Goal: Task Accomplishment & Management: Manage account settings

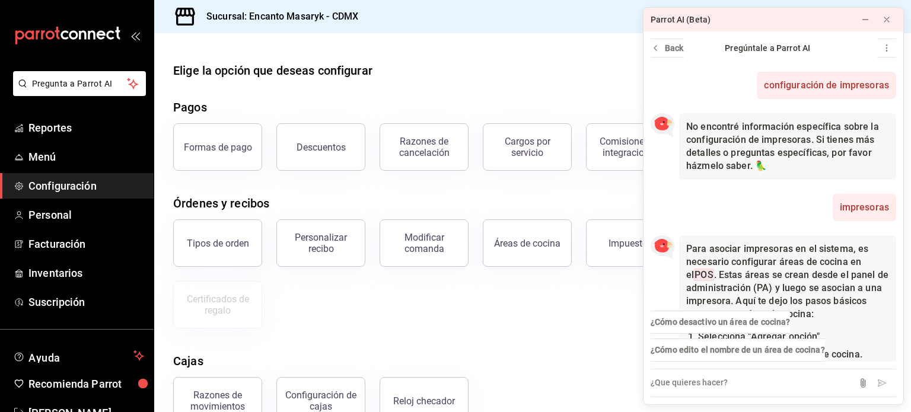
scroll to position [462, 0]
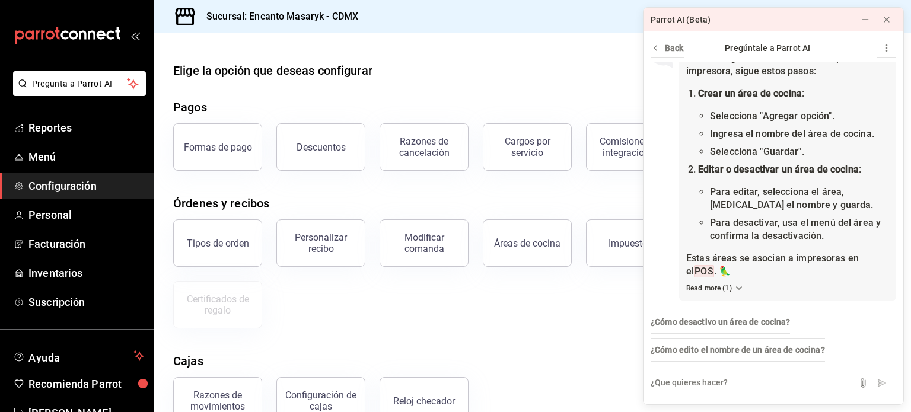
drag, startPoint x: 0, startPoint y: 0, endPoint x: 75, endPoint y: 41, distance: 85.2
click at [75, 41] on icon "mailbox folders" at bounding box center [67, 36] width 107 height 18
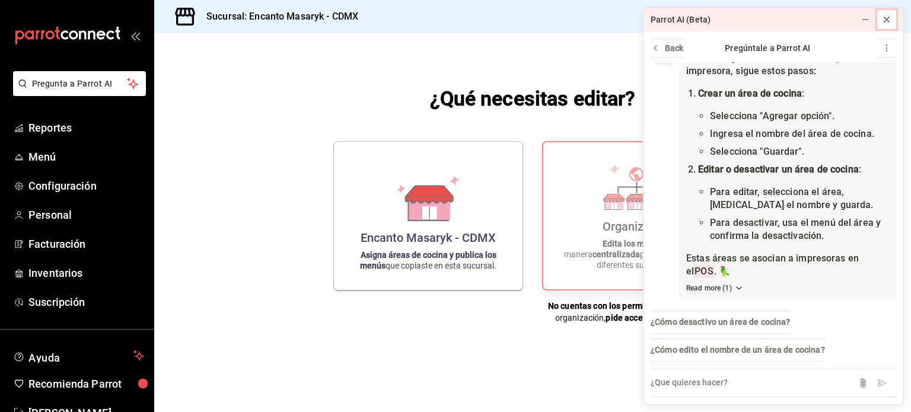
click at [888, 18] on icon at bounding box center [887, 19] width 5 height 5
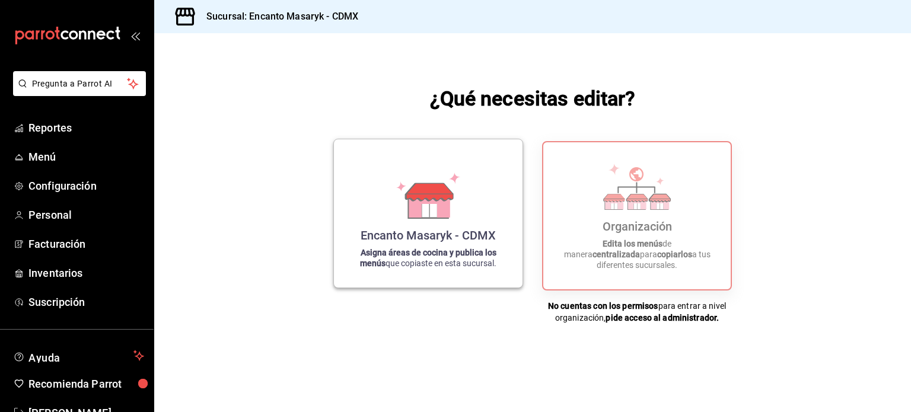
click at [460, 187] on icon at bounding box center [429, 196] width 68 height 46
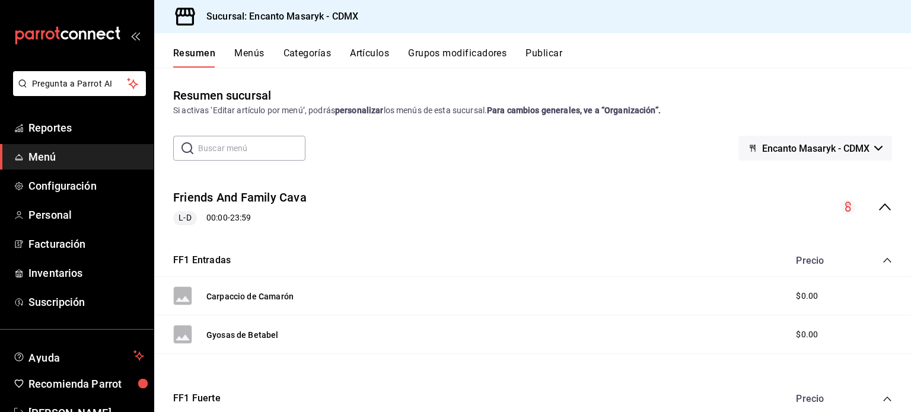
click at [360, 50] on button "Artículos" at bounding box center [369, 57] width 39 height 20
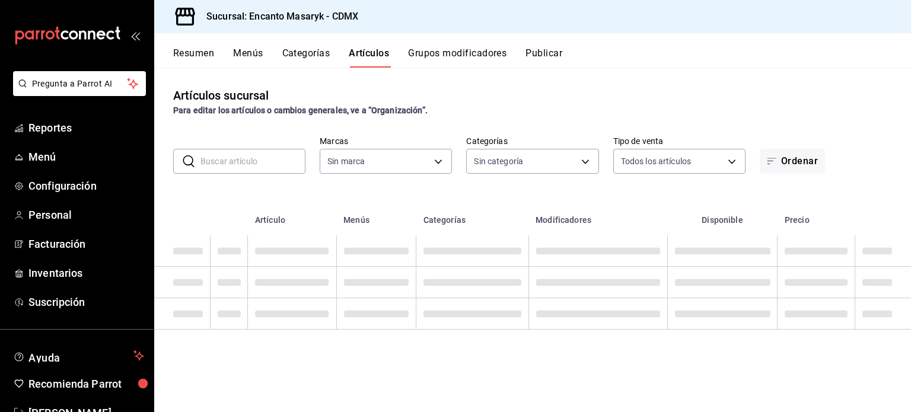
type input "695a2f07-c127-4e2f-a901-334bb8e3f3f8"
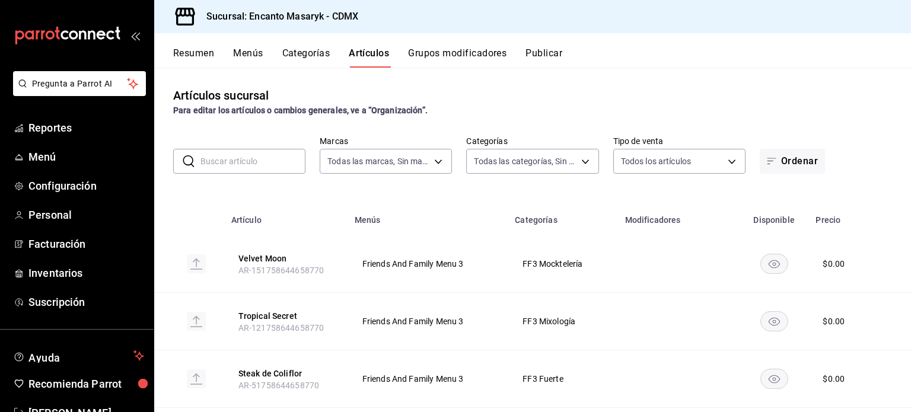
type input "c64e6647-5bfc-4d91-b0d9-bd375d6bb4b4,c277a0ae-c06c-4a5e-b13d-dc748e795f1e,a0fce…"
click at [300, 59] on button "Categorías" at bounding box center [306, 57] width 48 height 20
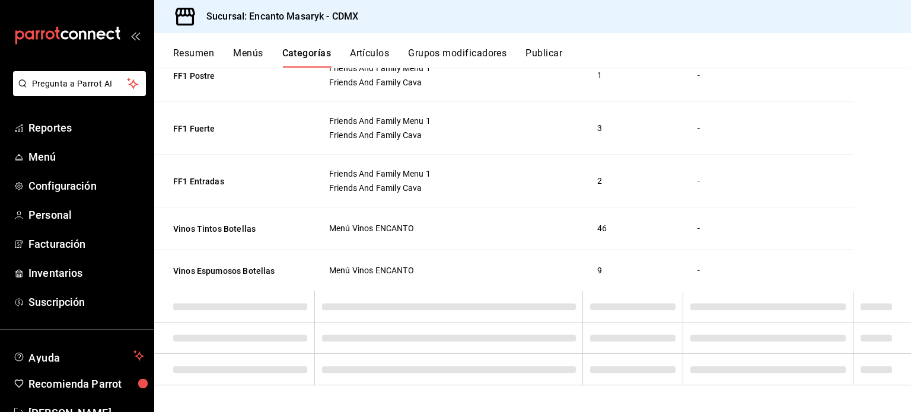
scroll to position [707, 0]
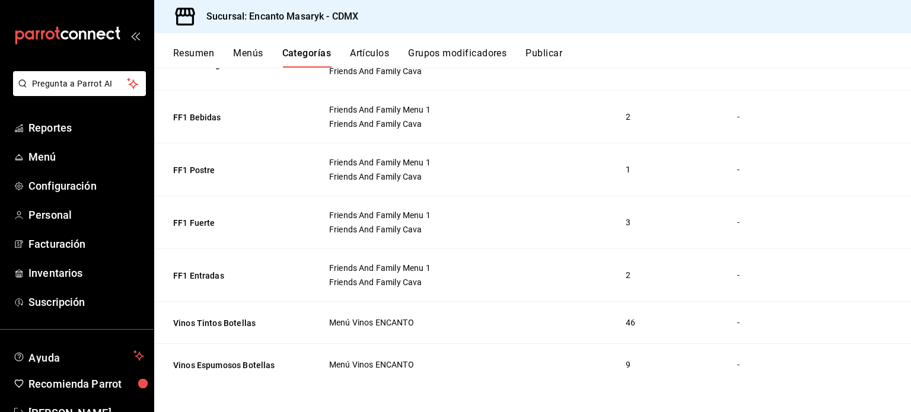
click at [374, 49] on button "Artículos" at bounding box center [369, 57] width 39 height 20
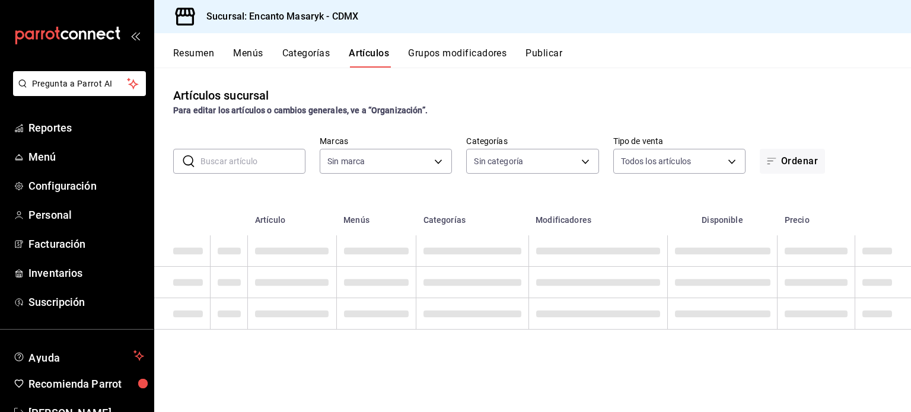
type input "695a2f07-c127-4e2f-a901-334bb8e3f3f8"
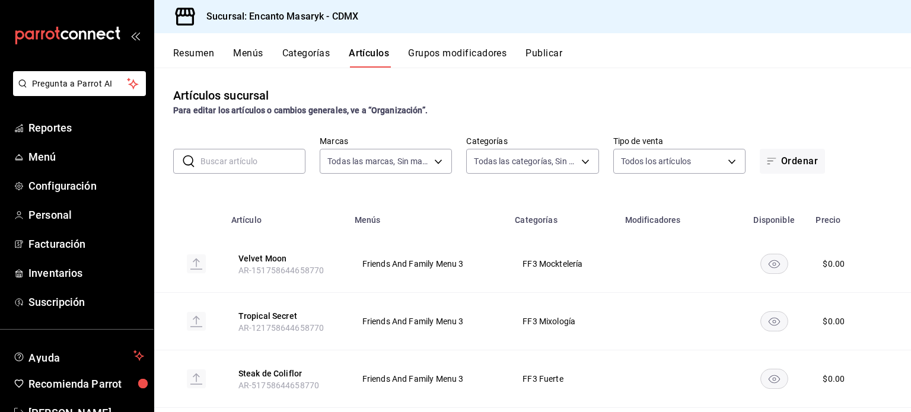
type input "c64e6647-5bfc-4d91-b0d9-bd375d6bb4b4,c277a0ae-c06c-4a5e-b13d-dc748e795f1e,a0fce…"
click at [243, 50] on button "Menús" at bounding box center [248, 57] width 30 height 20
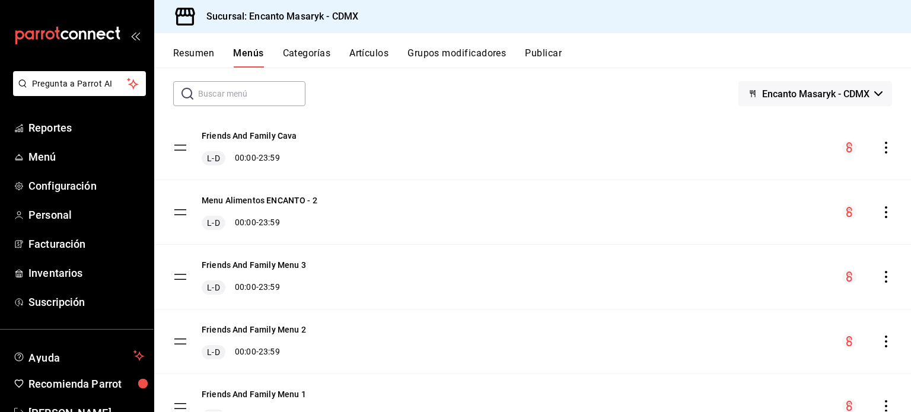
scroll to position [57, 0]
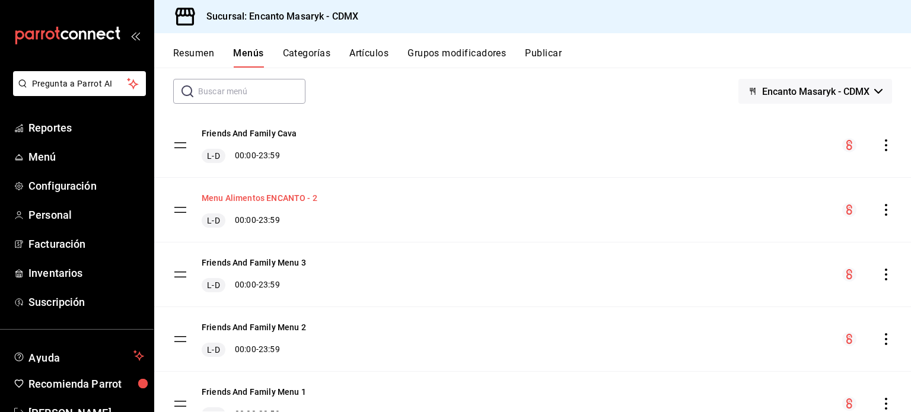
click at [257, 198] on button "Menu Alimentos ENCANTO - 2" at bounding box center [260, 198] width 116 height 12
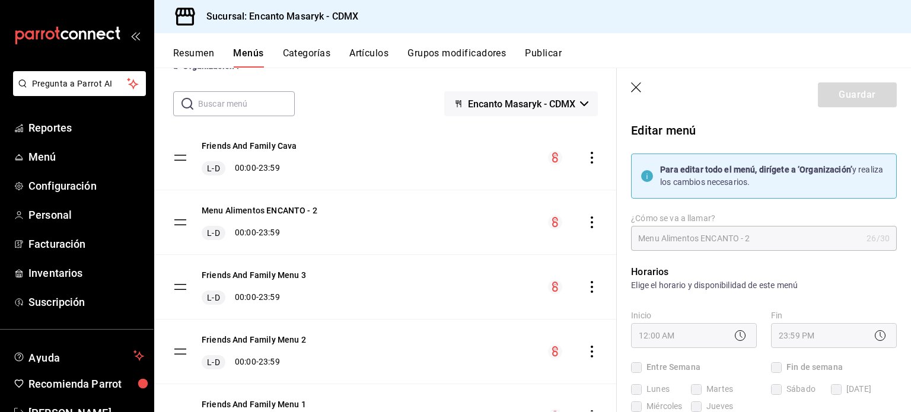
checkbox input "true"
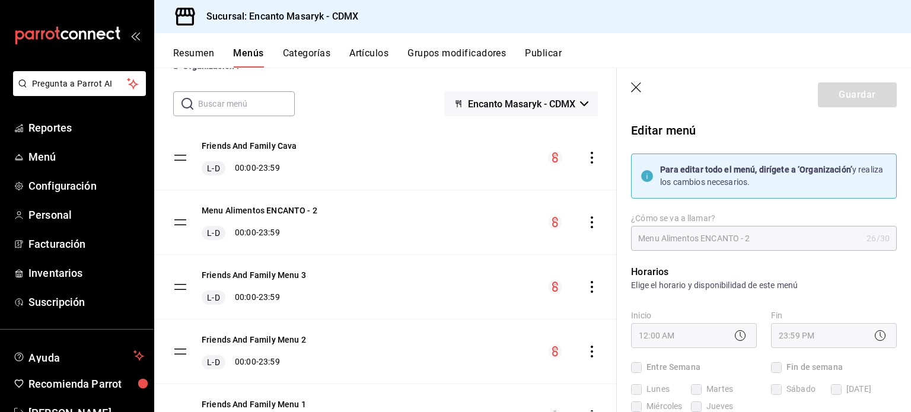
checkbox input "true"
click at [275, 211] on button "Menu Alimentos ENCANTO - 2" at bounding box center [260, 211] width 116 height 12
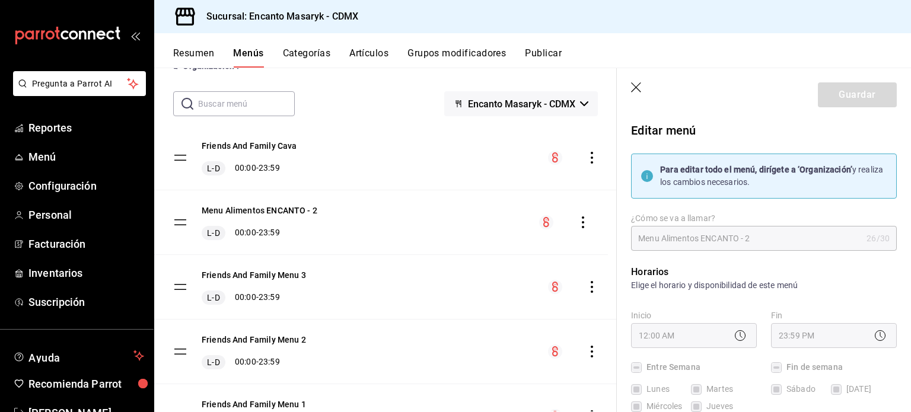
click at [183, 218] on tbody "Friends And Family Cava L-D 00:00 - 23:59 Menu Alimentos ENCANTO - 2 L-D 00:00 …" at bounding box center [385, 417] width 463 height 582
click at [182, 220] on tbody "Friends And Family Cava L-D 00:00 - 23:59 Menu Alimentos ENCANTO - 2 L-D 00:00 …" at bounding box center [385, 417] width 463 height 582
click at [225, 211] on button "Menu Alimentos ENCANTO - 2" at bounding box center [260, 211] width 116 height 12
click at [586, 221] on icon "actions" at bounding box center [592, 223] width 12 height 12
click at [511, 204] on div at bounding box center [455, 206] width 911 height 412
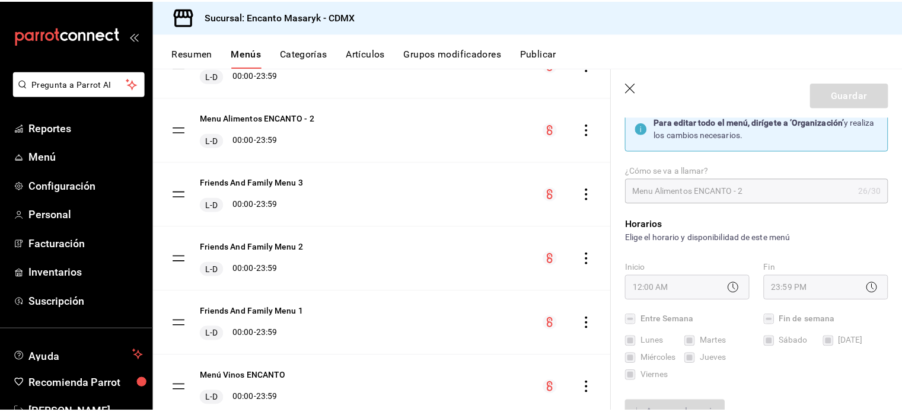
scroll to position [176, 0]
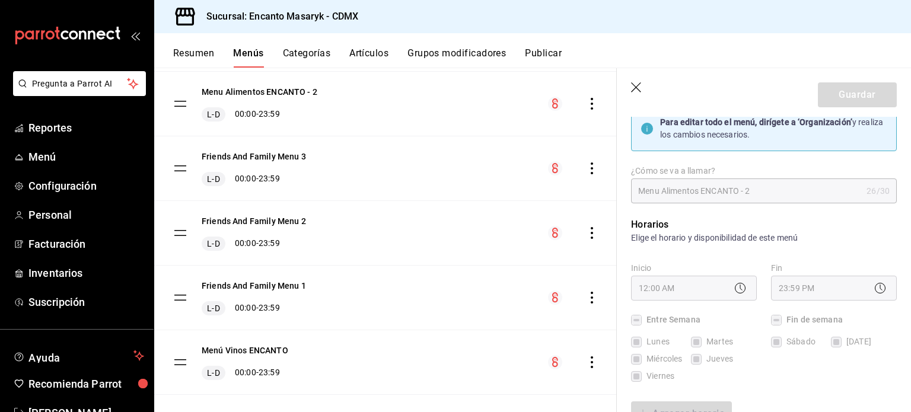
click at [311, 58] on button "Categorías" at bounding box center [307, 57] width 48 height 20
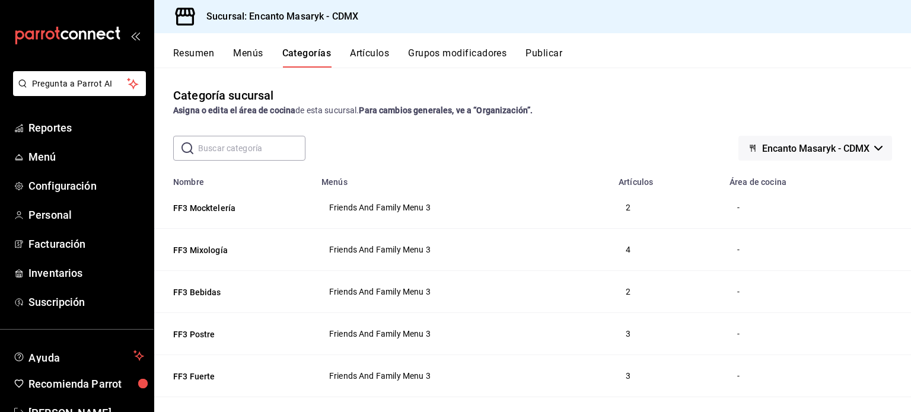
drag, startPoint x: 101, startPoint y: 398, endPoint x: 603, endPoint y: 109, distance: 579.2
click at [603, 109] on div "Asigna o edita el área de cocina de esta sucursal. Para cambios generales, ve a…" at bounding box center [532, 110] width 719 height 12
click at [50, 183] on span "Configuración" at bounding box center [86, 186] width 116 height 16
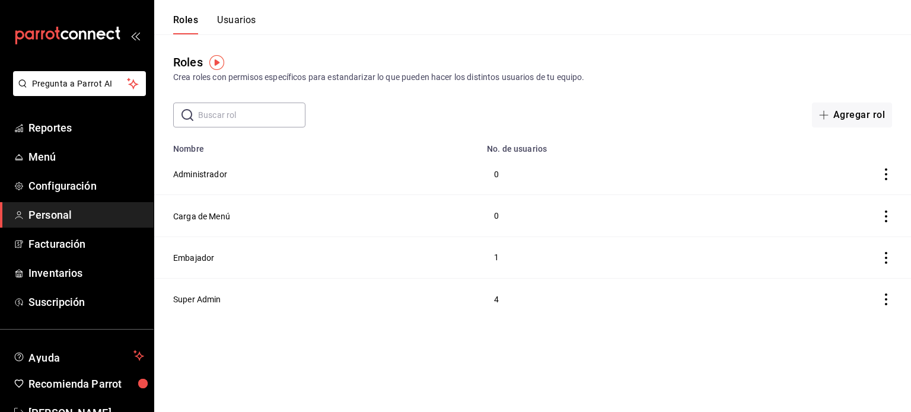
click at [244, 23] on button "Usuarios" at bounding box center [236, 24] width 39 height 20
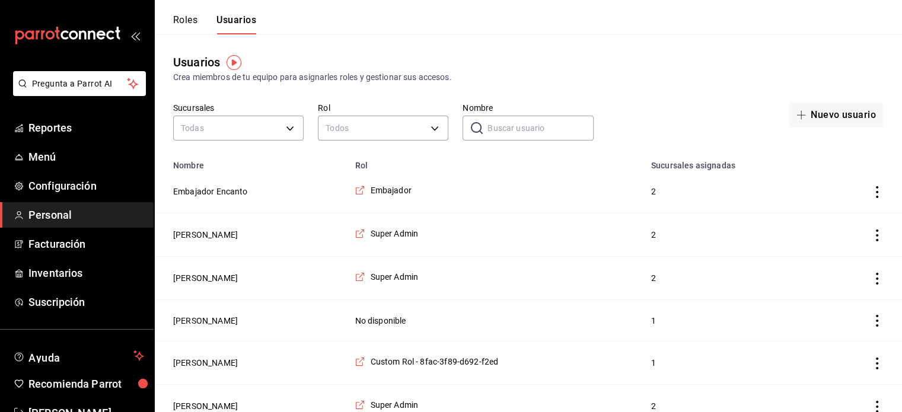
click at [201, 24] on div "Roles Usuarios" at bounding box center [214, 24] width 83 height 20
click at [195, 22] on button "Roles" at bounding box center [185, 24] width 24 height 20
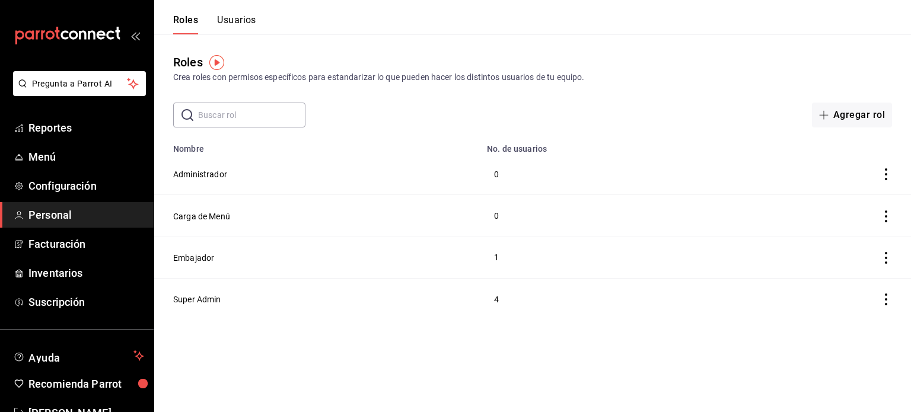
click at [888, 260] on icon "actions" at bounding box center [886, 258] width 12 height 12
click at [843, 242] on span "Duplicar" at bounding box center [833, 242] width 52 height 14
click at [885, 301] on icon "actions" at bounding box center [886, 300] width 2 height 12
click at [189, 257] on div at bounding box center [455, 206] width 911 height 412
click at [189, 257] on button "Embajador" at bounding box center [193, 258] width 41 height 12
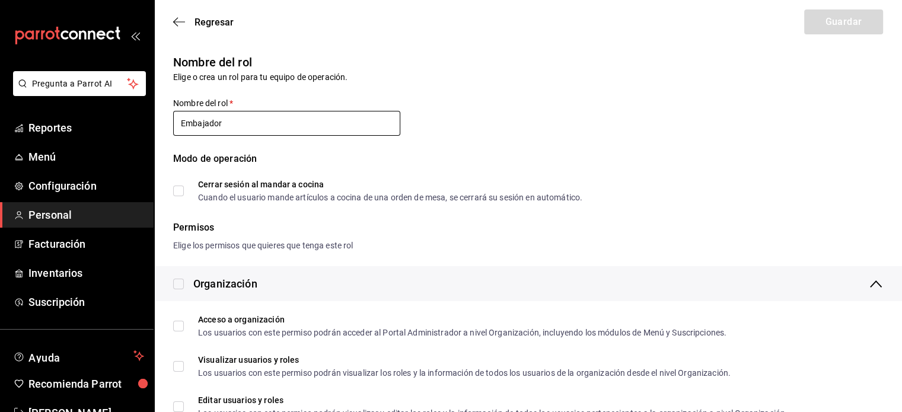
drag, startPoint x: 232, startPoint y: 125, endPoint x: 177, endPoint y: 124, distance: 55.2
click at [177, 124] on input "Embajador" at bounding box center [286, 123] width 227 height 25
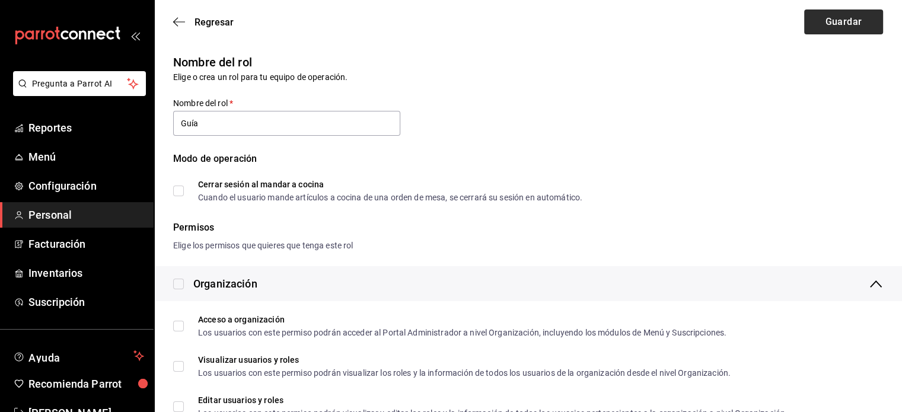
type input "Guía"
click at [835, 21] on button "Guardar" at bounding box center [844, 21] width 79 height 25
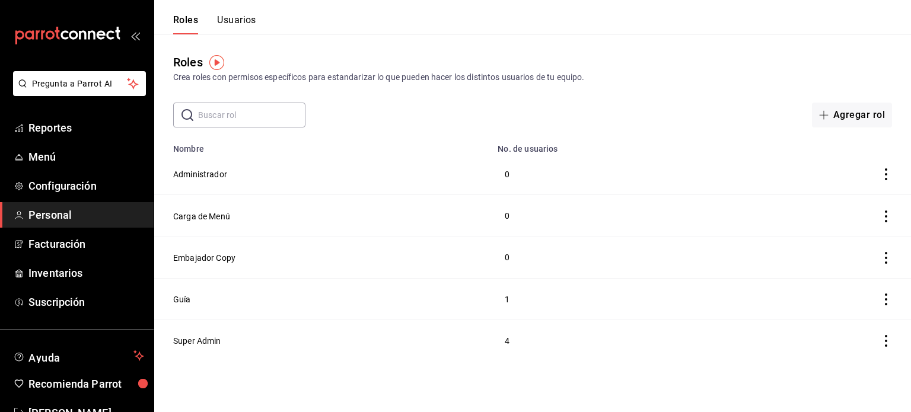
click at [236, 15] on button "Usuarios" at bounding box center [236, 24] width 39 height 20
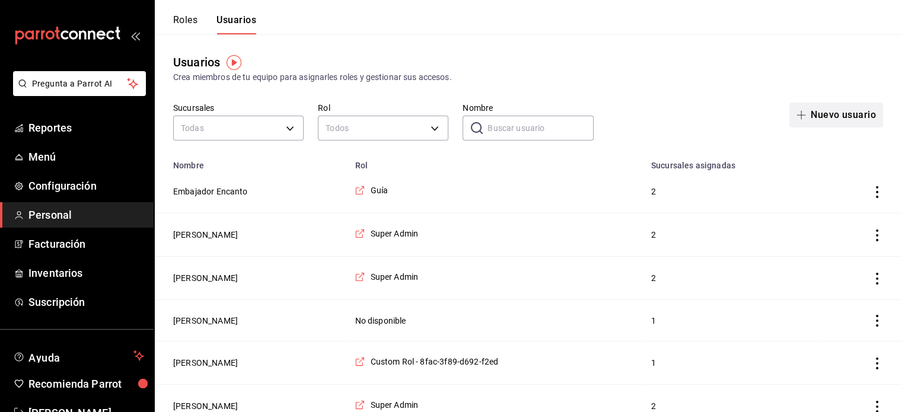
click at [842, 110] on button "Nuevo usuario" at bounding box center [837, 115] width 94 height 25
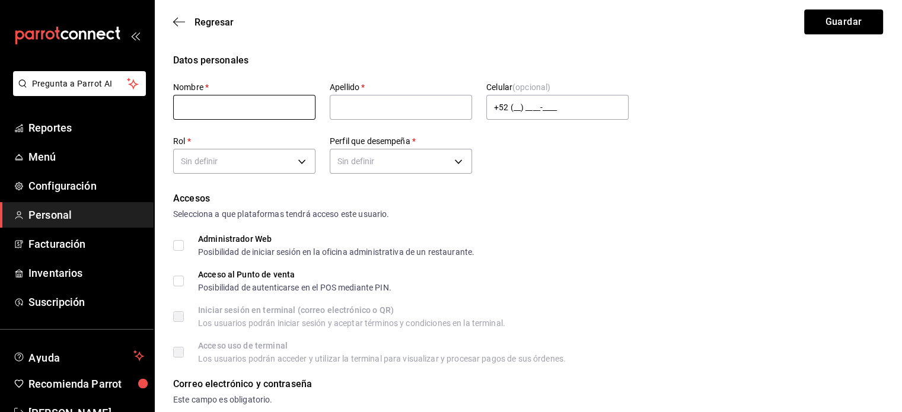
click at [280, 116] on input "text" at bounding box center [244, 107] width 142 height 25
type input "Santigo"
type input "Ma"
click at [235, 99] on input "Santigo" at bounding box center [244, 107] width 142 height 25
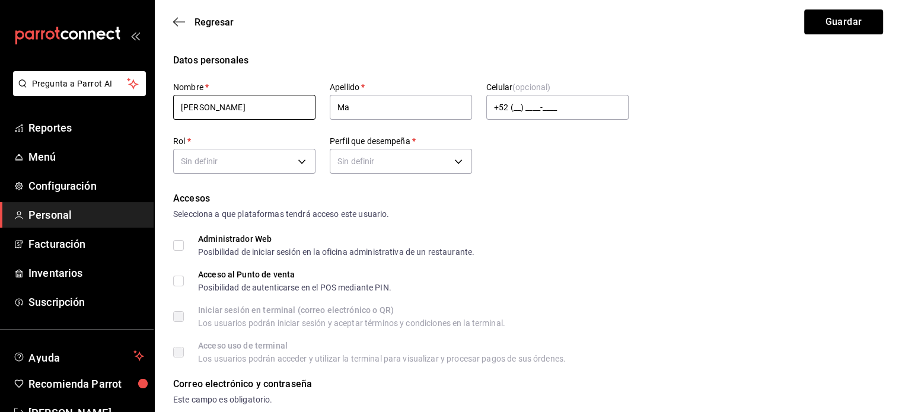
type input "Ricardo"
type input "Martínez Santiago"
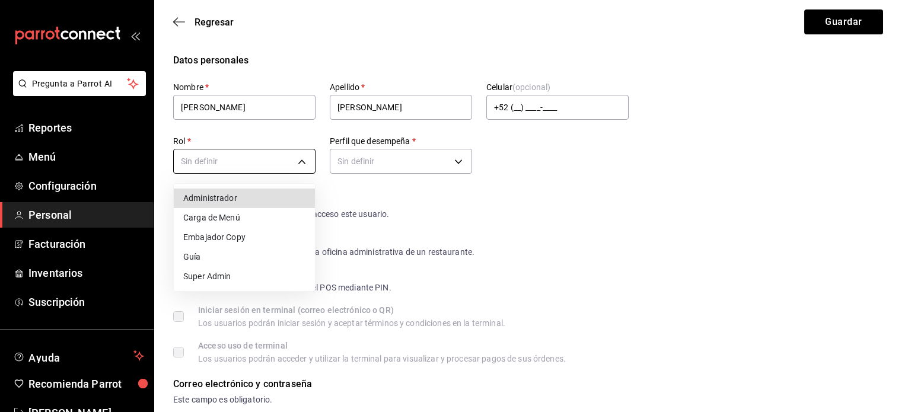
click at [198, 253] on li "Guía" at bounding box center [244, 257] width 141 height 20
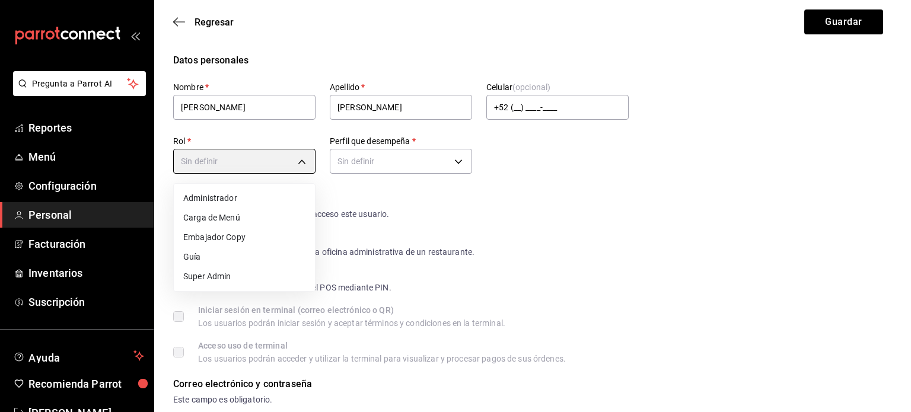
type input "334253f2-e135-4e1a-bf27-2f5db97a74c4"
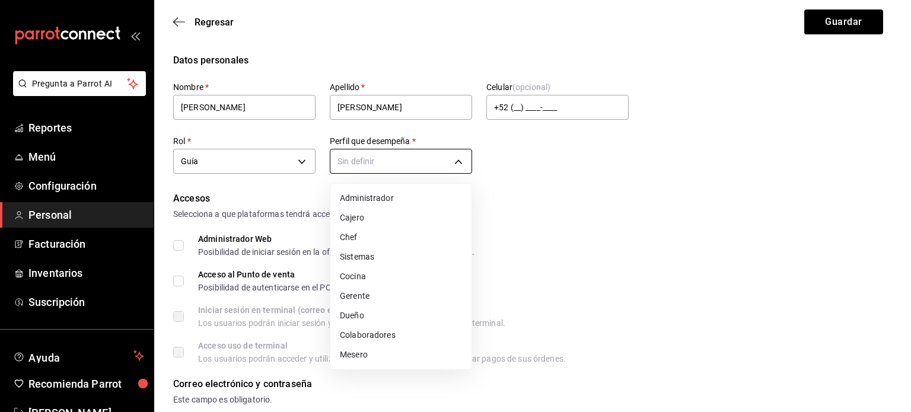
click at [364, 351] on li "Mesero" at bounding box center [400, 355] width 141 height 20
type input "WAITER"
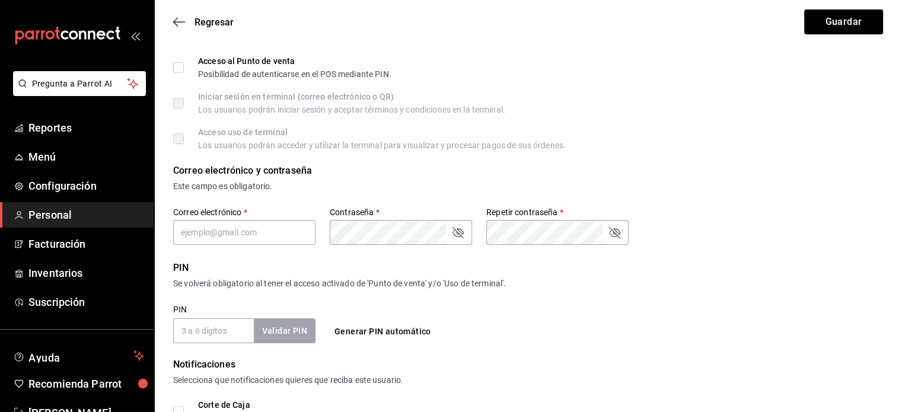
scroll to position [216, 0]
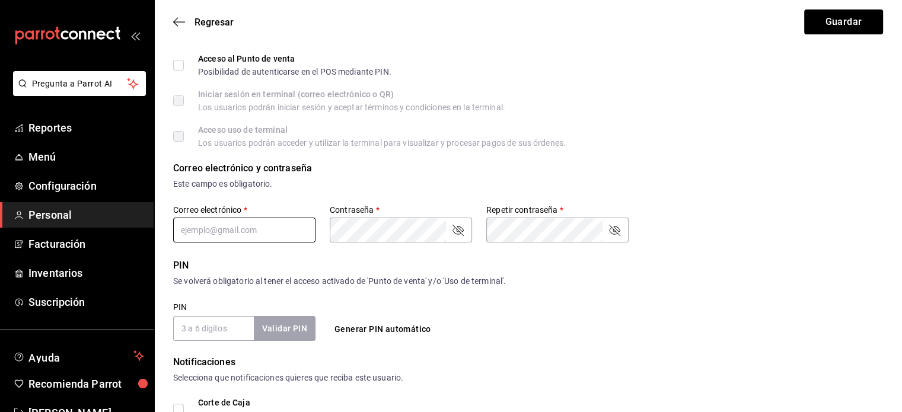
click at [221, 227] on input "text" at bounding box center [244, 230] width 142 height 25
type input "R"
type input "ricardo.santiago@encanto.com.mx"
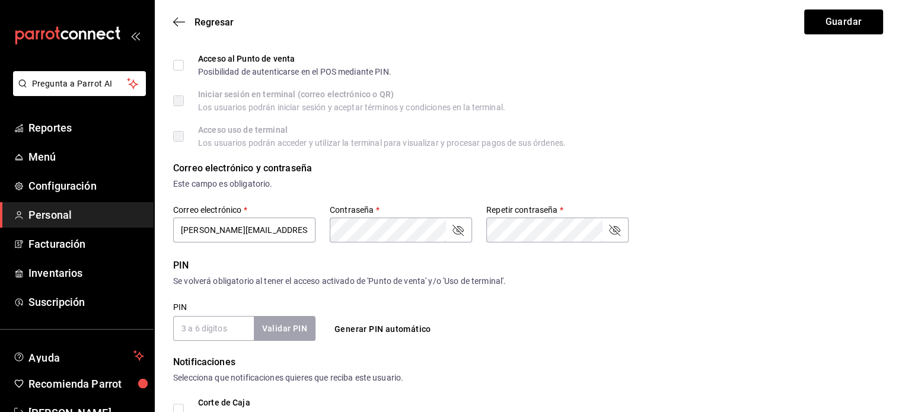
click at [233, 320] on input "PIN" at bounding box center [213, 328] width 81 height 25
type input "3"
checkbox input "true"
click at [621, 230] on icon "passwordField" at bounding box center [615, 230] width 14 height 14
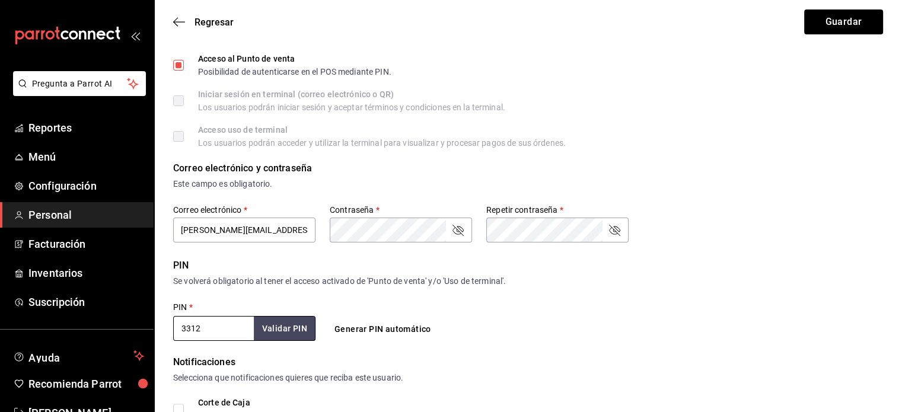
scroll to position [275, 0]
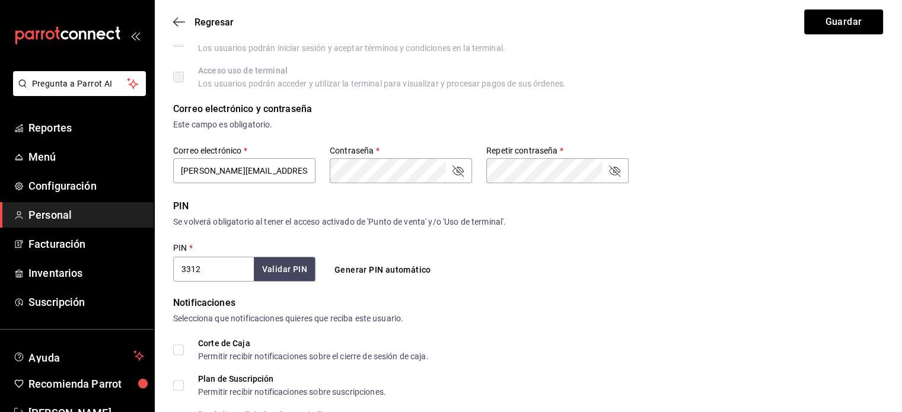
click at [368, 265] on button "Generar PIN automático" at bounding box center [383, 270] width 106 height 22
click at [209, 270] on input "4918" at bounding box center [213, 269] width 81 height 25
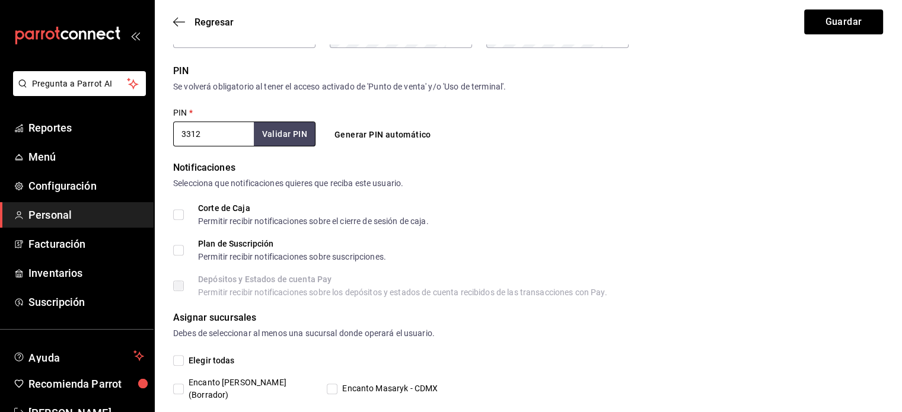
scroll to position [441, 0]
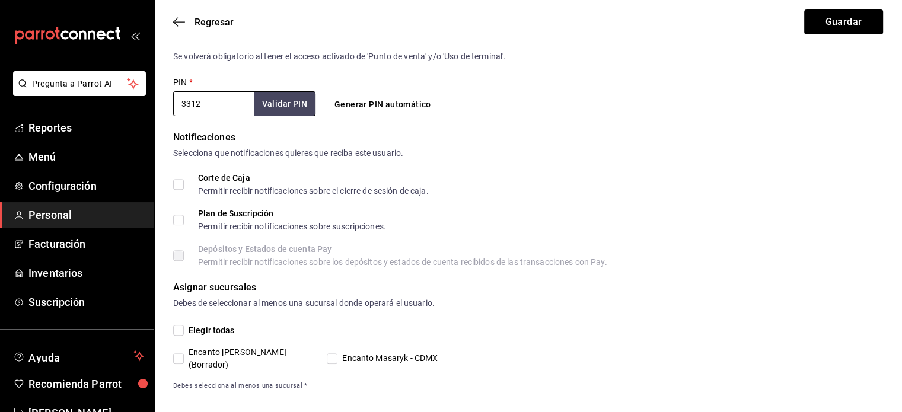
type input "3312"
click at [339, 352] on span "Encanto Masaryk - CDMX" at bounding box center [388, 358] width 100 height 12
click at [338, 354] on input "Encanto Masaryk - CDMX" at bounding box center [332, 359] width 11 height 11
checkbox input "true"
click at [819, 20] on button "Guardar" at bounding box center [844, 21] width 79 height 25
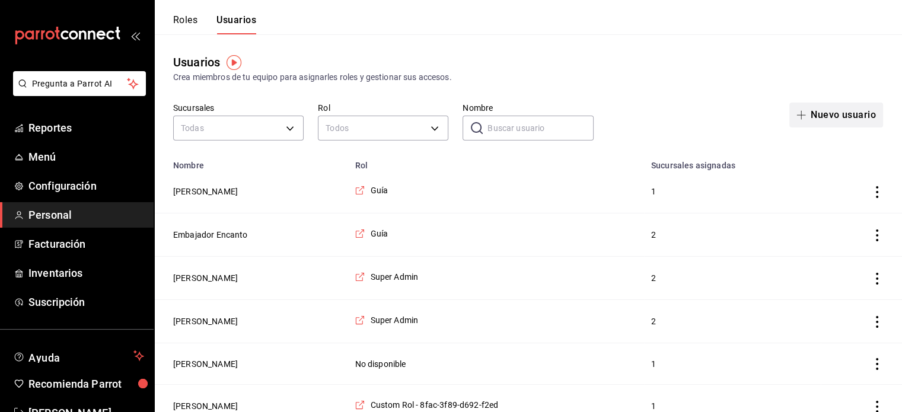
click at [807, 109] on button "Nuevo usuario" at bounding box center [837, 115] width 94 height 25
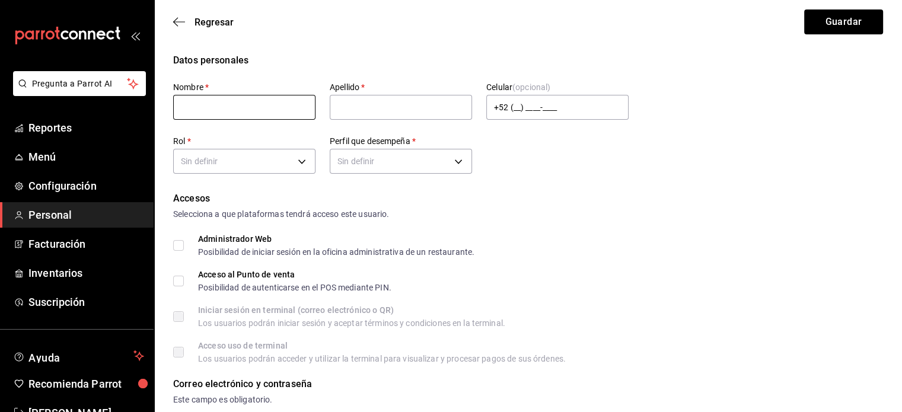
click at [231, 108] on input "text" at bounding box center [244, 107] width 142 height 25
type input "Misael Mizraim"
type input "Vargas Ordaz"
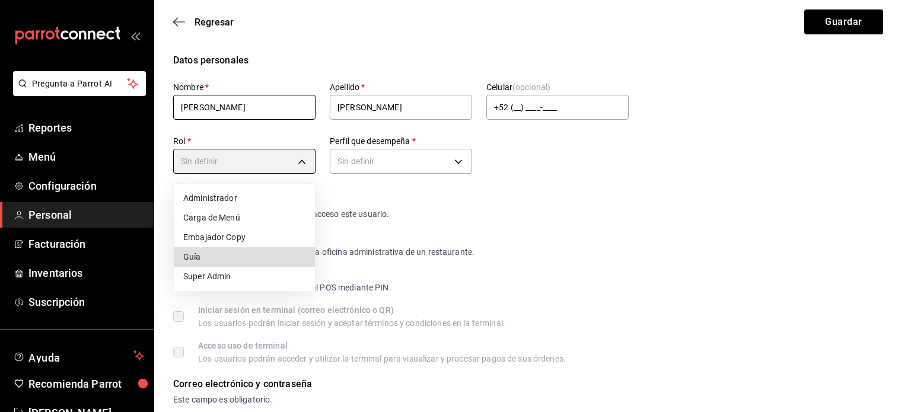
type input "334253f2-e135-4e1a-bf27-2f5db97a74c4"
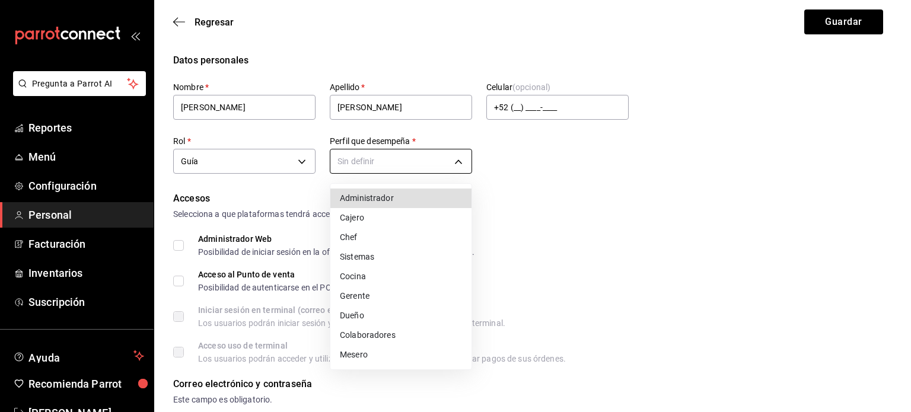
click at [363, 350] on li "Mesero" at bounding box center [400, 355] width 141 height 20
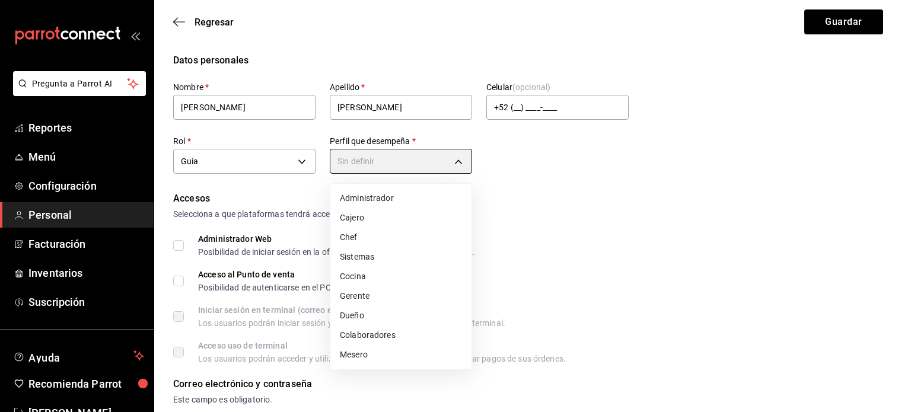
type input "WAITER"
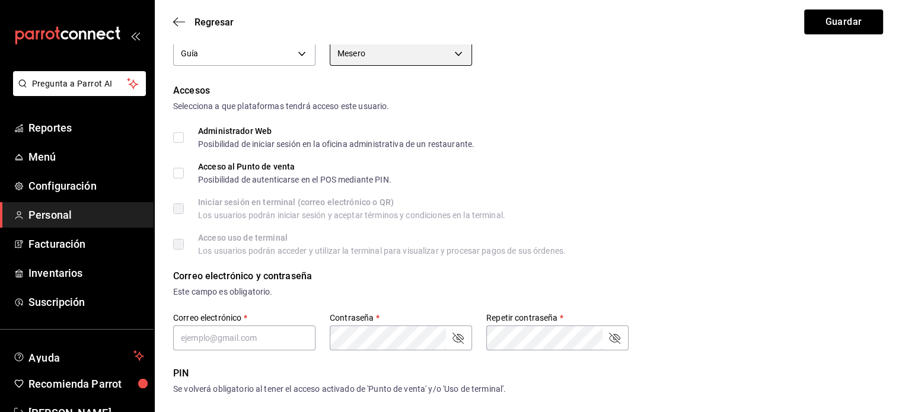
scroll to position [109, 0]
click at [196, 170] on span "Acceso al Punto de venta Posibilidad de autenticarse en el POS mediante PIN." at bounding box center [288, 172] width 208 height 21
click at [184, 170] on input "Acceso al Punto de venta Posibilidad de autenticarse en el POS mediante PIN." at bounding box center [178, 172] width 11 height 11
checkbox input "true"
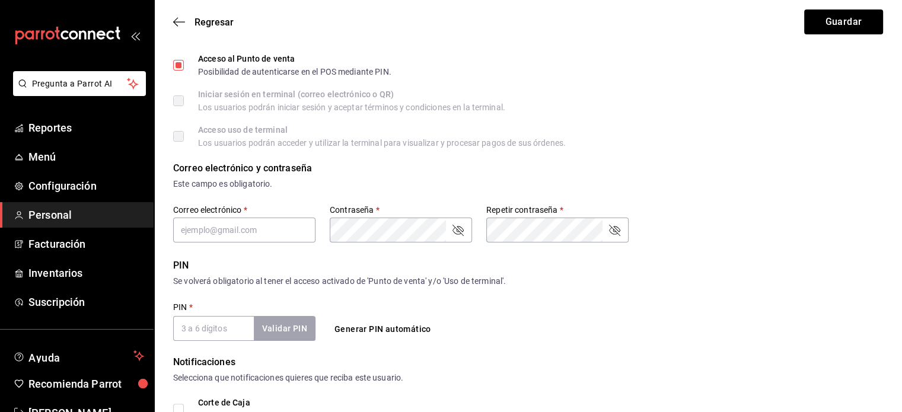
scroll to position [225, 0]
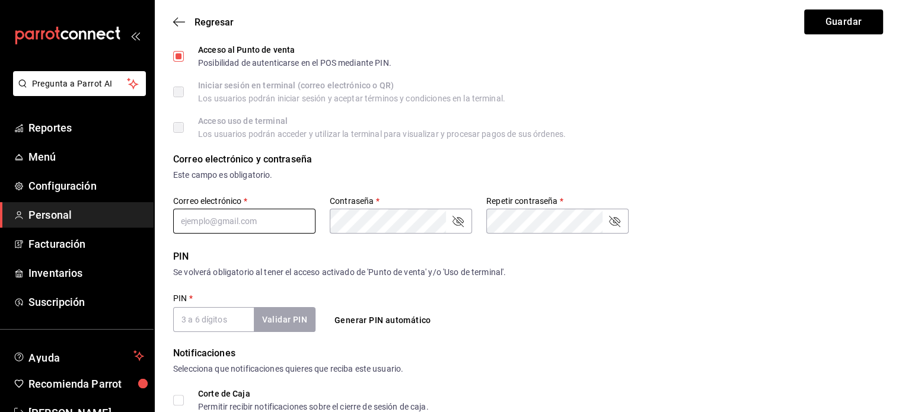
click at [244, 222] on input "text" at bounding box center [244, 221] width 142 height 25
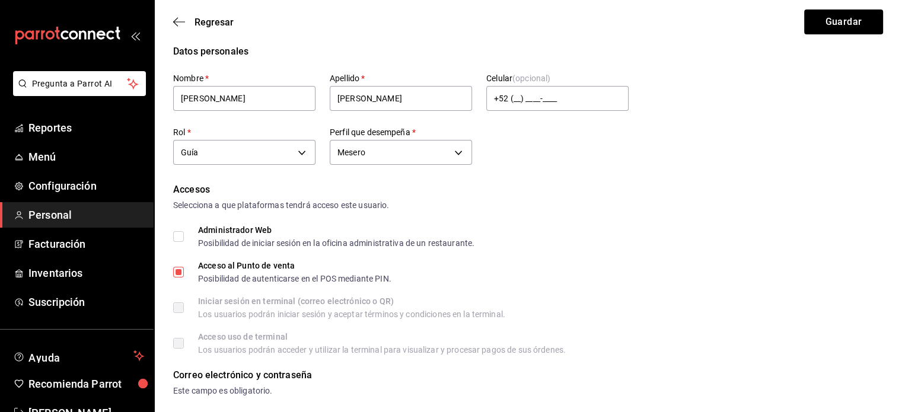
scroll to position [223, 0]
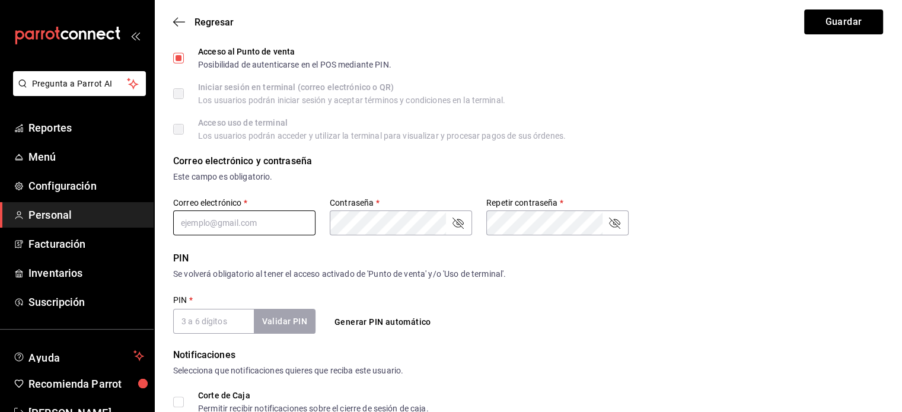
click at [244, 222] on input "text" at bounding box center [244, 223] width 142 height 25
type input "misael.vargas@encanto.com.mx"
click at [640, 164] on div "Correo electrónico y contraseña" at bounding box center [528, 161] width 710 height 14
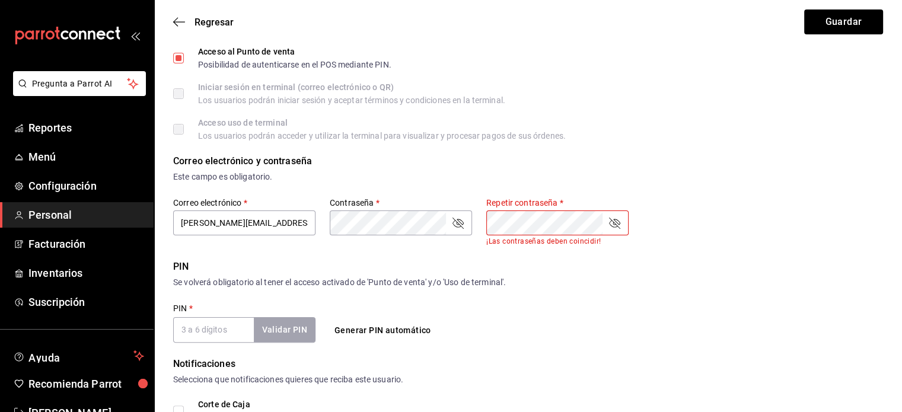
scroll to position [339, 0]
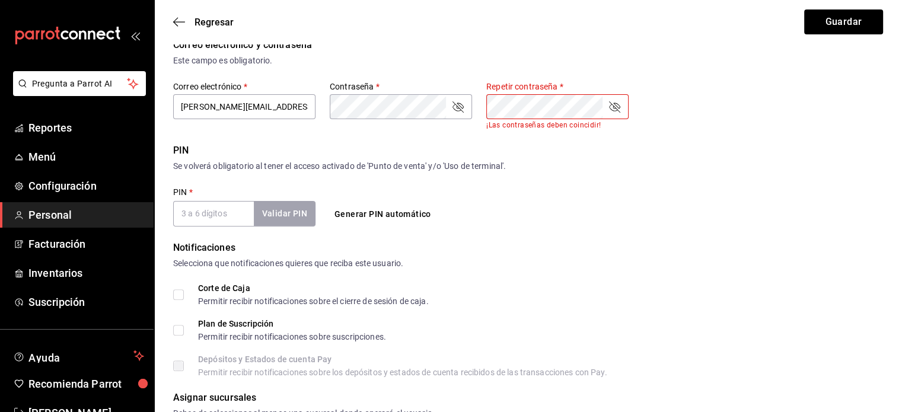
click at [605, 173] on div "Se volverá obligatorio al tener el acceso activado de 'Punto de venta' y/o 'Uso…" at bounding box center [528, 166] width 710 height 12
click at [663, 204] on div "PIN Se volverá obligatorio al tener el acceso activado de 'Punto de venta' y/o …" at bounding box center [528, 185] width 710 height 82
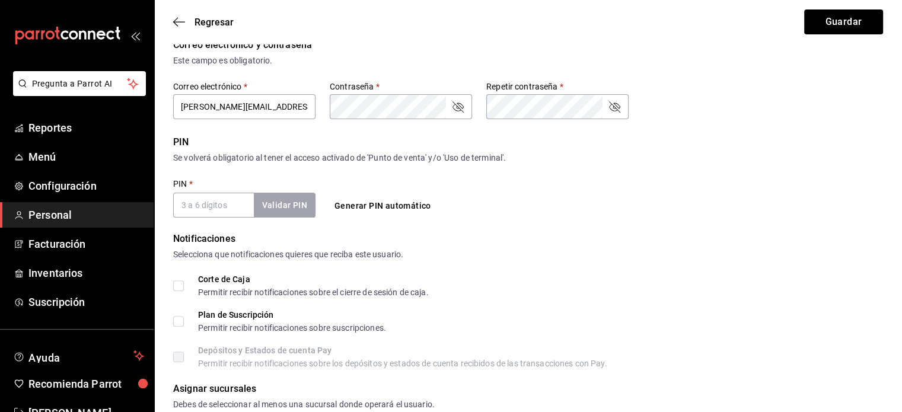
click at [663, 204] on div "PIN Se volverá obligatorio al tener el acceso activado de 'Punto de venta' y/o …" at bounding box center [528, 176] width 710 height 82
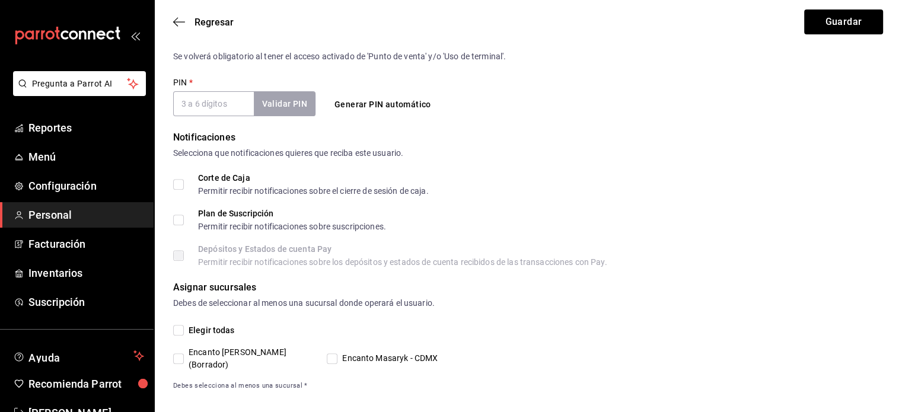
click at [375, 97] on button "Generar PIN automático" at bounding box center [383, 105] width 106 height 22
type input "5033"
click at [339, 352] on span "Encanto Masaryk - CDMX" at bounding box center [388, 358] width 100 height 12
click at [338, 354] on input "Encanto Masaryk - CDMX" at bounding box center [332, 359] width 11 height 11
checkbox input "true"
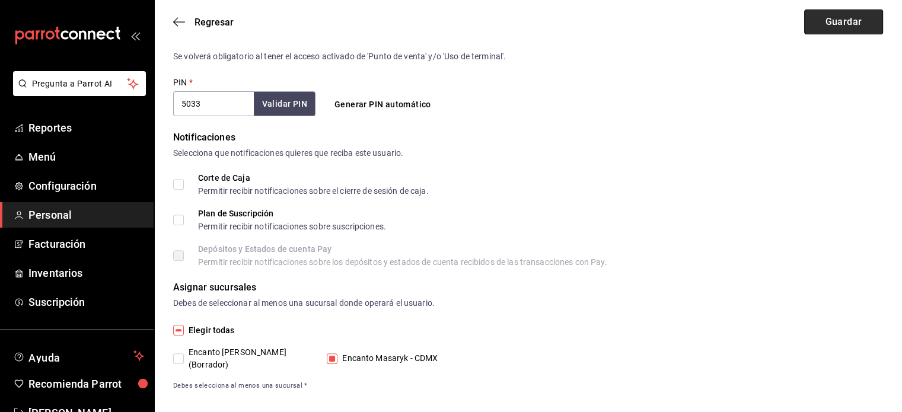
click at [818, 28] on button "Guardar" at bounding box center [844, 21] width 79 height 25
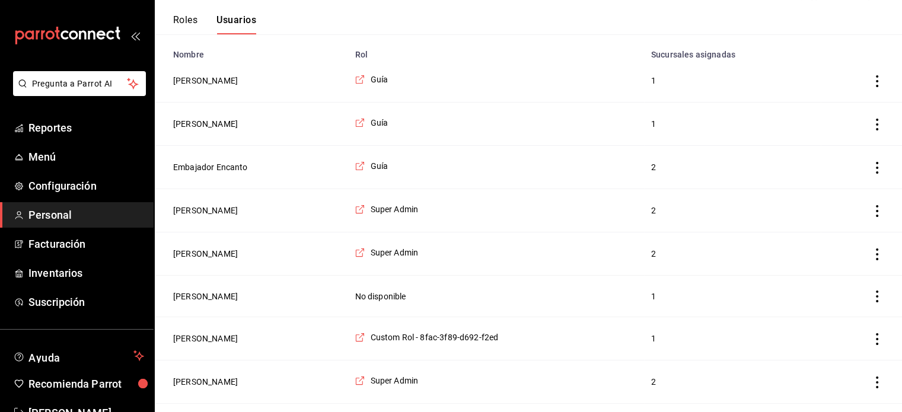
scroll to position [126, 0]
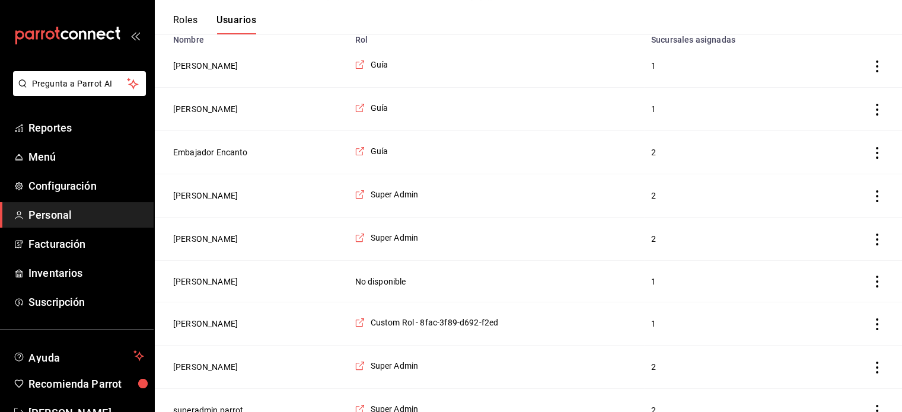
click at [875, 110] on icon "actions" at bounding box center [878, 110] width 12 height 12
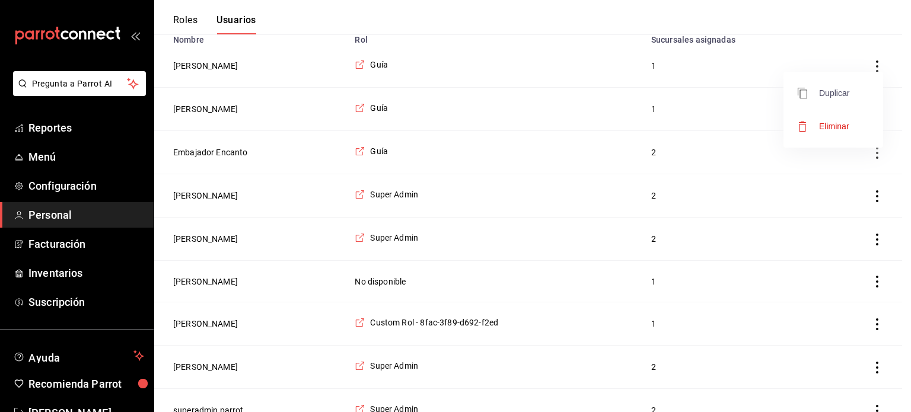
click at [838, 92] on span "Duplicar" at bounding box center [824, 93] width 52 height 14
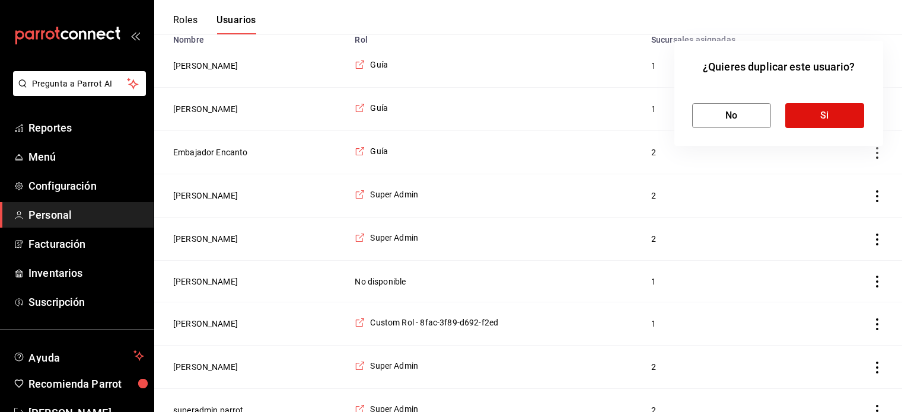
click at [780, 55] on div "¿Quieres duplicar este usuario? No Si" at bounding box center [779, 93] width 209 height 105
click at [826, 37] on div at bounding box center [455, 206] width 911 height 412
click at [197, 112] on div at bounding box center [455, 206] width 911 height 412
click at [719, 122] on button "No" at bounding box center [731, 115] width 79 height 25
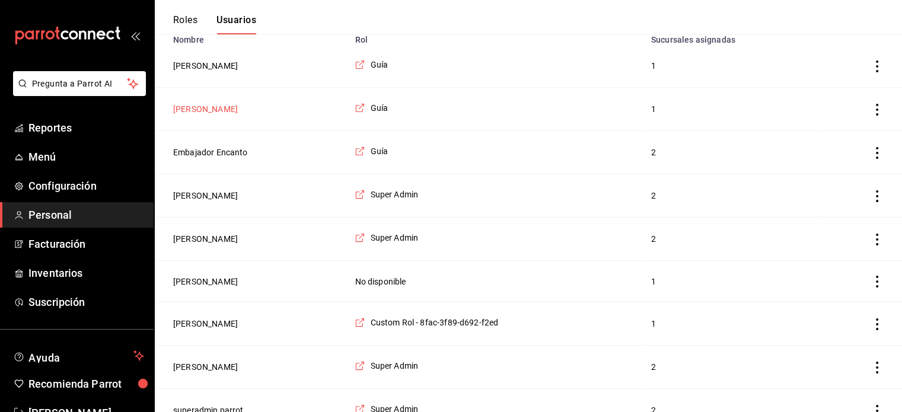
click at [214, 107] on button "Ricardo Martínez Santiago" at bounding box center [205, 109] width 65 height 12
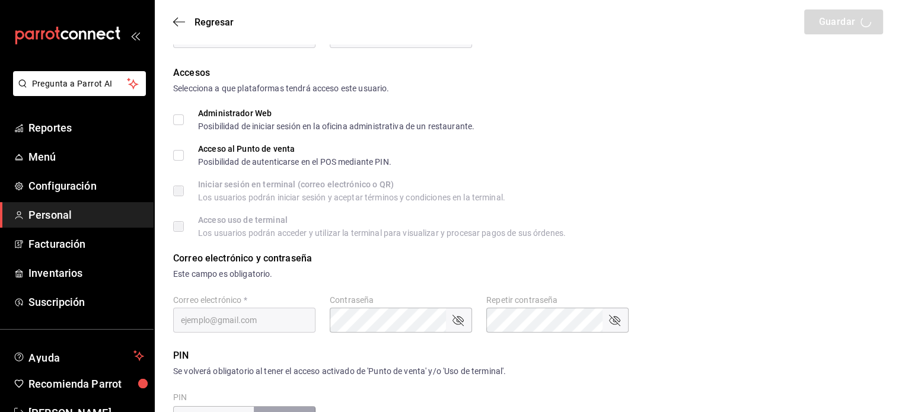
type input "Ricardo"
type input "Martínez Santiago"
checkbox input "true"
type input "ricardo.santiago@encanto.com.mx"
type input "3312"
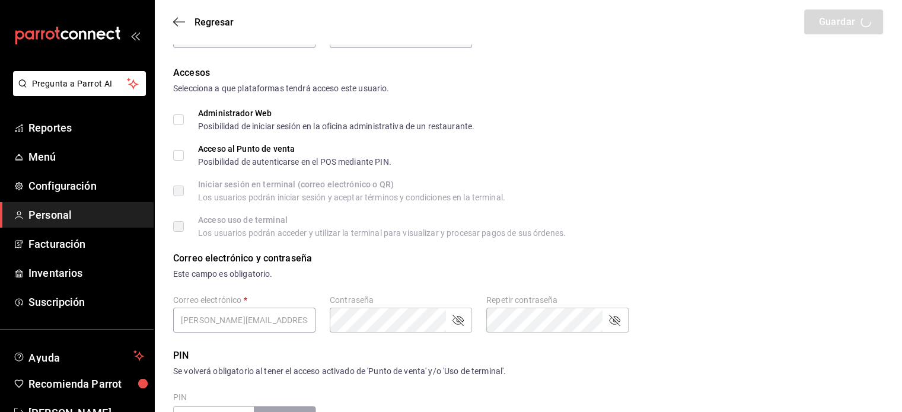
type input "334253f2-e135-4e1a-bf27-2f5db97a74c4"
type input "WAITER"
checkbox input "true"
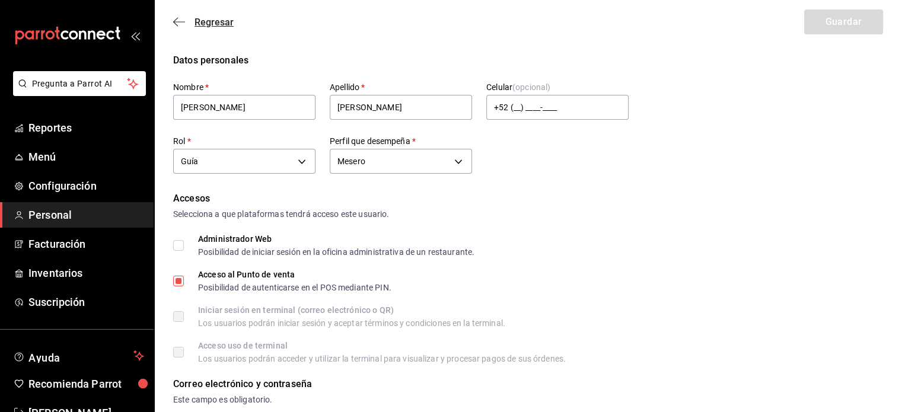
click at [178, 19] on icon "button" at bounding box center [179, 22] width 12 height 11
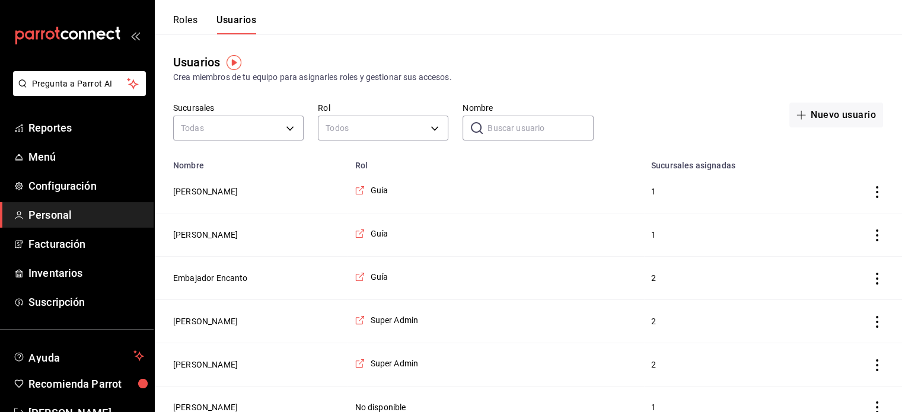
click at [873, 185] on td "employeesTable" at bounding box center [861, 191] width 81 height 43
click at [877, 188] on icon "actions" at bounding box center [877, 192] width 2 height 12
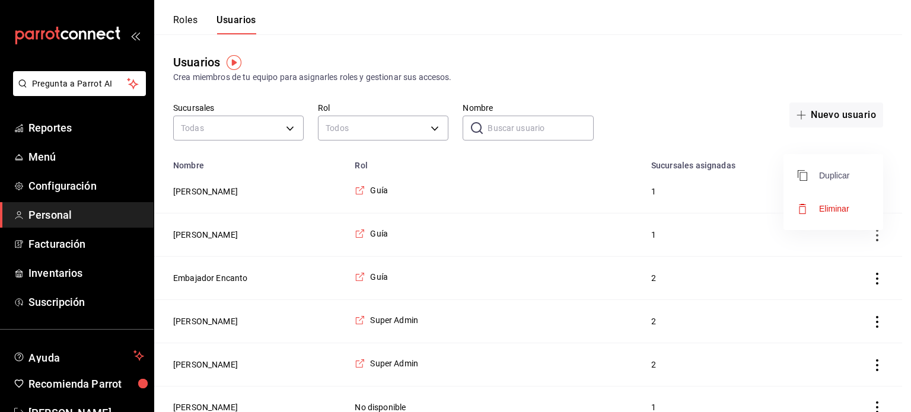
click at [818, 176] on span "Duplicar" at bounding box center [824, 176] width 52 height 14
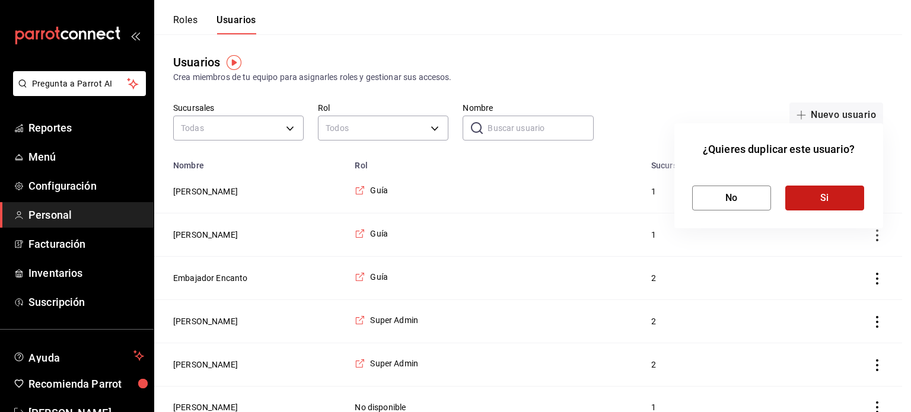
click at [822, 190] on button "Si" at bounding box center [825, 198] width 79 height 25
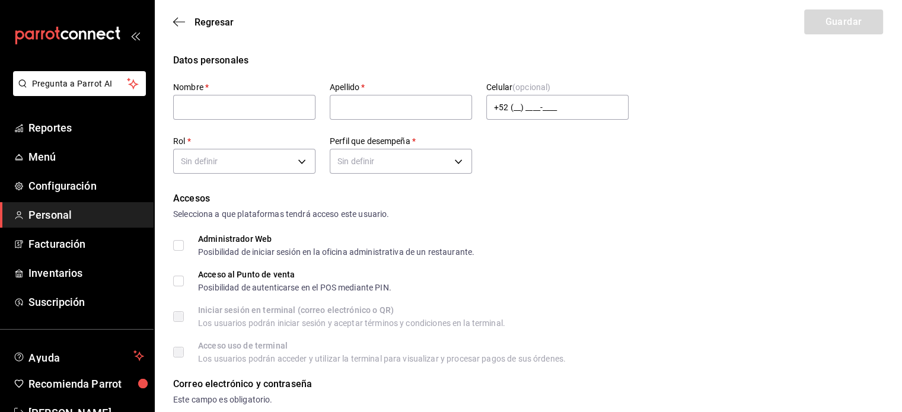
type input "Misael Mizraim"
type input "Vargas Ordaz"
checkbox input "true"
type input "334253f2-e135-4e1a-bf27-2f5db97a74c4"
type input "WAITER"
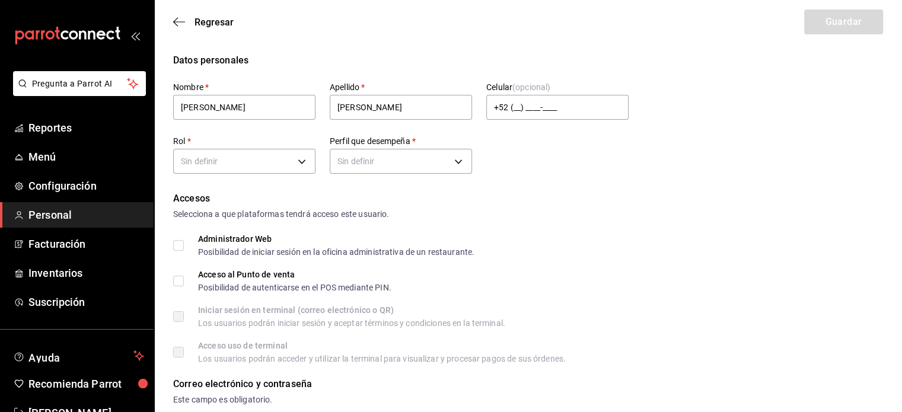
checkbox input "true"
drag, startPoint x: 249, startPoint y: 106, endPoint x: 81, endPoint y: 104, distance: 168.5
type input "A"
type input "R"
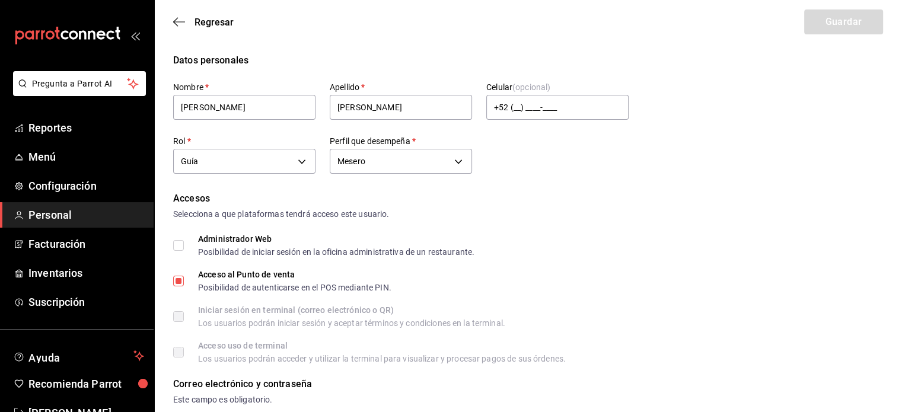
type input "Edwin Adán"
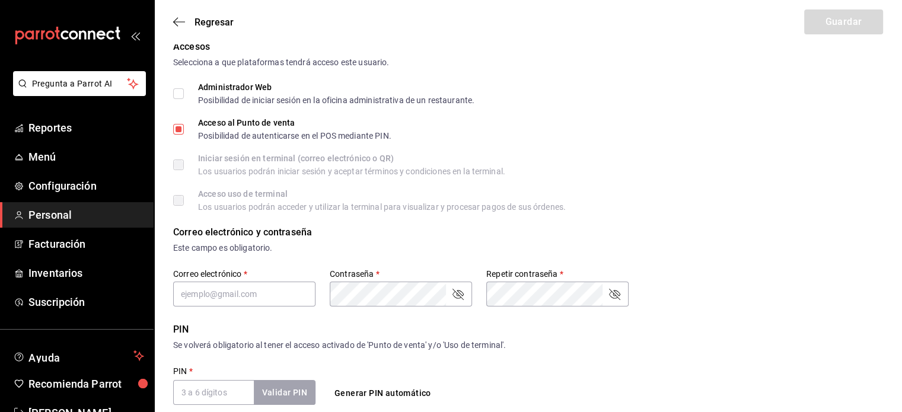
scroll to position [237, 0]
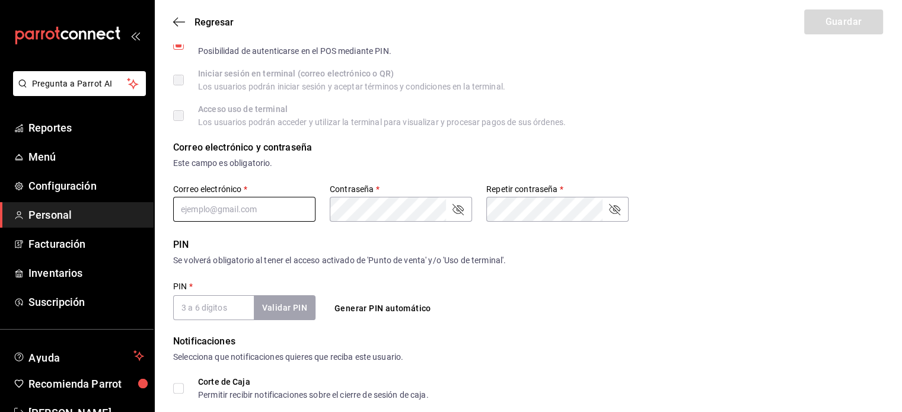
type input "Aguilar Oliva"
click at [220, 215] on input "text" at bounding box center [244, 209] width 142 height 25
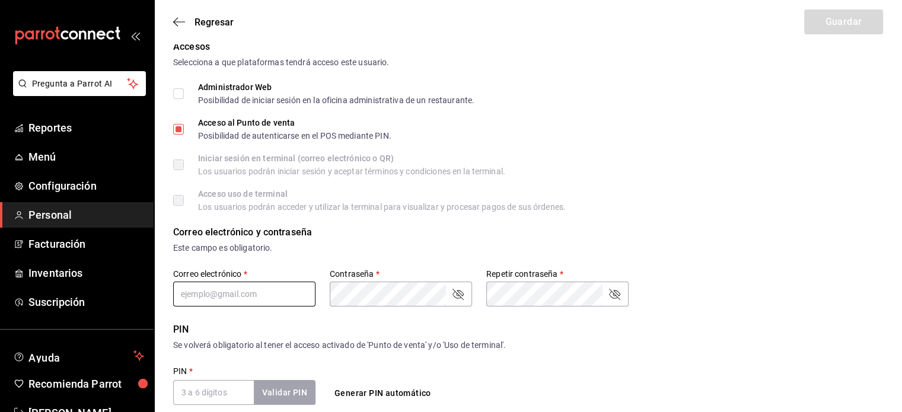
scroll to position [154, 0]
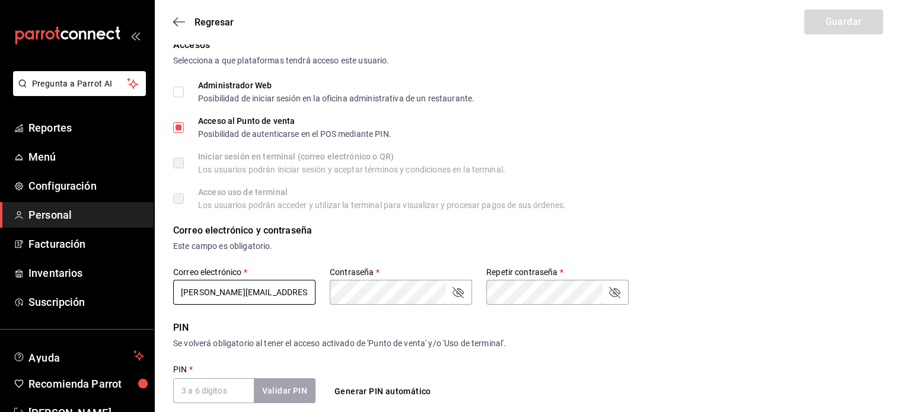
type input "edwin.adan@encanto.com.mx"
click at [344, 391] on button "Generar PIN automático" at bounding box center [383, 392] width 106 height 22
type input "0419"
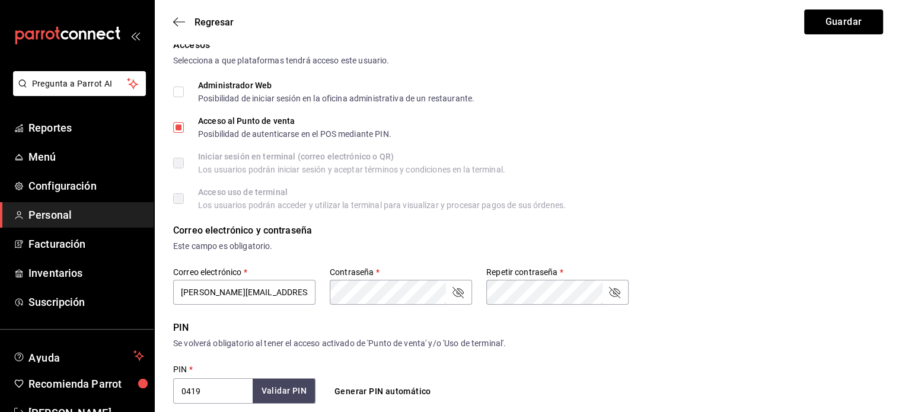
click at [290, 387] on button "Validar PIN" at bounding box center [284, 392] width 63 height 26
click at [819, 26] on button "Guardar" at bounding box center [844, 21] width 79 height 25
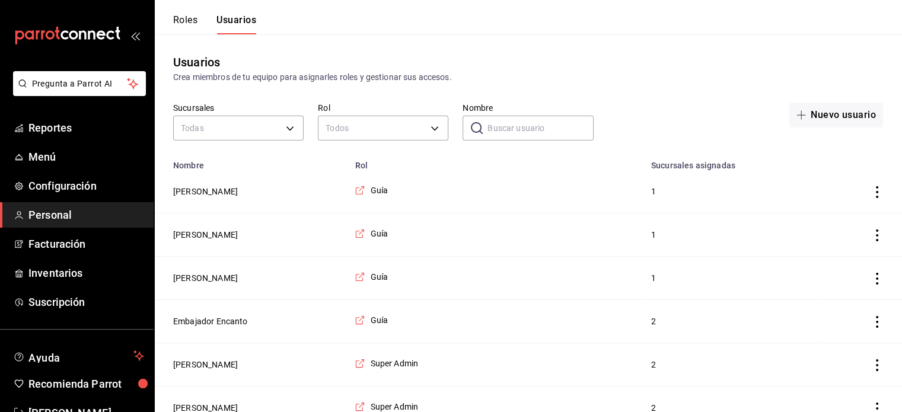
scroll to position [187, 0]
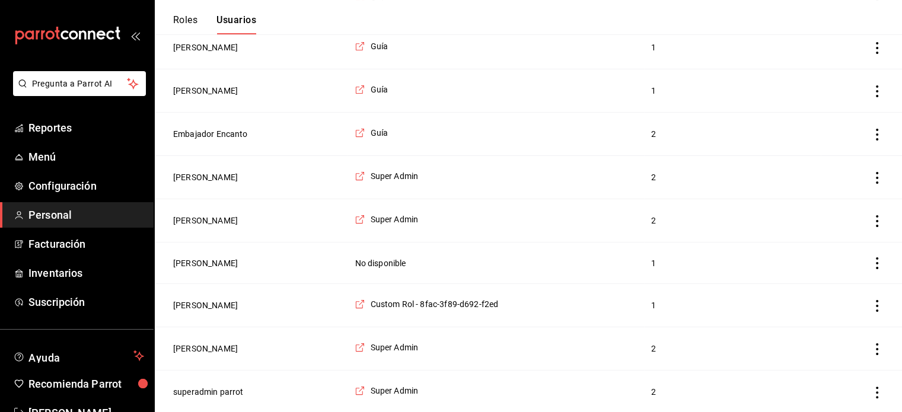
click at [879, 263] on icon "actions" at bounding box center [878, 263] width 12 height 12
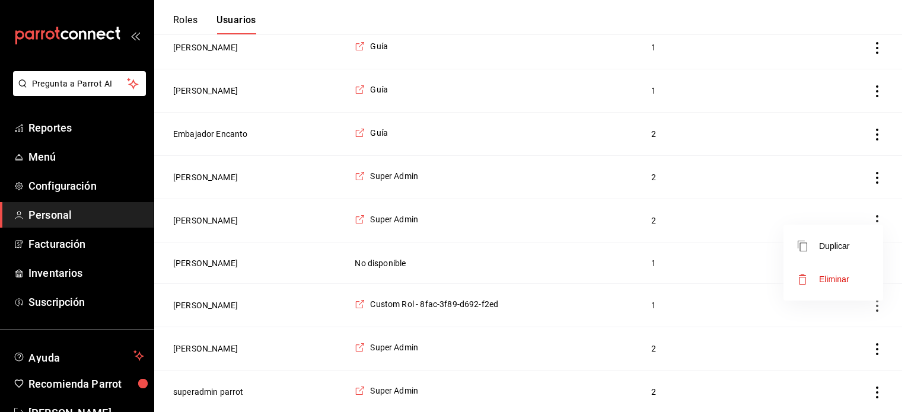
click at [455, 211] on div at bounding box center [455, 206] width 911 height 412
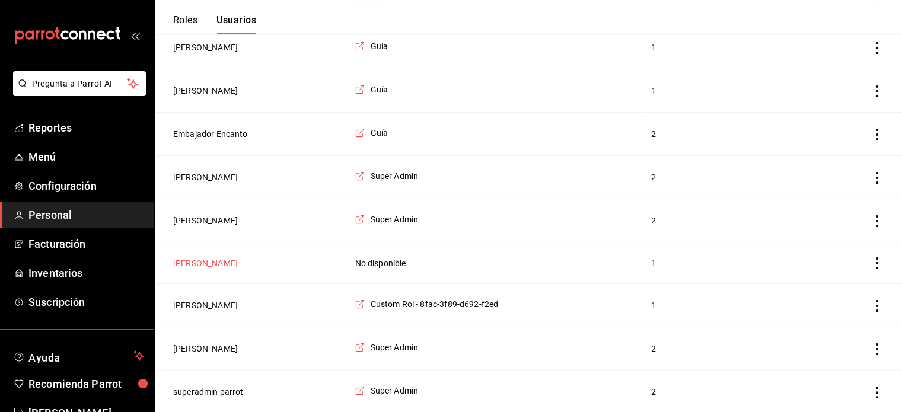
click at [215, 263] on button "[PERSON_NAME]" at bounding box center [205, 263] width 65 height 12
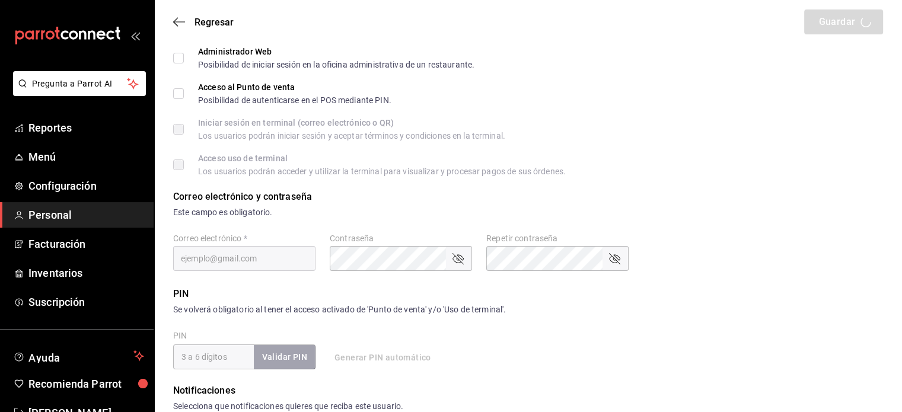
type input "Ricardo"
type input "Aragón Morales"
type input "[EMAIL_ADDRESS][DOMAIN_NAME]"
type input "ADMIN"
checkbox input "true"
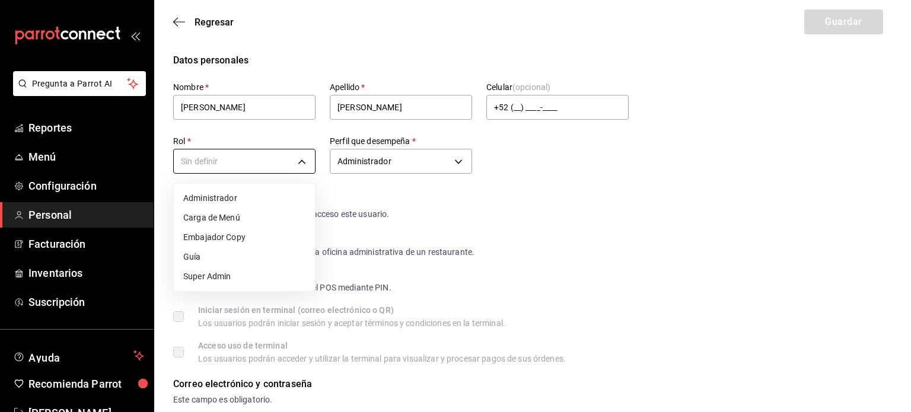
click at [211, 274] on li "Super Admin" at bounding box center [244, 277] width 141 height 20
type input "6ca45a6b-65aa-4a1c-9378-f869a197e0e8"
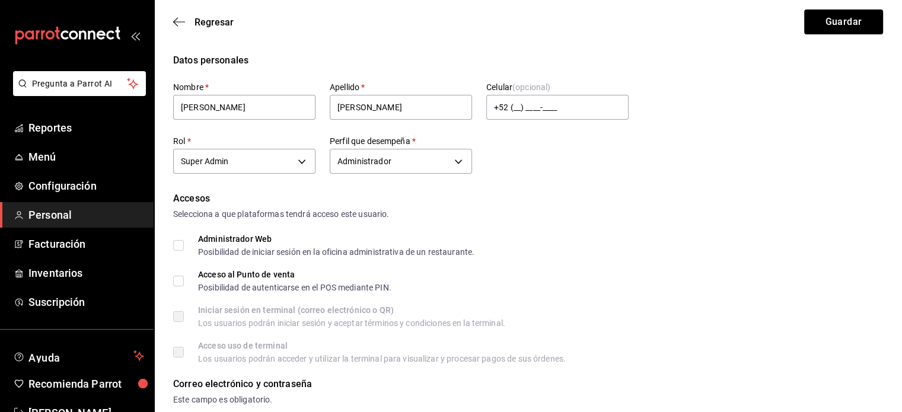
click at [176, 249] on input "Administrador Web Posibilidad de iniciar sesión en la oficina administrativa de…" at bounding box center [178, 245] width 11 height 11
checkbox input "true"
click at [181, 279] on input "Acceso al Punto de venta Posibilidad de autenticarse en el POS mediante PIN." at bounding box center [178, 281] width 11 height 11
checkbox input "true"
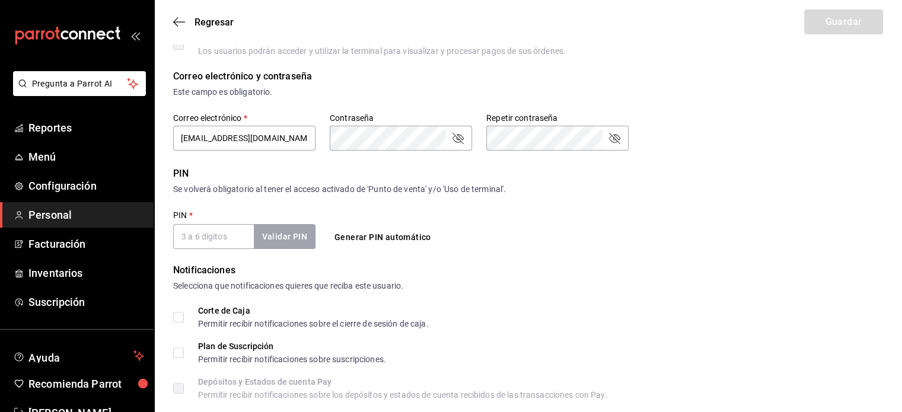
scroll to position [311, 0]
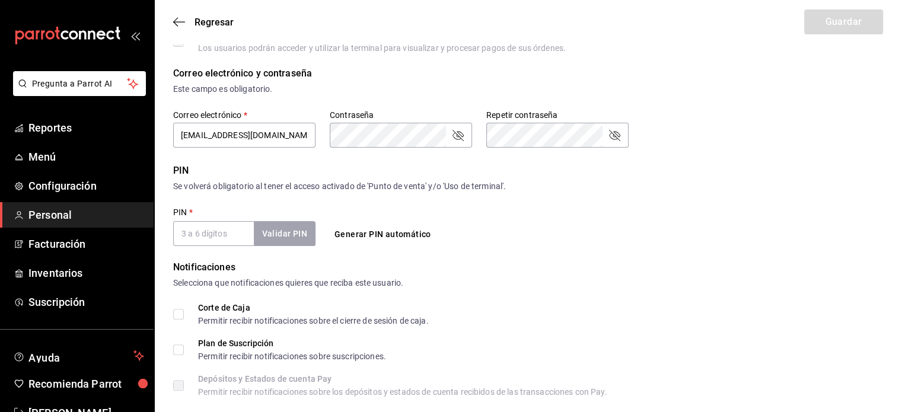
click at [210, 233] on input "PIN   *" at bounding box center [213, 233] width 81 height 25
type input "1"
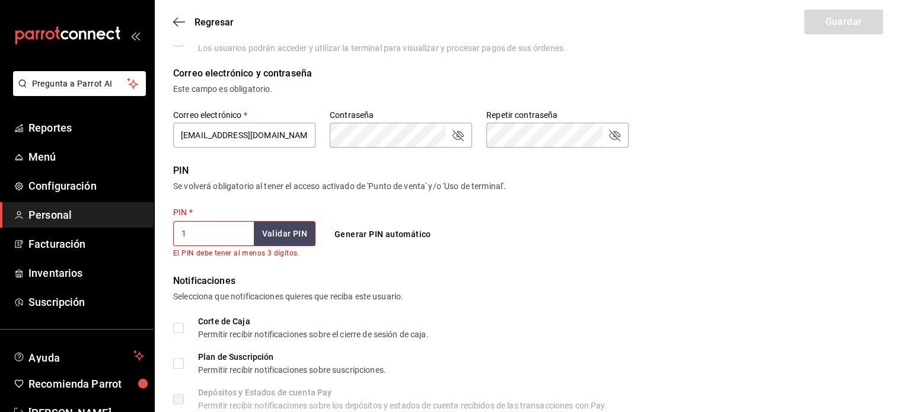
checkbox input "false"
checkbox input "true"
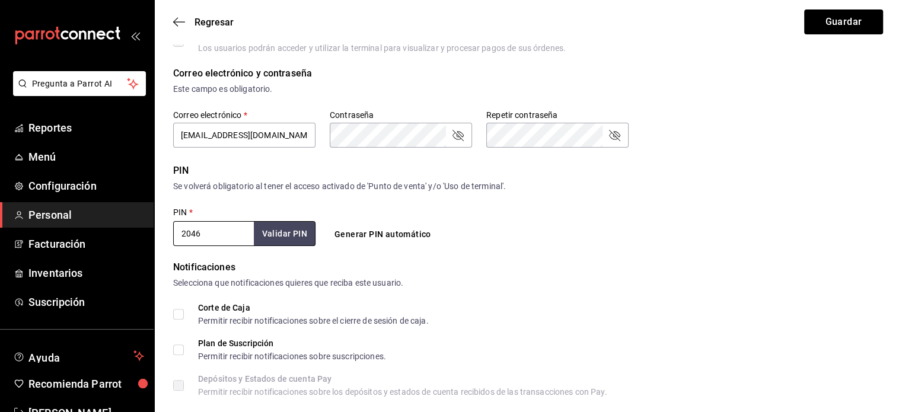
scroll to position [441, 0]
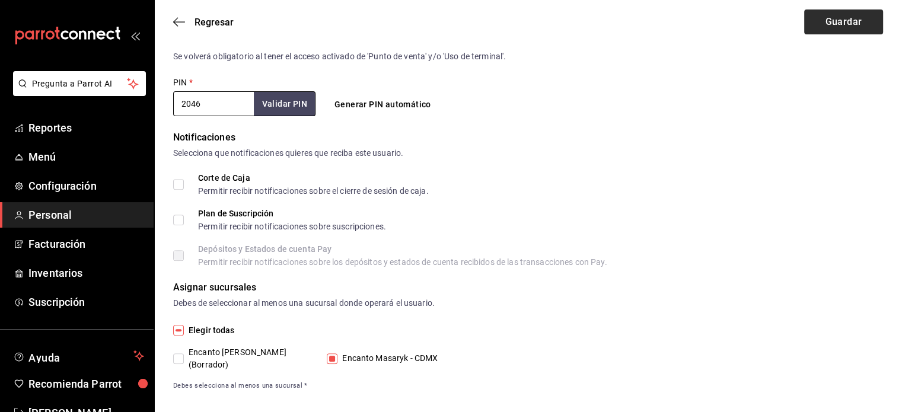
type input "2046"
click at [823, 26] on button "Guardar" at bounding box center [844, 21] width 79 height 25
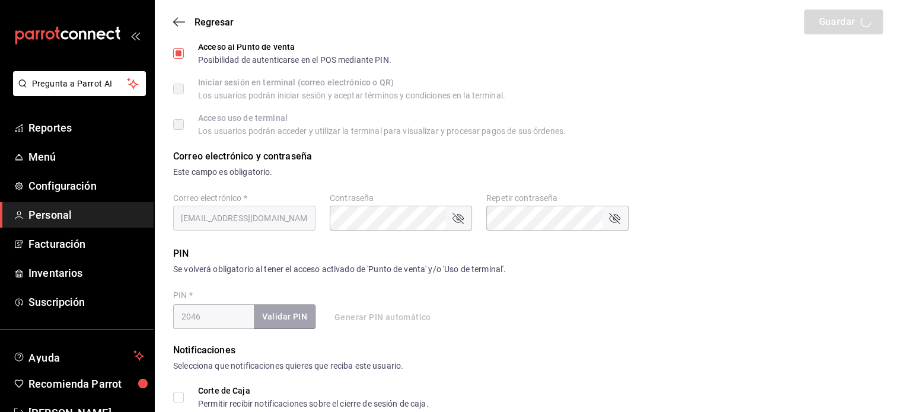
scroll to position [166, 0]
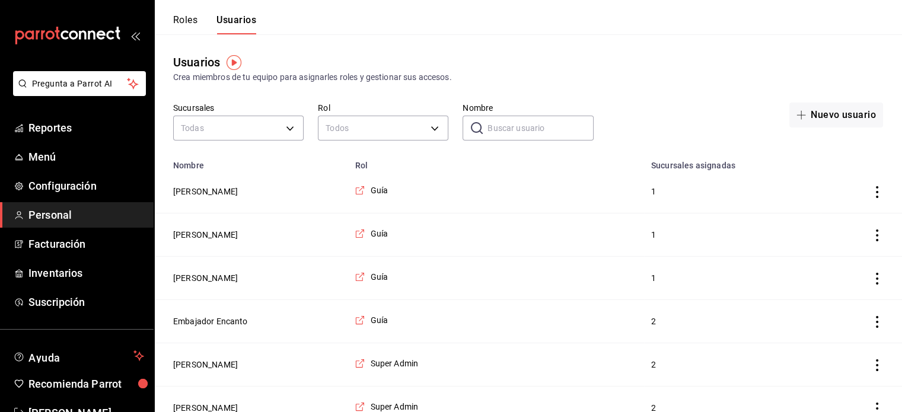
scroll to position [188, 0]
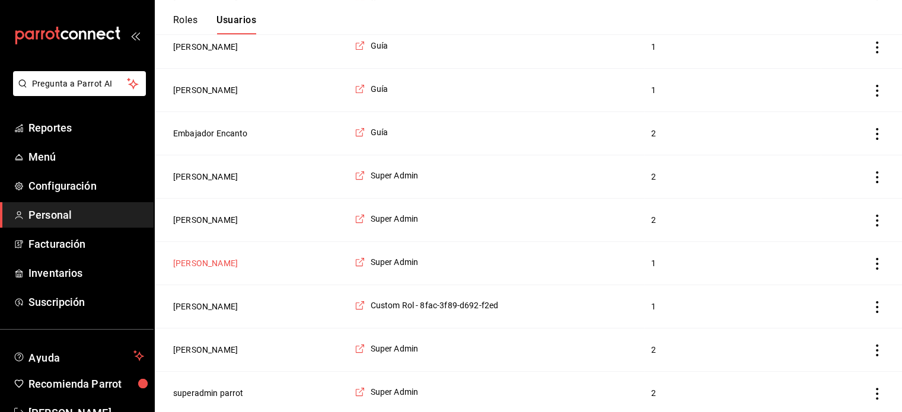
click at [238, 263] on button "[PERSON_NAME]" at bounding box center [205, 263] width 65 height 12
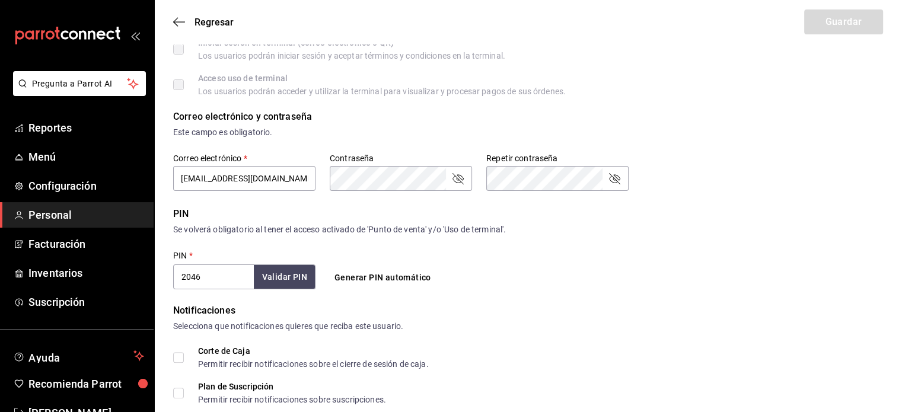
scroll to position [267, 0]
click at [694, 160] on div "Correo electrónico y contraseña Este campo es obligatorio. Correo electrónico  …" at bounding box center [528, 151] width 710 height 83
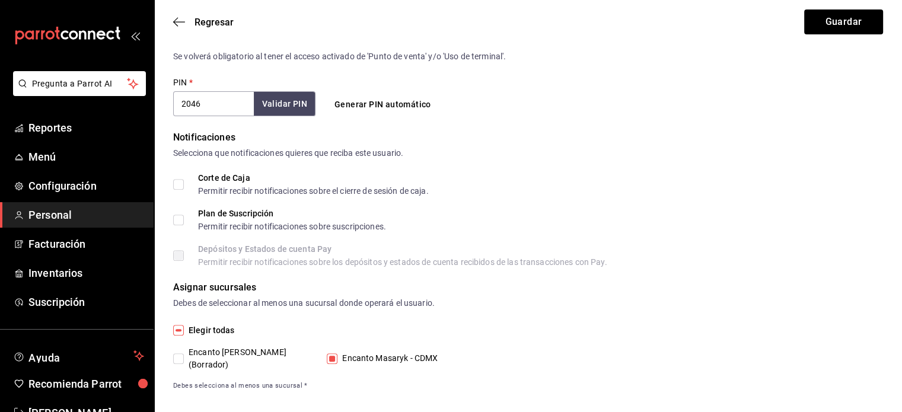
drag, startPoint x: 559, startPoint y: 260, endPoint x: 593, endPoint y: 325, distance: 72.7
click at [593, 325] on div "Elegir todas" at bounding box center [528, 330] width 710 height 13
click at [825, 20] on button "Guardar" at bounding box center [844, 21] width 79 height 25
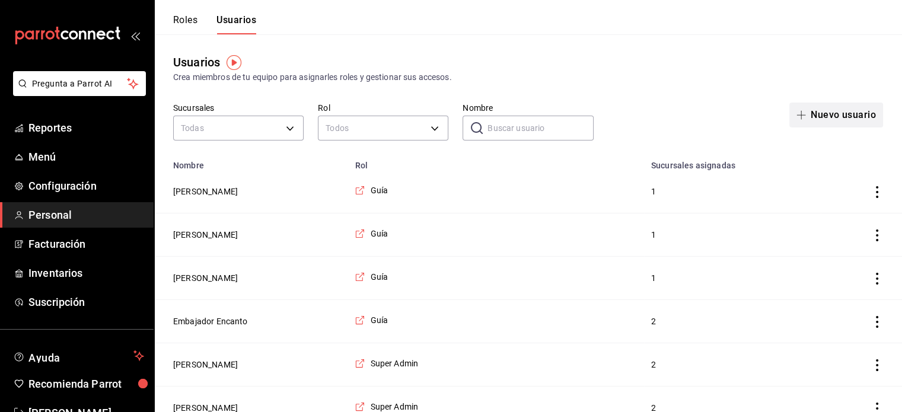
click at [812, 116] on button "Nuevo usuario" at bounding box center [837, 115] width 94 height 25
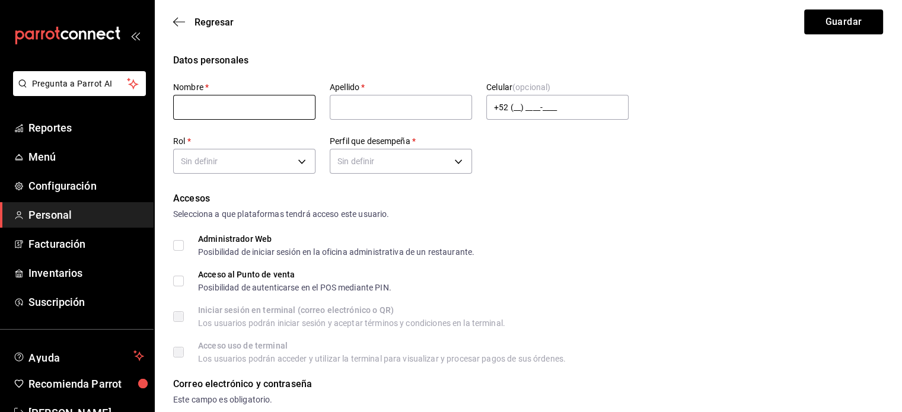
click at [204, 112] on input "text" at bounding box center [244, 107] width 142 height 25
type input "Jorge Uriel"
click at [347, 113] on input "text" at bounding box center [401, 107] width 142 height 25
type input "Moreno Rojas"
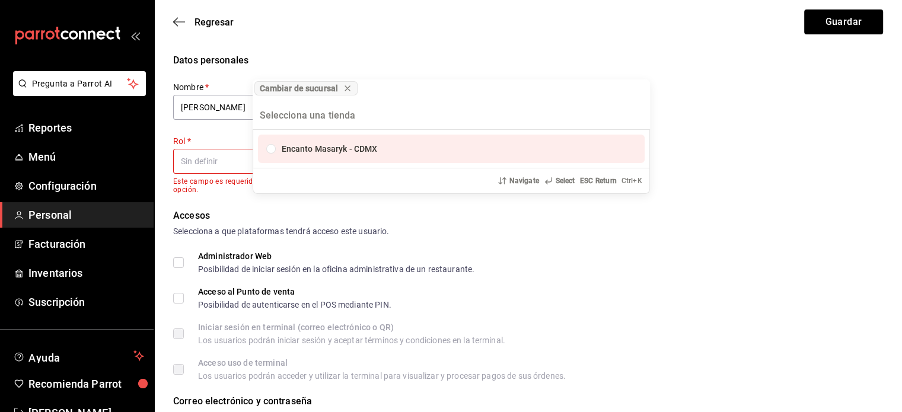
click at [276, 152] on div "List of options" at bounding box center [271, 149] width 12 height 12
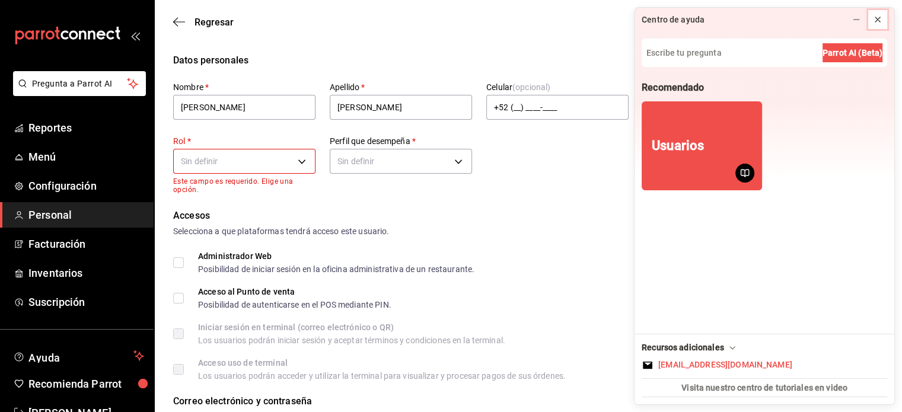
click at [872, 19] on button at bounding box center [878, 19] width 19 height 19
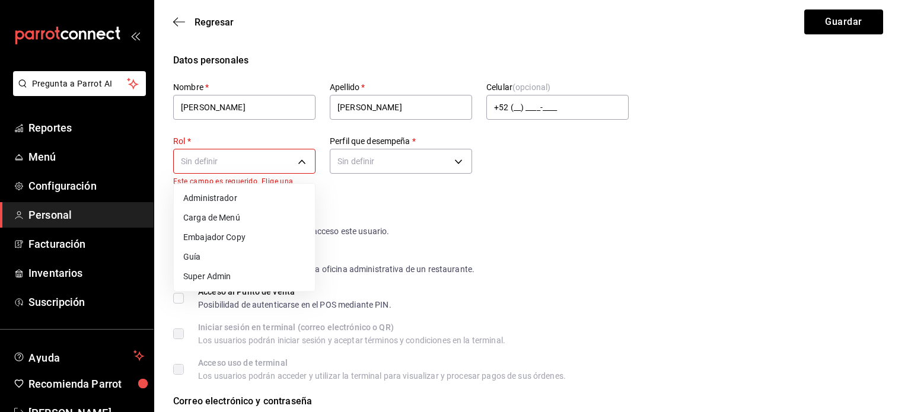
click at [204, 256] on li "Guía" at bounding box center [244, 257] width 141 height 20
type input "334253f2-e135-4e1a-bf27-2f5db97a74c4"
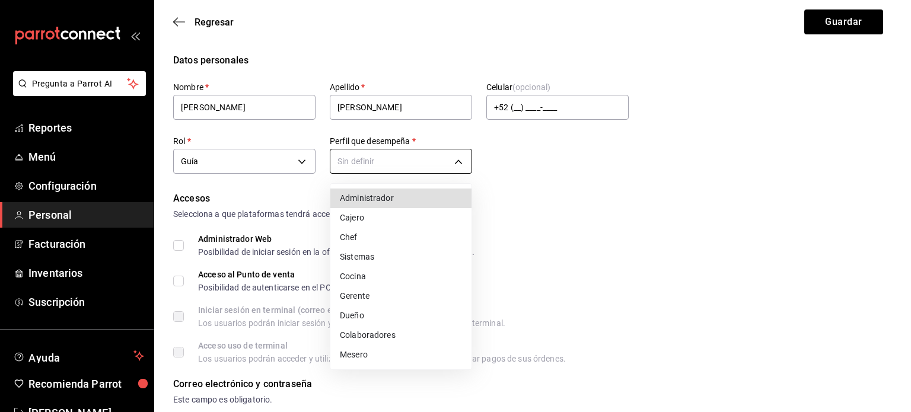
click at [363, 353] on li "Mesero" at bounding box center [400, 355] width 141 height 20
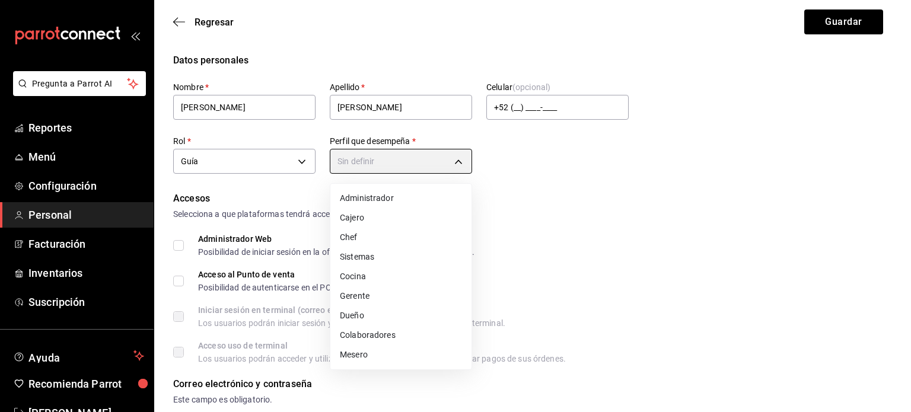
type input "WAITER"
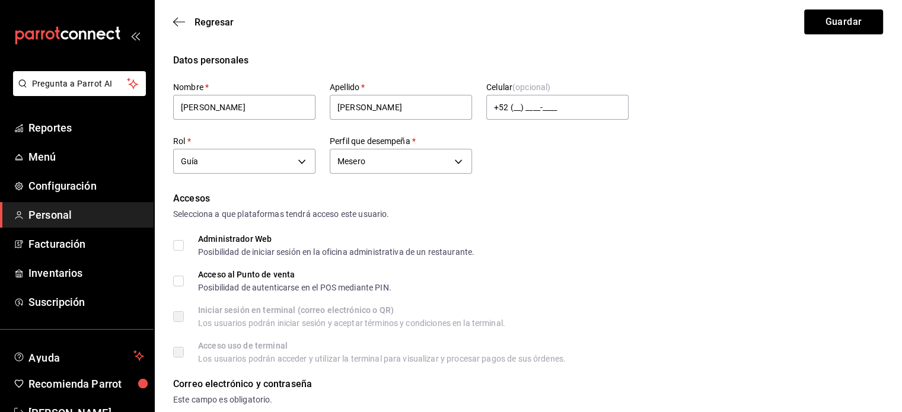
click at [183, 287] on label "Acceso al Punto de venta Posibilidad de autenticarse en el POS mediante PIN." at bounding box center [282, 281] width 218 height 21
click at [183, 287] on input "Acceso al Punto de venta Posibilidad de autenticarse en el POS mediante PIN." at bounding box center [178, 281] width 11 height 11
checkbox input "true"
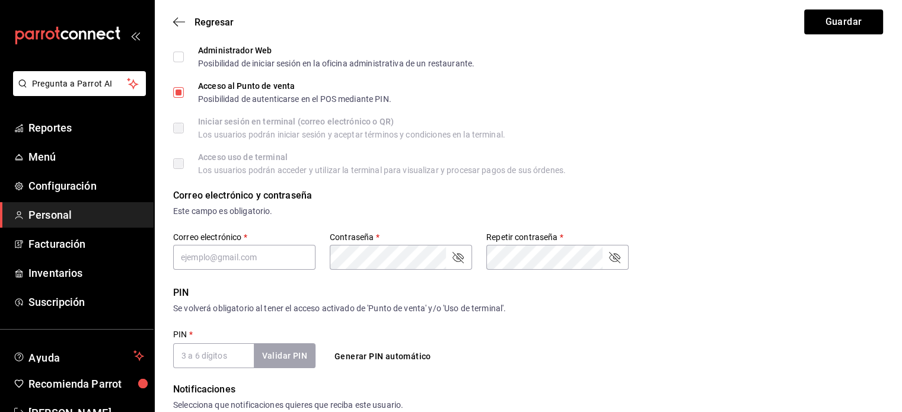
scroll to position [191, 0]
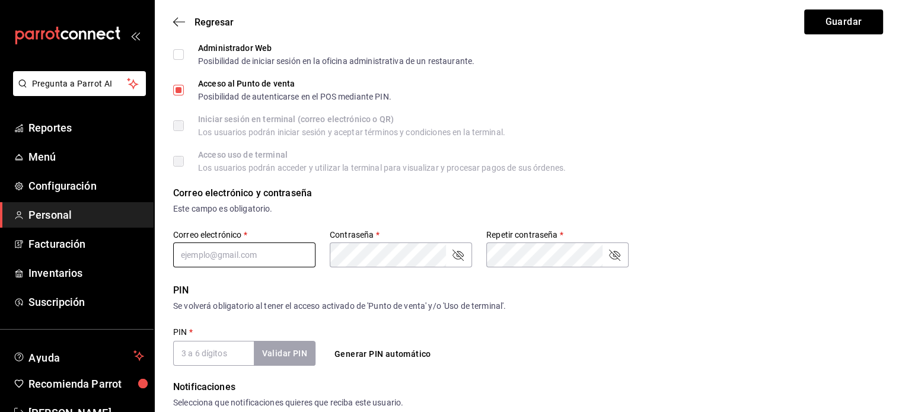
click at [212, 246] on input "text" at bounding box center [244, 255] width 142 height 25
type input "J"
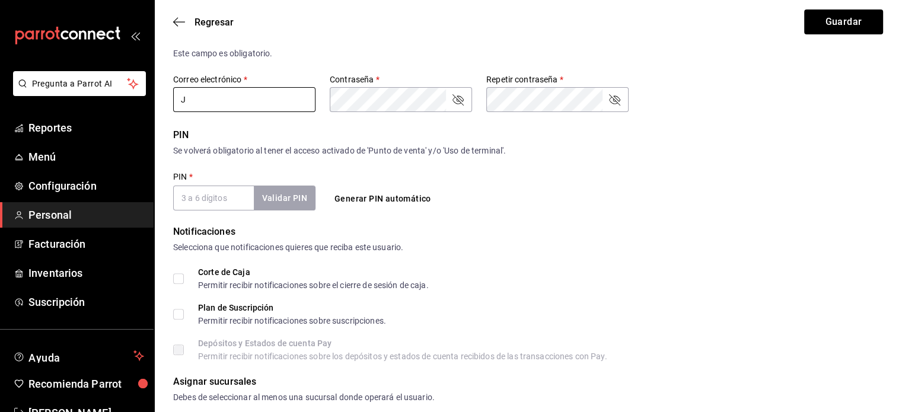
scroll to position [346, 0]
type input "jorge.moreno@encanto.com.mx"
click at [371, 200] on button "Generar PIN automático" at bounding box center [383, 199] width 106 height 22
type input "9966"
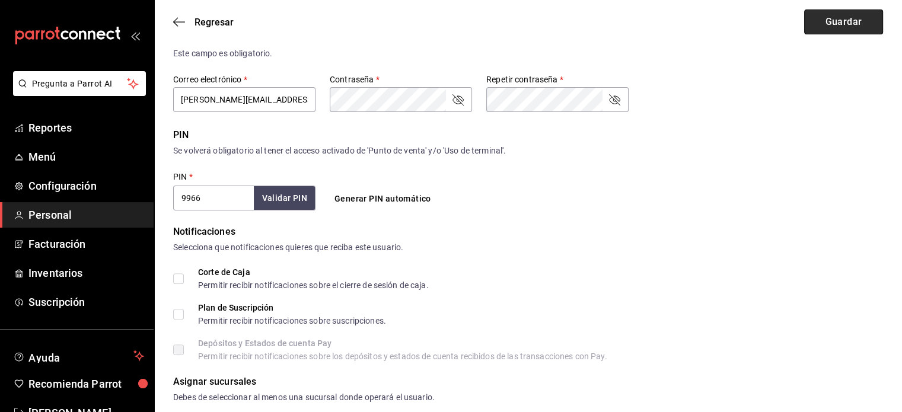
click at [812, 24] on button "Guardar" at bounding box center [844, 21] width 79 height 25
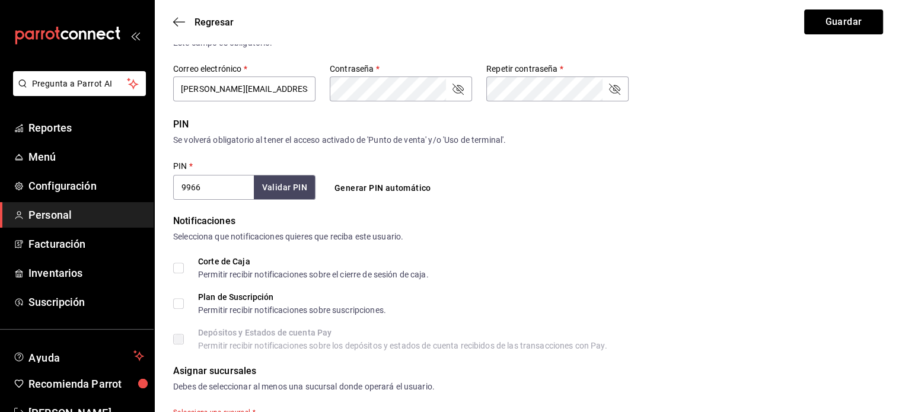
scroll to position [461, 0]
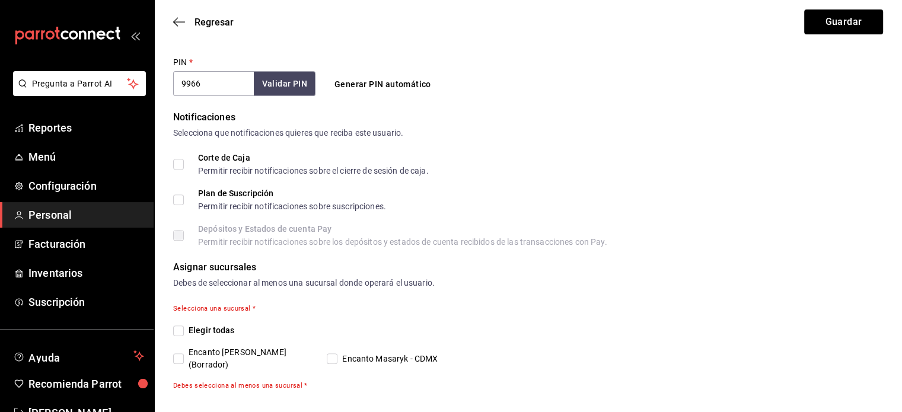
click at [332, 354] on input "Encanto Masaryk - CDMX" at bounding box center [332, 359] width 11 height 11
checkbox input "true"
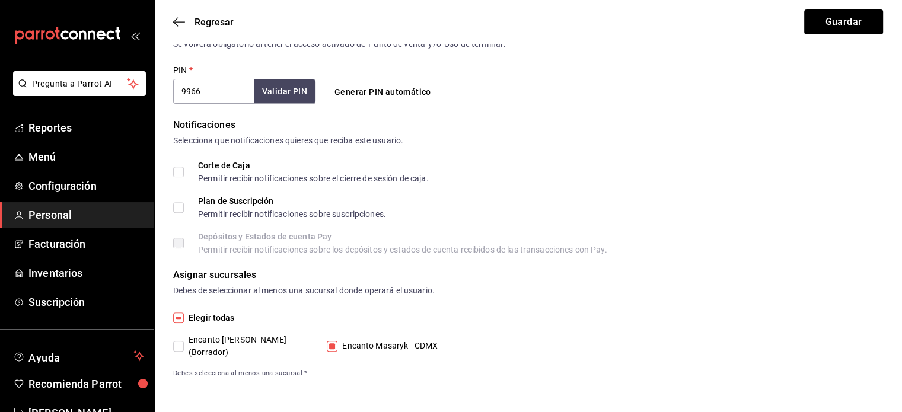
scroll to position [441, 0]
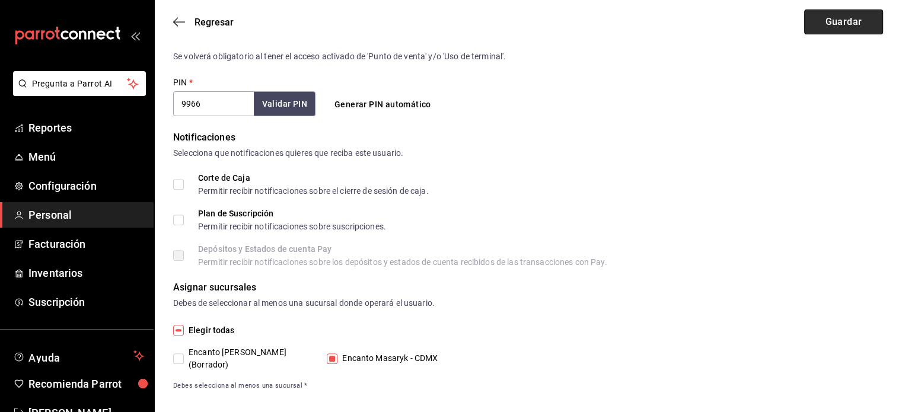
click at [825, 30] on button "Guardar" at bounding box center [844, 21] width 79 height 25
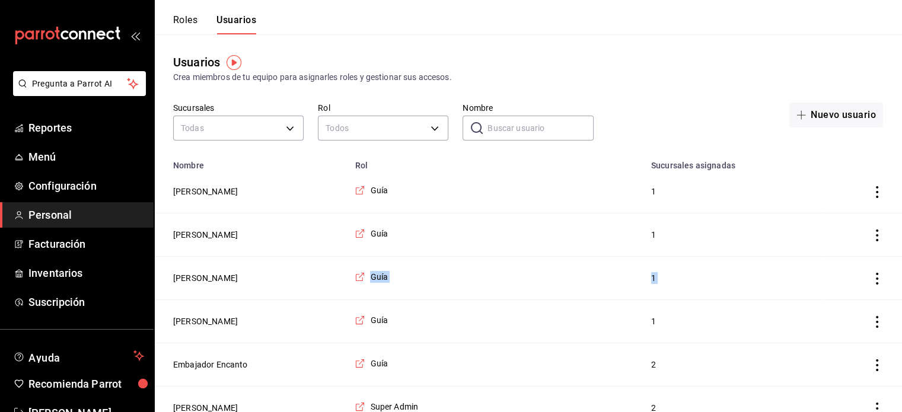
drag, startPoint x: 154, startPoint y: 268, endPoint x: 297, endPoint y: 322, distance: 153.1
click at [297, 322] on tbody "Jorge Uriel Moreno Rojas Guía 1 Edwin Adán Aguilar Oliva Guía 1 Misael Mizraim …" at bounding box center [528, 408] width 748 height 476
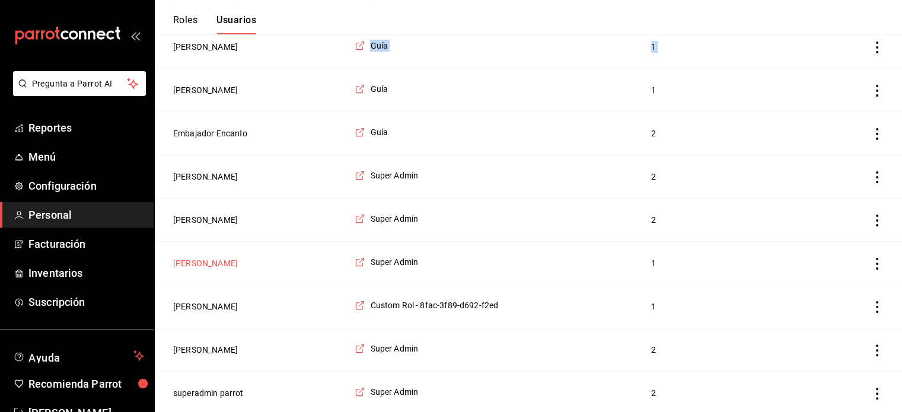
click at [238, 263] on button "[PERSON_NAME]" at bounding box center [205, 263] width 65 height 12
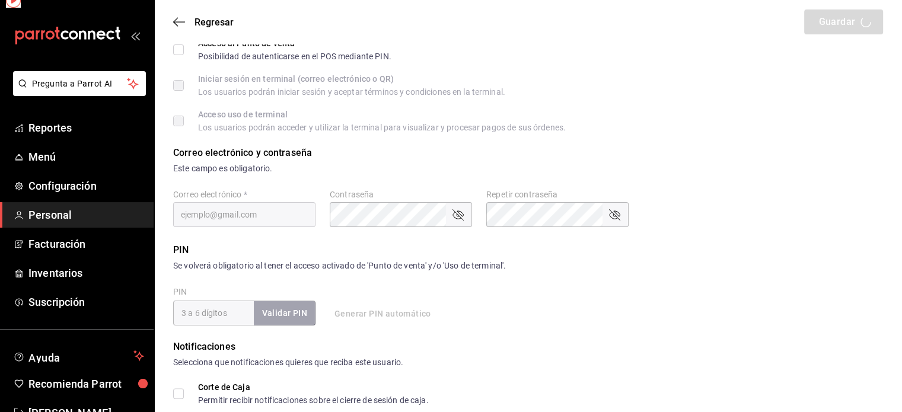
type input "Ricardo"
type input "Aragón Morales"
checkbox input "true"
type input "[EMAIL_ADDRESS][DOMAIN_NAME]"
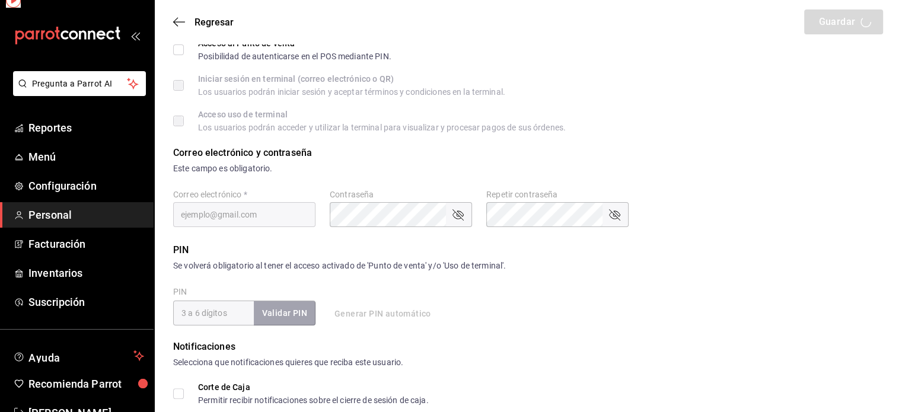
type input "2046"
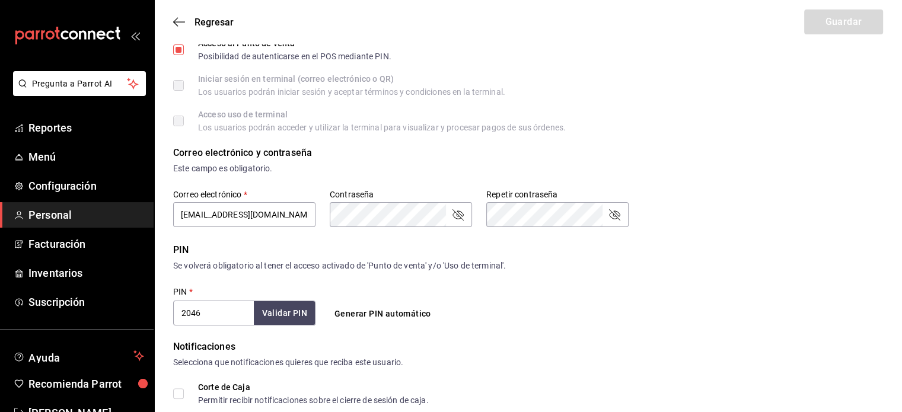
type input "6ca45a6b-65aa-4a1c-9378-f869a197e0e8"
type input "ADMIN"
checkbox input "true"
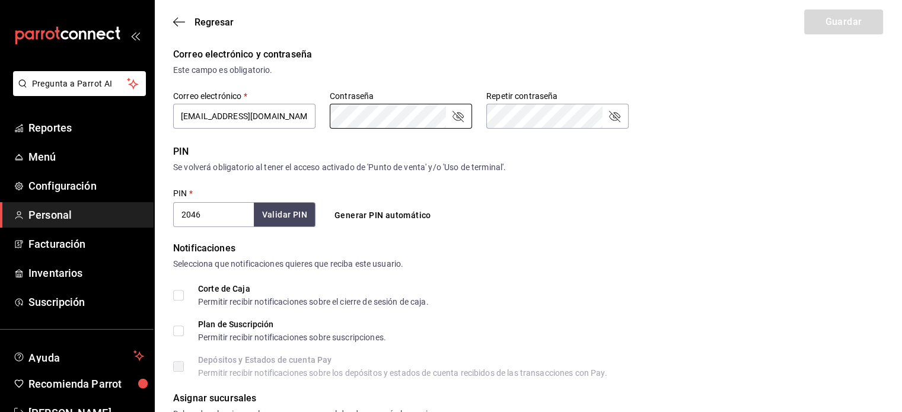
scroll to position [272, 0]
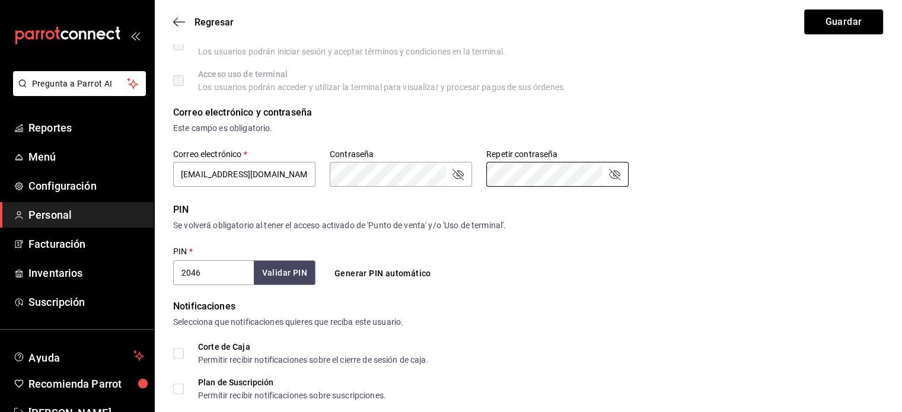
click at [805, 9] on button "Guardar" at bounding box center [844, 21] width 79 height 25
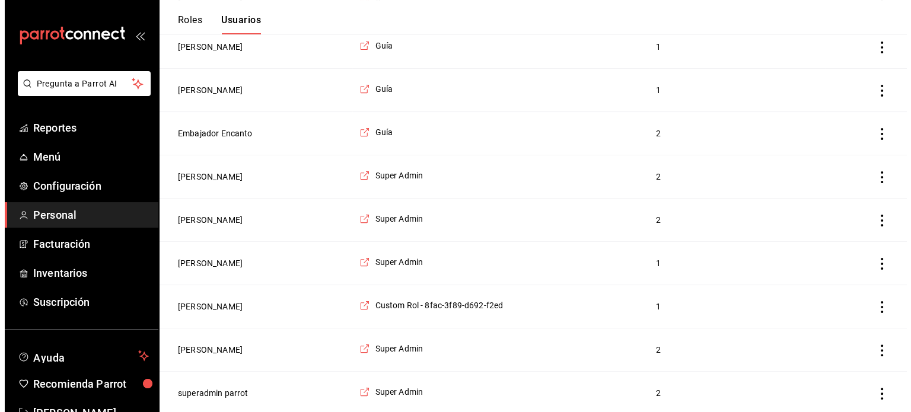
scroll to position [170, 0]
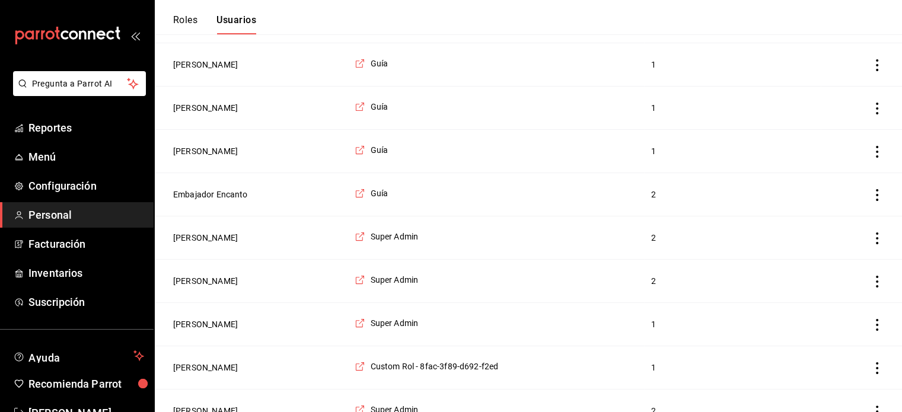
click at [873, 67] on icon "actions" at bounding box center [878, 65] width 12 height 12
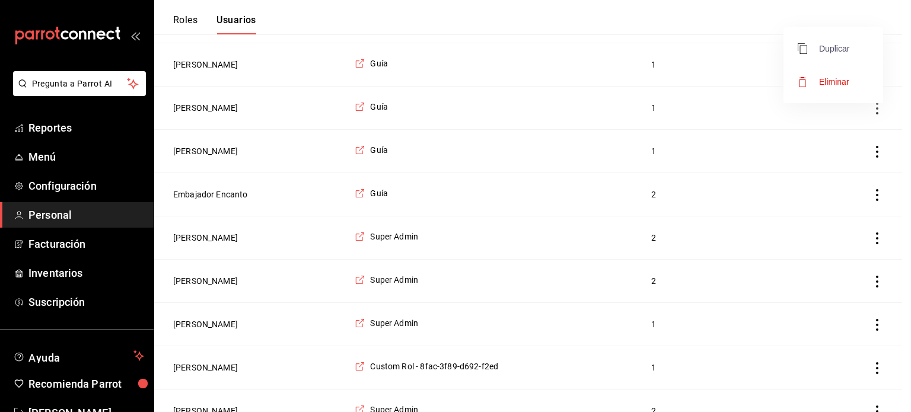
click at [841, 46] on span "Duplicar" at bounding box center [824, 49] width 52 height 14
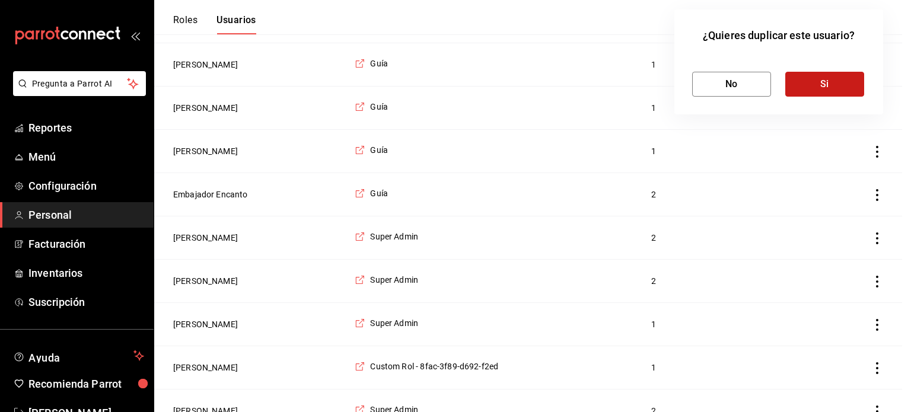
click at [821, 80] on button "Si" at bounding box center [825, 84] width 79 height 25
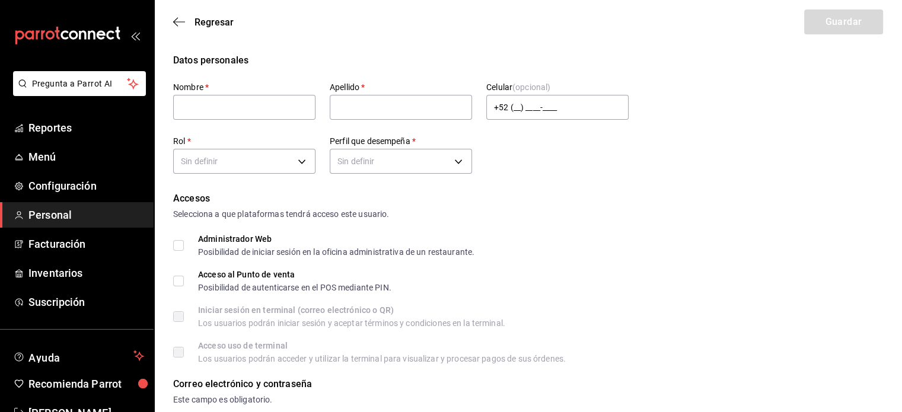
type input "Edwin Adán"
type input "Aguilar Oliva"
checkbox input "true"
type input "334253f2-e135-4e1a-bf27-2f5db97a74c4"
type input "WAITER"
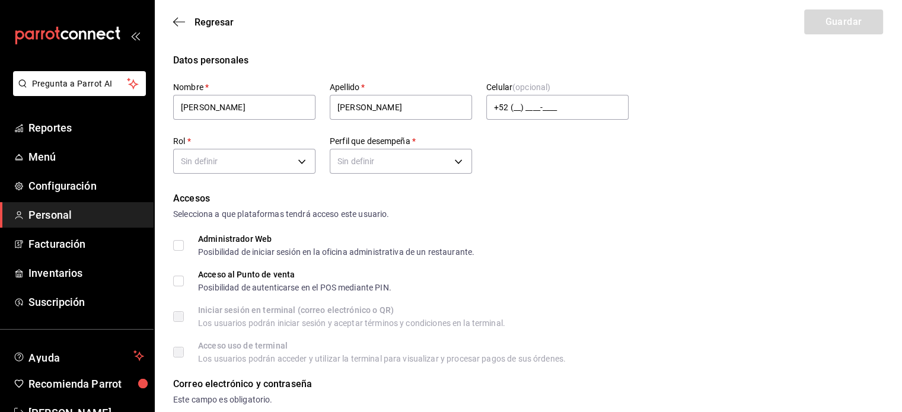
checkbox input "true"
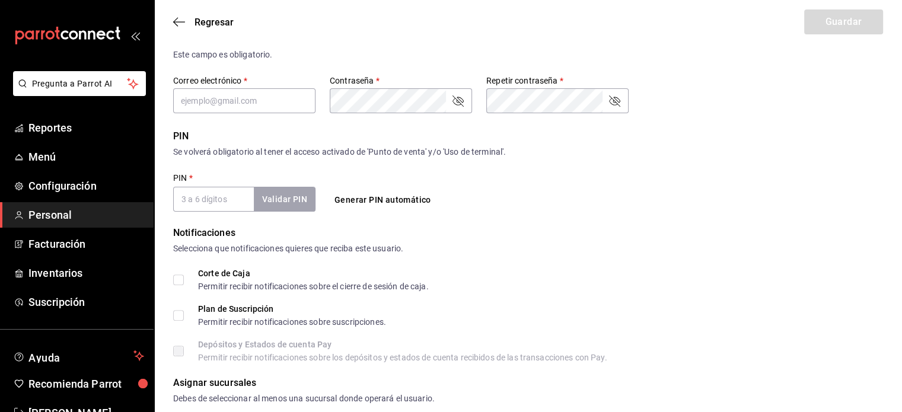
scroll to position [244, 0]
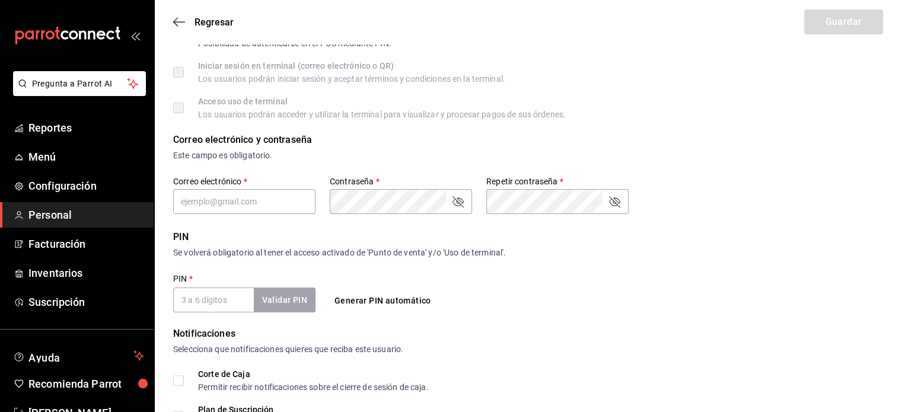
click at [66, 221] on span "Personal" at bounding box center [86, 215] width 116 height 16
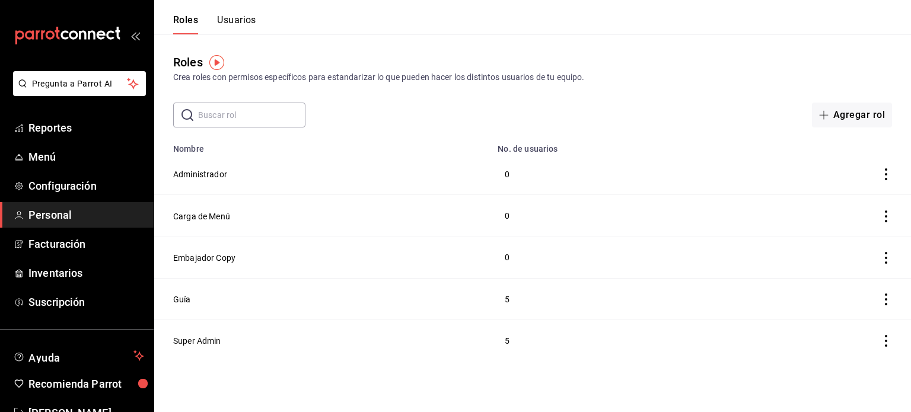
click at [229, 19] on button "Usuarios" at bounding box center [236, 24] width 39 height 20
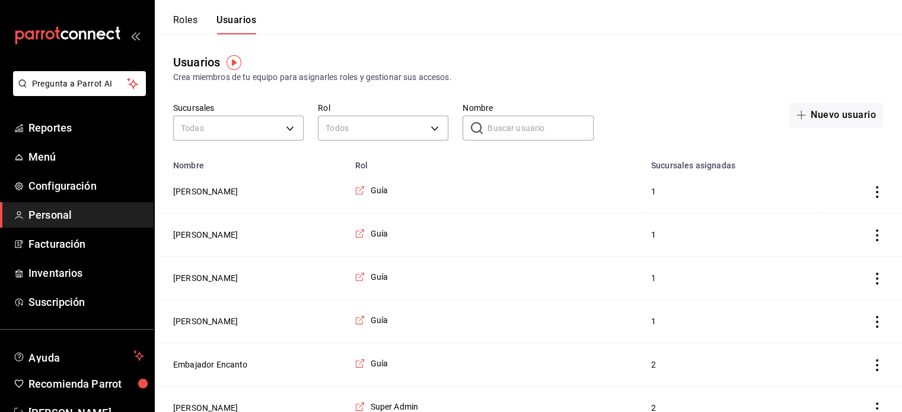
click at [190, 20] on button "Roles" at bounding box center [185, 24] width 24 height 20
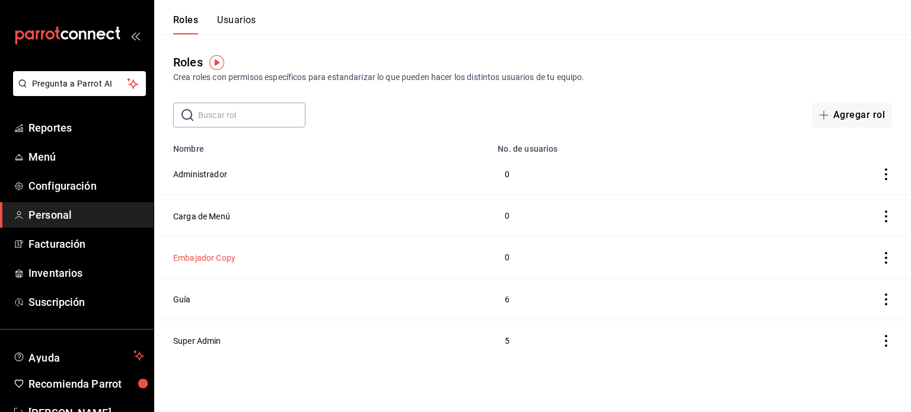
click at [196, 255] on button "Embajador Copy" at bounding box center [204, 258] width 62 height 12
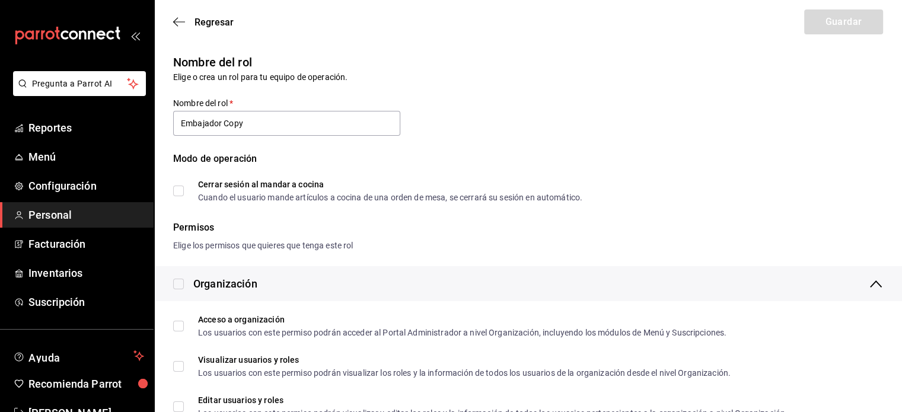
drag, startPoint x: 221, startPoint y: 125, endPoint x: 565, endPoint y: 87, distance: 346.2
click at [565, 87] on div "Nombre del rol Elige o crea un rol para tu equipo de operación. Nombre del rol …" at bounding box center [521, 120] width 724 height 163
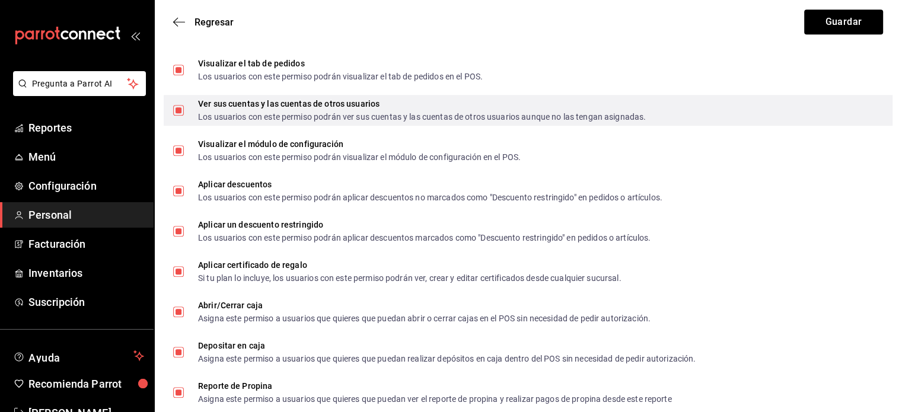
scroll to position [1120, 0]
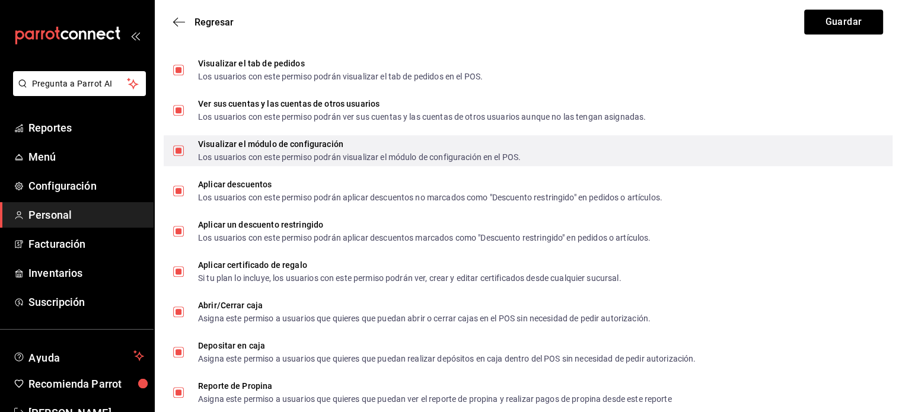
type input "Embajador"
click at [175, 148] on input "Visualizar el módulo de configuración Los usuarios con este permiso podrán visu…" at bounding box center [178, 150] width 11 height 11
checkbox input "false"
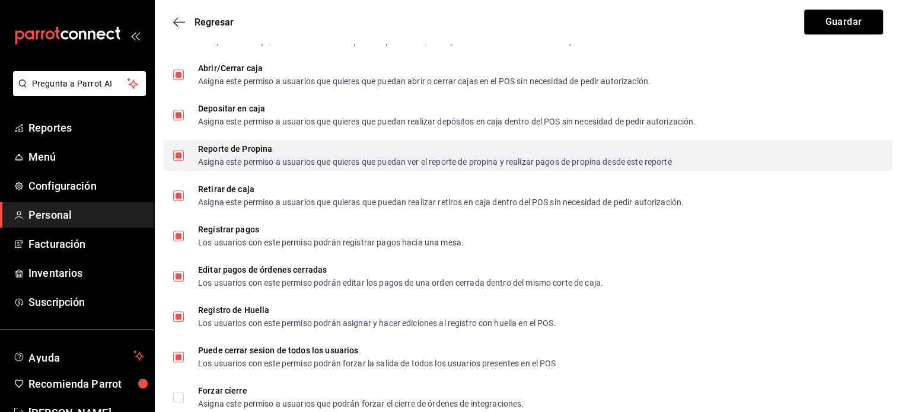
scroll to position [1365, 0]
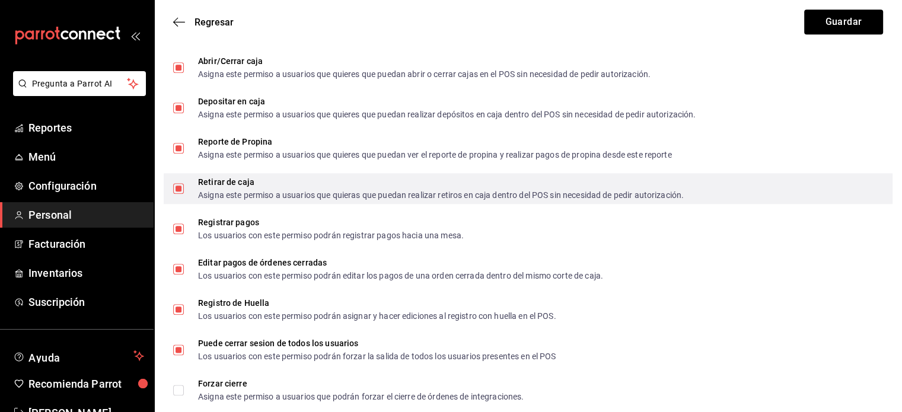
click at [179, 187] on input "Retirar de caja Asigna este permiso a usuarios que quieras que puedan realizar …" at bounding box center [178, 188] width 11 height 11
checkbox input "false"
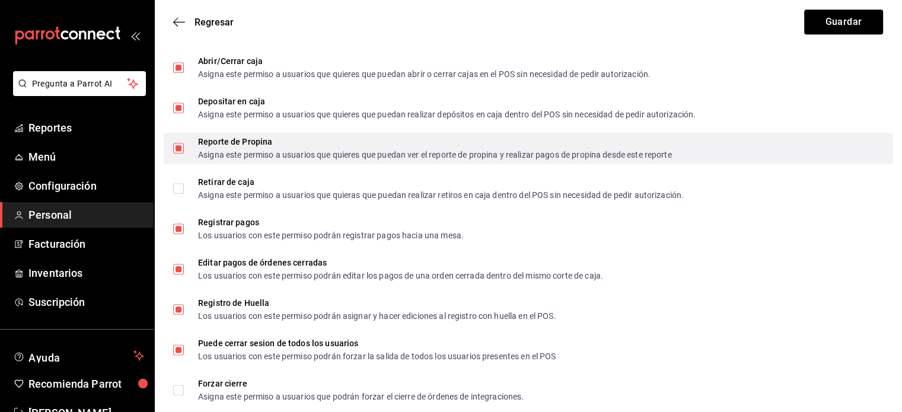
click at [176, 152] on input "Reporte de Propina Asigna este permiso a usuarios que quieres que puedan ver el…" at bounding box center [178, 148] width 11 height 11
checkbox input "false"
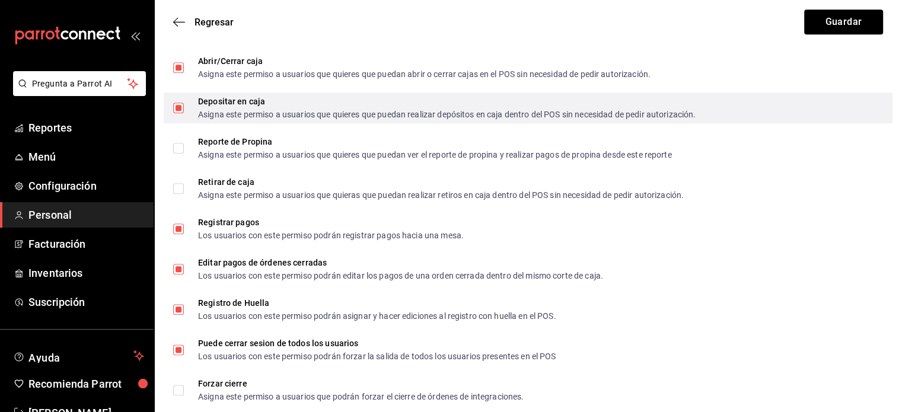
click at [176, 107] on input "Depositar en caja Asigna este permiso a usuarios que quieres que puedan realiza…" at bounding box center [178, 108] width 11 height 11
checkbox input "false"
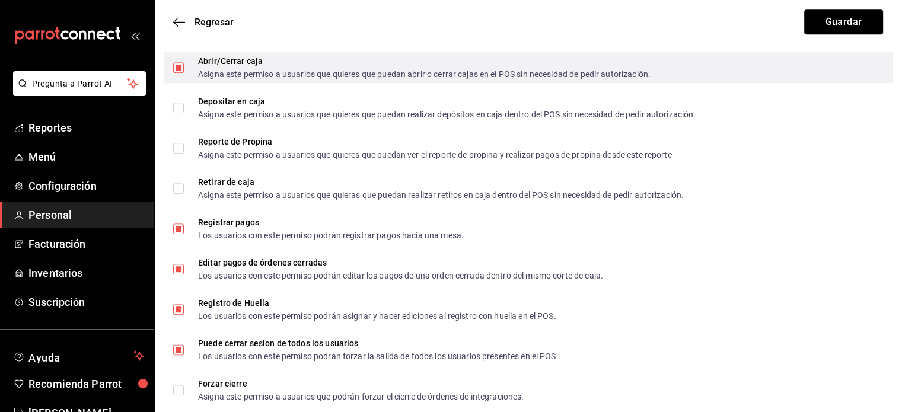
click at [178, 66] on input "Abrir/Cerrar caja Asigna este permiso a usuarios que quieres que puedan abrir o…" at bounding box center [178, 67] width 11 height 11
checkbox input "false"
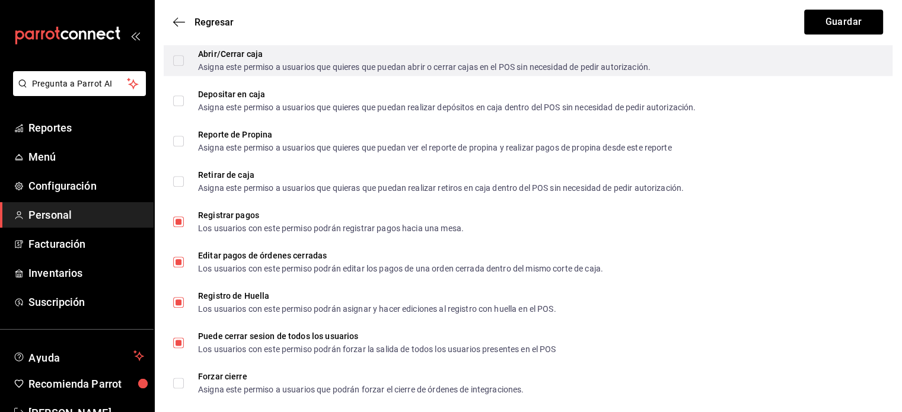
scroll to position [1395, 0]
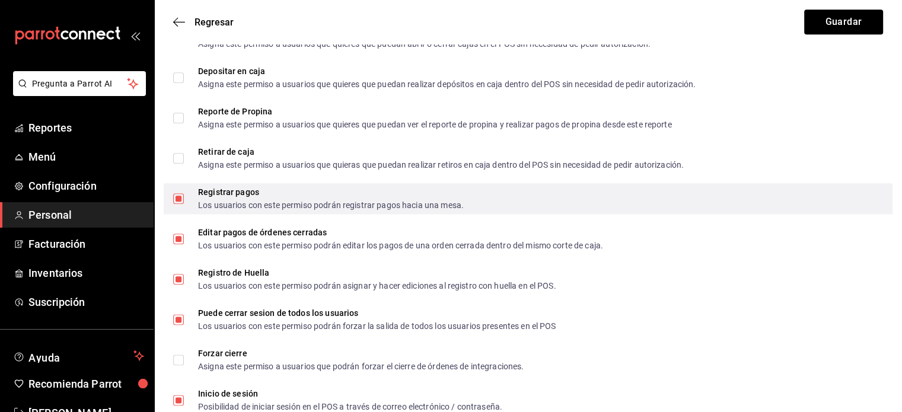
click at [180, 199] on input "Registrar pagos Los usuarios con este permiso podrán registrar pagos hacia una …" at bounding box center [178, 198] width 11 height 11
checkbox input "false"
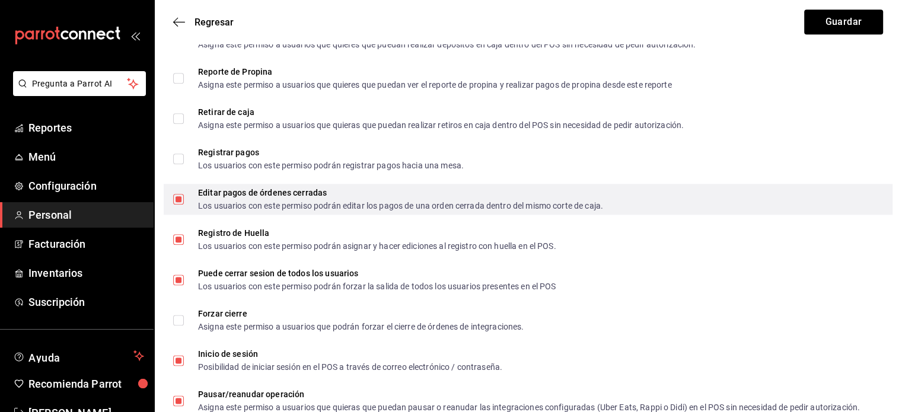
scroll to position [1438, 0]
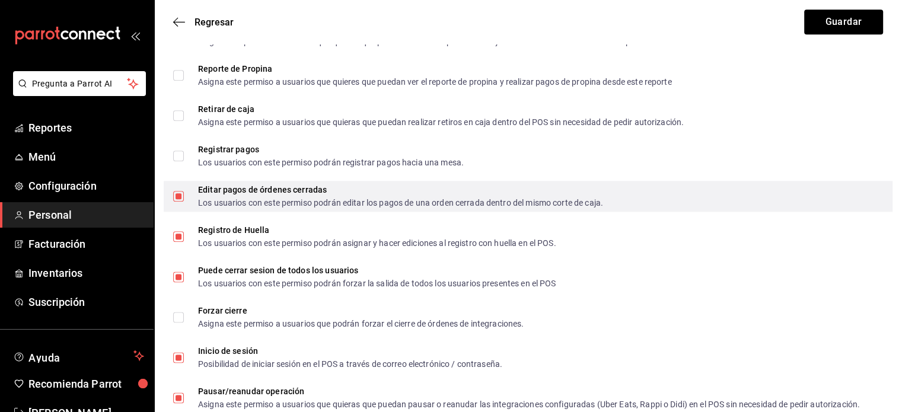
click at [178, 200] on input "Editar pagos de órdenes cerradas Los usuarios con este permiso podrán editar lo…" at bounding box center [178, 196] width 11 height 11
checkbox input "false"
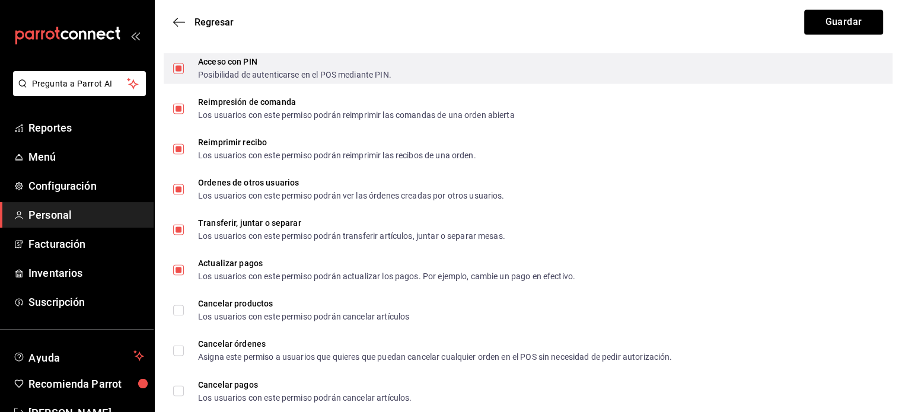
scroll to position [1951, 0]
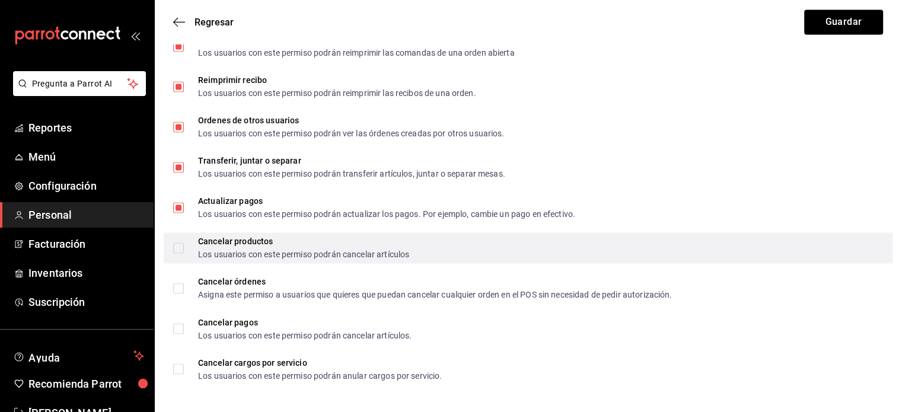
click at [179, 250] on input "Cancelar productos Los usuarios con este permiso podrán cancelar artículos" at bounding box center [178, 248] width 11 height 11
checkbox input "true"
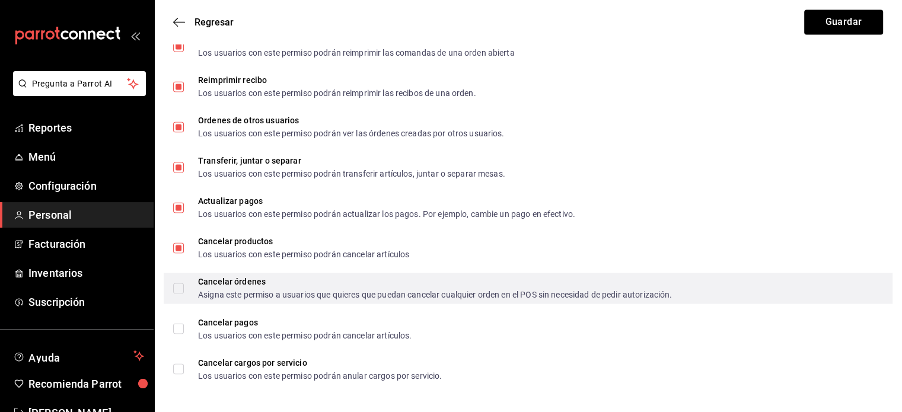
click at [182, 287] on input "Cancelar órdenes Asigna este permiso a usuarios que quieres que puedan cancelar…" at bounding box center [178, 288] width 11 height 11
checkbox input "true"
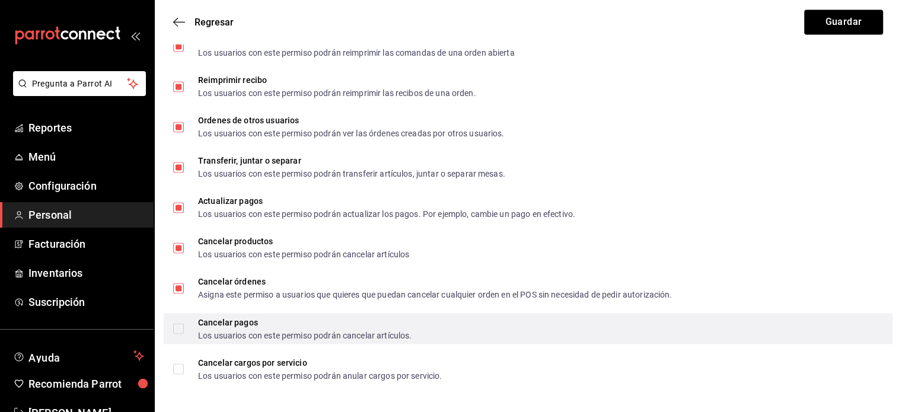
click at [185, 326] on span "Cancelar pagos Los usuarios con este permiso podrán cancelar artículos." at bounding box center [298, 328] width 228 height 21
click at [184, 326] on input "Cancelar pagos Los usuarios con este permiso podrán cancelar artículos." at bounding box center [178, 328] width 11 height 11
checkbox input "true"
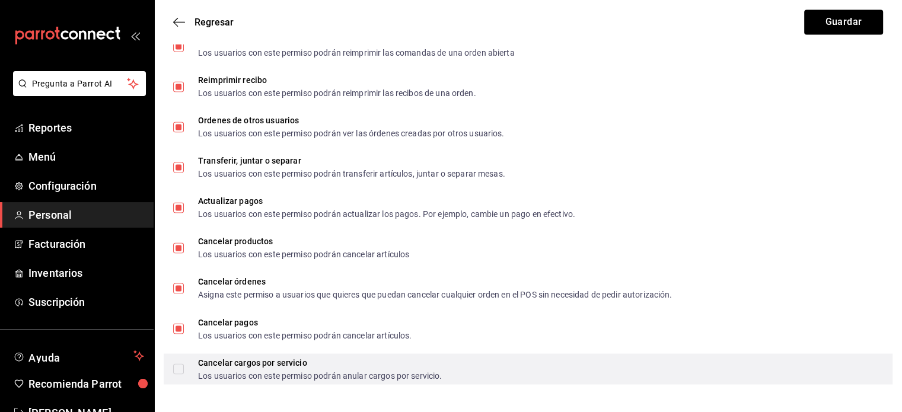
click at [180, 370] on input "Cancelar cargos por servicio Los usuarios con este permiso podrán anular cargos…" at bounding box center [178, 369] width 11 height 11
checkbox input "true"
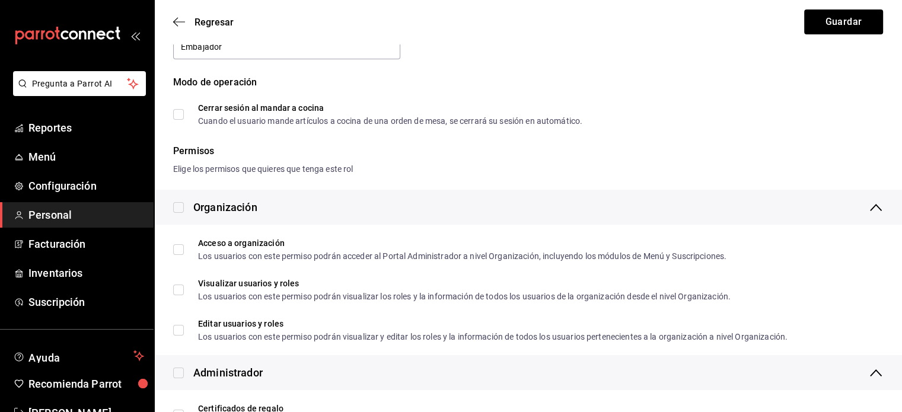
scroll to position [0, 0]
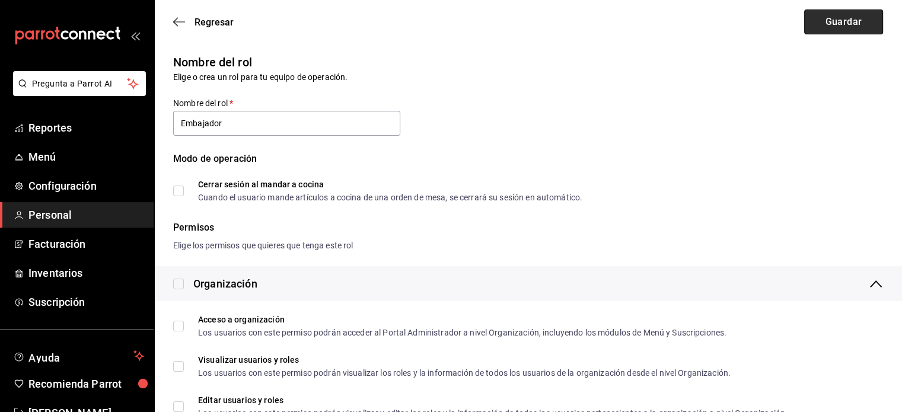
click at [816, 24] on button "Guardar" at bounding box center [844, 21] width 79 height 25
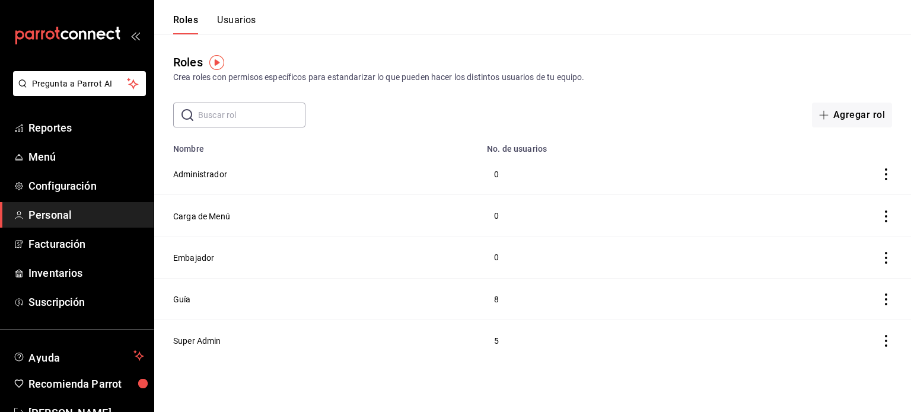
click at [224, 17] on button "Usuarios" at bounding box center [236, 24] width 39 height 20
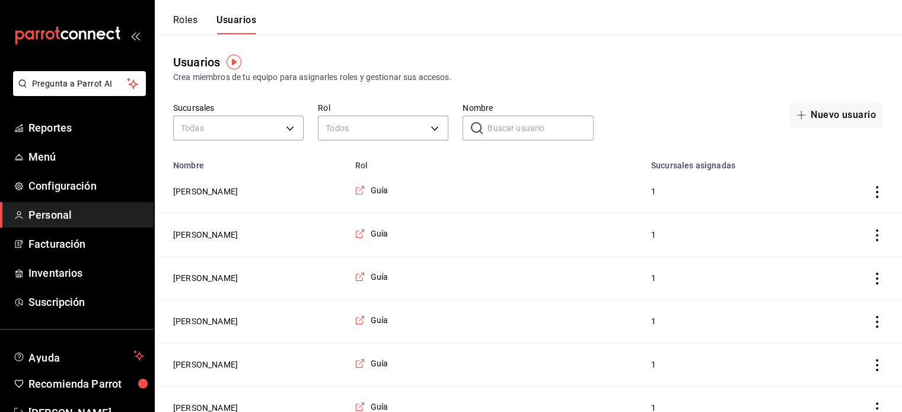
click at [179, 12] on div "Roles Usuarios" at bounding box center [205, 17] width 102 height 34
click at [182, 15] on button "Roles" at bounding box center [185, 24] width 24 height 20
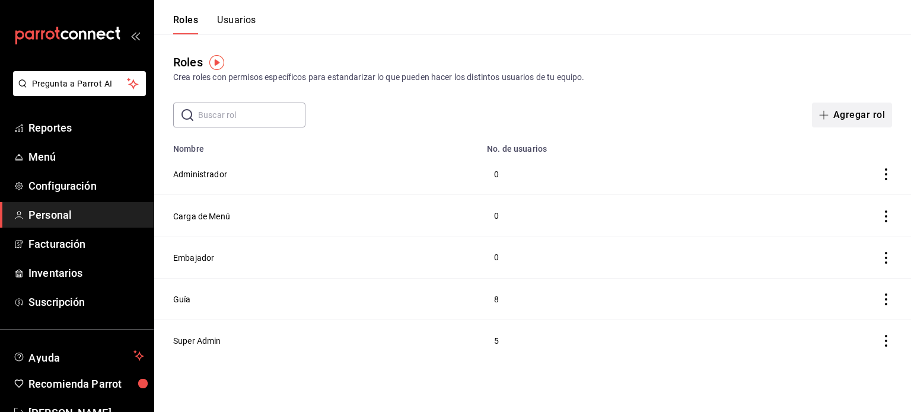
click at [835, 117] on button "Agregar rol" at bounding box center [852, 115] width 80 height 25
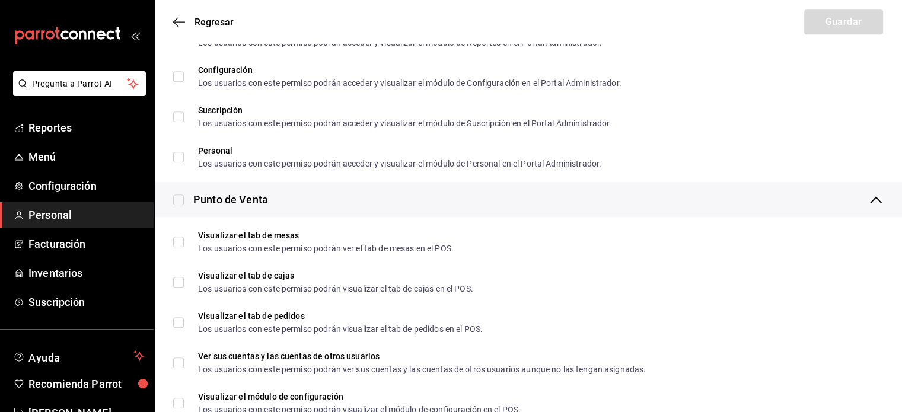
scroll to position [868, 0]
click at [181, 196] on input "checkbox" at bounding box center [178, 199] width 11 height 11
checkbox input "true"
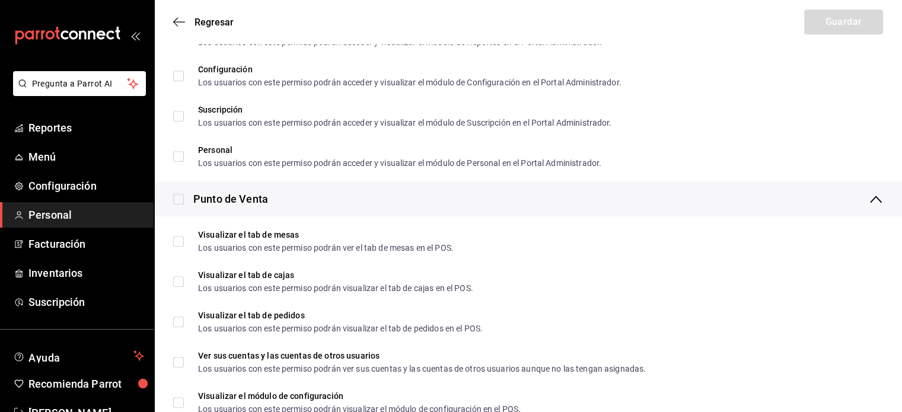
checkbox input "true"
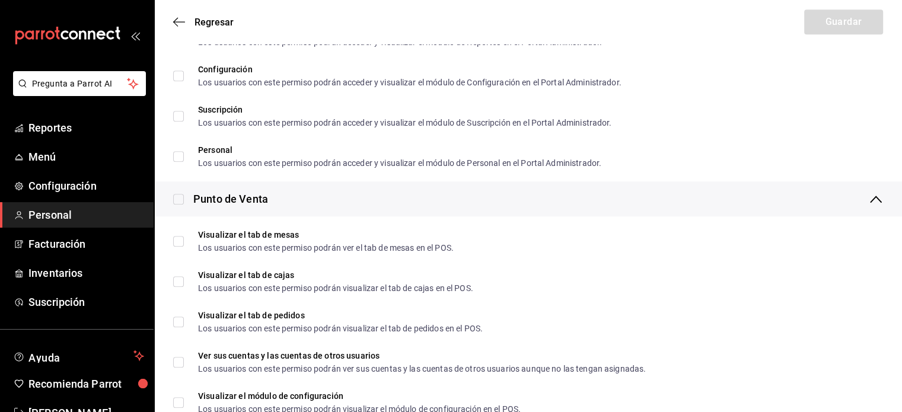
checkbox input "true"
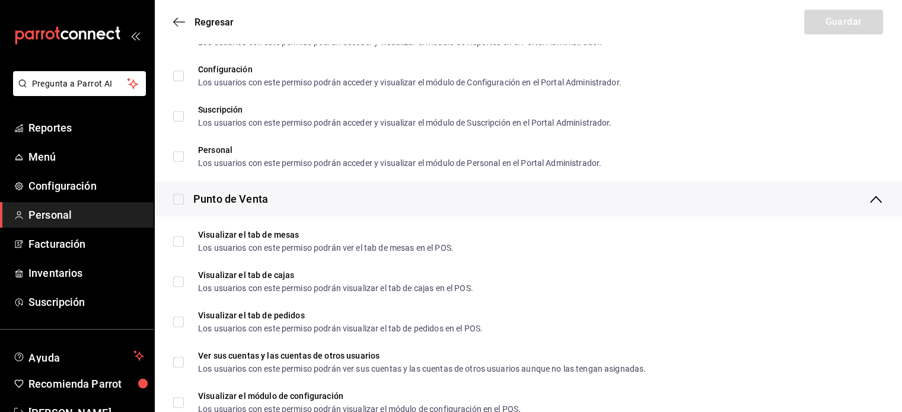
checkbox input "true"
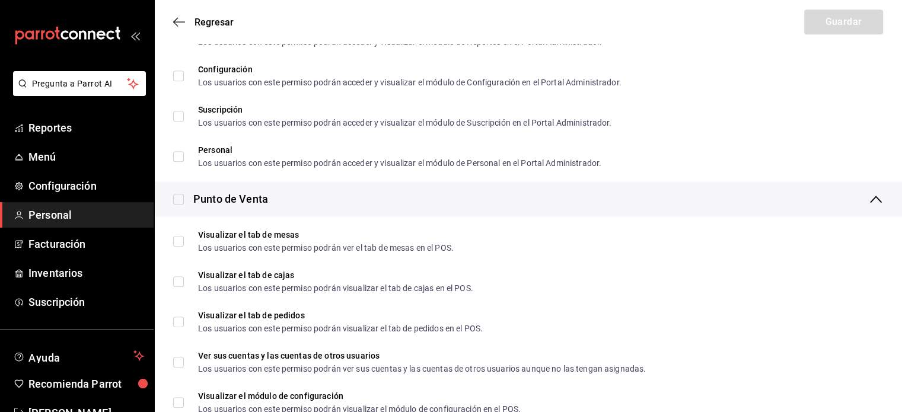
checkbox input "true"
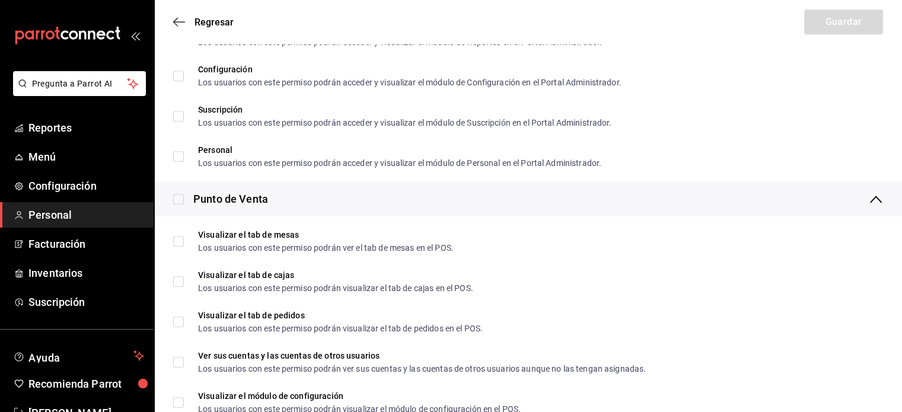
checkbox input "true"
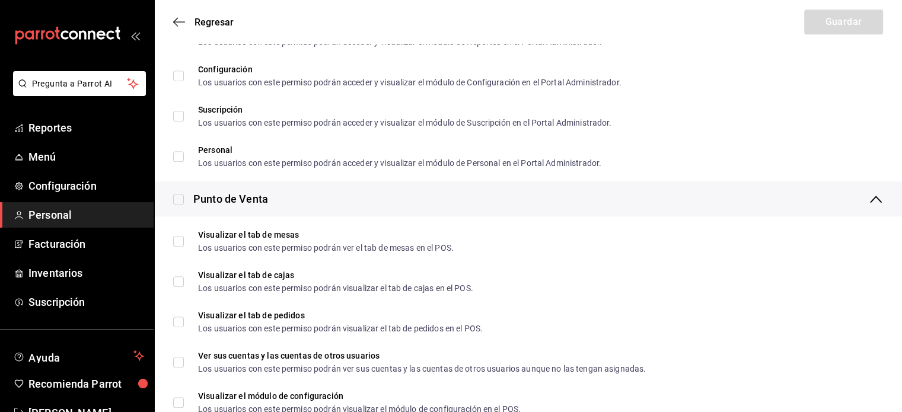
checkbox input "true"
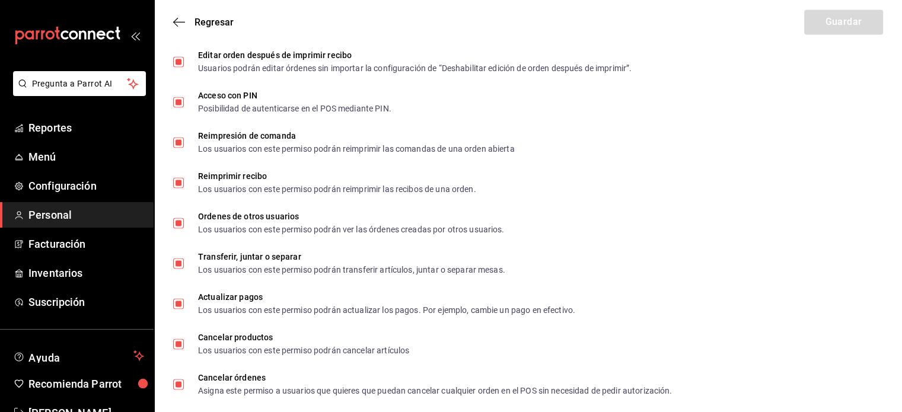
scroll to position [1951, 0]
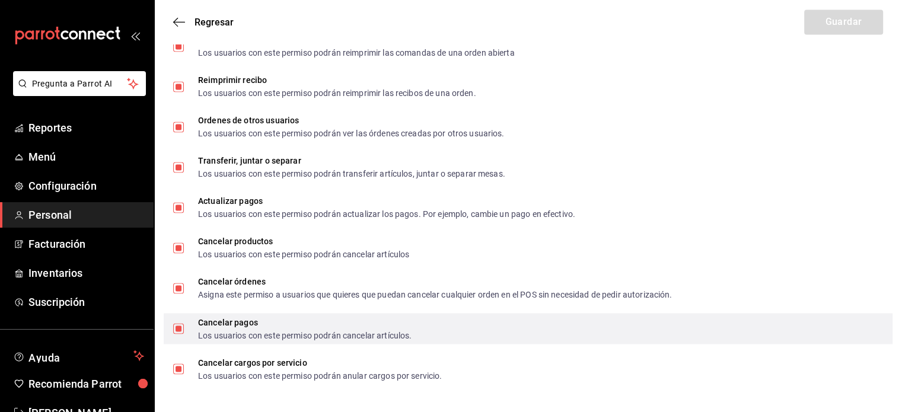
click at [177, 329] on input "Cancelar pagos Los usuarios con este permiso podrán cancelar artículos." at bounding box center [178, 328] width 11 height 11
checkbox input "false"
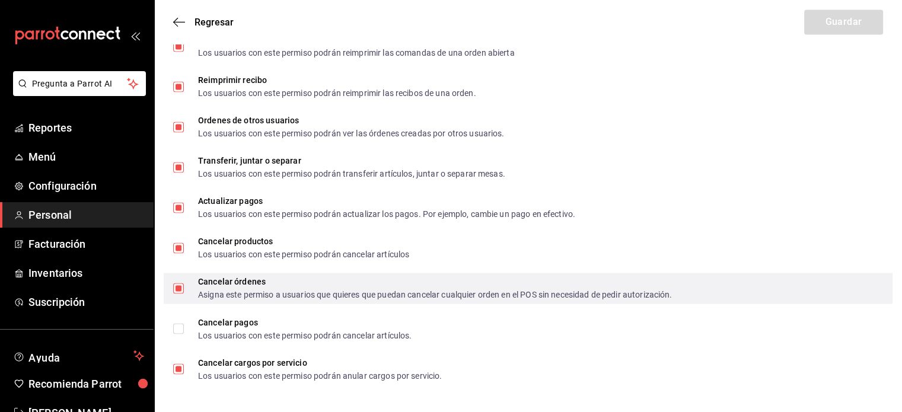
click at [178, 287] on input "Cancelar órdenes Asigna este permiso a usuarios que quieres que puedan cancelar…" at bounding box center [178, 288] width 11 height 11
checkbox input "false"
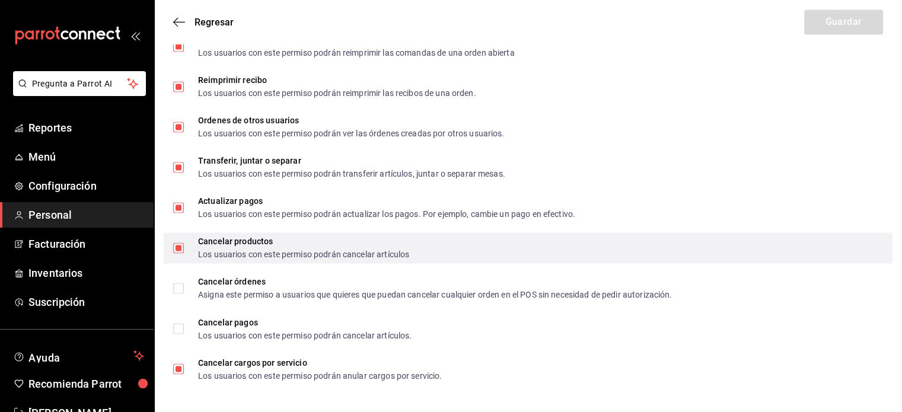
click at [177, 251] on input "Cancelar productos Los usuarios con este permiso podrán cancelar artículos" at bounding box center [178, 248] width 11 height 11
checkbox input "false"
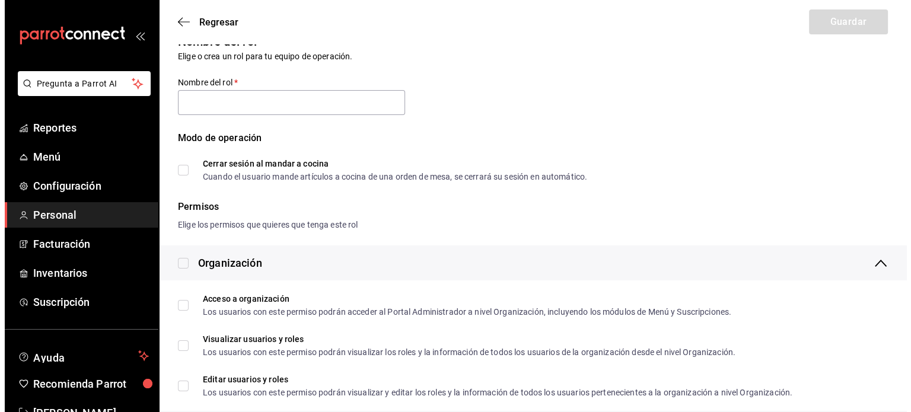
scroll to position [0, 0]
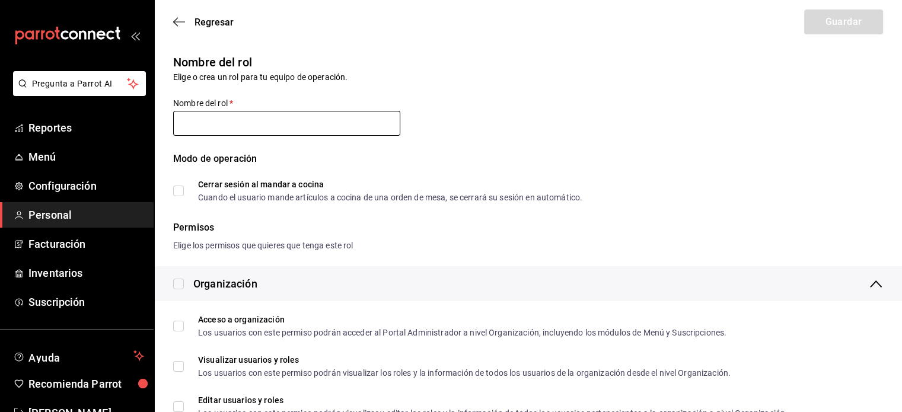
click at [321, 122] on input "text" at bounding box center [286, 123] width 227 height 25
type input "Caja"
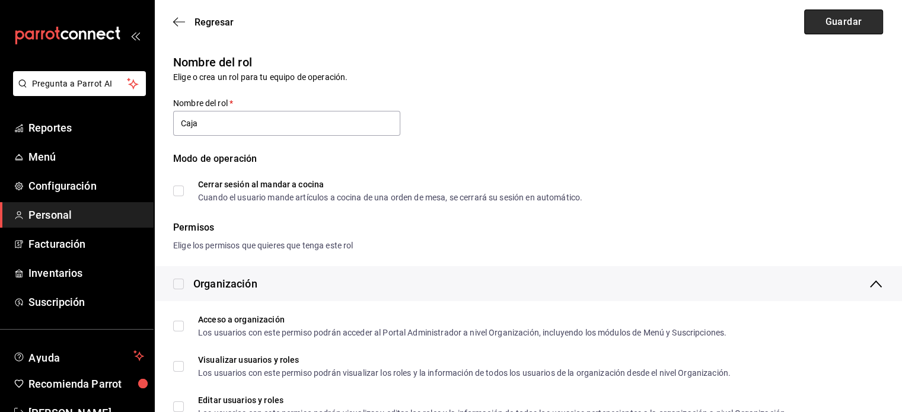
click at [823, 17] on button "Guardar" at bounding box center [844, 21] width 79 height 25
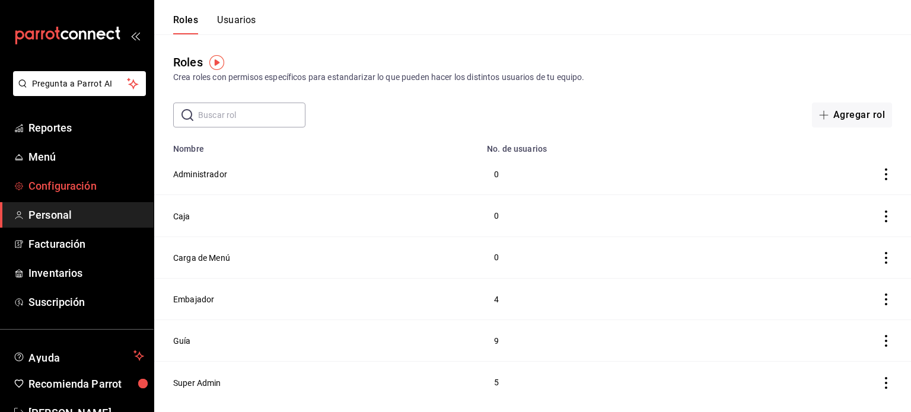
click at [52, 190] on span "Configuración" at bounding box center [86, 186] width 116 height 16
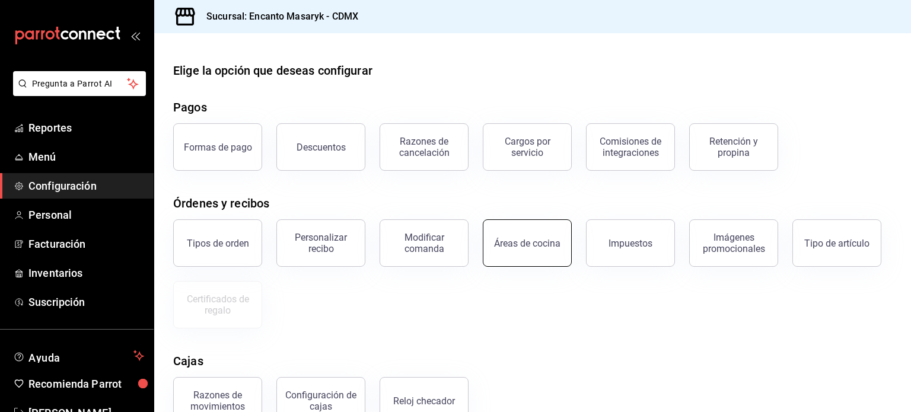
click at [513, 249] on button "Áreas de cocina" at bounding box center [527, 243] width 89 height 47
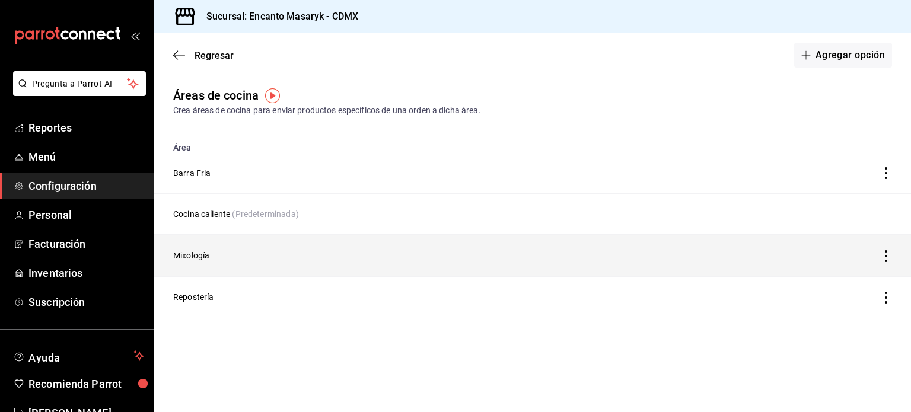
click at [279, 250] on td "Mixología" at bounding box center [449, 256] width 590 height 42
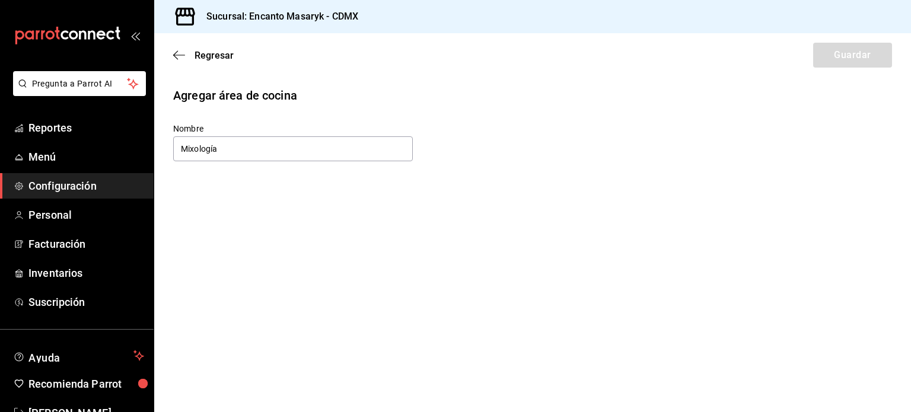
click at [843, 49] on div "Regresar Guardar" at bounding box center [532, 55] width 757 height 44
click at [176, 60] on icon "button" at bounding box center [179, 55] width 12 height 11
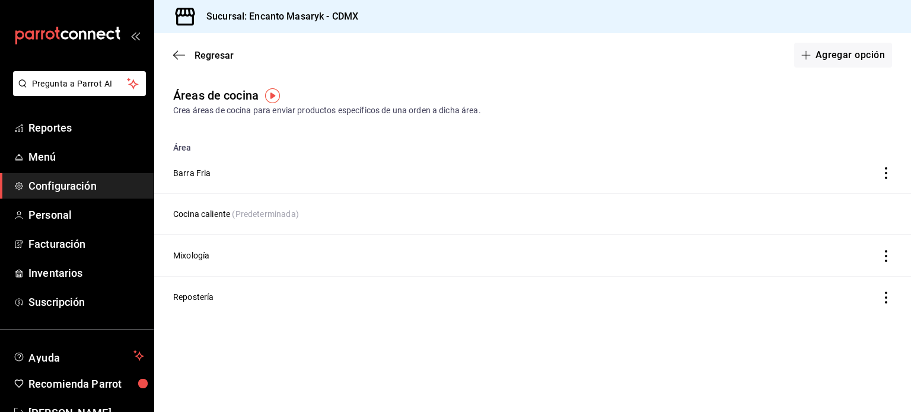
click at [52, 186] on span "Configuración" at bounding box center [86, 186] width 116 height 16
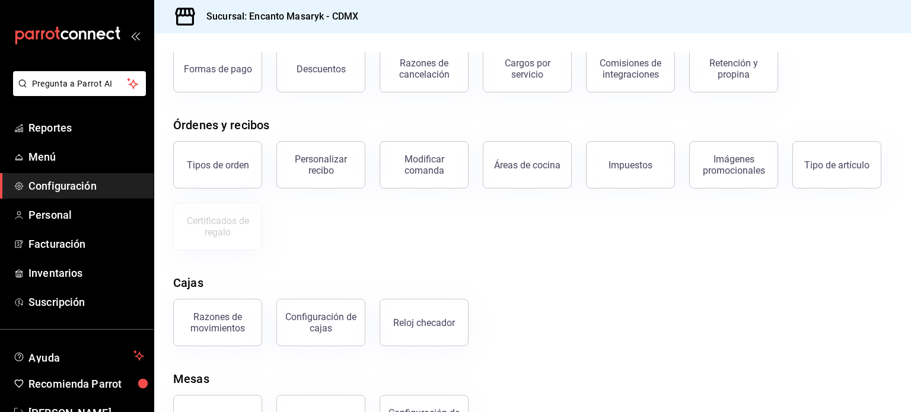
scroll to position [128, 0]
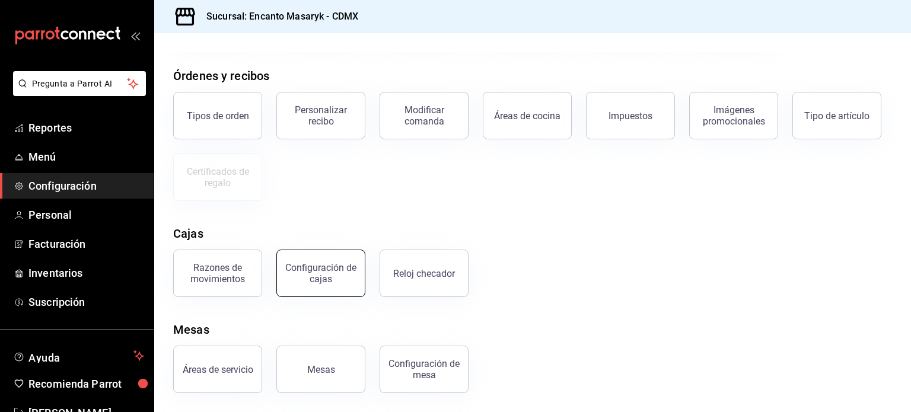
click at [295, 271] on div "Configuración de cajas" at bounding box center [321, 273] width 74 height 23
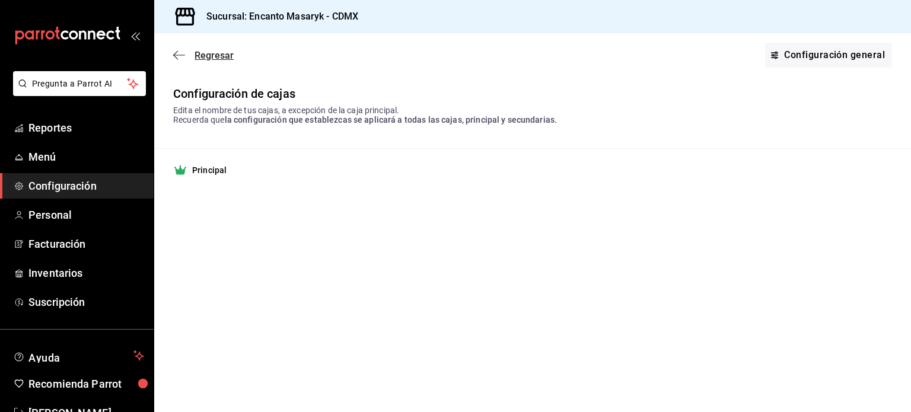
click at [180, 53] on icon "button" at bounding box center [179, 55] width 12 height 11
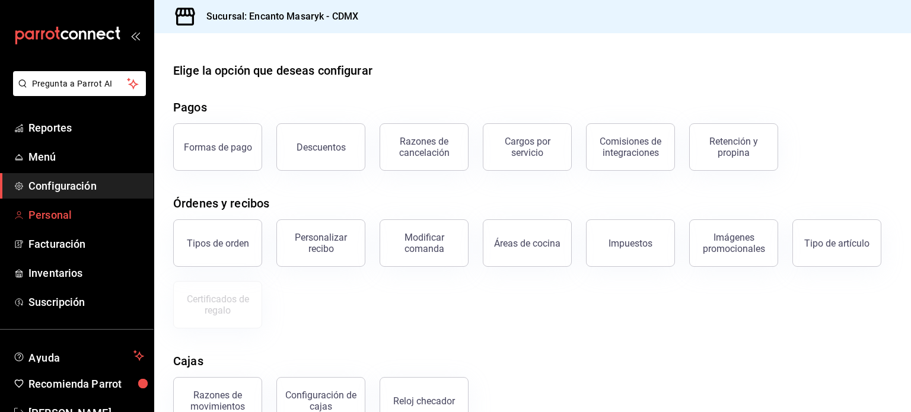
click at [59, 218] on span "Personal" at bounding box center [86, 215] width 116 height 16
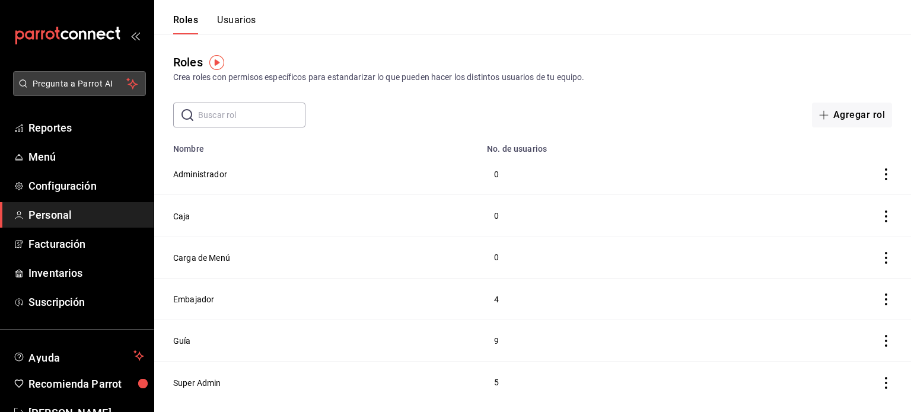
click at [81, 74] on button "Pregunta a Parrot AI" at bounding box center [79, 83] width 133 height 25
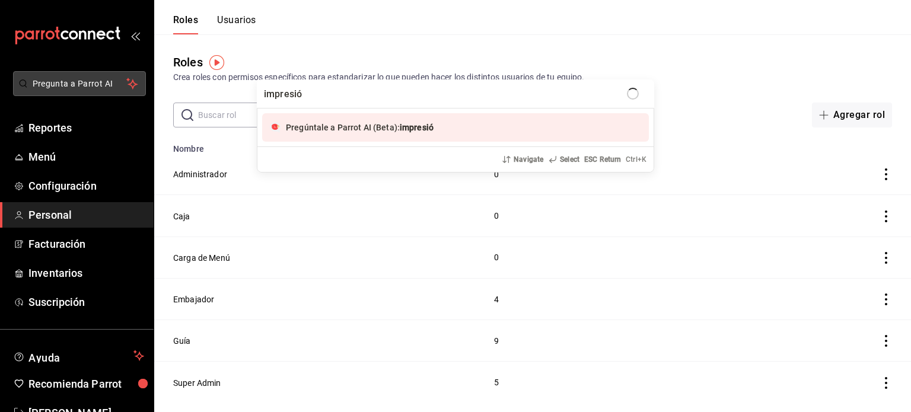
type input "impresión"
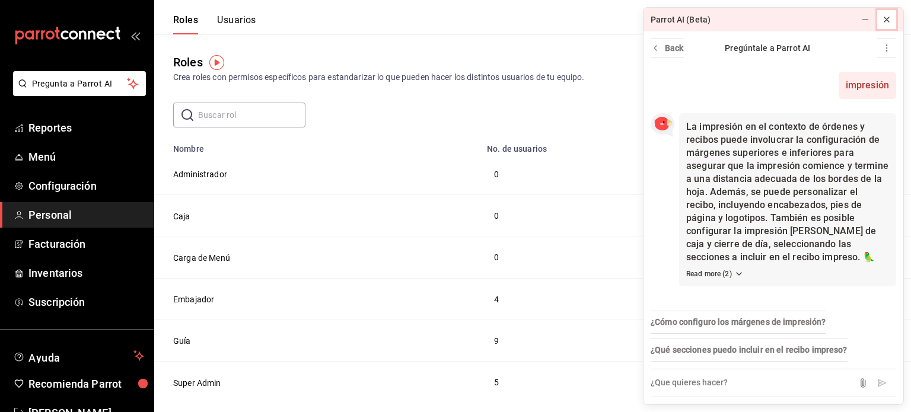
click at [886, 20] on icon at bounding box center [886, 19] width 9 height 9
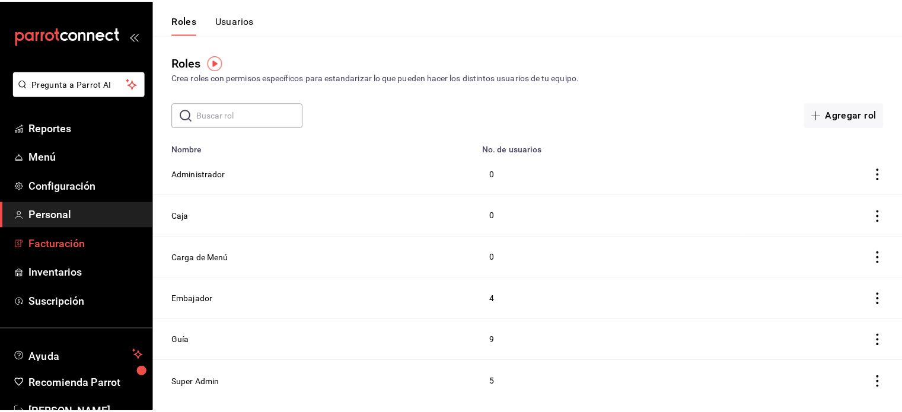
scroll to position [35, 0]
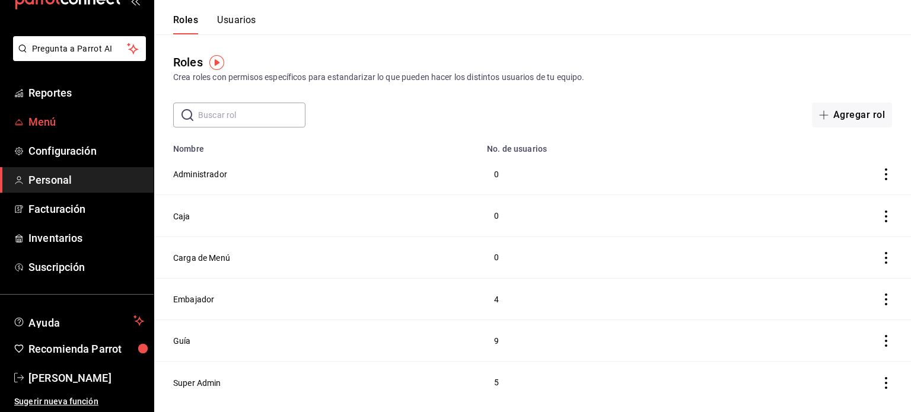
click at [55, 123] on span "Menú" at bounding box center [86, 122] width 116 height 16
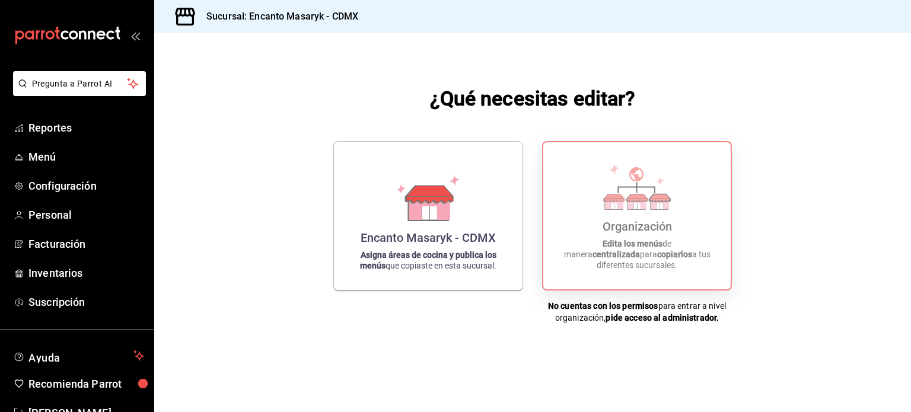
click at [657, 228] on div "Organización Edita los menús de manera centralizada para copiarlos a tus difere…" at bounding box center [637, 216] width 159 height 128
click at [640, 249] on div "Organización Edita los menús de manera centralizada para copiarlos a tus difere…" at bounding box center [637, 216] width 159 height 128
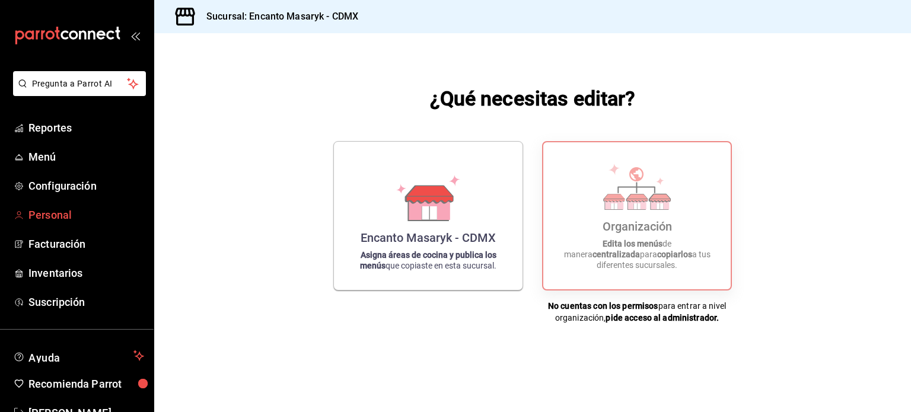
click at [67, 204] on link "Personal" at bounding box center [77, 215] width 154 height 26
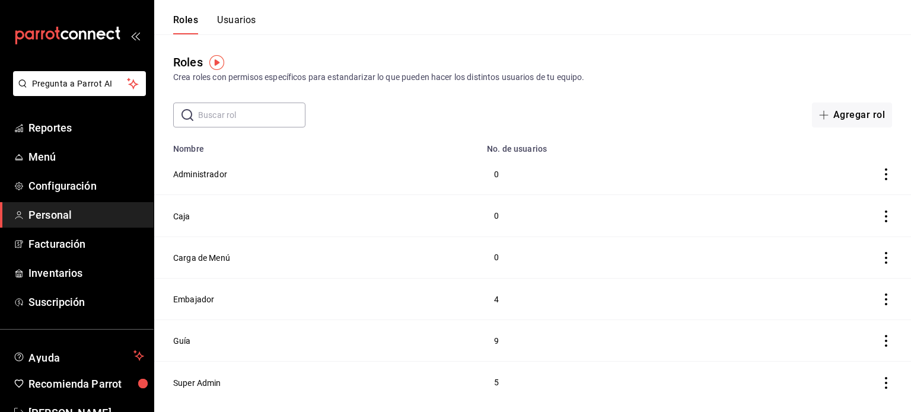
click at [249, 18] on button "Usuarios" at bounding box center [236, 24] width 39 height 20
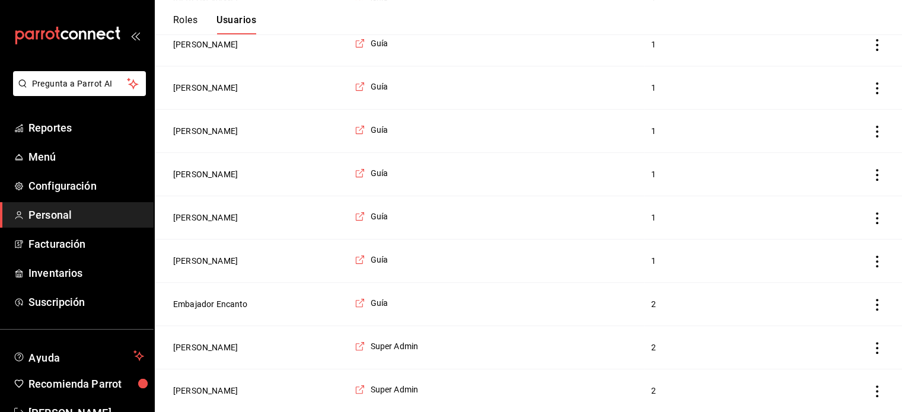
scroll to position [576, 0]
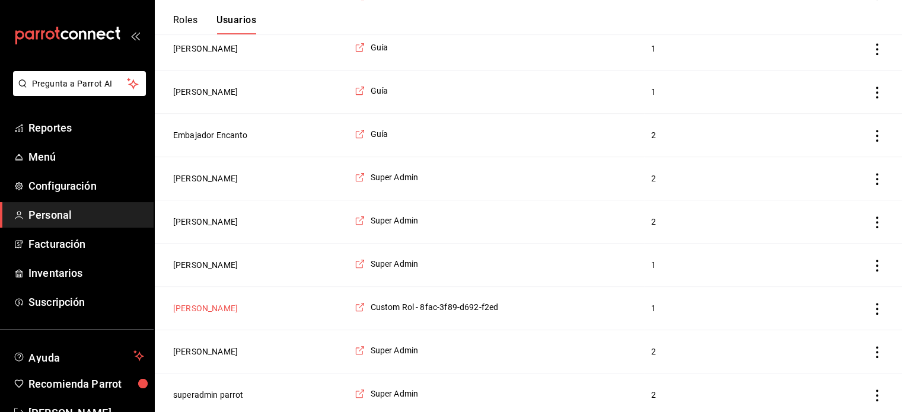
click at [183, 303] on button "[PERSON_NAME]" at bounding box center [205, 309] width 65 height 12
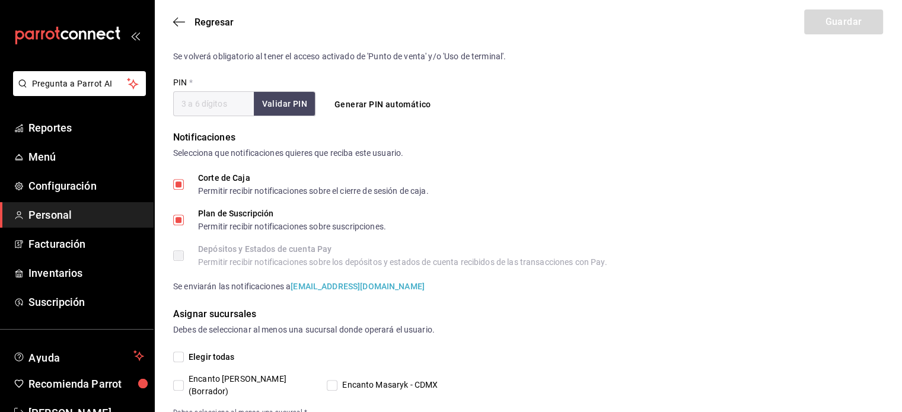
type input "Felipe"
type input "[PERSON_NAME]"
checkbox input "true"
type input "[EMAIL_ADDRESS][DOMAIN_NAME]"
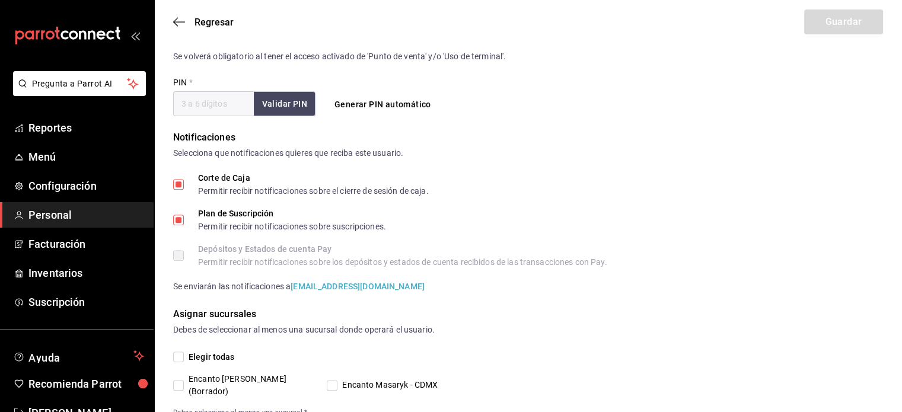
type input "1596"
checkbox input "true"
type input "+52 (52) 7777-0454"
type input "ba461aa0-cdd8-4b57-b225-43d0eed759a9"
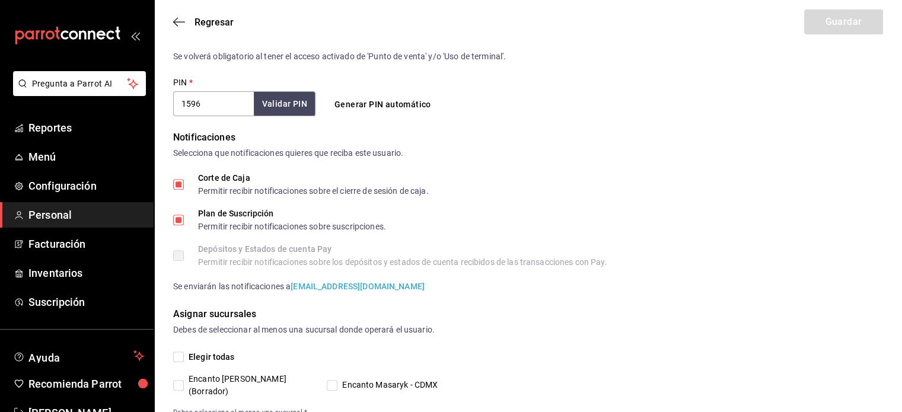
type input "ADMIN"
checkbox input "true"
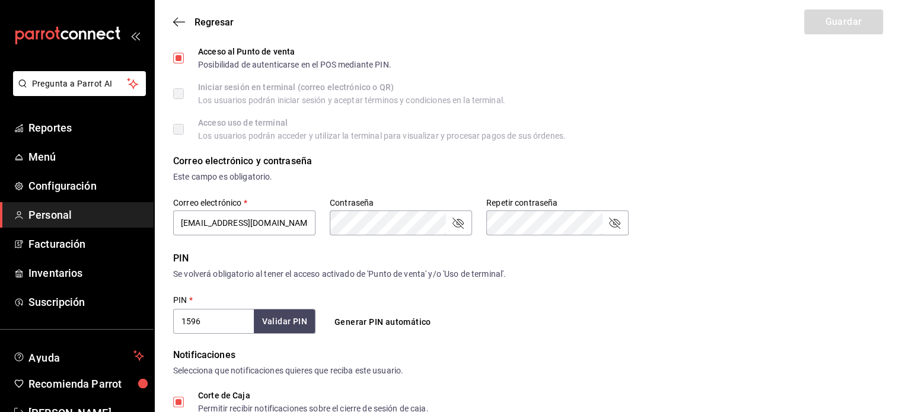
scroll to position [468, 0]
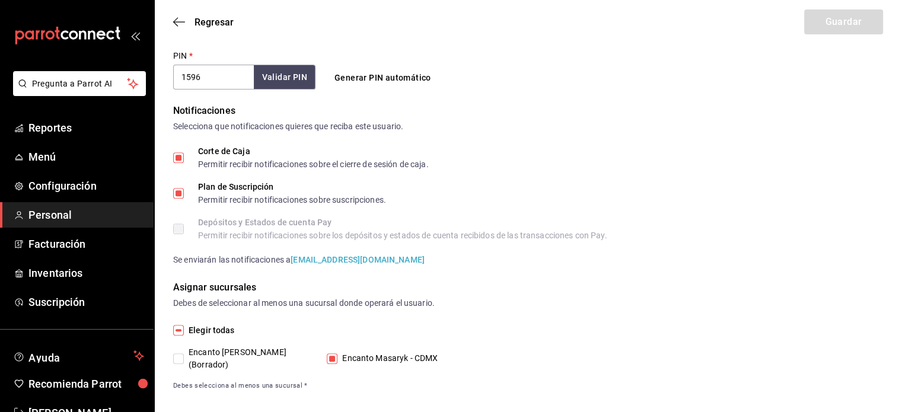
click at [179, 330] on input "Elegir todas" at bounding box center [178, 330] width 11 height 11
checkbox input "true"
click at [179, 330] on input "Elegir todas" at bounding box center [178, 330] width 11 height 11
checkbox input "false"
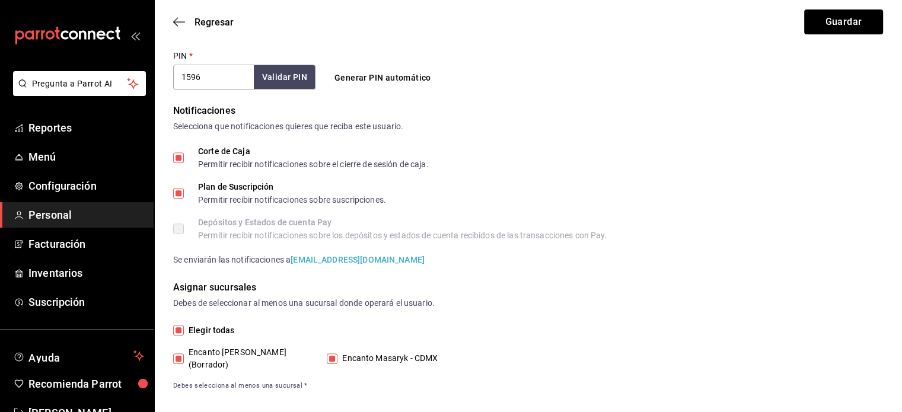
checkbox input "false"
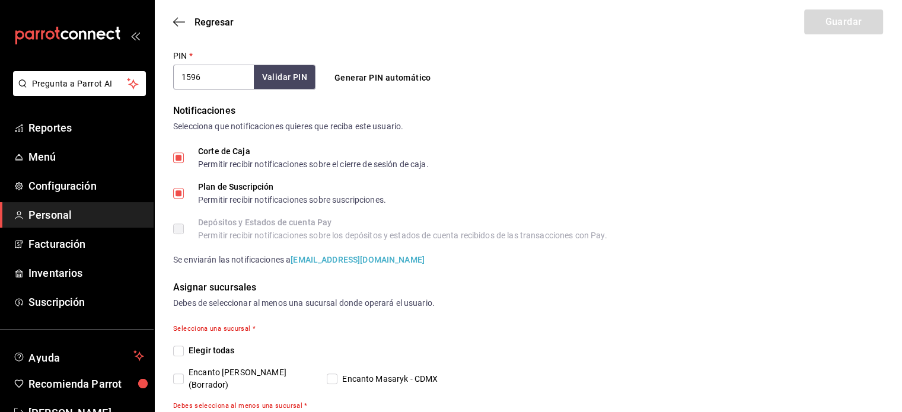
click at [177, 350] on input "Elegir todas" at bounding box center [178, 351] width 11 height 11
checkbox input "true"
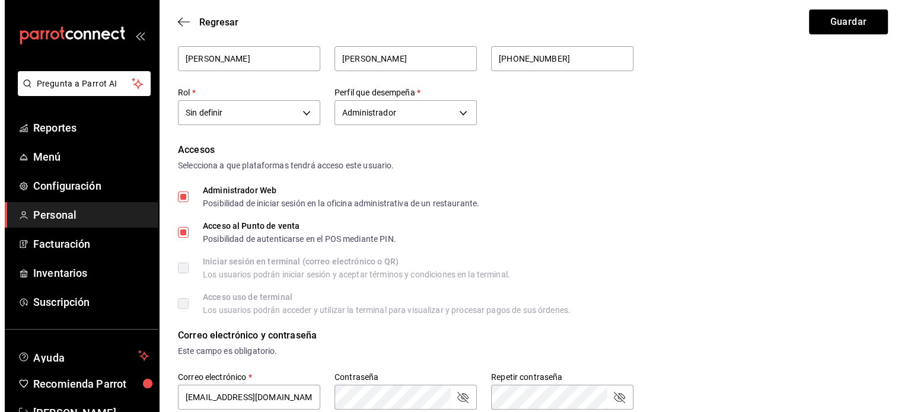
scroll to position [0, 0]
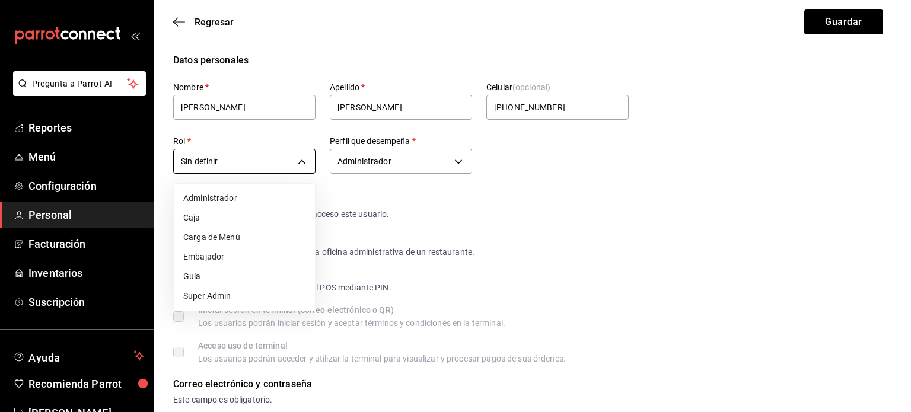
click at [222, 297] on li "Super Admin" at bounding box center [244, 297] width 141 height 20
type input "6ca45a6b-65aa-4a1c-9378-f869a197e0e8"
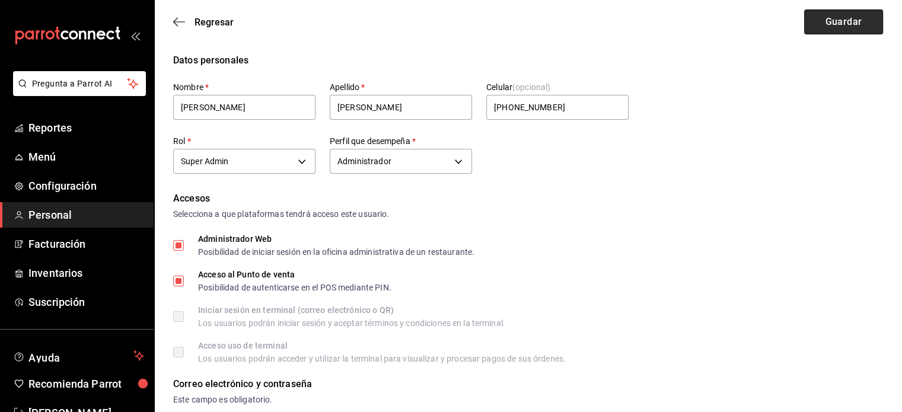
click at [840, 17] on button "Guardar" at bounding box center [844, 21] width 79 height 25
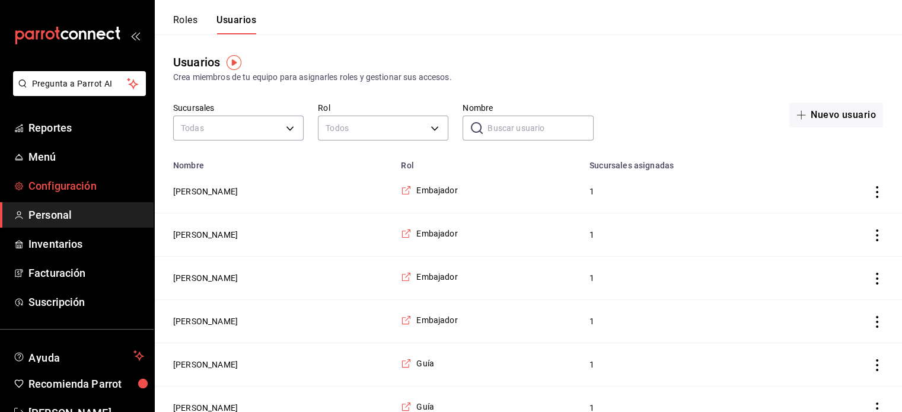
click at [62, 186] on span "Configuración" at bounding box center [86, 186] width 116 height 16
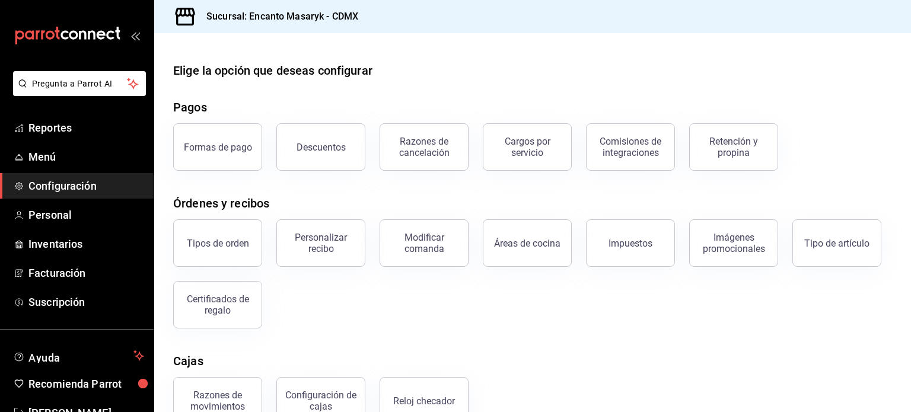
click at [191, 17] on icon at bounding box center [185, 17] width 24 height 24
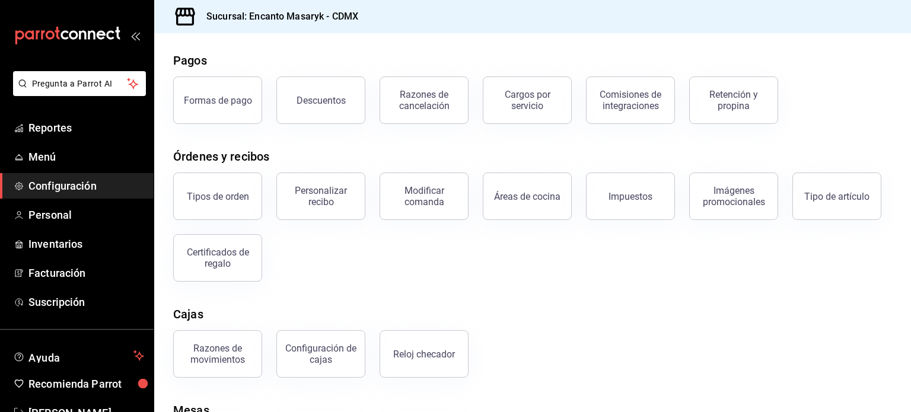
scroll to position [128, 0]
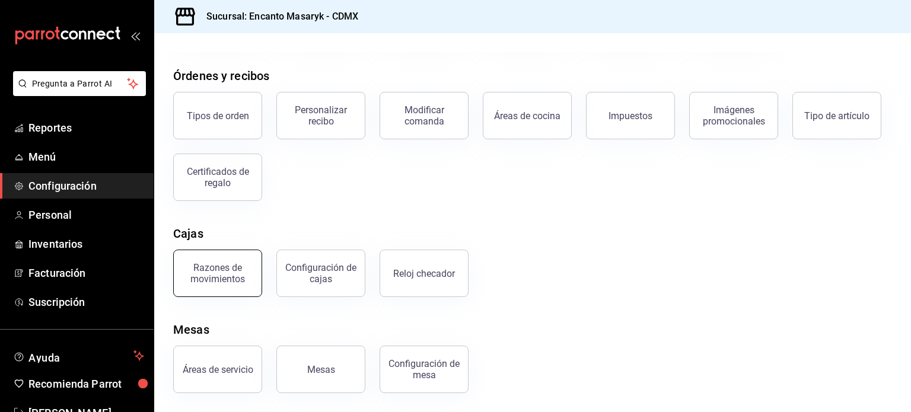
click at [236, 271] on div "Razones de movimientos" at bounding box center [218, 273] width 74 height 23
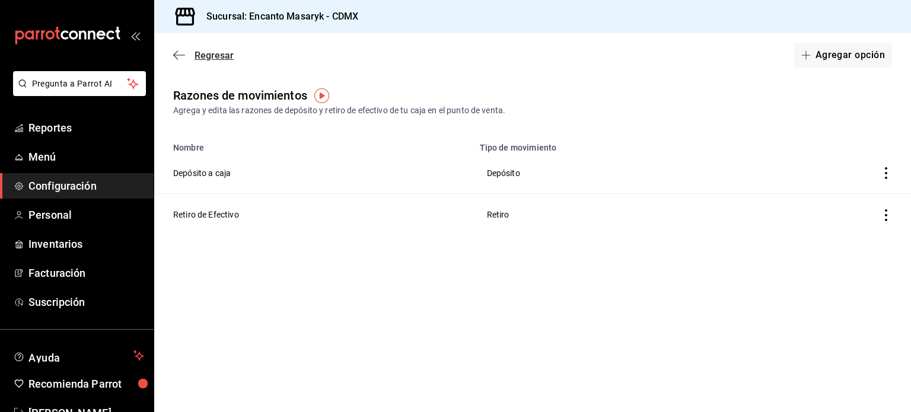
click at [179, 52] on icon "button" at bounding box center [179, 55] width 12 height 11
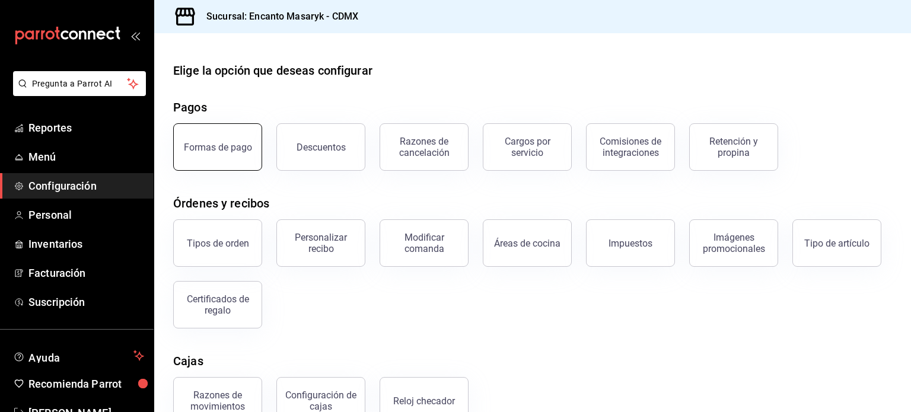
click at [221, 142] on div "Formas de pago" at bounding box center [218, 147] width 68 height 11
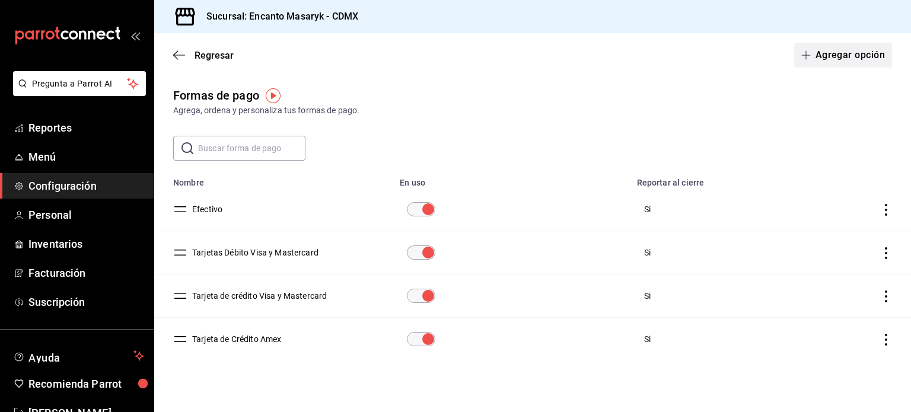
click at [814, 53] on button "Agregar opción" at bounding box center [843, 55] width 98 height 25
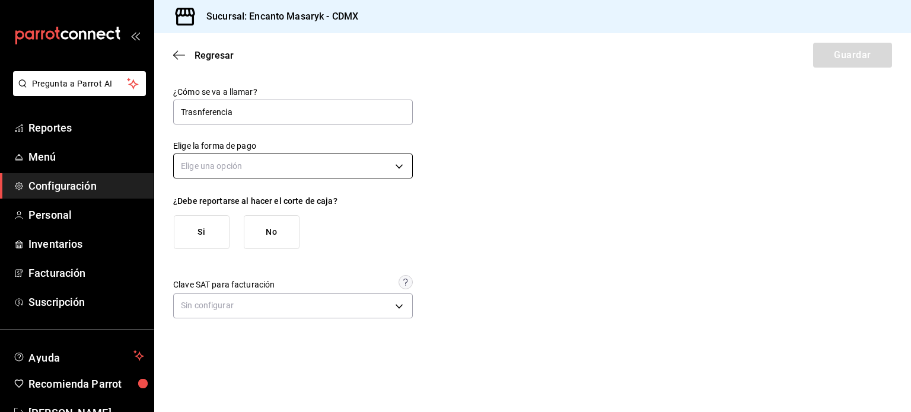
type input "Trasnferencia"
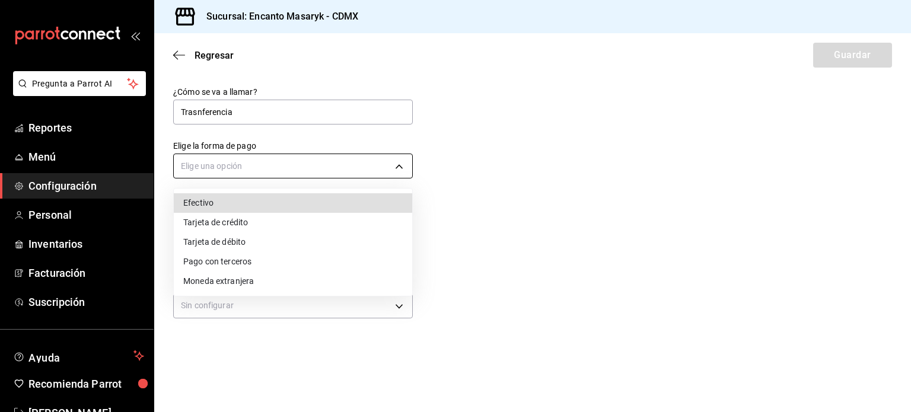
click at [361, 168] on body "Pregunta a Parrot AI Reportes Menú Configuración Personal Inventarios Facturaci…" at bounding box center [455, 206] width 911 height 412
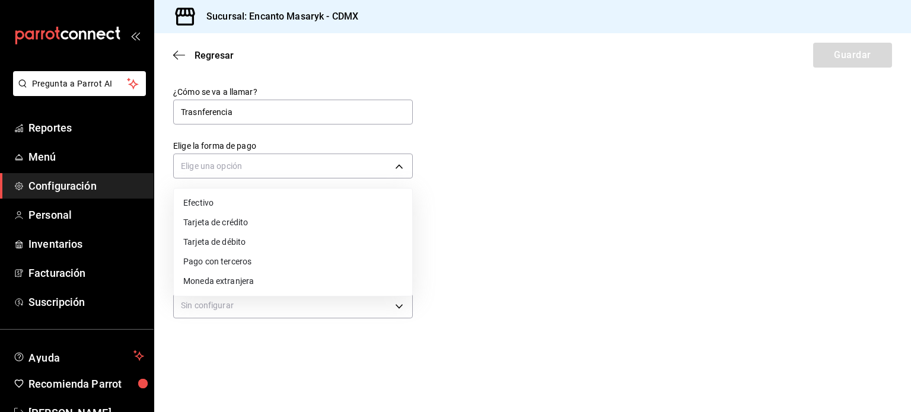
click at [256, 259] on li "Pago con terceros" at bounding box center [293, 262] width 239 height 20
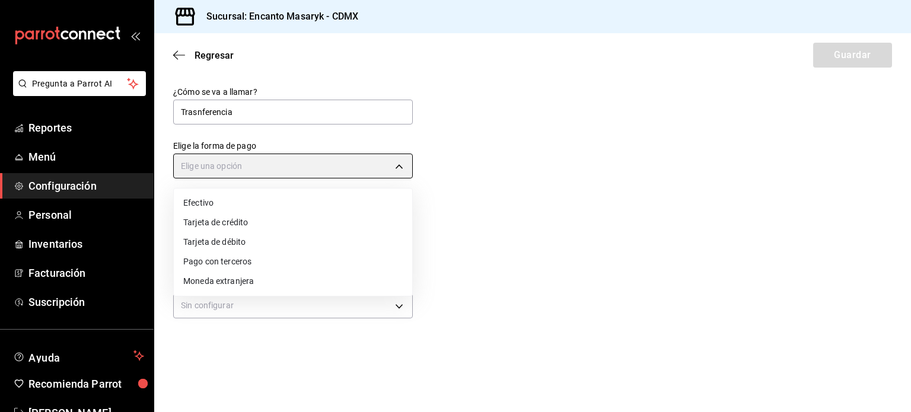
type input "THIRD_PARTY"
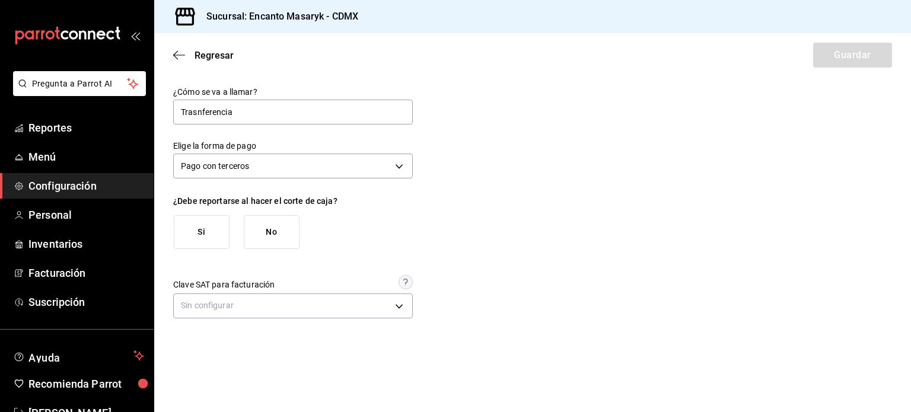
click at [206, 218] on button "Si" at bounding box center [202, 232] width 56 height 34
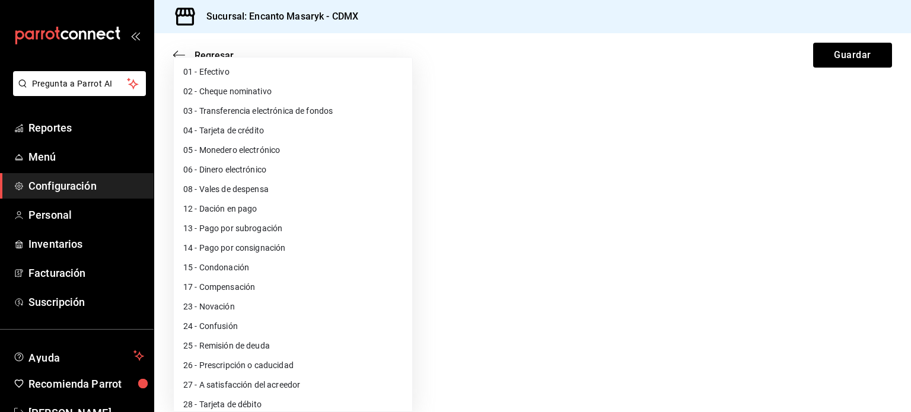
click at [409, 370] on body "Pregunta a Parrot AI Reportes Menú Configuración Personal Inventarios Facturaci…" at bounding box center [455, 206] width 911 height 412
click at [275, 116] on li "03 - Transferencia electrónica de fondos" at bounding box center [293, 111] width 239 height 20
type input "03"
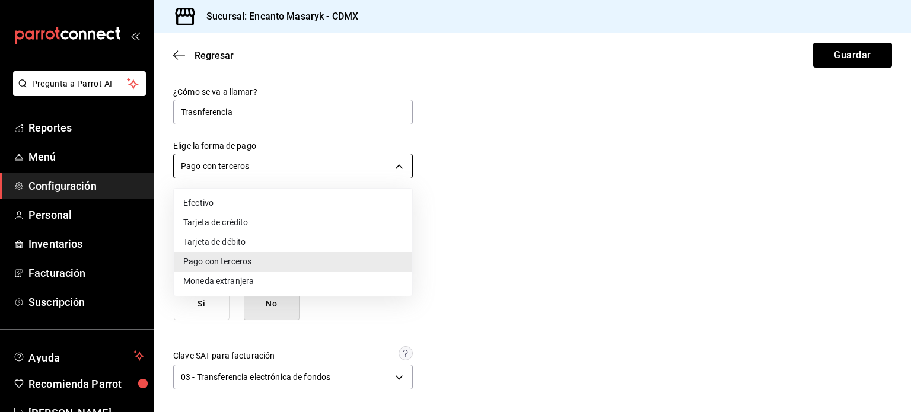
click at [383, 170] on body "Pregunta a Parrot AI Reportes Menú Configuración Personal Inventarios Facturaci…" at bounding box center [455, 206] width 911 height 412
click at [383, 170] on div at bounding box center [455, 206] width 911 height 412
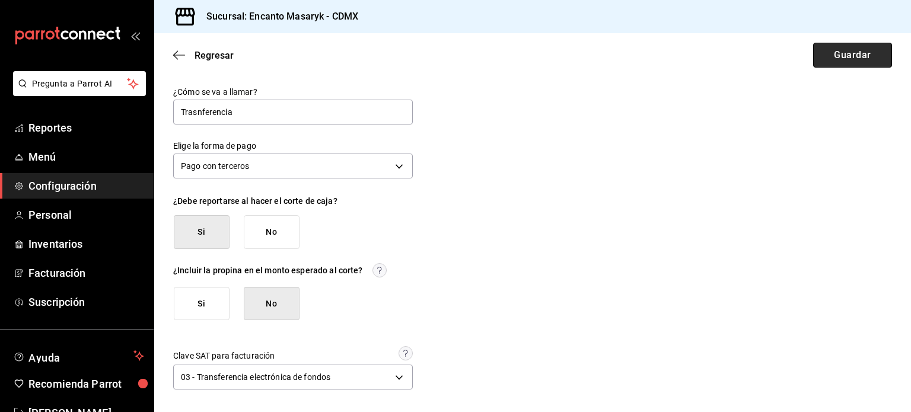
click at [832, 53] on button "Guardar" at bounding box center [852, 55] width 79 height 25
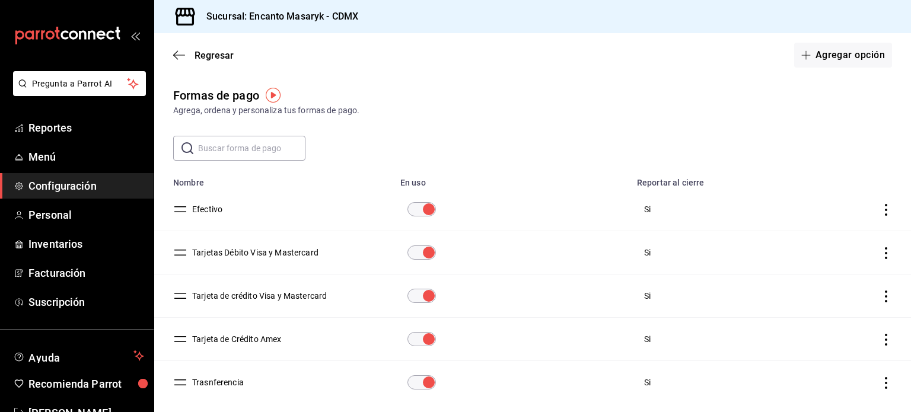
click at [176, 61] on div "Regresar Agregar opción" at bounding box center [532, 55] width 757 height 44
click at [174, 53] on icon "button" at bounding box center [179, 55] width 12 height 11
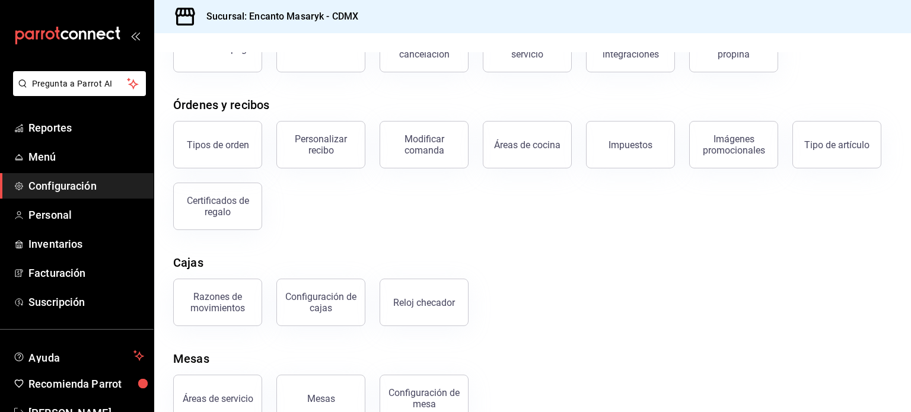
scroll to position [104, 0]
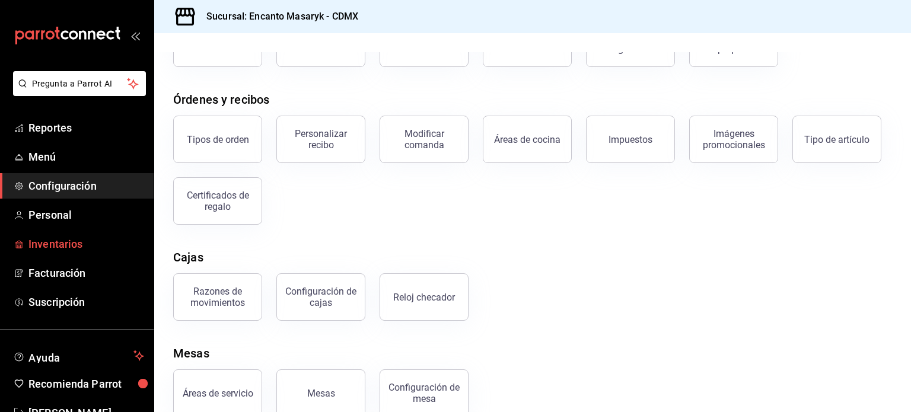
click at [60, 245] on span "Inventarios" at bounding box center [86, 244] width 116 height 16
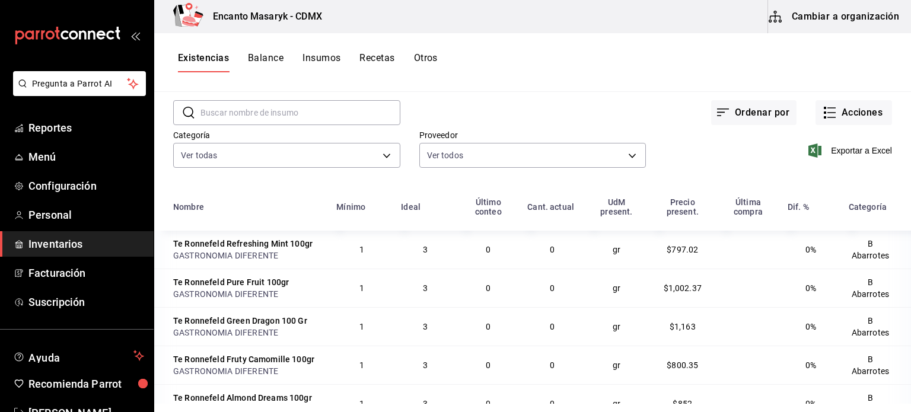
scroll to position [49, 0]
click at [422, 54] on button "Otros" at bounding box center [426, 62] width 24 height 20
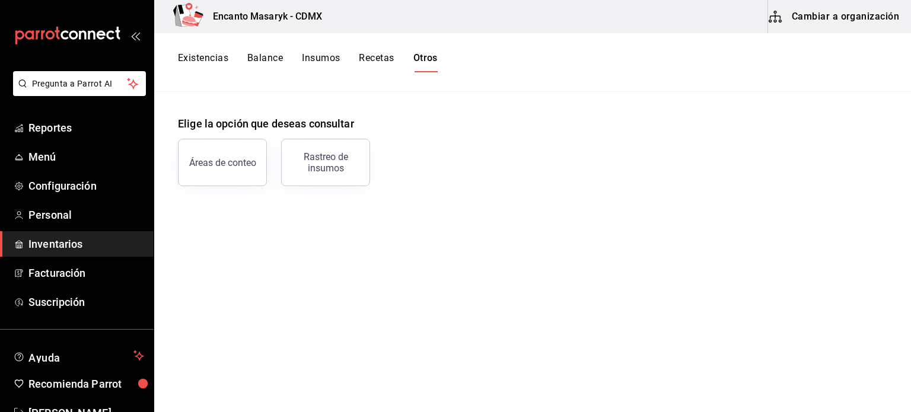
click at [384, 64] on button "Recetas" at bounding box center [376, 62] width 35 height 20
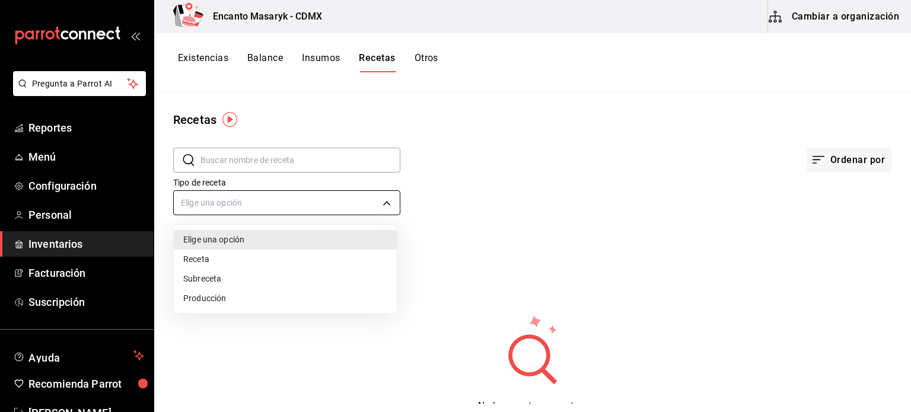
click at [368, 192] on body "Pregunta a Parrot AI Reportes Menú Configuración Personal Inventarios Facturaci…" at bounding box center [455, 202] width 911 height 404
click at [259, 256] on li "Receta" at bounding box center [285, 260] width 223 height 20
type input "PRODUCT"
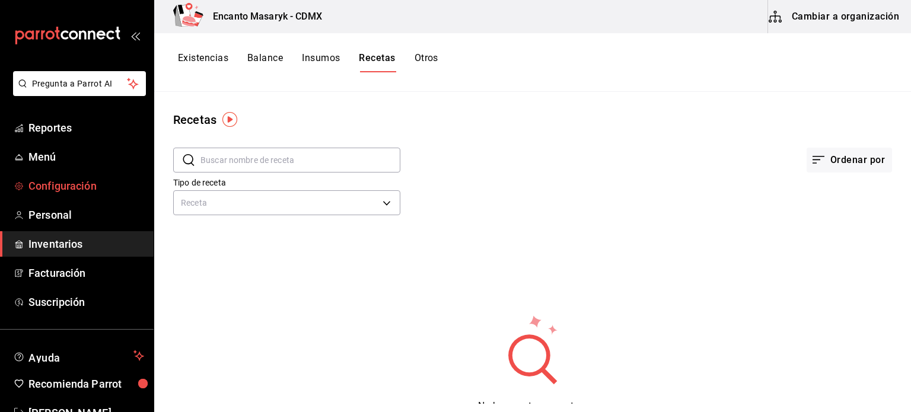
click at [66, 185] on span "Configuración" at bounding box center [86, 186] width 116 height 16
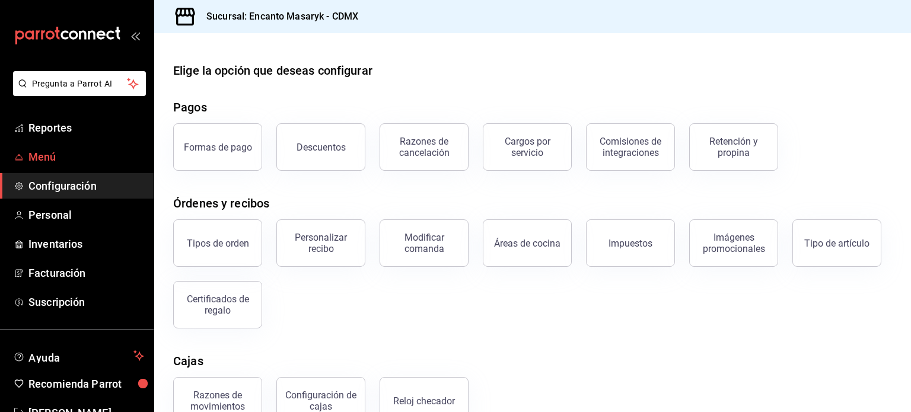
click at [43, 151] on span "Menú" at bounding box center [86, 157] width 116 height 16
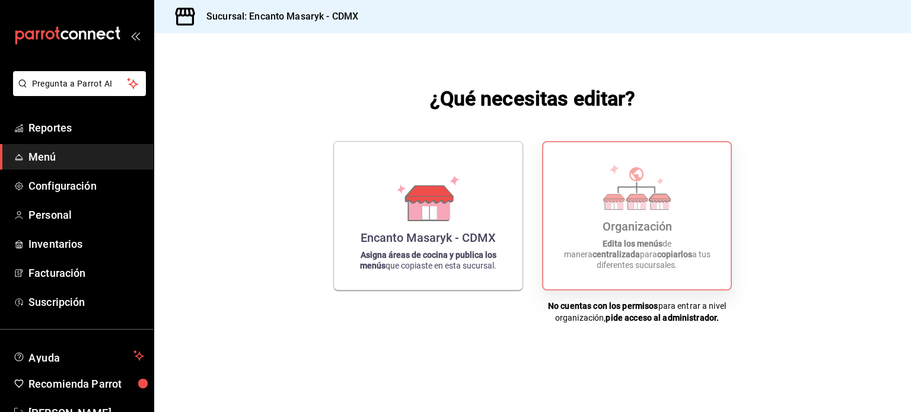
click at [657, 259] on strong "copiarlos" at bounding box center [674, 254] width 35 height 9
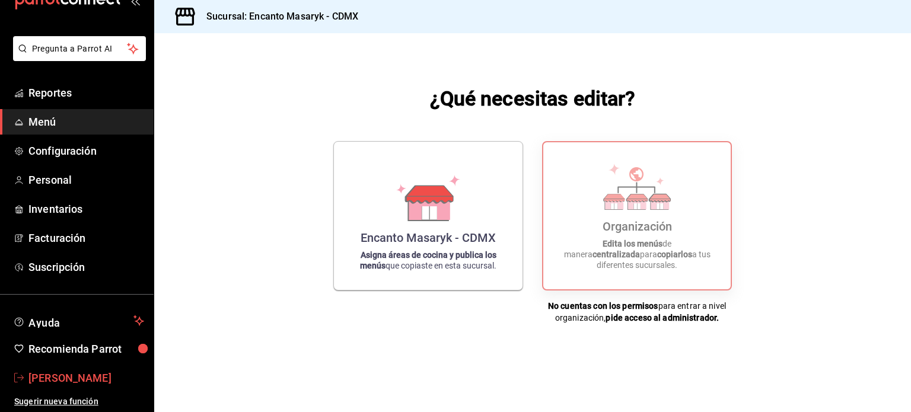
click at [50, 386] on span "[PERSON_NAME]" at bounding box center [86, 378] width 116 height 16
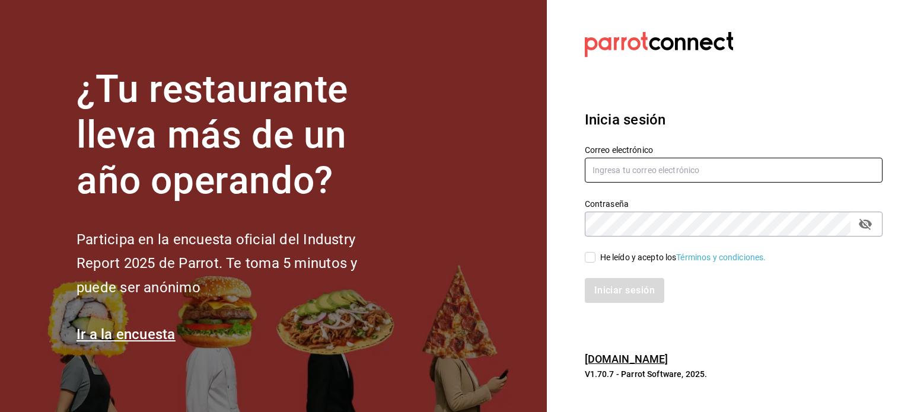
type input "[EMAIL_ADDRESS][DOMAIN_NAME]"
click at [596, 259] on span "He leído y acepto los Términos y condiciones." at bounding box center [681, 258] width 171 height 12
click at [596, 259] on input "He leído y acepto los Términos y condiciones." at bounding box center [590, 257] width 11 height 11
checkbox input "true"
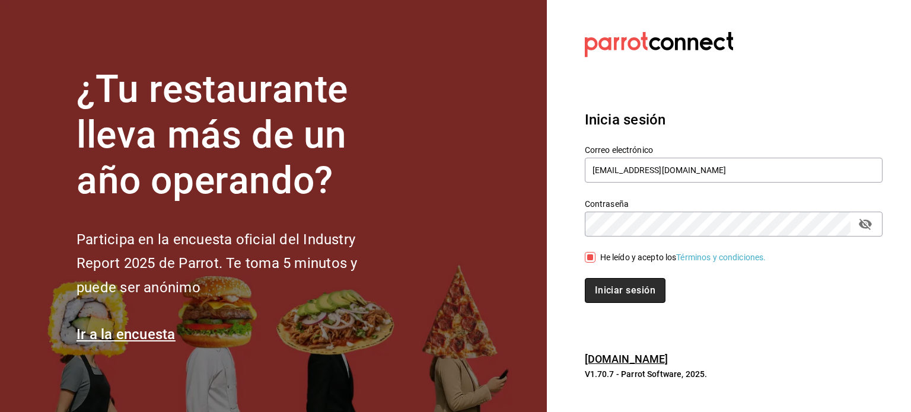
click at [619, 290] on button "Iniciar sesión" at bounding box center [625, 290] width 81 height 25
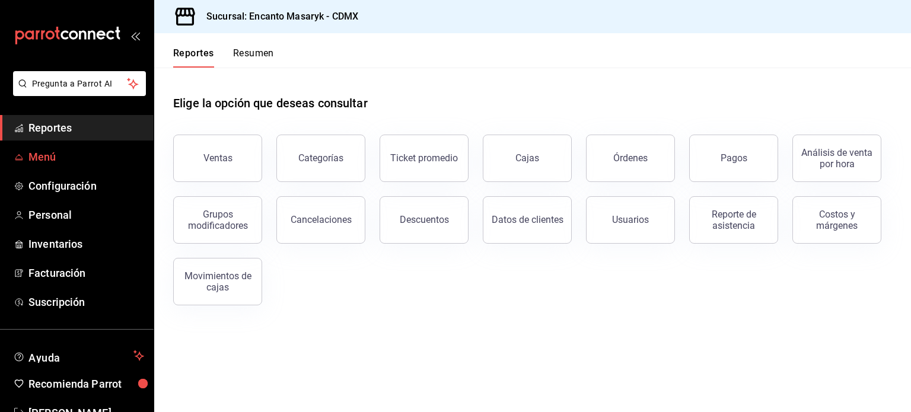
click at [47, 158] on span "Menú" at bounding box center [86, 157] width 116 height 16
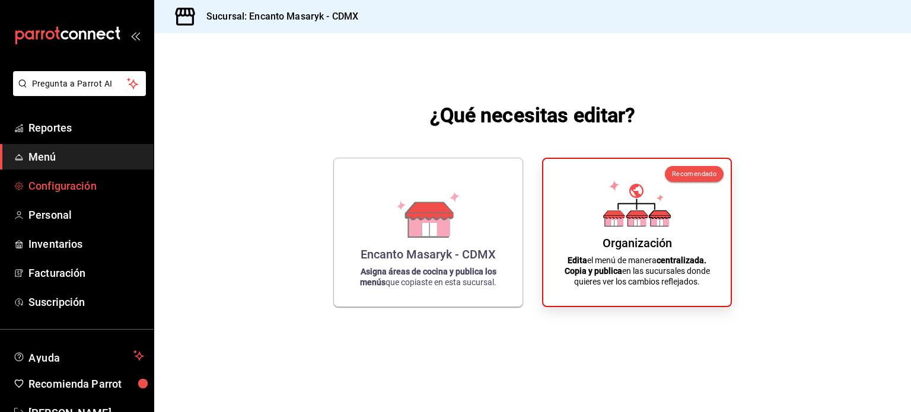
click at [59, 192] on span "Configuración" at bounding box center [86, 186] width 116 height 16
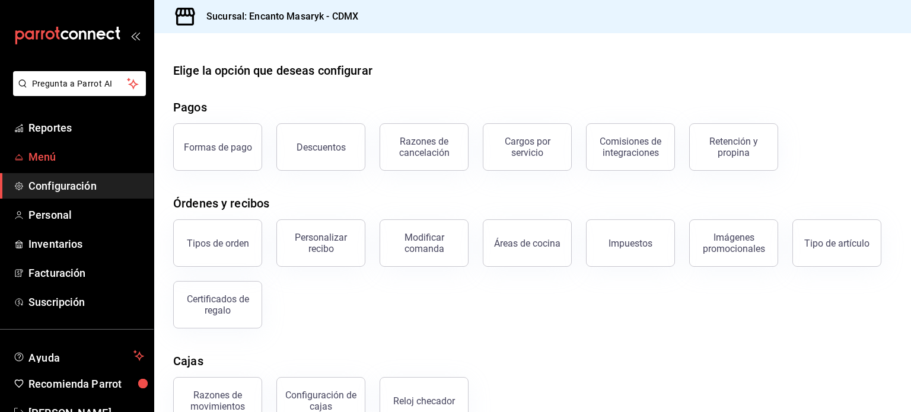
click at [41, 157] on span "Menú" at bounding box center [86, 157] width 116 height 16
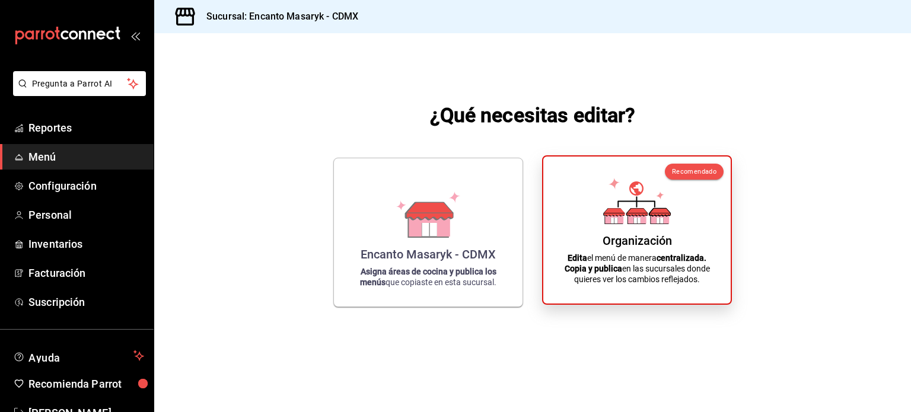
click at [661, 254] on strong "centralizada." at bounding box center [682, 257] width 50 height 9
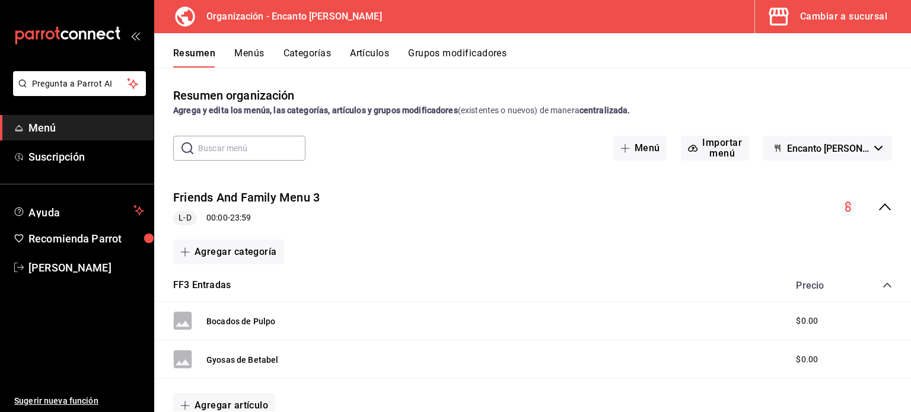
click at [362, 53] on button "Artículos" at bounding box center [369, 57] width 39 height 20
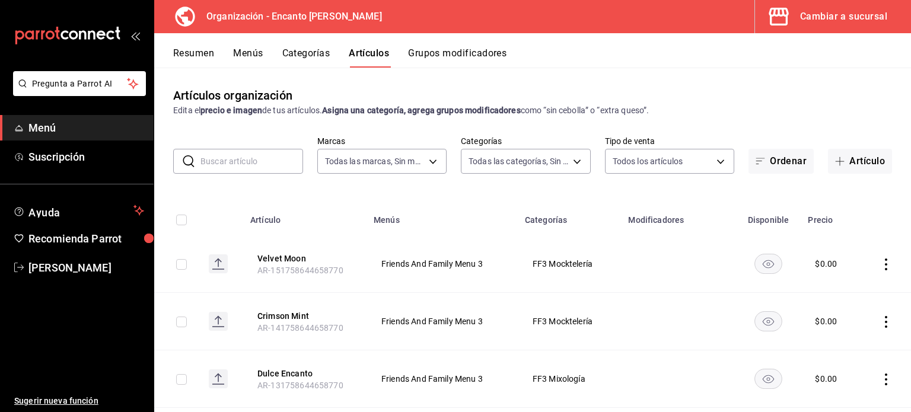
type input "c481bb78-10fa-47ce-ac99-feac7239b02e"
type input "391ac66a-73e2-4fc9-987f-87640ab1791c,85c21b45-b97f-4757-9ac7-55ced508f126,3c7f6…"
click at [252, 57] on button "Menús" at bounding box center [248, 57] width 30 height 20
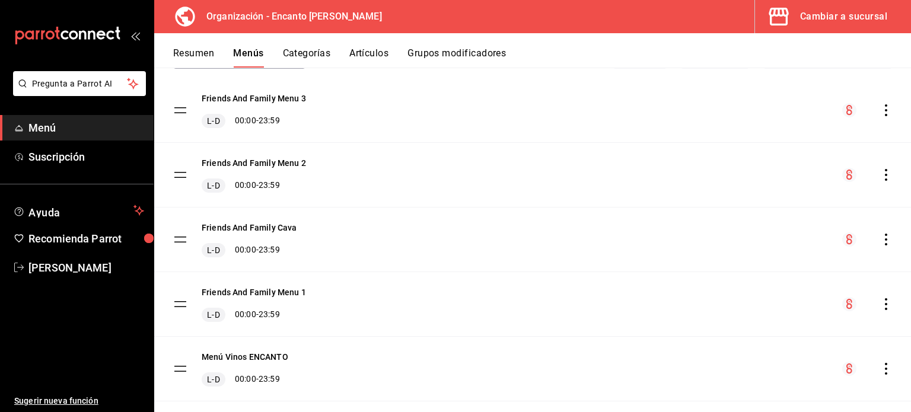
scroll to position [113, 0]
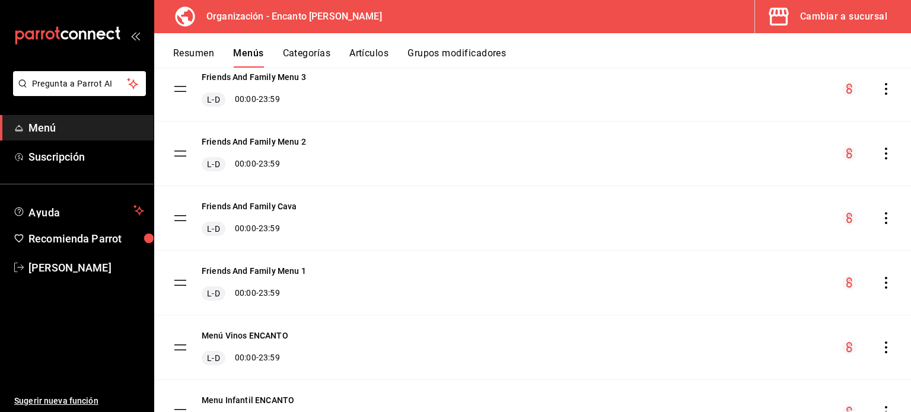
click at [313, 53] on button "Categorías" at bounding box center [307, 57] width 48 height 20
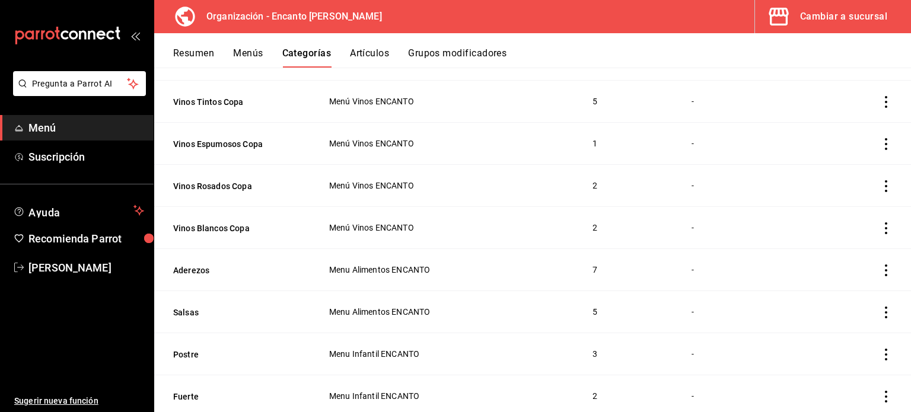
scroll to position [1096, 0]
click at [880, 271] on icon "actions" at bounding box center [886, 271] width 12 height 12
click at [187, 268] on div at bounding box center [455, 206] width 911 height 412
click at [187, 268] on button "Aderezos" at bounding box center [232, 271] width 119 height 12
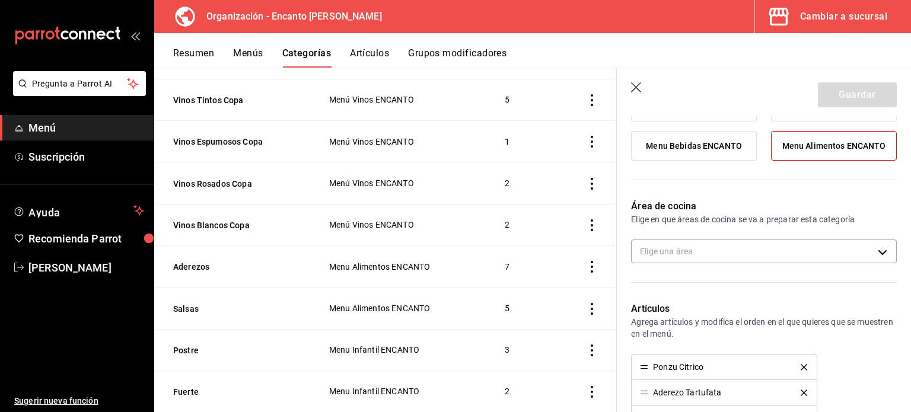
scroll to position [234, 0]
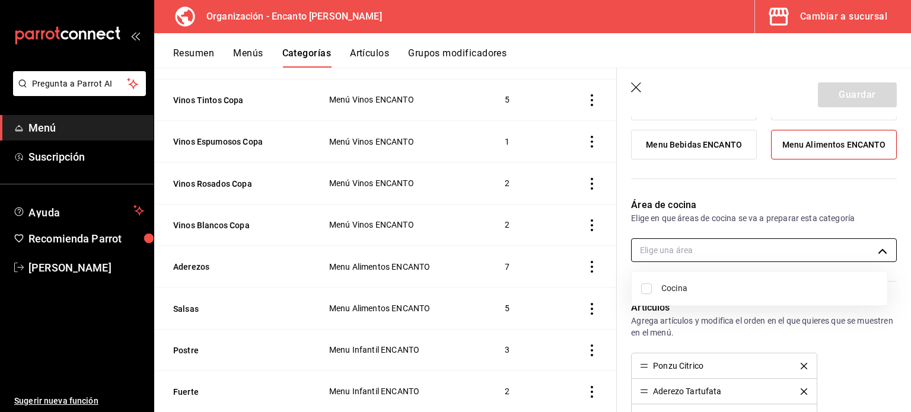
click at [800, 241] on body "Pregunta a Parrot AI Menú Suscripción Ayuda Recomienda Parrot [PERSON_NAME] del…" at bounding box center [455, 206] width 911 height 412
click at [648, 288] on input "checkbox" at bounding box center [646, 289] width 11 height 11
checkbox input "true"
type input "7c40b7e9-0ef5-4e1f-abbe-fae58627d22f"
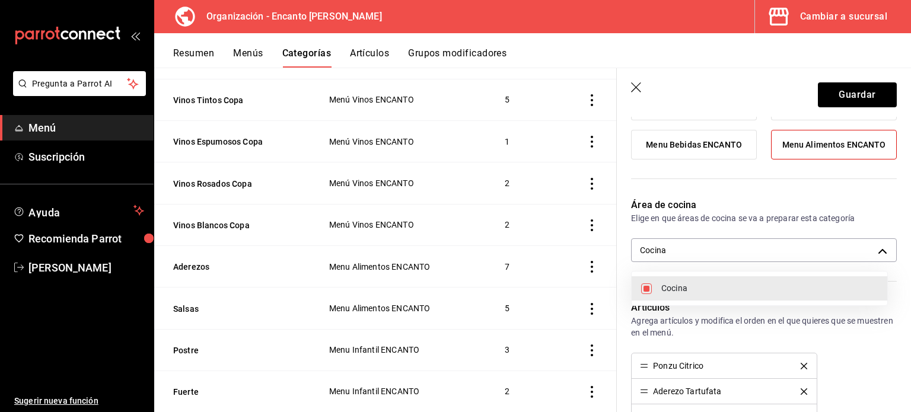
click at [886, 314] on div at bounding box center [455, 206] width 911 height 412
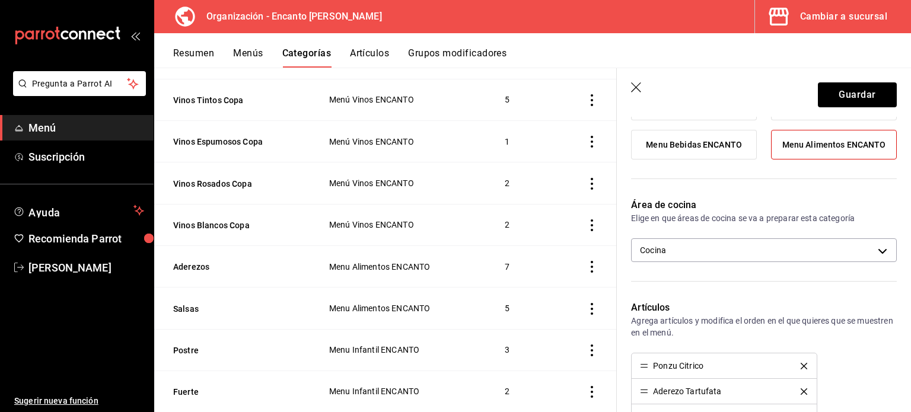
click at [886, 315] on p "Agrega artículos y modifica el orden en el que quieres que se muestren en el me…" at bounding box center [764, 327] width 266 height 24
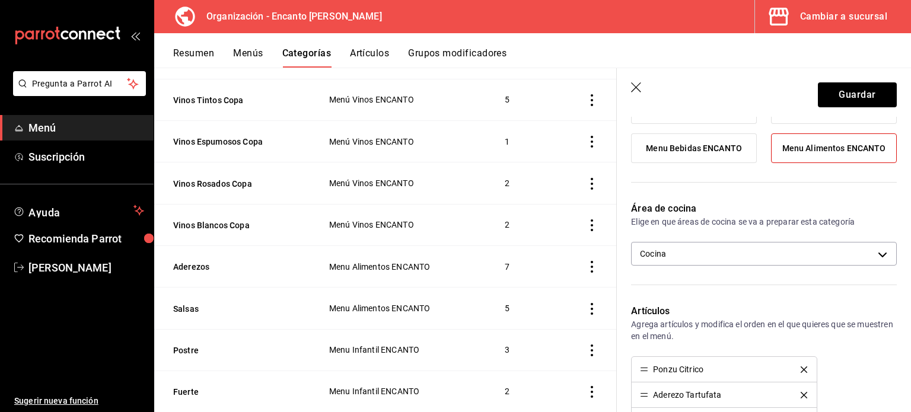
scroll to position [232, 0]
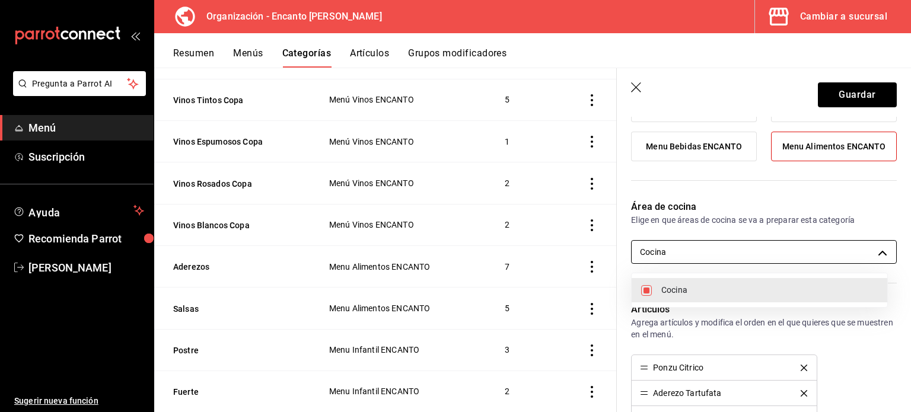
click at [787, 250] on body "Pregunta a Parrot AI Menú Suscripción Ayuda Recomienda Parrot [PERSON_NAME] del…" at bounding box center [455, 206] width 911 height 412
click at [787, 250] on div at bounding box center [455, 206] width 911 height 412
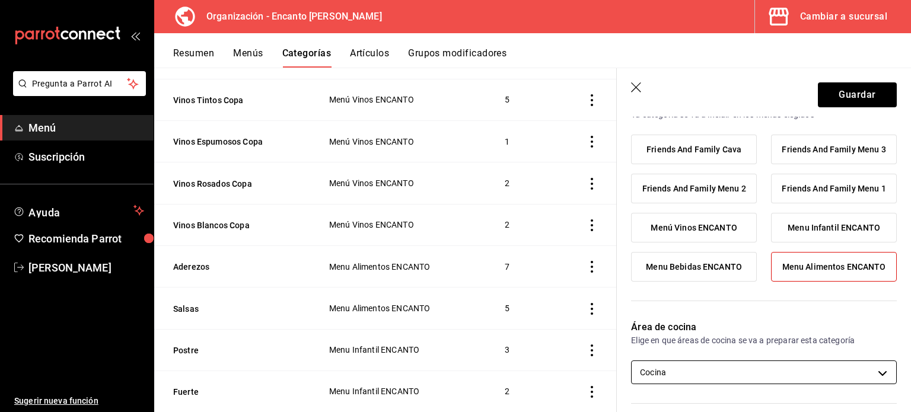
scroll to position [112, 0]
click at [833, 99] on button "Guardar" at bounding box center [857, 94] width 79 height 25
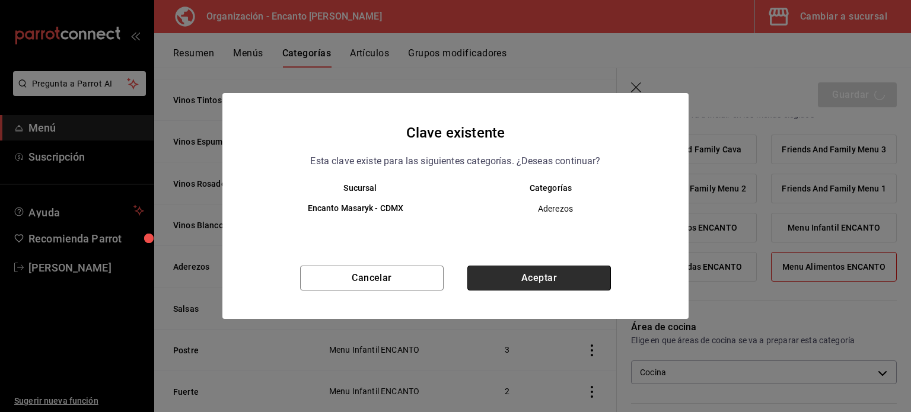
click at [510, 280] on button "Aceptar" at bounding box center [540, 278] width 144 height 25
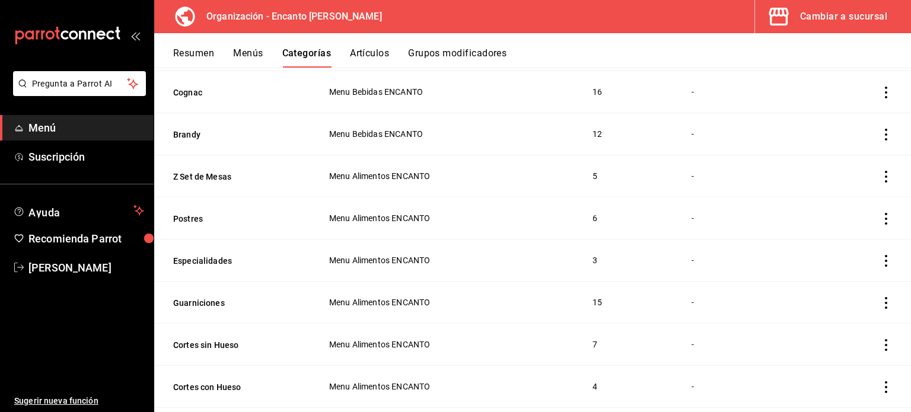
scroll to position [2328, 0]
click at [377, 51] on button "Artículos" at bounding box center [369, 57] width 39 height 20
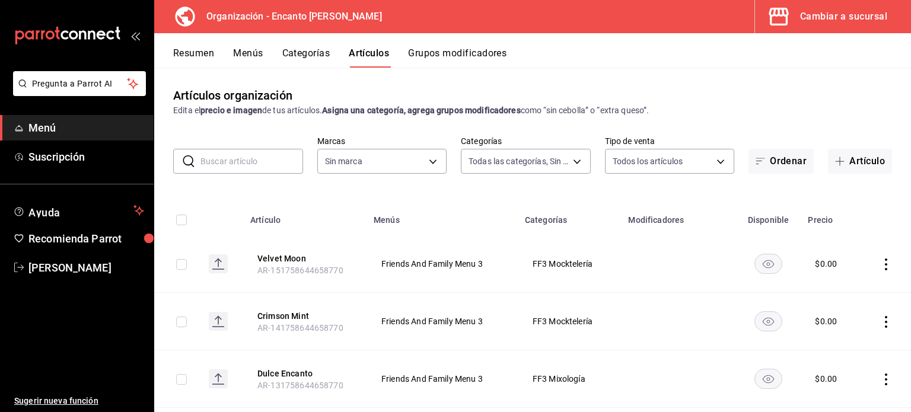
type input "391ac66a-73e2-4fc9-987f-87640ab1791c,85c21b45-b97f-4757-9ac7-55ced508f126,3c7f6…"
type input "c481bb78-10fa-47ce-ac99-feac7239b02e"
click at [313, 50] on button "Categorías" at bounding box center [306, 57] width 48 height 20
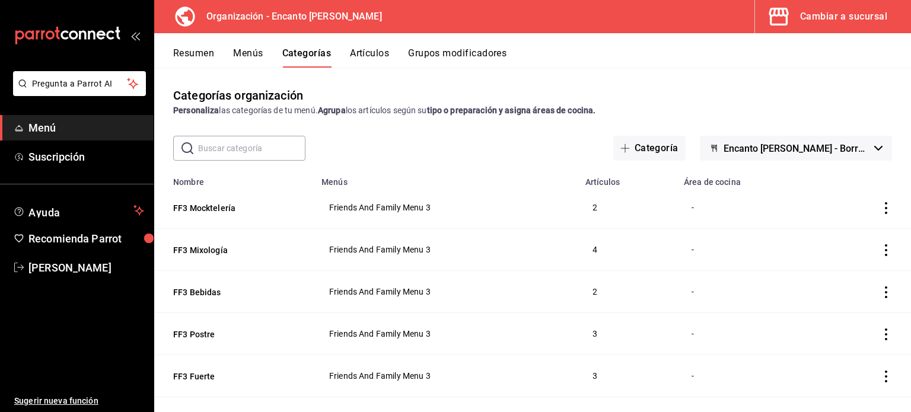
click at [370, 46] on div "Resumen Menús Categorías Artículos Grupos modificadores" at bounding box center [532, 50] width 757 height 34
click at [366, 53] on button "Artículos" at bounding box center [369, 57] width 39 height 20
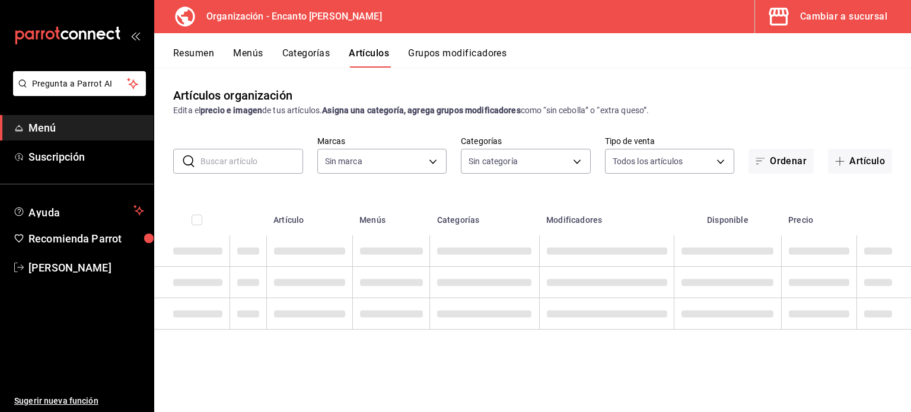
type input "c481bb78-10fa-47ce-ac99-feac7239b02e"
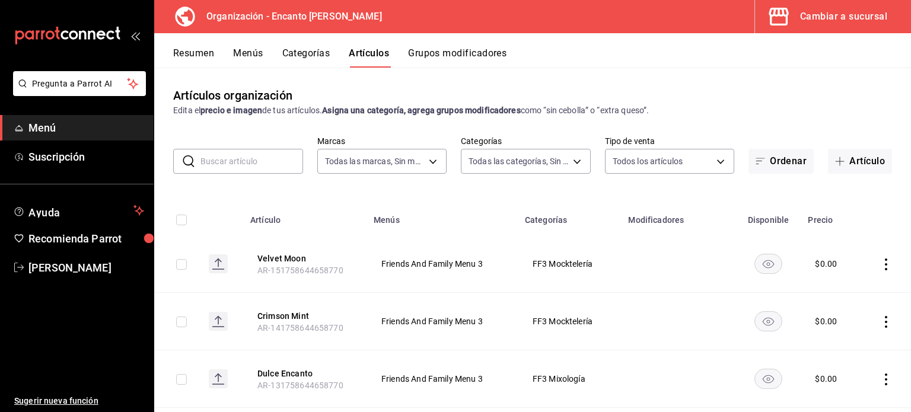
type input "391ac66a-73e2-4fc9-987f-87640ab1791c,85c21b45-b97f-4757-9ac7-55ced508f126,3c7f6…"
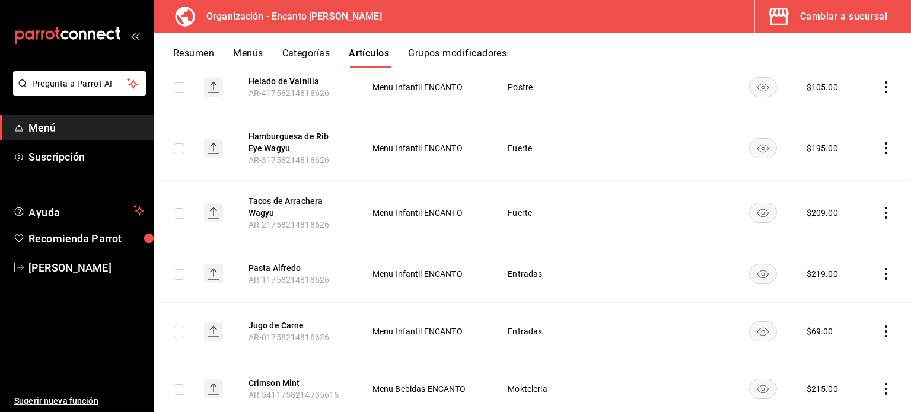
scroll to position [9711, 0]
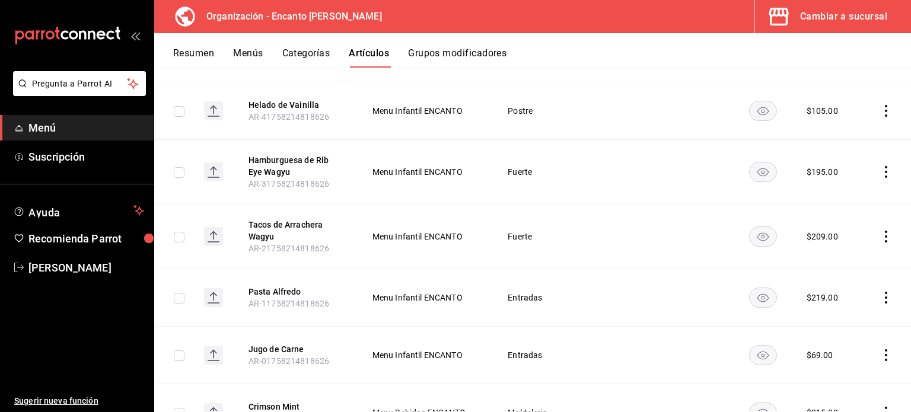
drag, startPoint x: 400, startPoint y: 260, endPoint x: 374, endPoint y: 30, distance: 231.1
click at [374, 30] on div "Organización - Encanto [PERSON_NAME] a sucursal" at bounding box center [532, 16] width 757 height 33
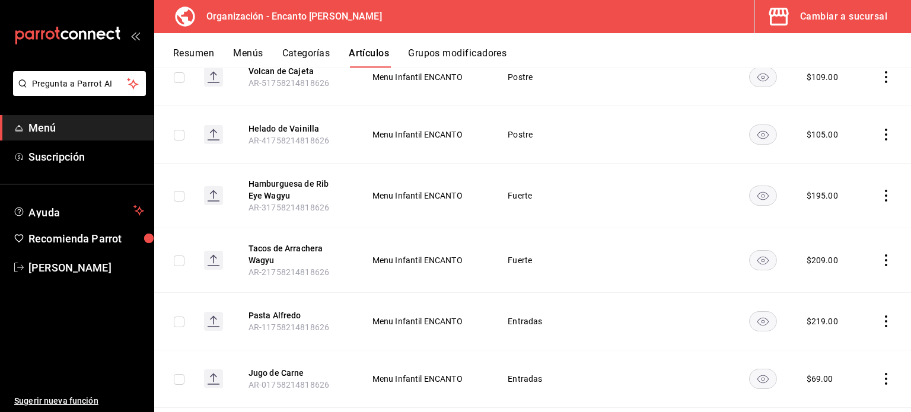
scroll to position [9692, 0]
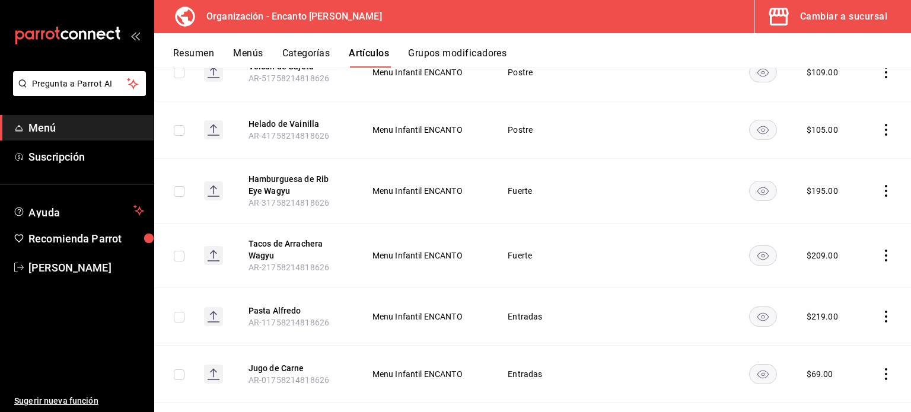
click at [180, 312] on input "checkbox" at bounding box center [179, 317] width 11 height 11
checkbox input "true"
click at [178, 370] on input "checkbox" at bounding box center [179, 375] width 11 height 11
checkbox input "true"
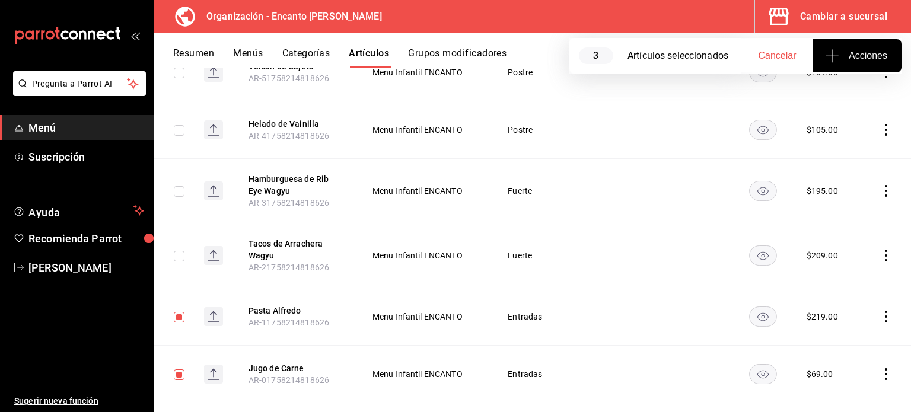
click at [837, 55] on icon "button" at bounding box center [832, 56] width 14 height 14
click at [845, 92] on span "Agregar tipo" at bounding box center [857, 93] width 70 height 12
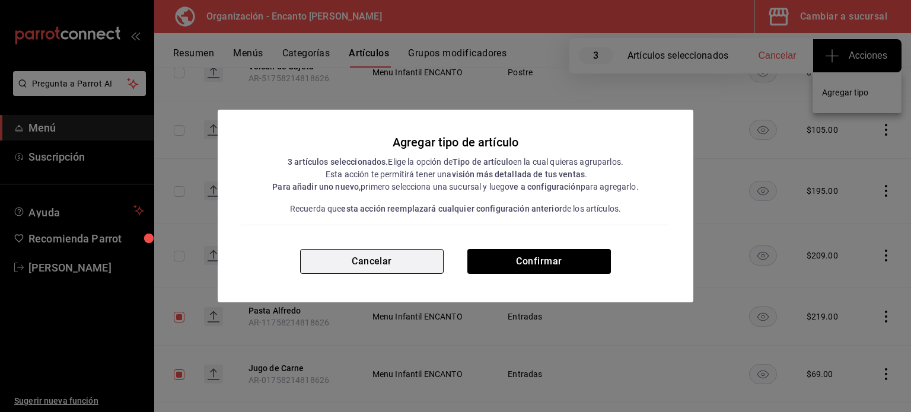
click at [350, 260] on button "Cancelar" at bounding box center [372, 261] width 144 height 25
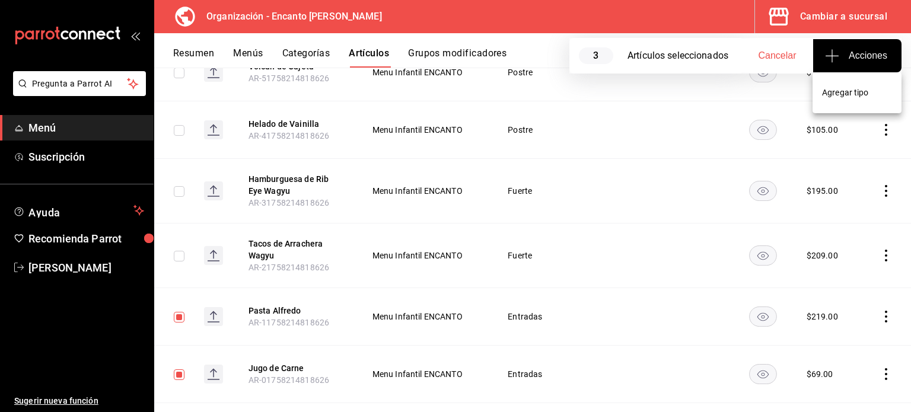
click at [177, 103] on div at bounding box center [455, 206] width 911 height 412
click at [179, 161] on div at bounding box center [455, 206] width 911 height 412
checkbox input "false"
click at [305, 50] on button "Categorías" at bounding box center [306, 57] width 48 height 20
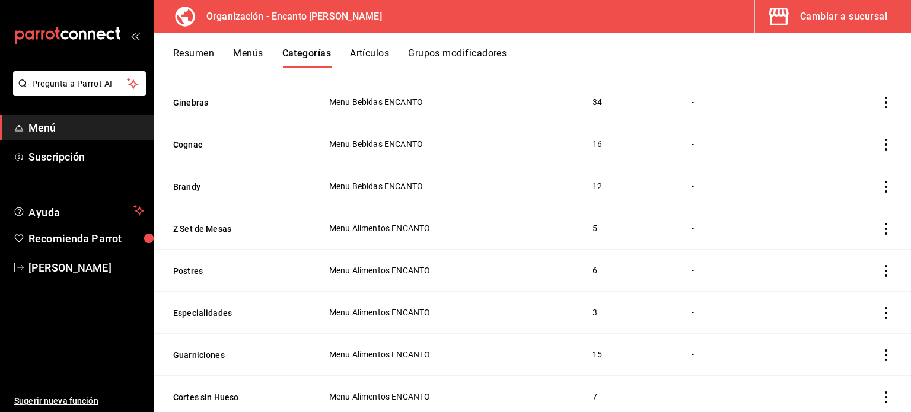
scroll to position [2278, 0]
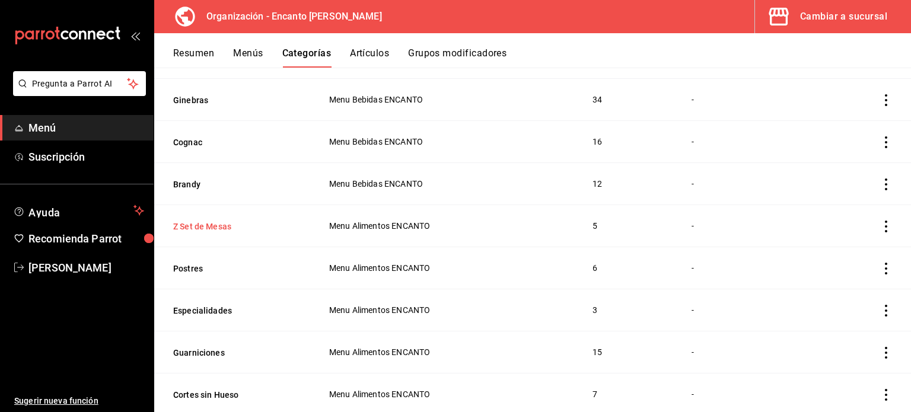
click at [211, 222] on button "Z Set de Mesas" at bounding box center [232, 227] width 119 height 12
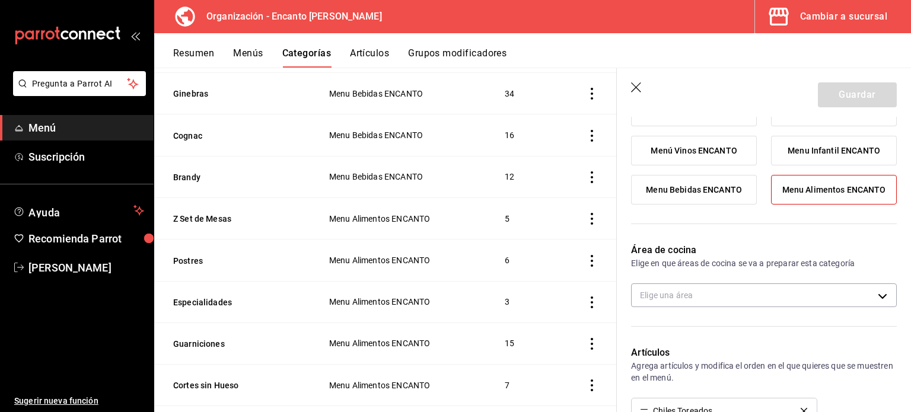
scroll to position [196, 0]
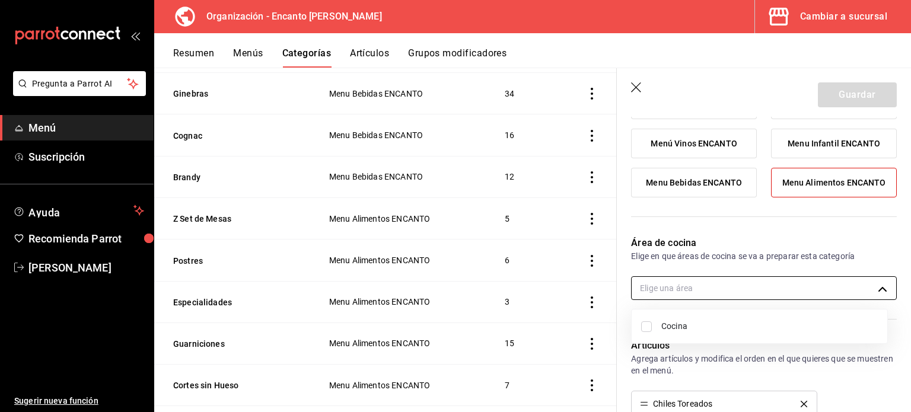
click at [802, 289] on body "Pregunta a Parrot AI Menú Suscripción Ayuda Recomienda Parrot [PERSON_NAME] del…" at bounding box center [455, 206] width 911 height 412
click at [655, 329] on li "Cocina" at bounding box center [760, 326] width 256 height 24
type input "7c40b7e9-0ef5-4e1f-abbe-fae58627d22f"
checkbox input "true"
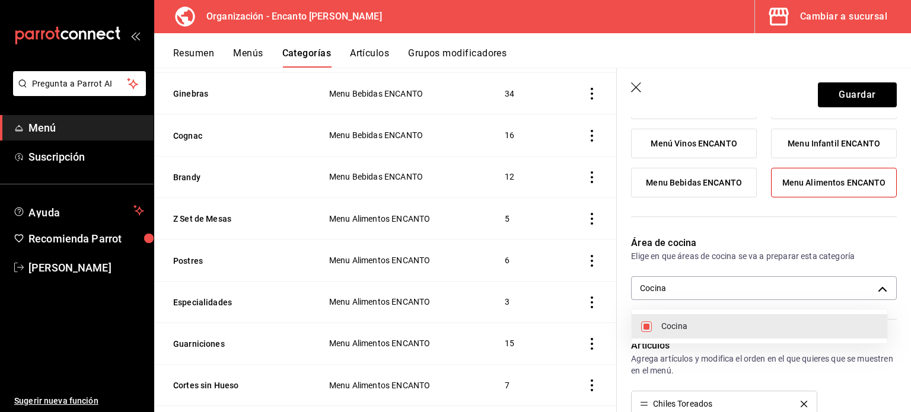
click at [838, 90] on div at bounding box center [455, 206] width 911 height 412
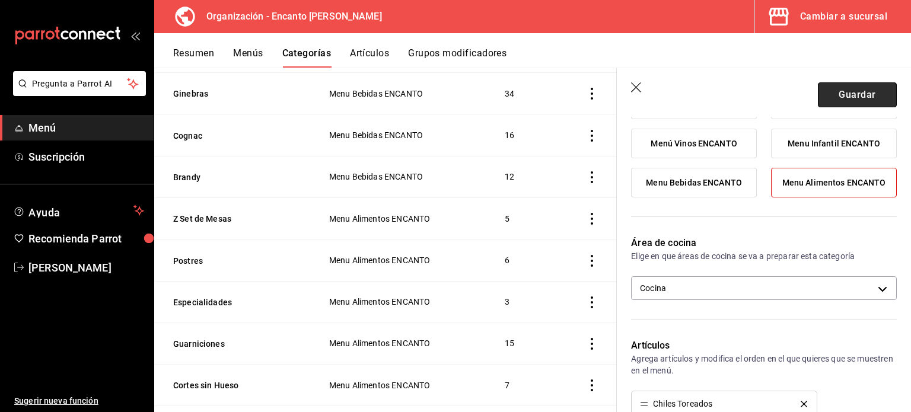
click at [837, 96] on button "Guardar" at bounding box center [857, 94] width 79 height 25
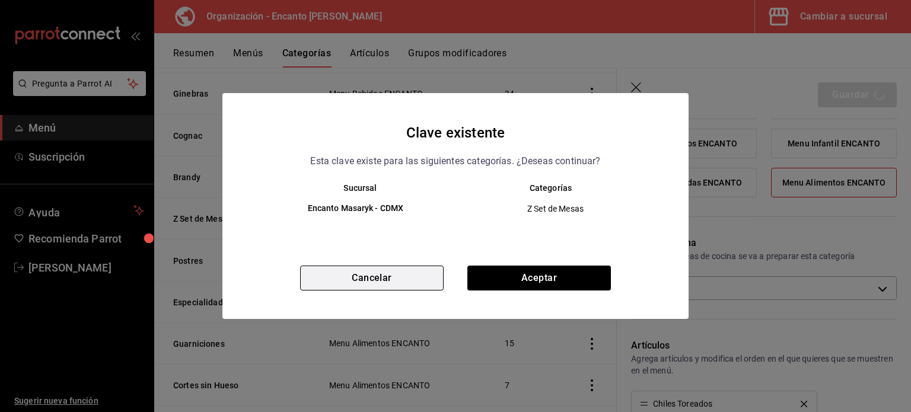
click at [406, 276] on button "Cancelar" at bounding box center [372, 278] width 144 height 25
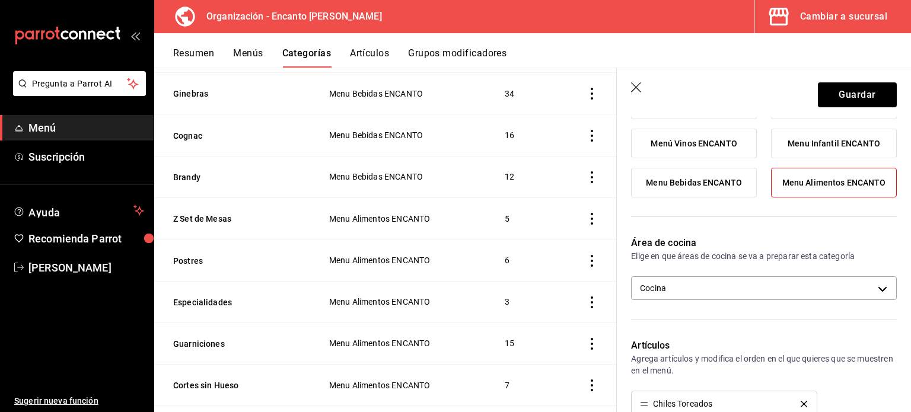
click at [641, 93] on icon "button" at bounding box center [637, 88] width 12 height 12
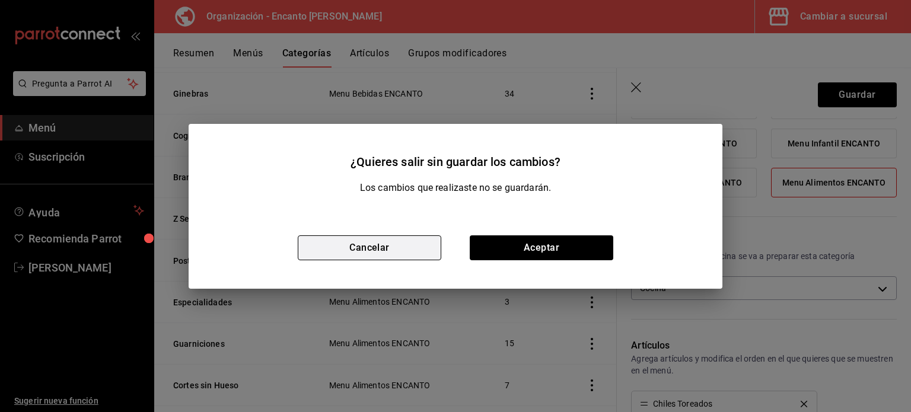
click at [380, 239] on button "Cancelar" at bounding box center [370, 248] width 144 height 25
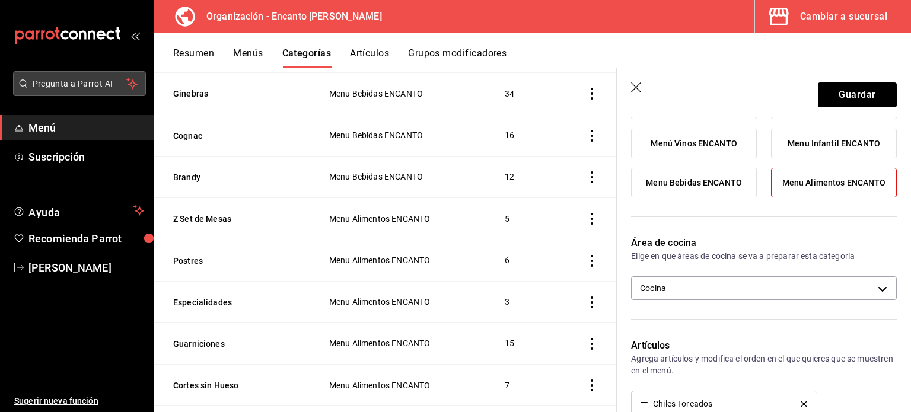
click at [51, 85] on span "Pregunta a Parrot AI" at bounding box center [80, 84] width 94 height 12
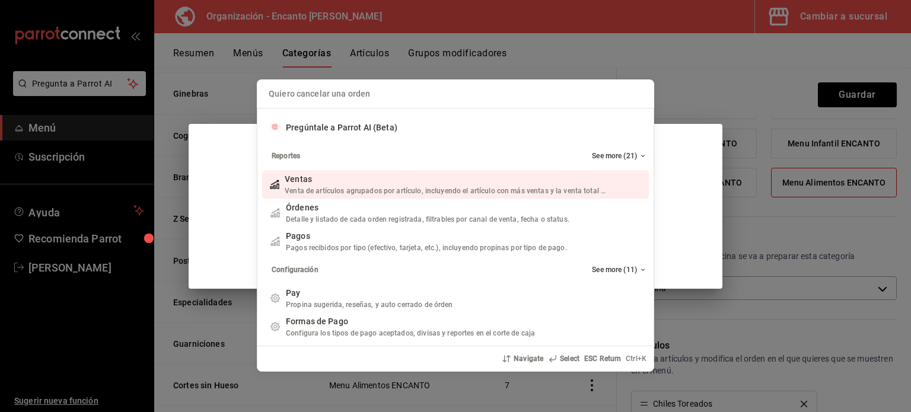
click at [40, 84] on div "Quiero cancelar una orden Pregúntale a Parrot AI (Beta) Reportes See more (21) …" at bounding box center [455, 206] width 911 height 412
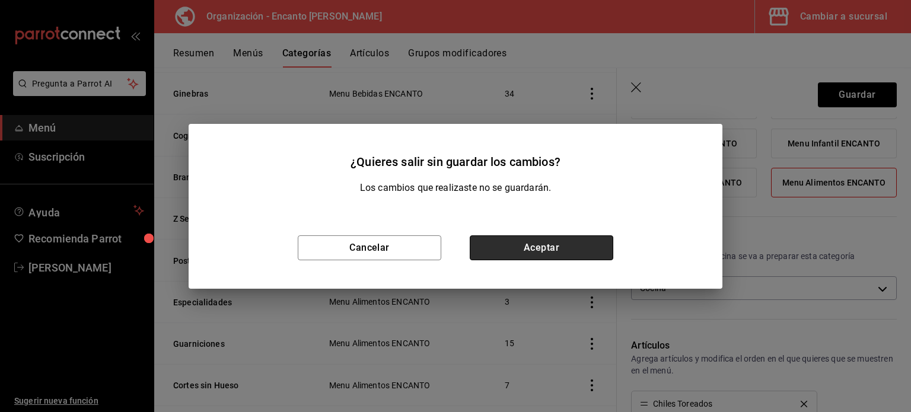
click at [551, 249] on button "Aceptar" at bounding box center [542, 248] width 144 height 25
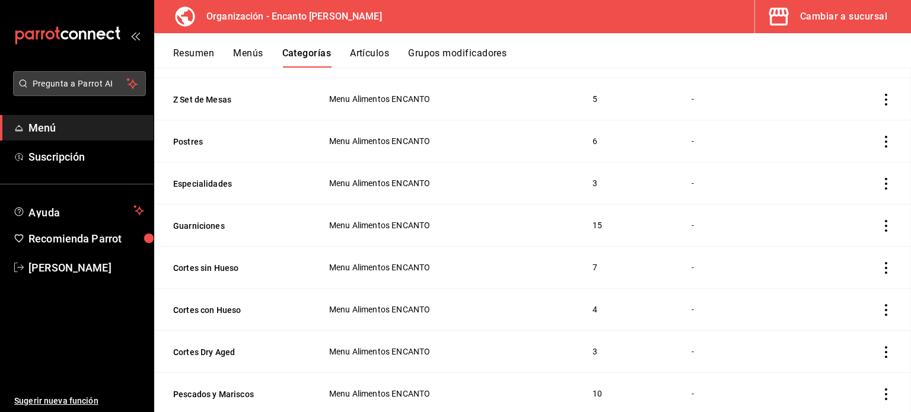
click at [58, 80] on span "Pregunta a Parrot AI" at bounding box center [80, 84] width 94 height 12
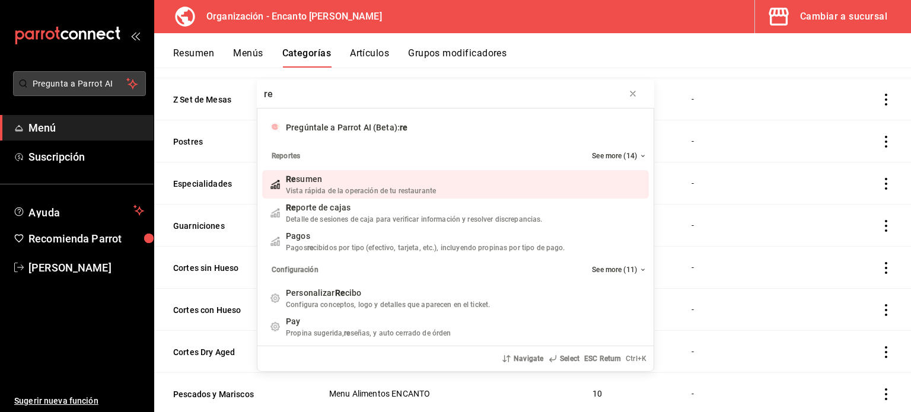
type input "r"
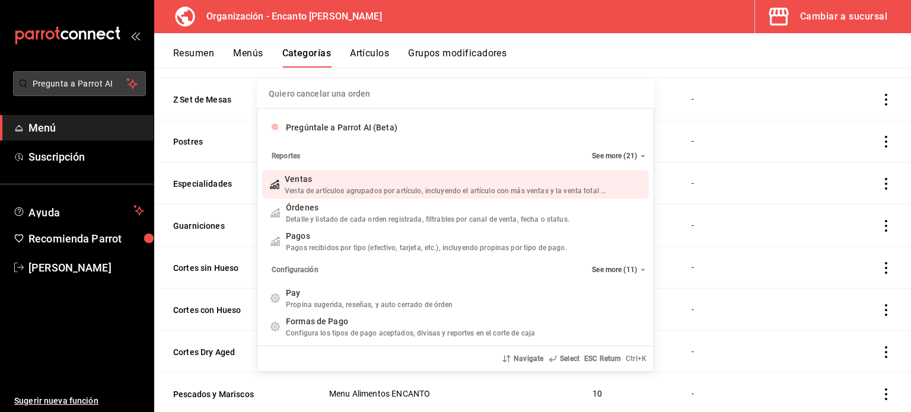
click at [58, 80] on div "Quiero cancelar una orden Pregúntale a Parrot AI (Beta) Reportes See more (21) …" at bounding box center [455, 206] width 911 height 412
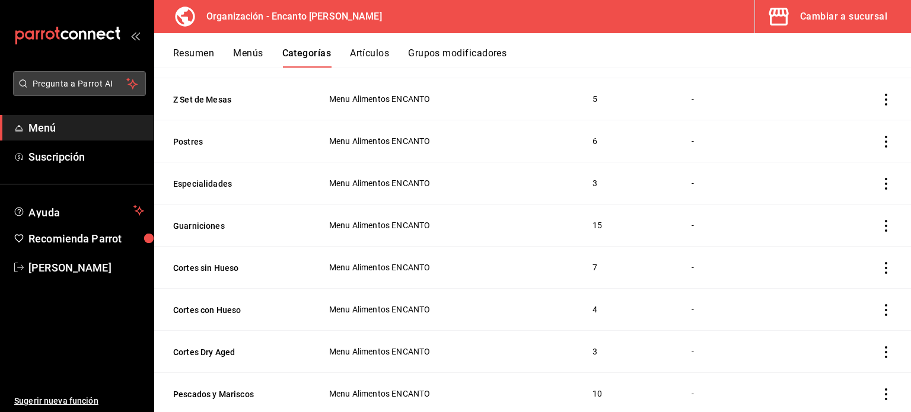
click at [58, 80] on span "Pregunta a Parrot AI" at bounding box center [80, 84] width 94 height 12
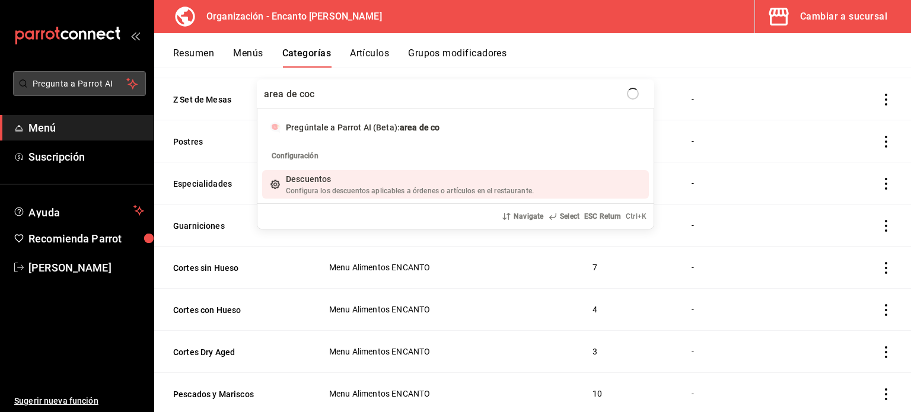
type input "area de coci"
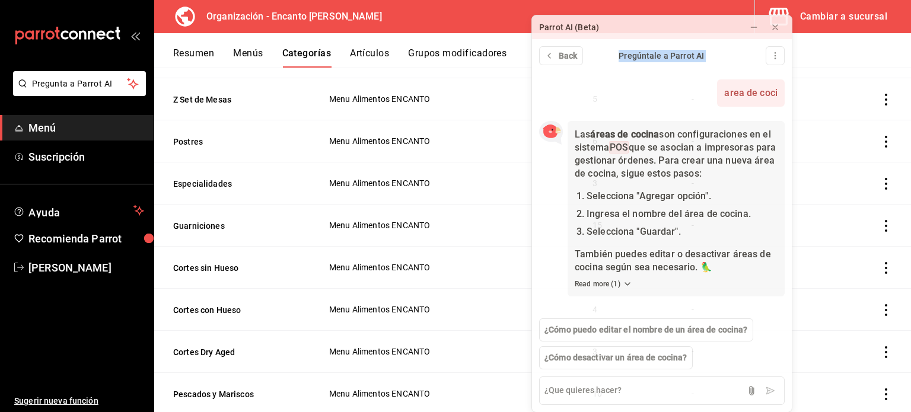
drag, startPoint x: 797, startPoint y: 16, endPoint x: 686, endPoint y: 70, distance: 123.4
click at [686, 70] on div "Parrot AI (Beta) Back Pregúntale a Parrot AI area de coci Now Las áreas de coci…" at bounding box center [662, 214] width 261 height 398
click at [840, 15] on div "Cambiar a sucursal" at bounding box center [843, 16] width 87 height 17
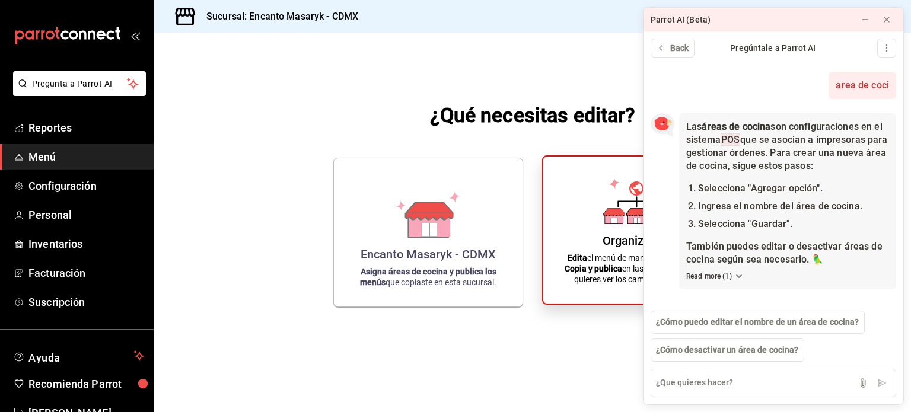
click at [603, 262] on p "Edita el menú de manera centralizada. Copia y publica en las sucursales donde q…" at bounding box center [637, 269] width 159 height 32
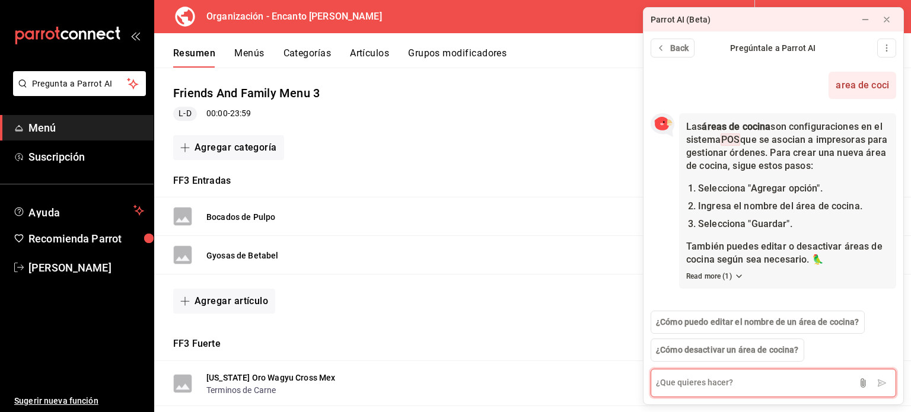
scroll to position [104, 0]
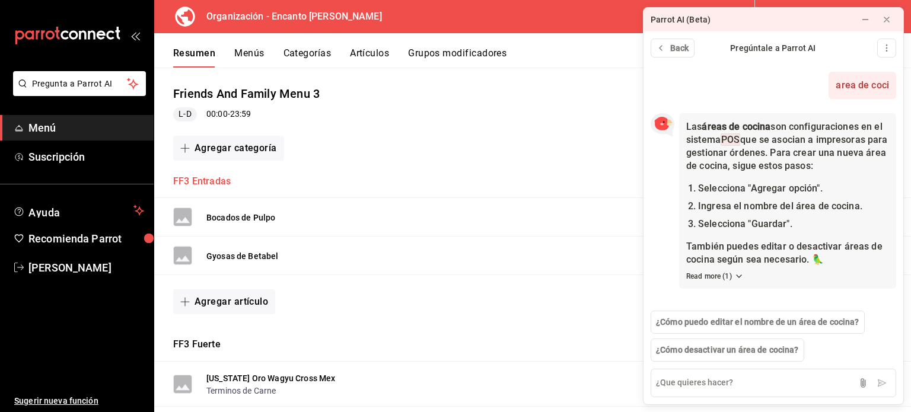
click at [214, 185] on button "FF3 Entradas" at bounding box center [202, 182] width 58 height 14
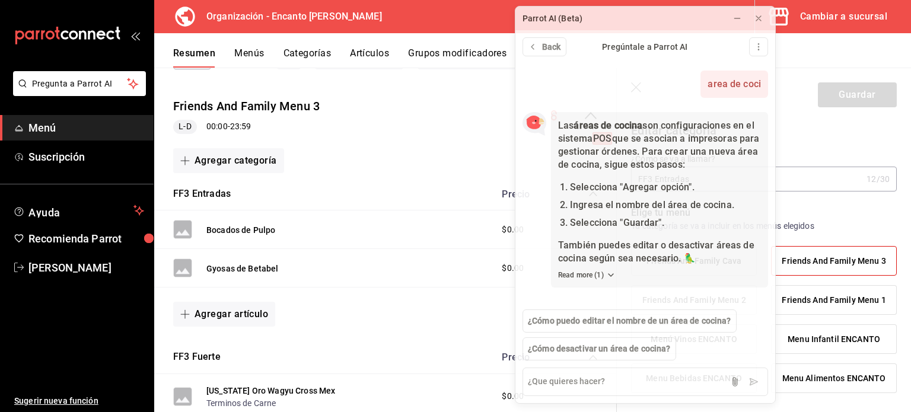
drag, startPoint x: 795, startPoint y: 23, endPoint x: 424, endPoint y: 33, distance: 371.0
click at [516, 30] on div "Parrot AI (Beta)" at bounding box center [618, 19] width 205 height 24
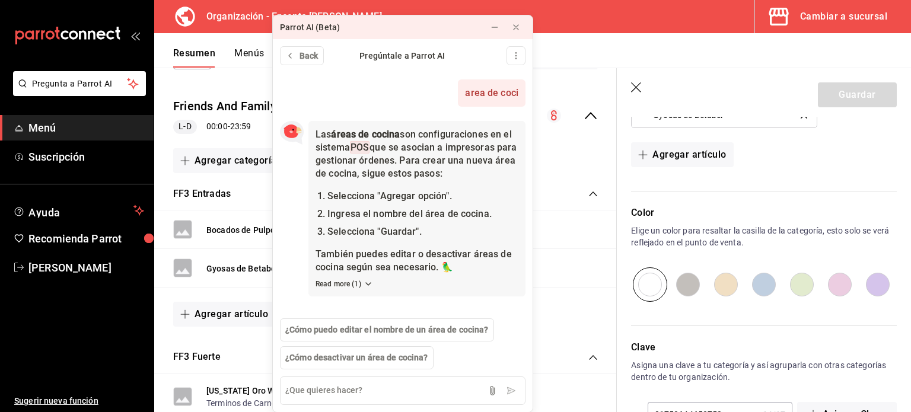
scroll to position [549, 0]
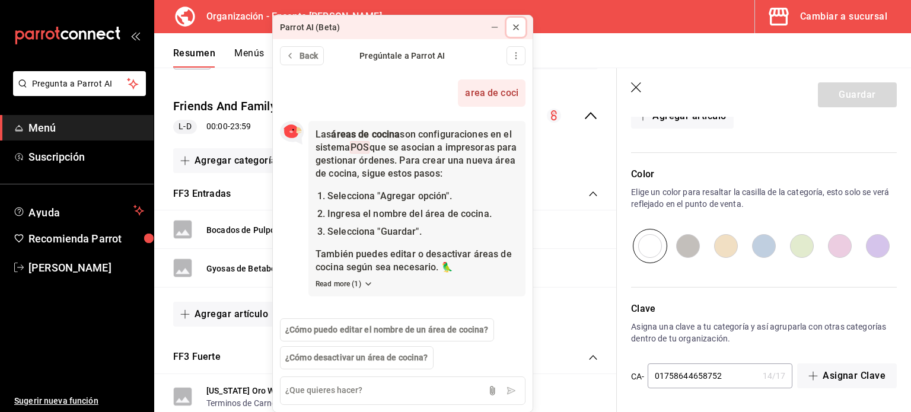
click at [512, 28] on icon at bounding box center [515, 27] width 9 height 9
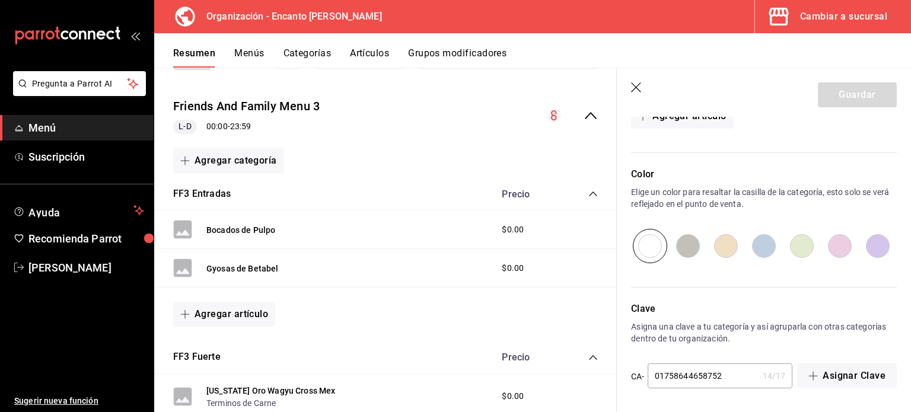
click at [136, 36] on icon "open_drawer_menu" at bounding box center [137, 36] width 5 height 9
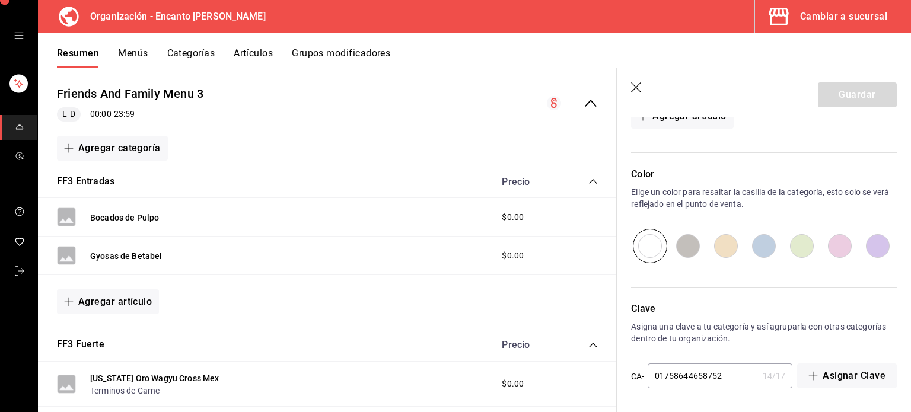
scroll to position [91, 0]
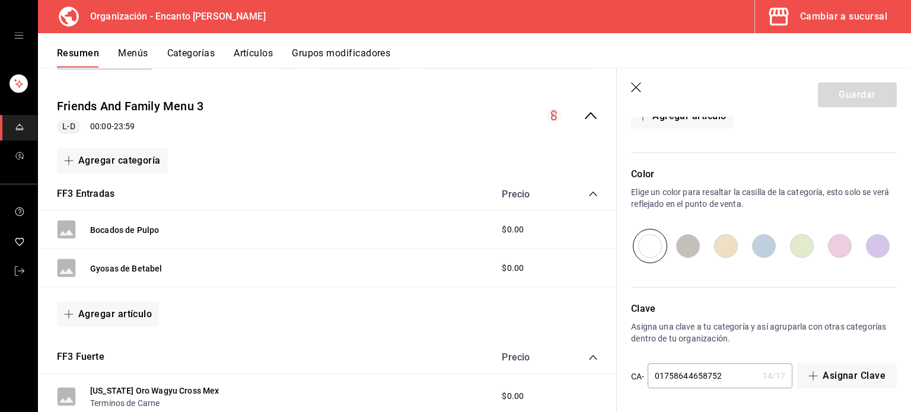
click at [806, 28] on button "Cambiar a sucursal" at bounding box center [828, 16] width 147 height 33
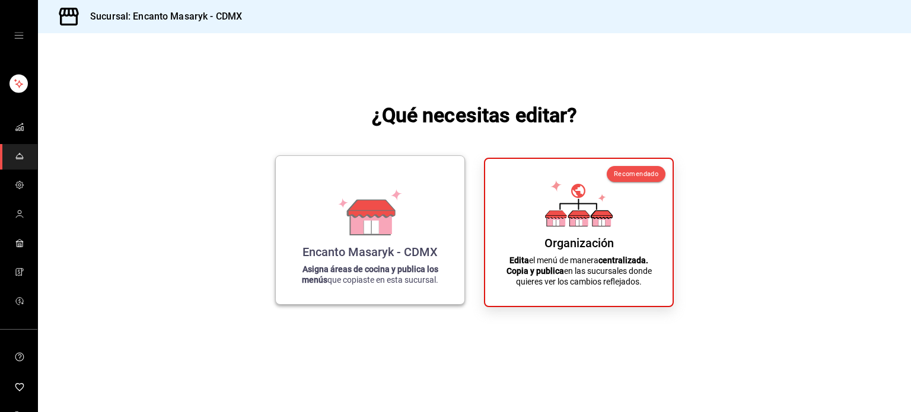
click at [288, 275] on div "Encanto Masaryk - CDMX Asigna áreas de cocina y publica los menús que copiaste …" at bounding box center [370, 230] width 190 height 150
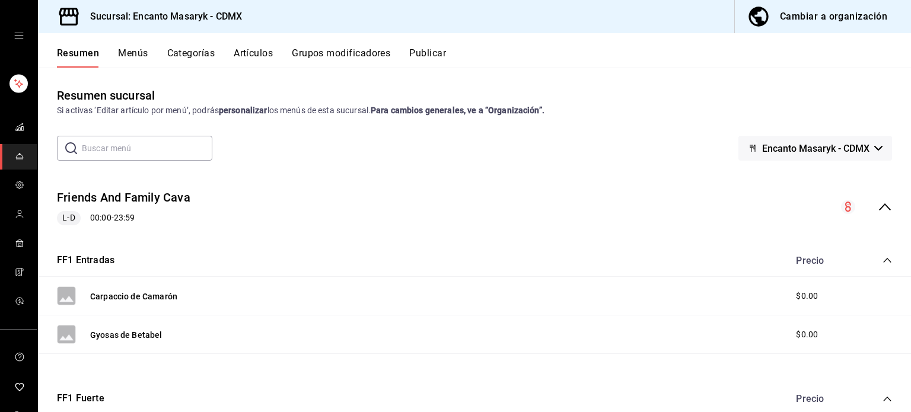
click at [17, 35] on icon "open drawer" at bounding box center [18, 36] width 9 height 6
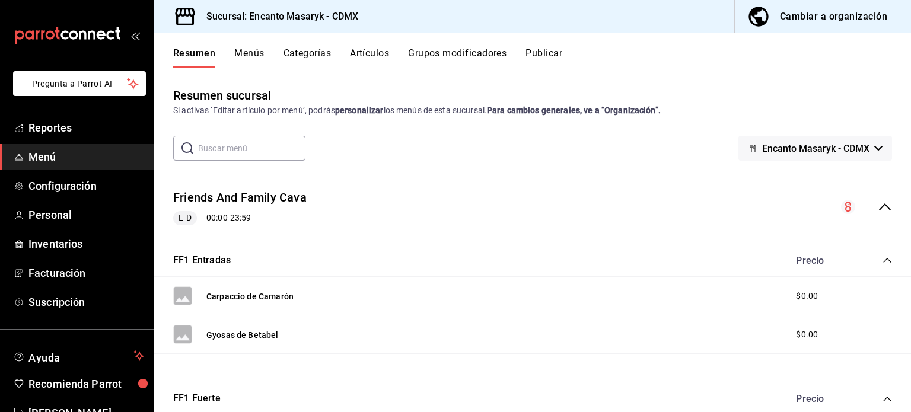
click at [65, 97] on link "Pregunta a Parrot AI" at bounding box center [77, 92] width 138 height 12
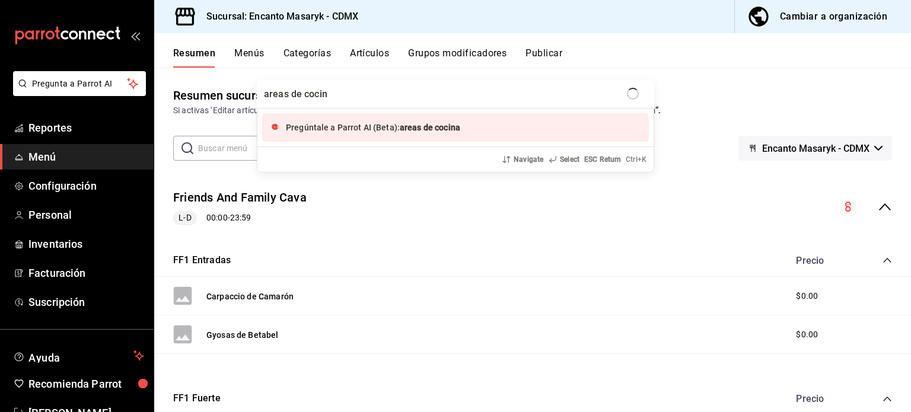
type input "areas de cocina"
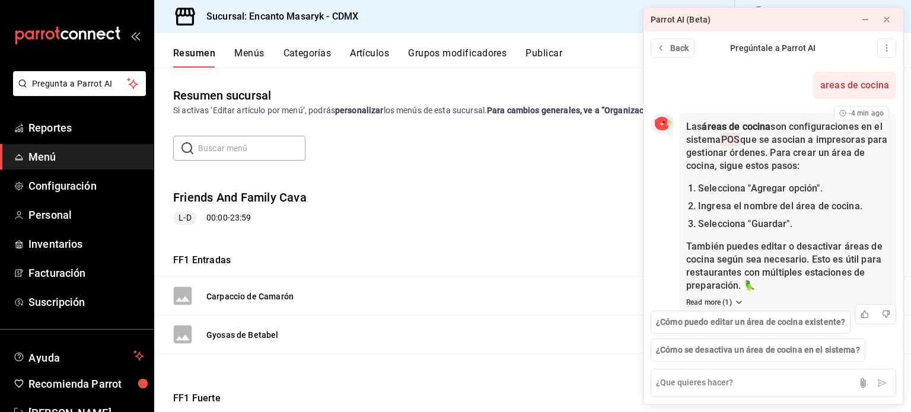
scroll to position [14, 0]
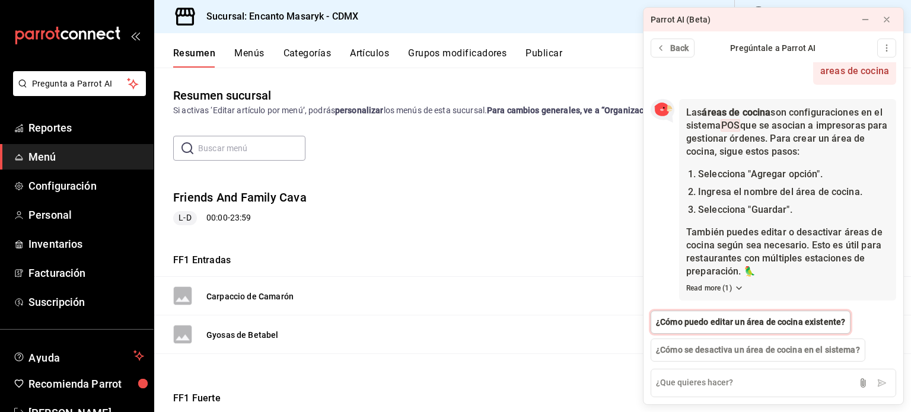
click at [731, 329] on span "¿Cómo puedo editar un área de cocina existente?" at bounding box center [750, 322] width 189 height 12
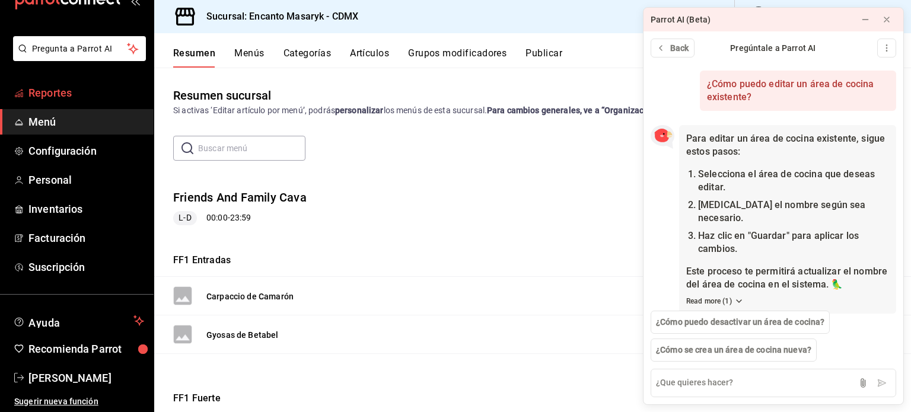
scroll to position [0, 0]
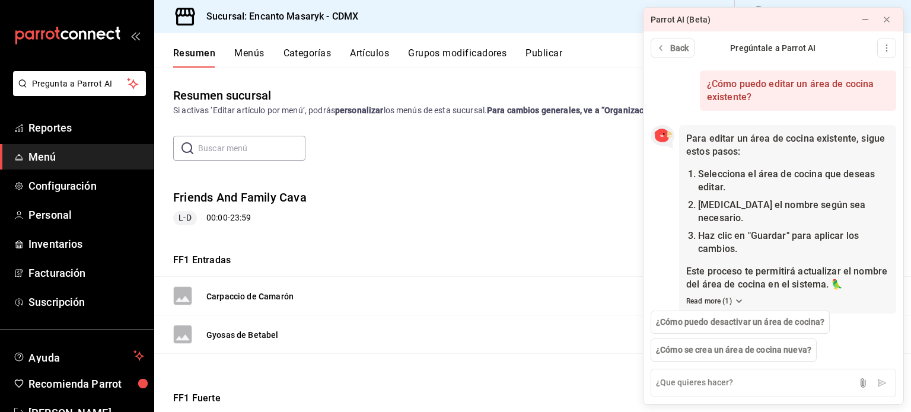
click at [366, 47] on button "Artículos" at bounding box center [369, 57] width 39 height 20
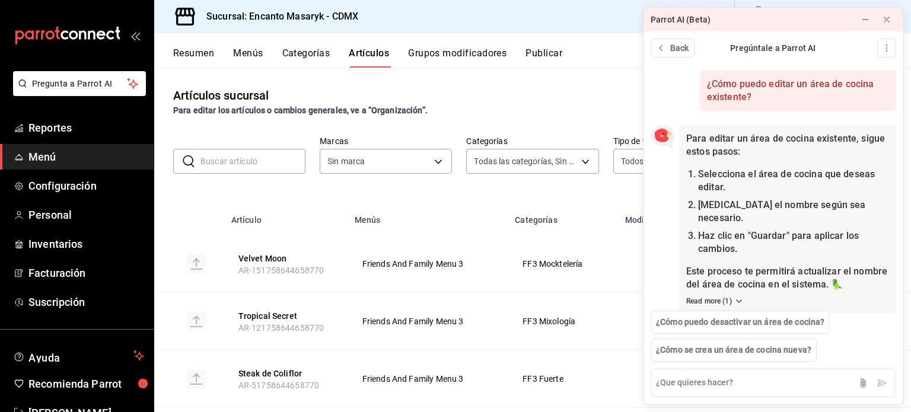
type input "c64e6647-5bfc-4d91-b0d9-bd375d6bb4b4,c277a0ae-c06c-4a5e-b13d-dc748e795f1e,a0fce…"
type input "695a2f07-c127-4e2f-a901-334bb8e3f3f8"
click at [66, 185] on span "Configuración" at bounding box center [86, 186] width 116 height 16
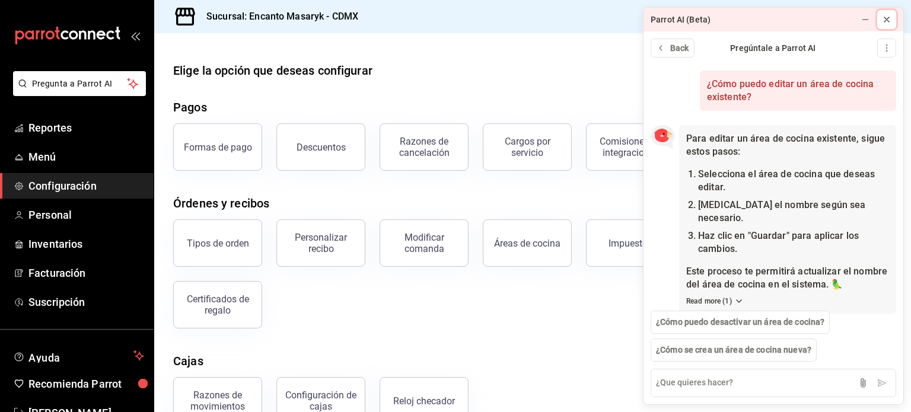
click at [887, 26] on button at bounding box center [887, 19] width 19 height 19
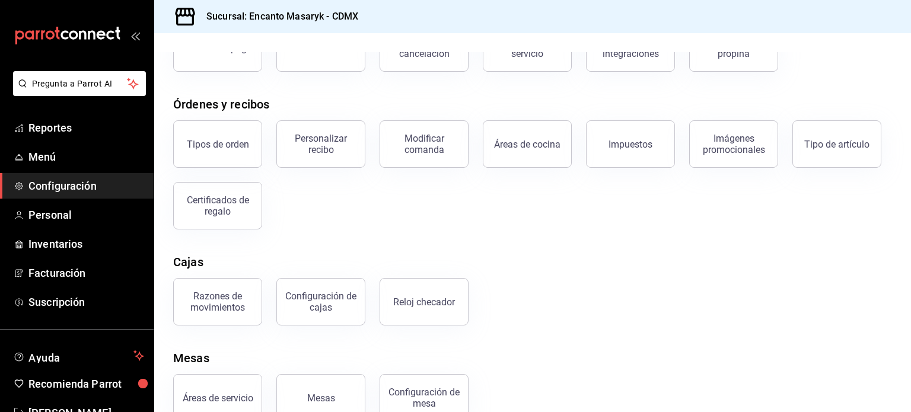
scroll to position [128, 0]
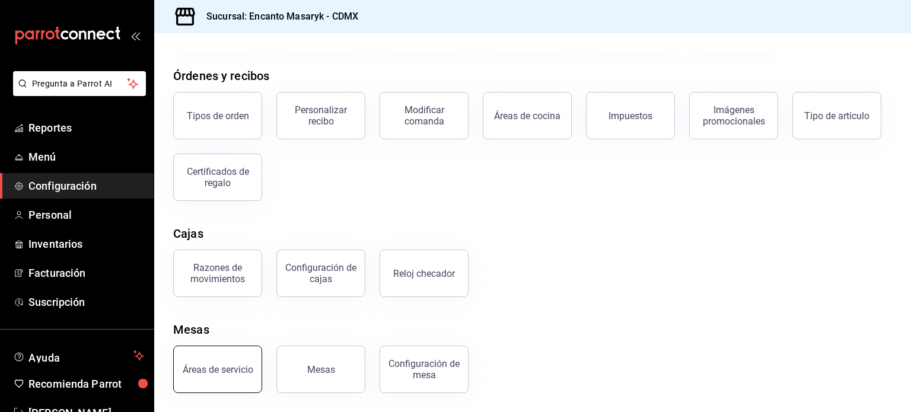
click at [219, 368] on div "Áreas de servicio" at bounding box center [218, 369] width 71 height 11
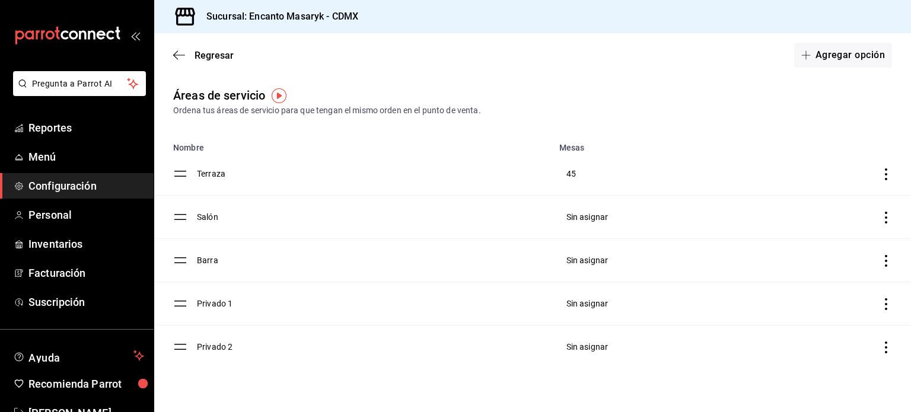
click at [890, 175] on icon "discountsTable" at bounding box center [886, 175] width 12 height 12
click at [681, 126] on div at bounding box center [455, 206] width 911 height 412
click at [206, 218] on td "Salón" at bounding box center [374, 217] width 355 height 43
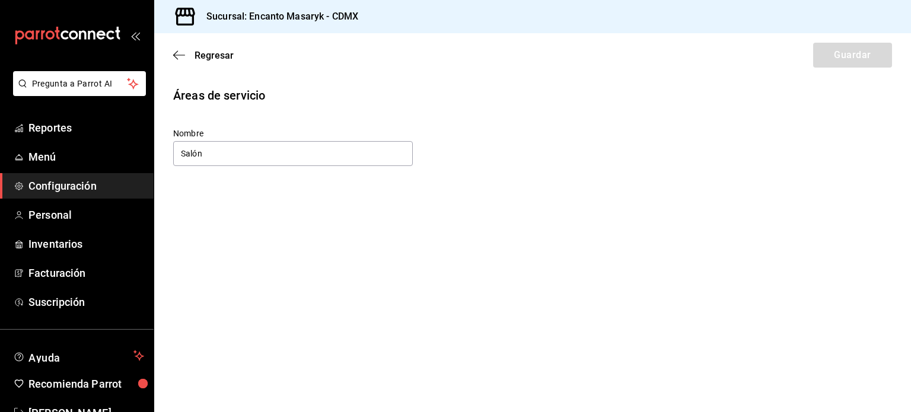
click at [177, 64] on div "Regresar Guardar" at bounding box center [532, 55] width 757 height 44
click at [177, 59] on icon "button" at bounding box center [175, 55] width 5 height 9
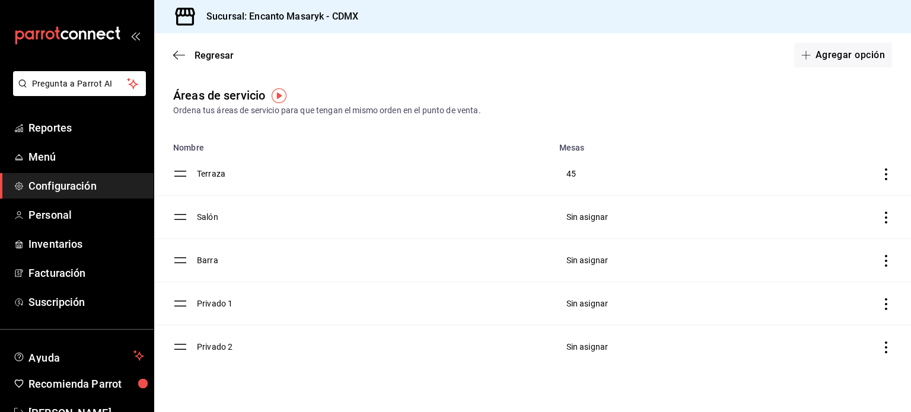
click at [587, 215] on span "Sin asignar" at bounding box center [588, 216] width 42 height 9
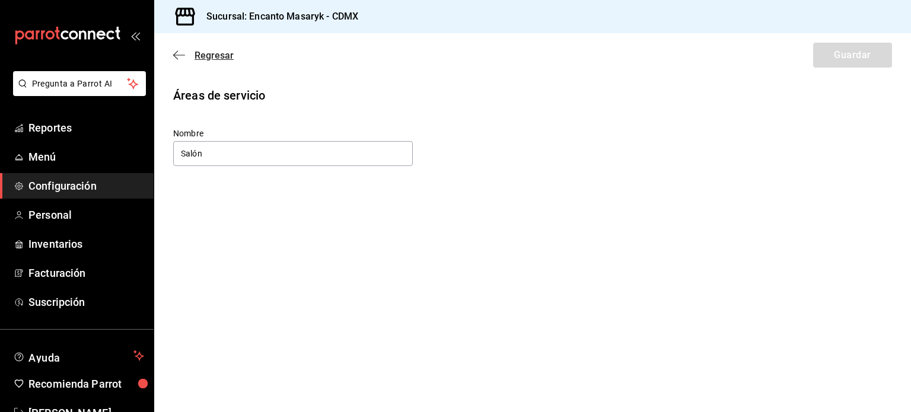
click at [176, 57] on icon "button" at bounding box center [179, 55] width 12 height 11
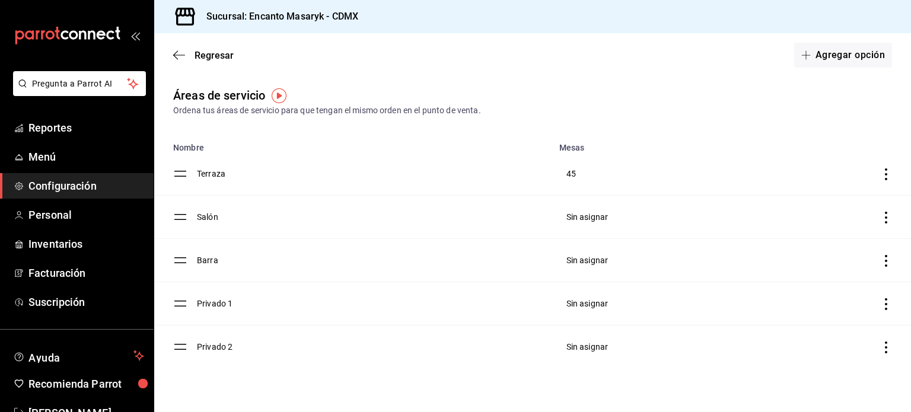
click at [885, 218] on icon "discountsTable" at bounding box center [886, 218] width 12 height 12
click at [228, 125] on div at bounding box center [455, 206] width 911 height 412
click at [208, 216] on td "Salón" at bounding box center [374, 217] width 355 height 43
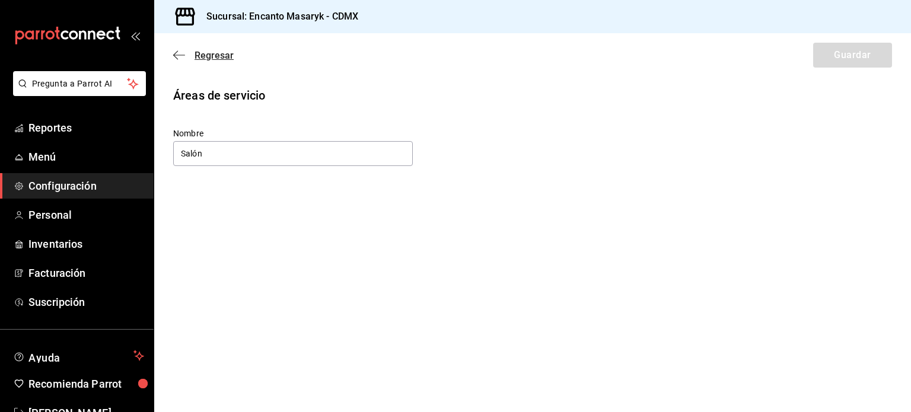
click at [173, 55] on icon "button" at bounding box center [175, 55] width 5 height 9
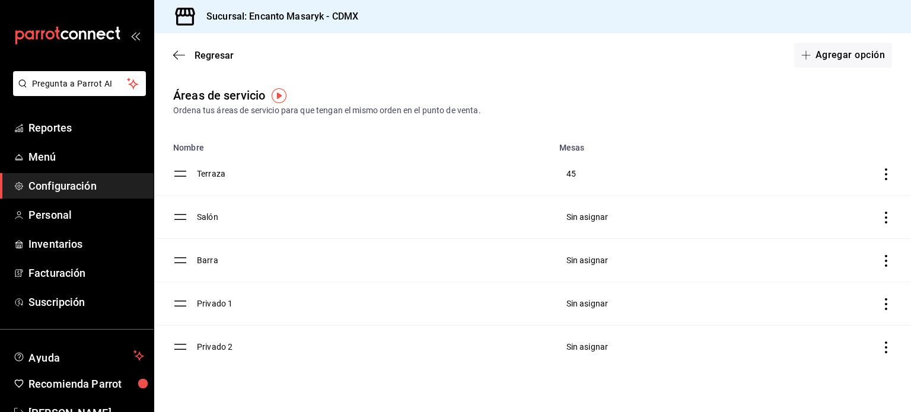
click at [574, 147] on th "Mesas" at bounding box center [642, 144] width 180 height 17
click at [573, 175] on div at bounding box center [455, 206] width 911 height 412
click at [650, 93] on div at bounding box center [455, 206] width 911 height 412
click at [220, 178] on td "Terraza" at bounding box center [374, 173] width 355 height 43
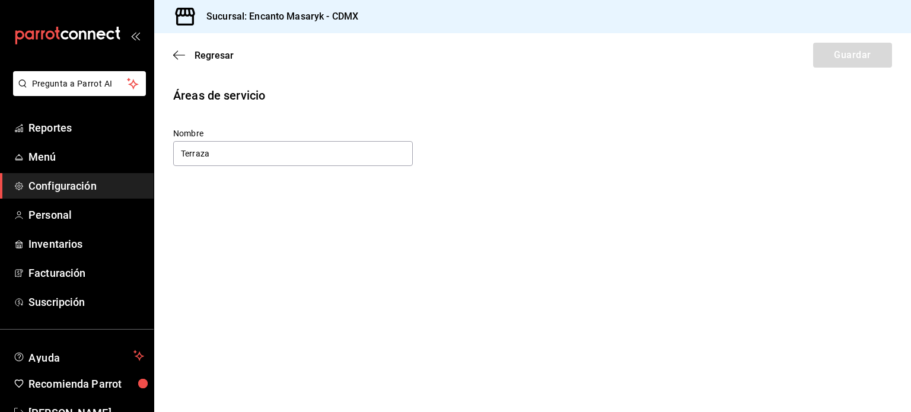
click at [49, 185] on span "Configuración" at bounding box center [86, 186] width 116 height 16
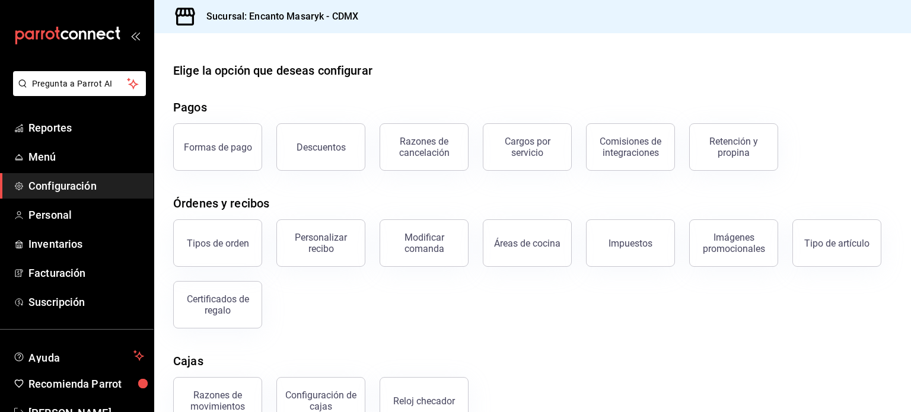
click at [131, 37] on icon "open_drawer_menu" at bounding box center [135, 35] width 9 height 9
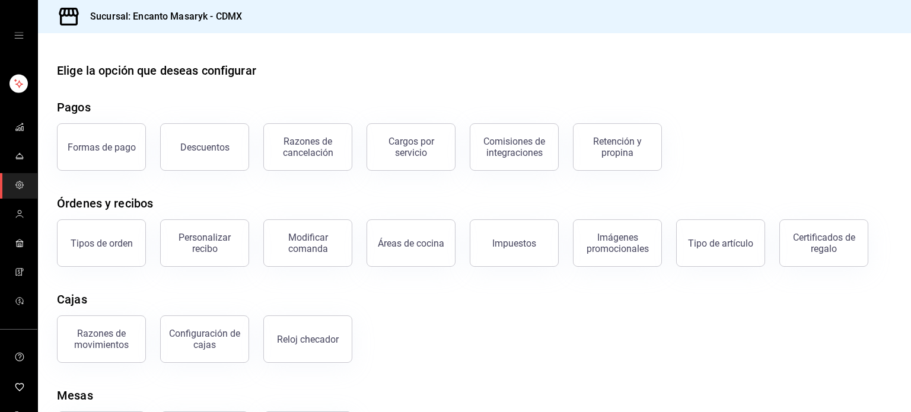
click at [17, 33] on icon "open drawer" at bounding box center [18, 35] width 9 height 9
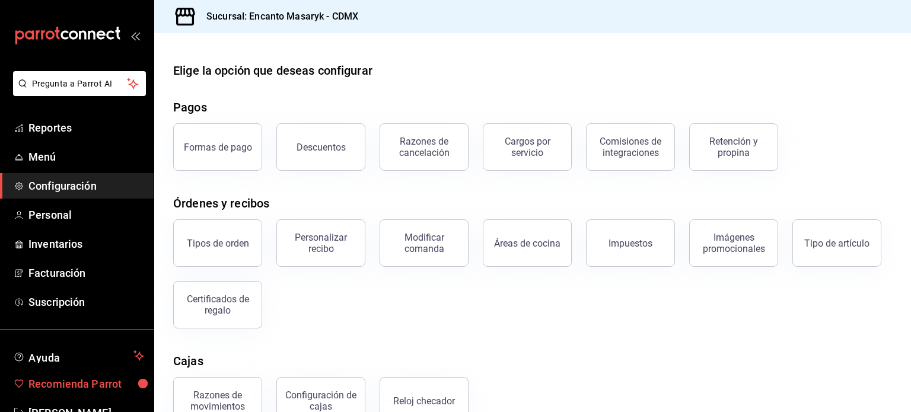
scroll to position [35, 0]
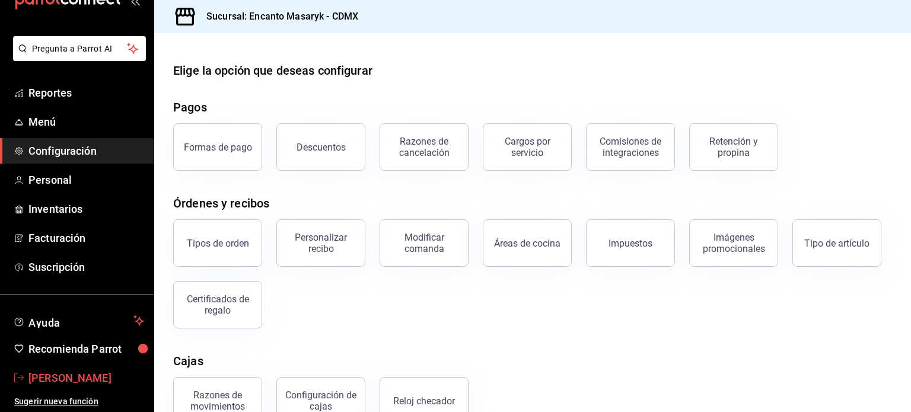
click at [90, 377] on span "[PERSON_NAME]" at bounding box center [86, 378] width 116 height 16
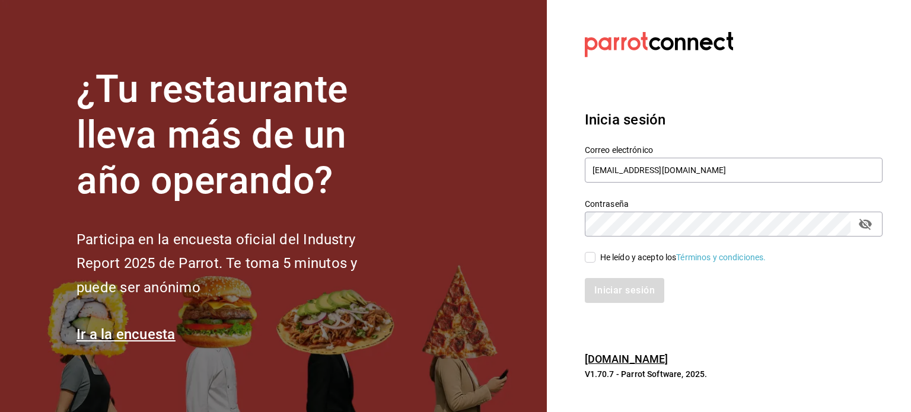
click at [593, 257] on input "He leído y acepto los Términos y condiciones." at bounding box center [590, 257] width 11 height 11
checkbox input "true"
click at [615, 293] on button "Iniciar sesión" at bounding box center [625, 290] width 81 height 25
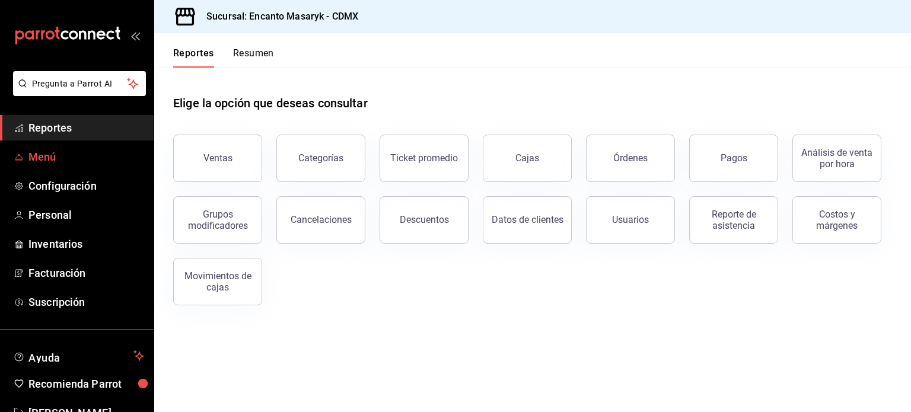
click at [46, 165] on link "Menú" at bounding box center [77, 157] width 154 height 26
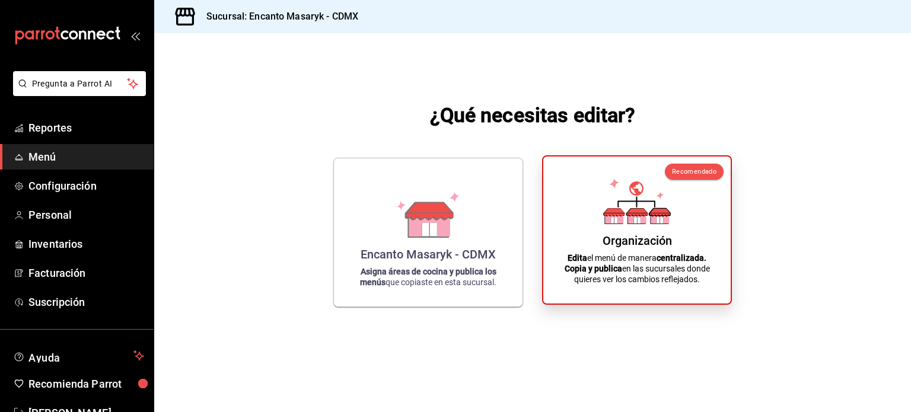
click at [596, 265] on strong "Copia y publica" at bounding box center [594, 268] width 58 height 9
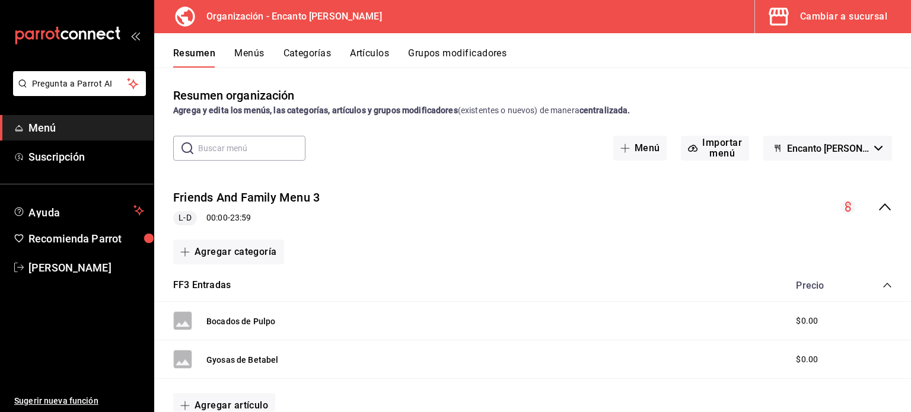
click at [250, 52] on button "Menús" at bounding box center [249, 57] width 30 height 20
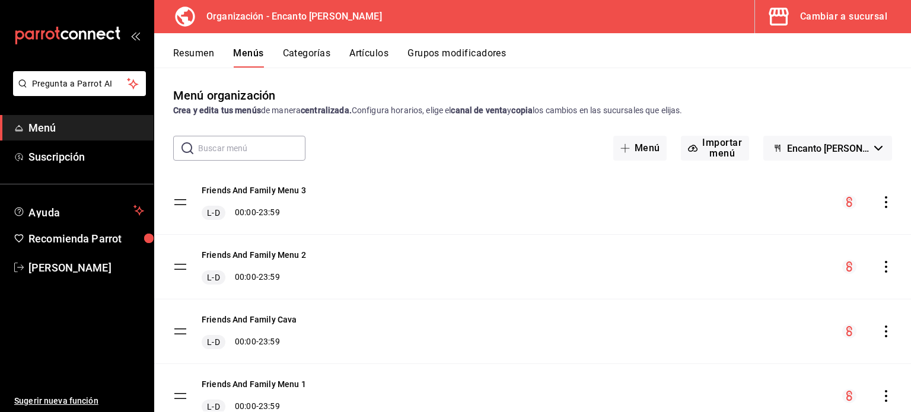
click at [311, 49] on button "Categorías" at bounding box center [307, 57] width 48 height 20
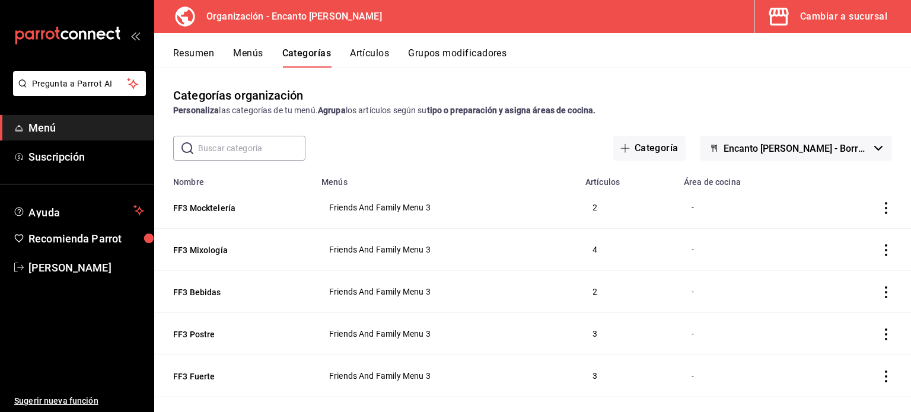
click at [373, 56] on button "Artículos" at bounding box center [369, 57] width 39 height 20
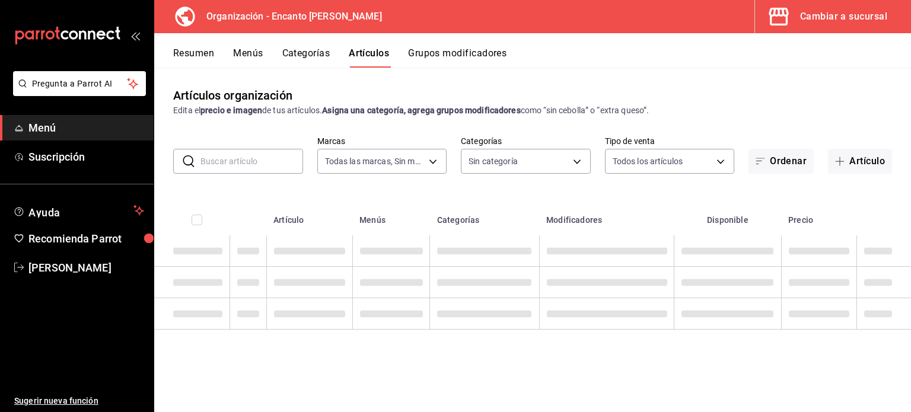
type input "c481bb78-10fa-47ce-ac99-feac7239b02e"
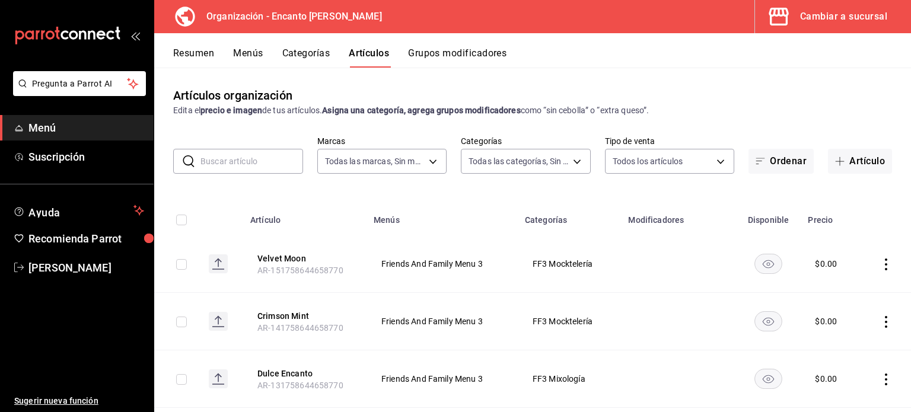
type input "391ac66a-73e2-4fc9-987f-87640ab1791c,85c21b45-b97f-4757-9ac7-55ced508f126,3c7f6…"
click at [242, 47] on button "Menús" at bounding box center [248, 57] width 30 height 20
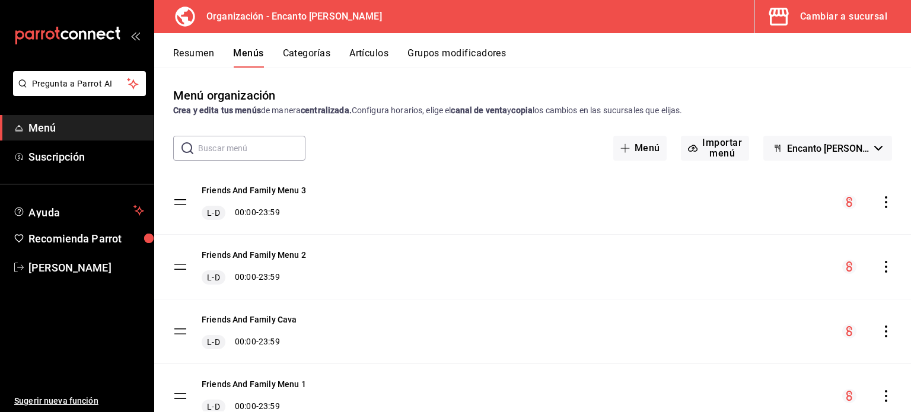
click at [880, 199] on icon "actions" at bounding box center [886, 202] width 12 height 12
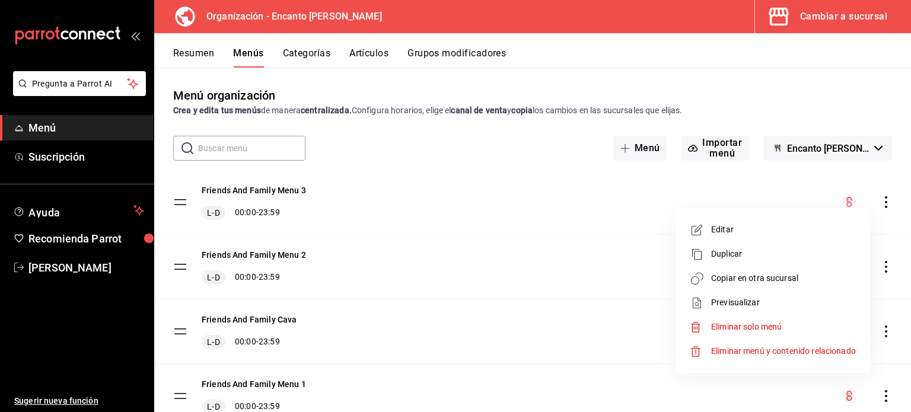
click at [588, 74] on div at bounding box center [455, 206] width 911 height 412
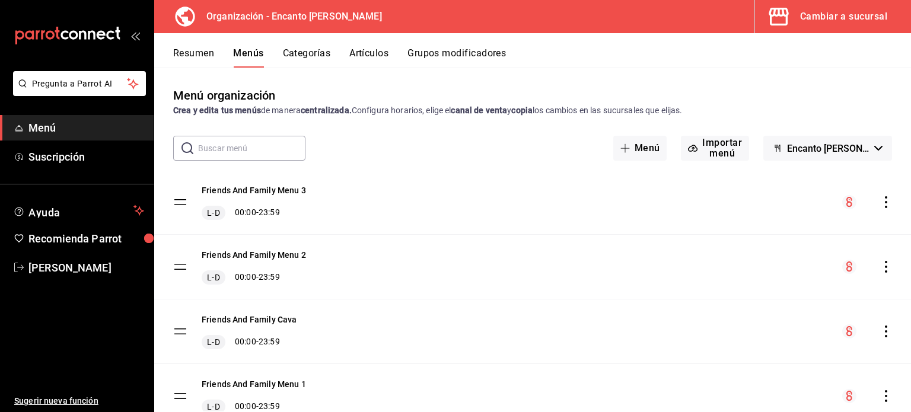
click at [196, 62] on button "Resumen" at bounding box center [193, 57] width 41 height 20
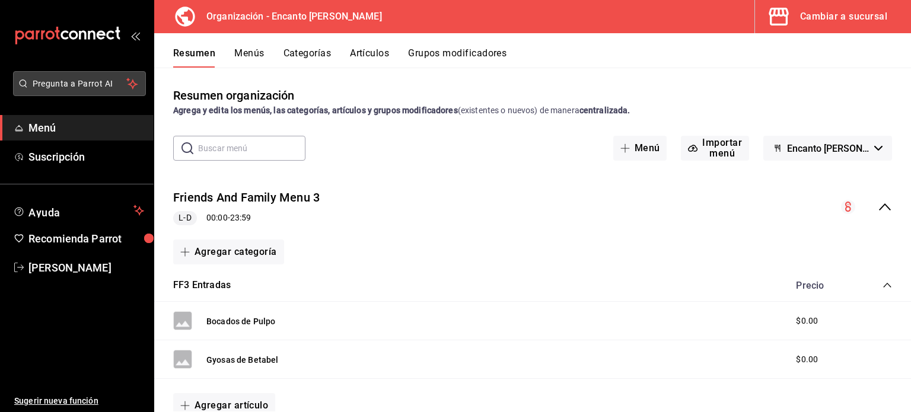
click at [81, 81] on span "Pregunta a Parrot AI" at bounding box center [80, 84] width 94 height 12
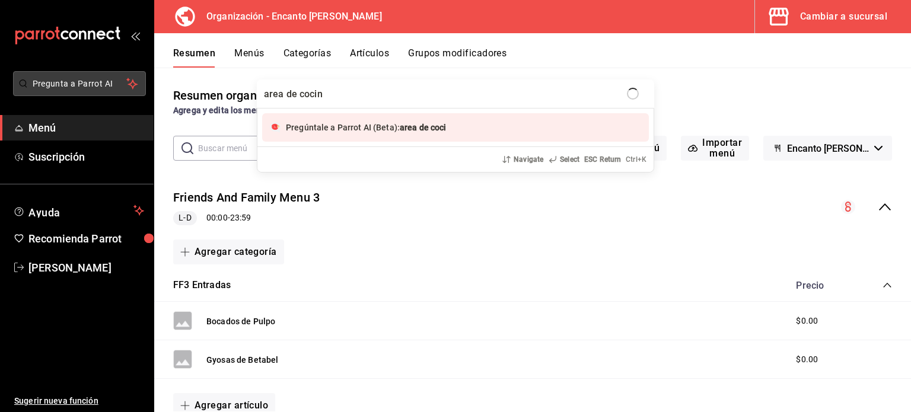
type input "area de cocina"
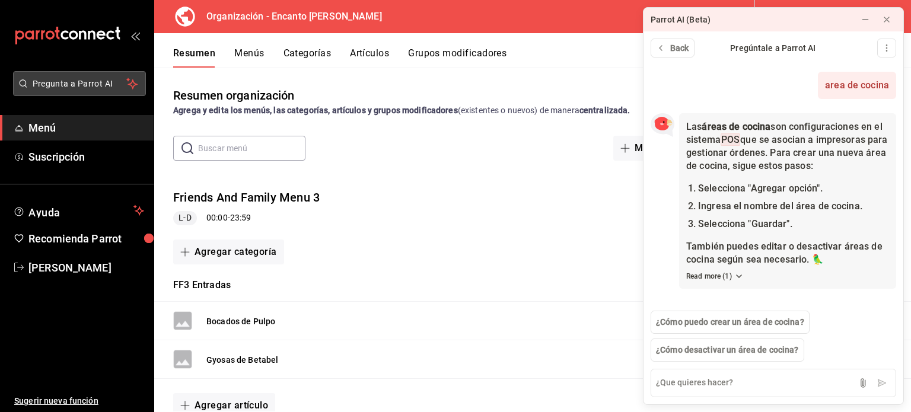
click at [52, 90] on button "Pregunta a Parrot AI" at bounding box center [79, 83] width 133 height 25
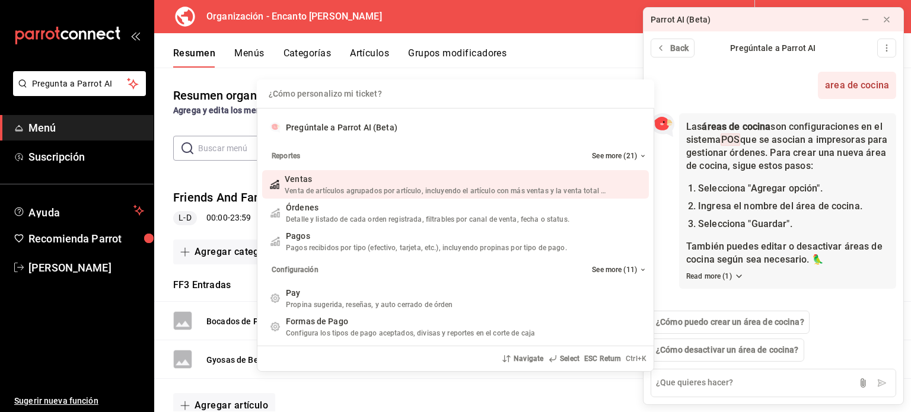
click at [634, 4] on div "¿Cómo personalizo mi ticket? Pregúntale a Parrot AI (Beta) Reportes See more (2…" at bounding box center [455, 206] width 911 height 412
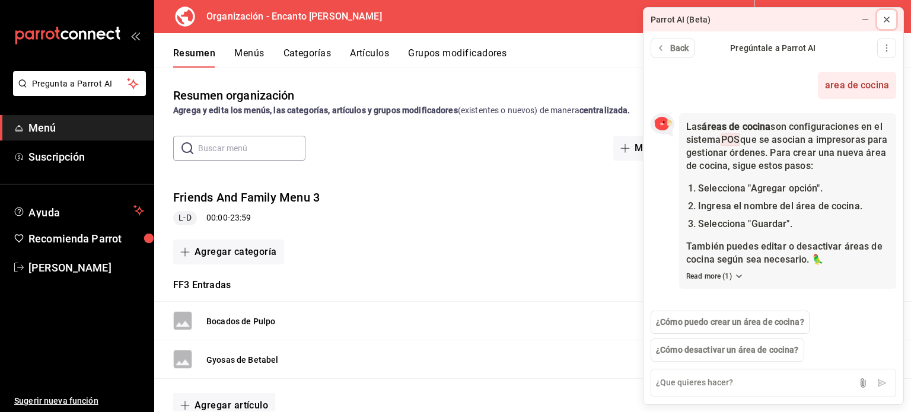
click at [889, 17] on icon at bounding box center [887, 19] width 5 height 5
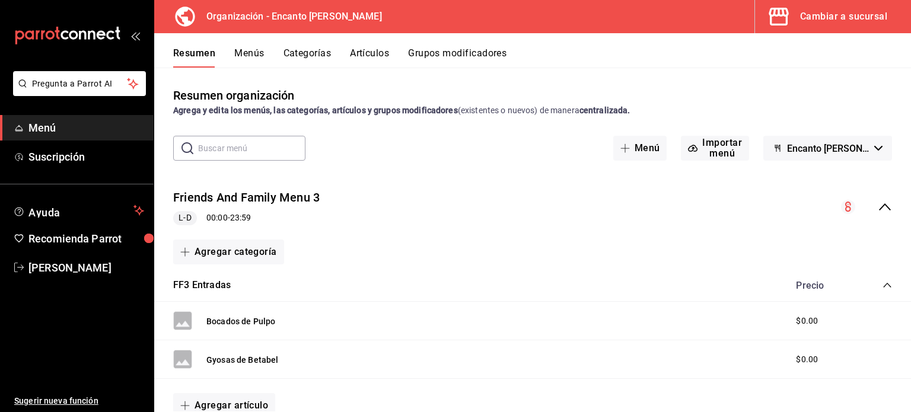
click at [845, 11] on div "Cambiar a sucursal" at bounding box center [843, 16] width 87 height 17
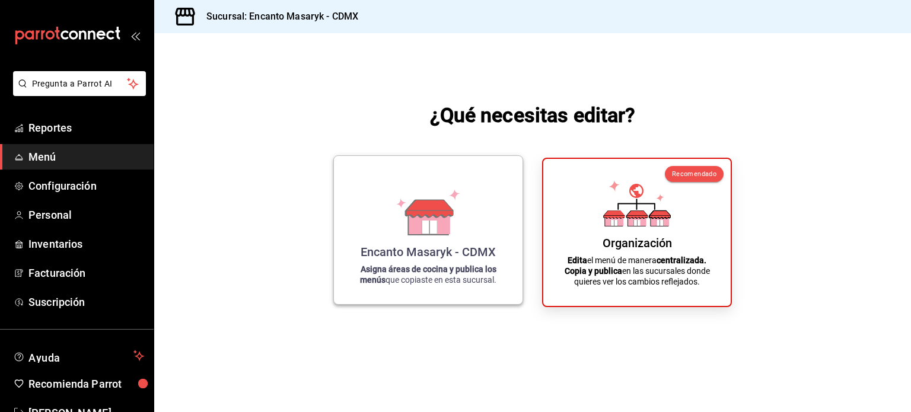
click at [395, 208] on icon at bounding box center [429, 212] width 68 height 46
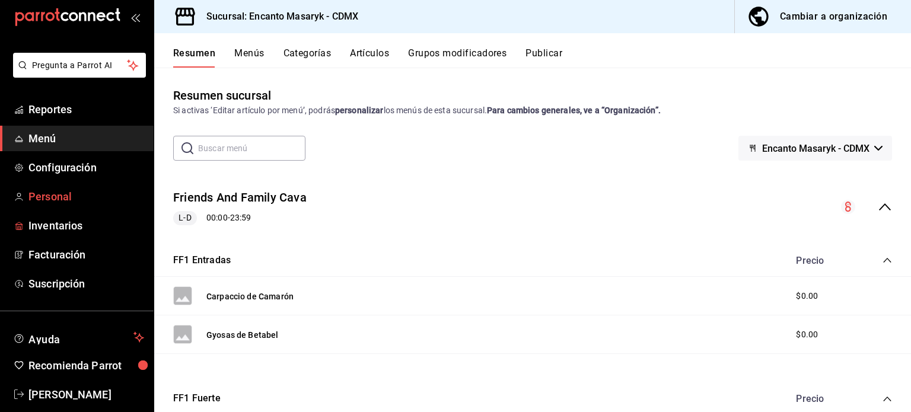
scroll to position [35, 0]
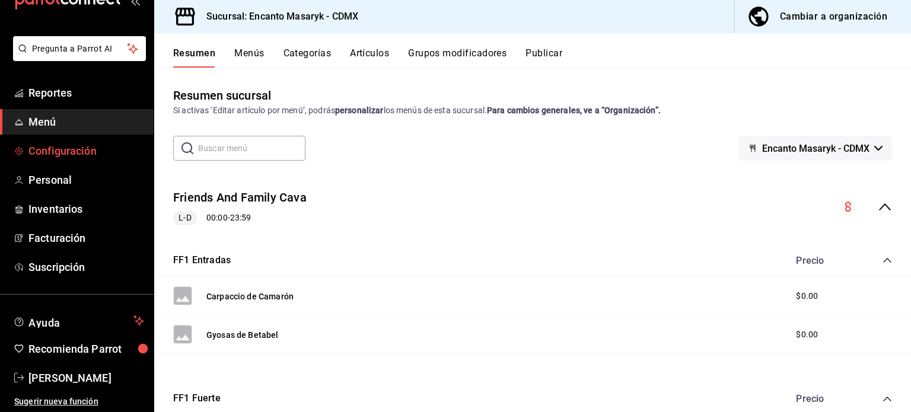
click at [43, 154] on span "Configuración" at bounding box center [86, 151] width 116 height 16
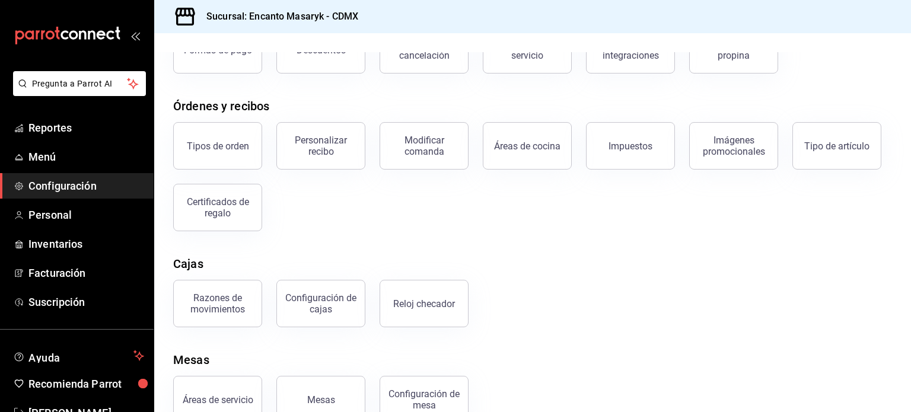
scroll to position [128, 0]
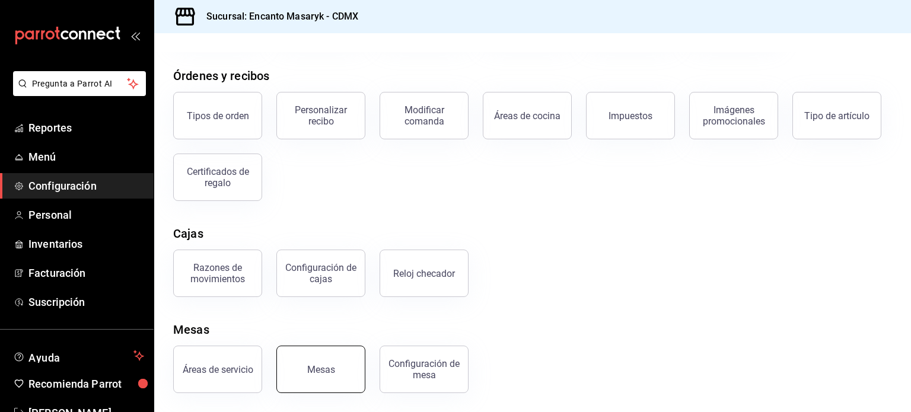
click at [342, 373] on button "Mesas" at bounding box center [320, 369] width 89 height 47
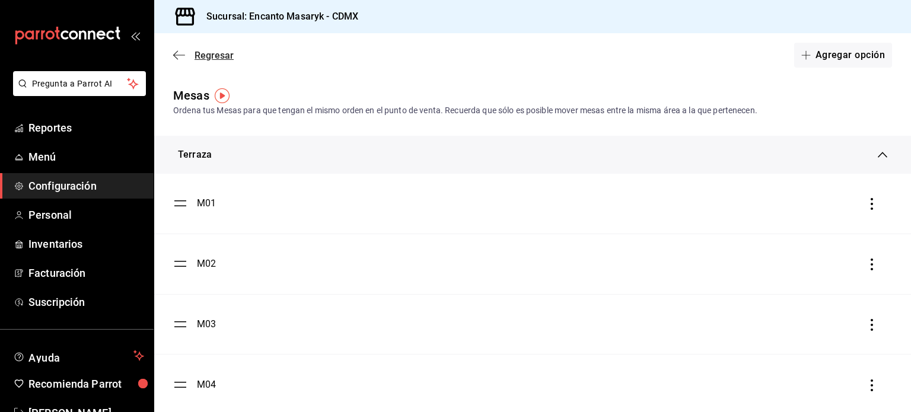
click at [177, 56] on icon "button" at bounding box center [179, 55] width 12 height 11
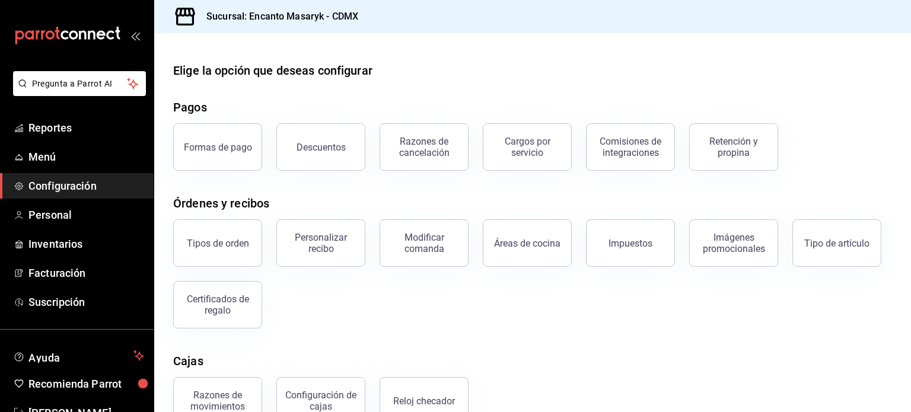
scroll to position [128, 0]
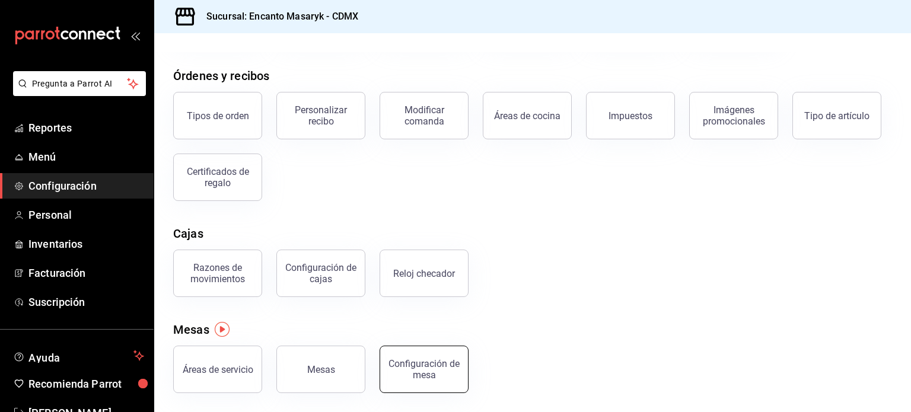
click at [415, 373] on div "Configuración de mesa" at bounding box center [424, 369] width 74 height 23
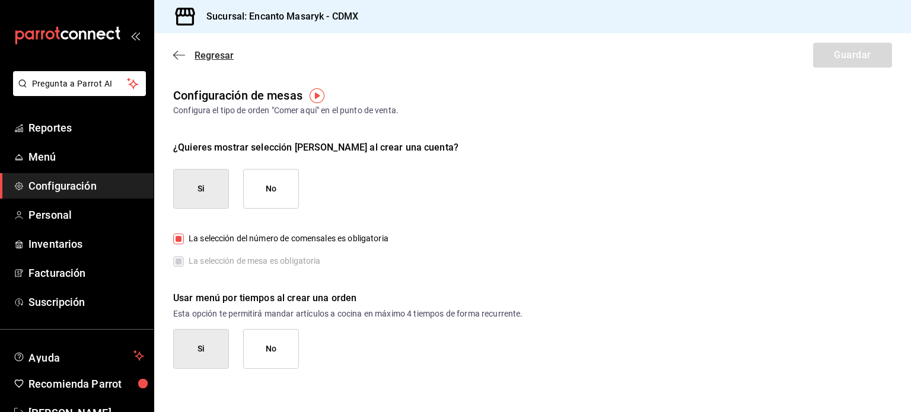
click at [180, 54] on icon "button" at bounding box center [179, 55] width 12 height 11
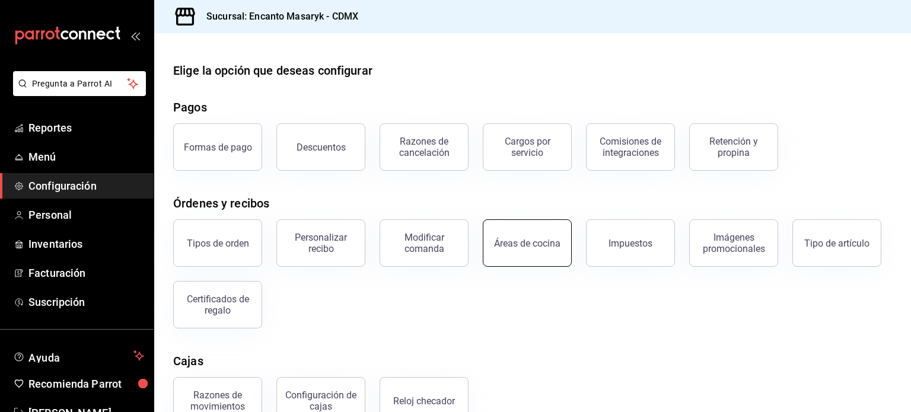
click at [519, 238] on div "Áreas de cocina" at bounding box center [527, 243] width 66 height 11
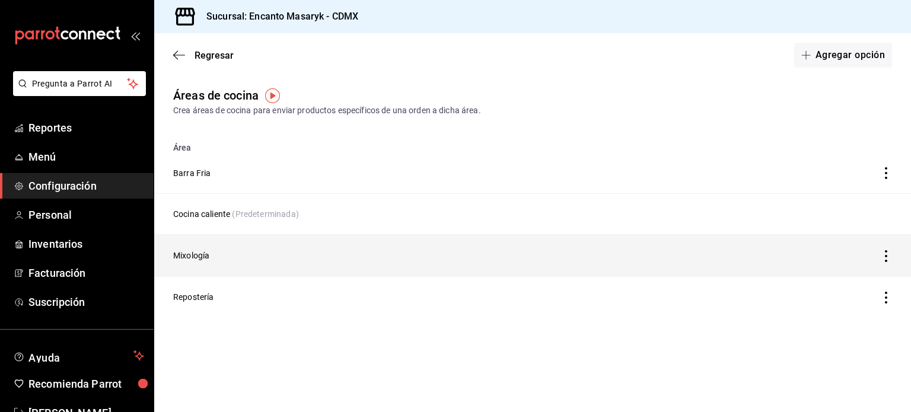
click at [274, 263] on td "Mixología" at bounding box center [449, 256] width 590 height 42
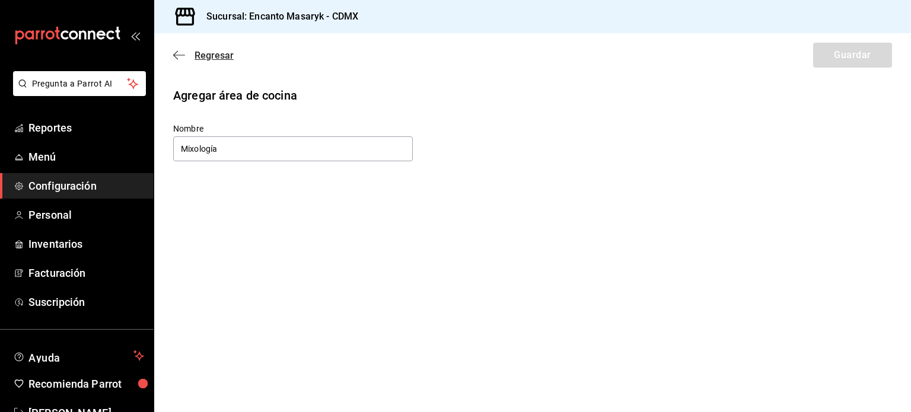
click at [174, 53] on icon "button" at bounding box center [179, 55] width 12 height 11
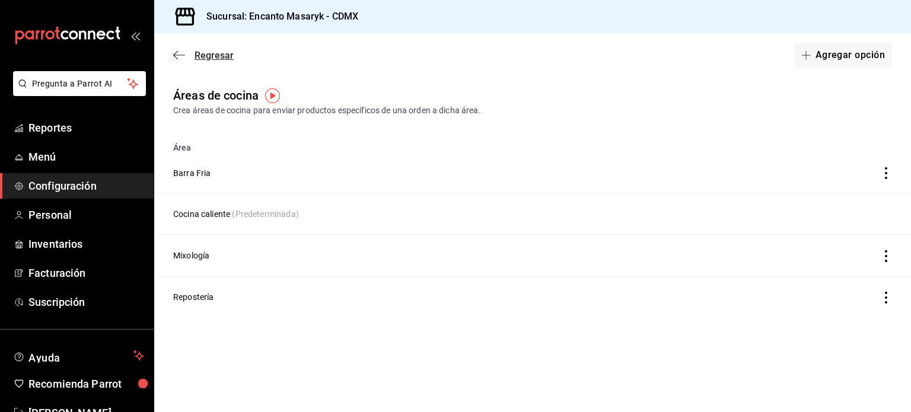
click at [176, 59] on icon "button" at bounding box center [179, 55] width 12 height 11
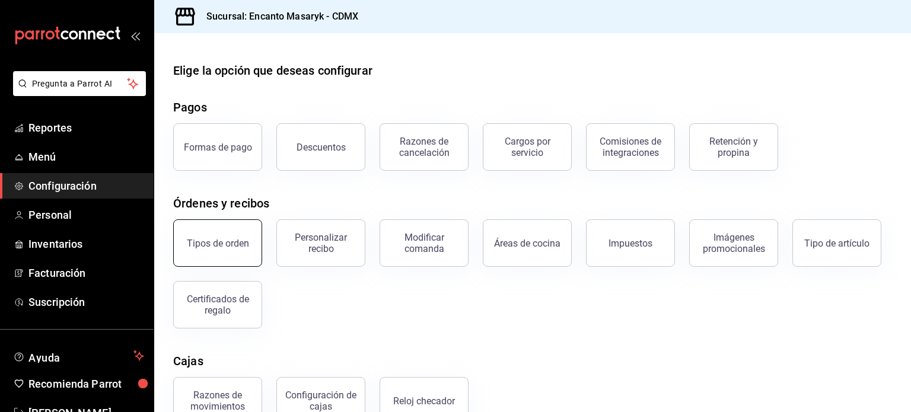
click at [226, 249] on button "Tipos de orden" at bounding box center [217, 243] width 89 height 47
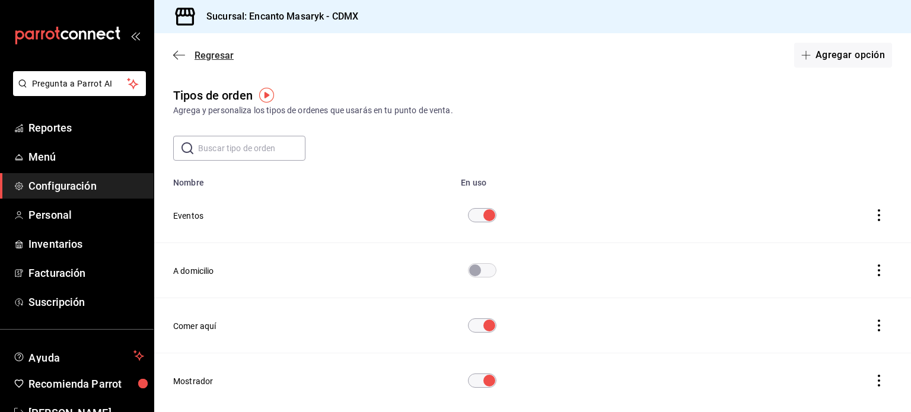
click at [178, 53] on icon "button" at bounding box center [179, 55] width 12 height 11
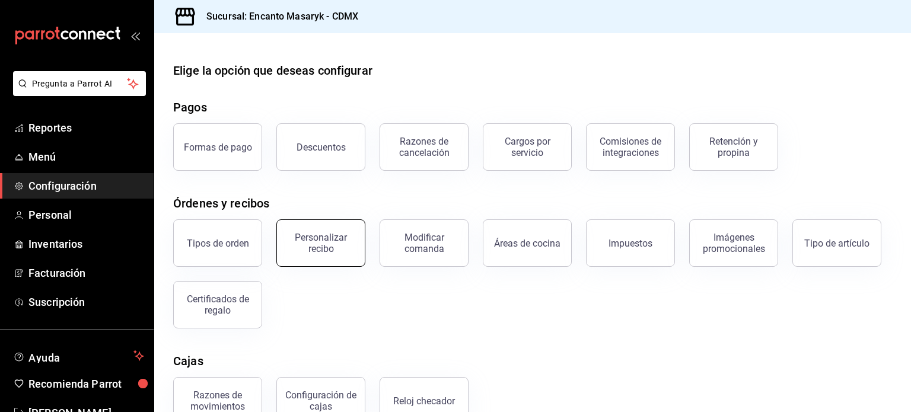
click at [309, 251] on div "Personalizar recibo" at bounding box center [321, 243] width 74 height 23
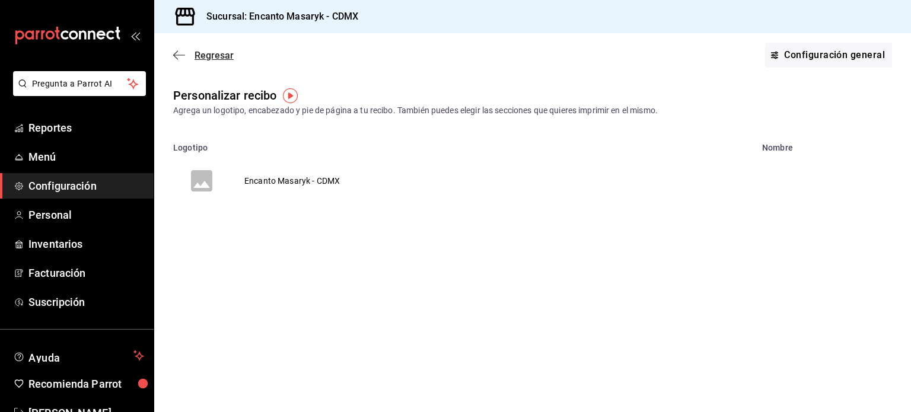
click at [174, 53] on icon "button" at bounding box center [179, 55] width 12 height 11
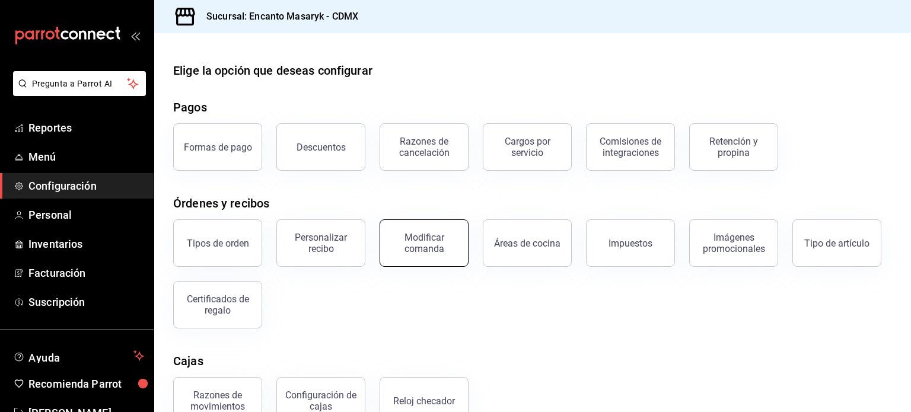
click at [430, 248] on div "Modificar comanda" at bounding box center [424, 243] width 74 height 23
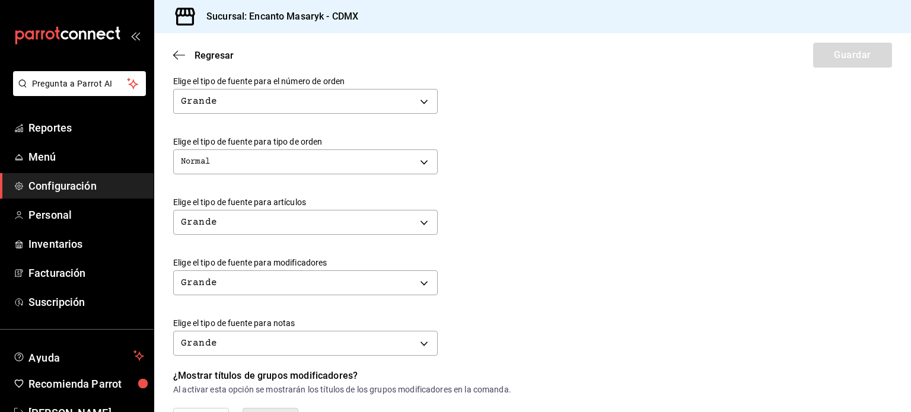
scroll to position [536, 0]
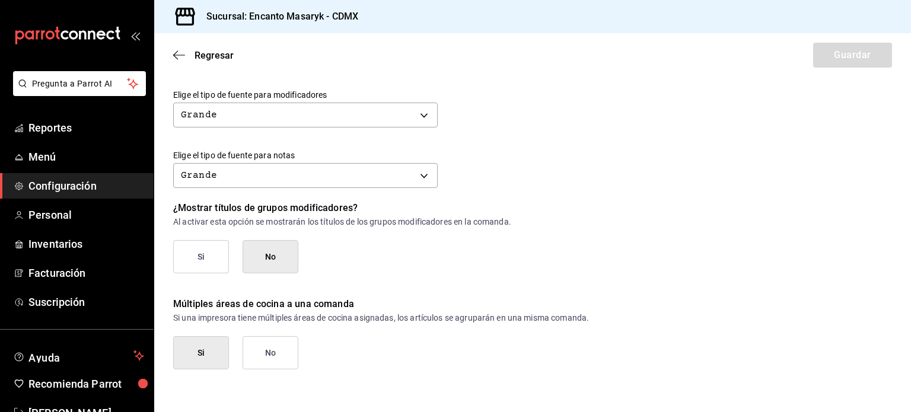
click at [73, 190] on span "Configuración" at bounding box center [86, 186] width 116 height 16
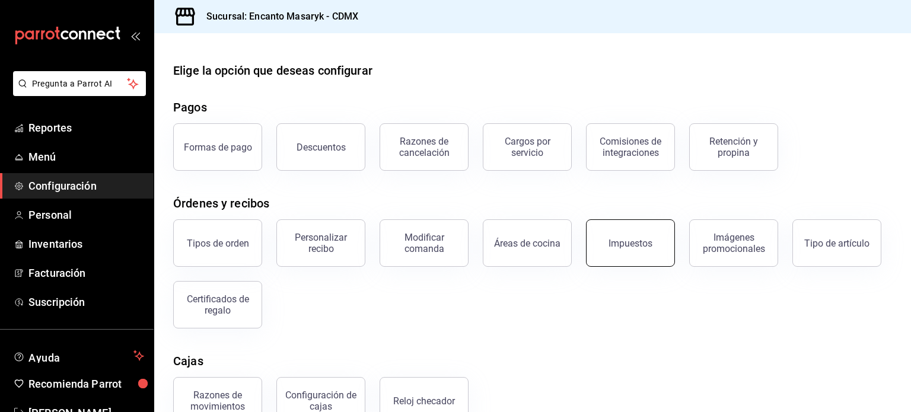
click at [627, 249] on div "Impuestos" at bounding box center [631, 243] width 44 height 11
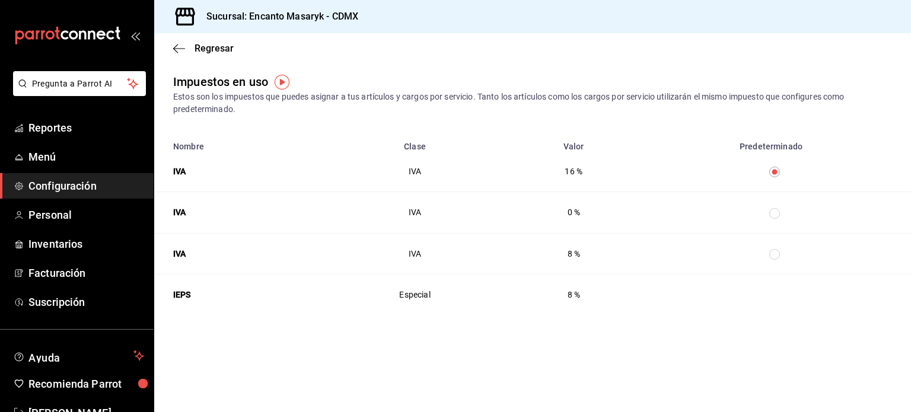
click at [51, 185] on span "Configuración" at bounding box center [86, 186] width 116 height 16
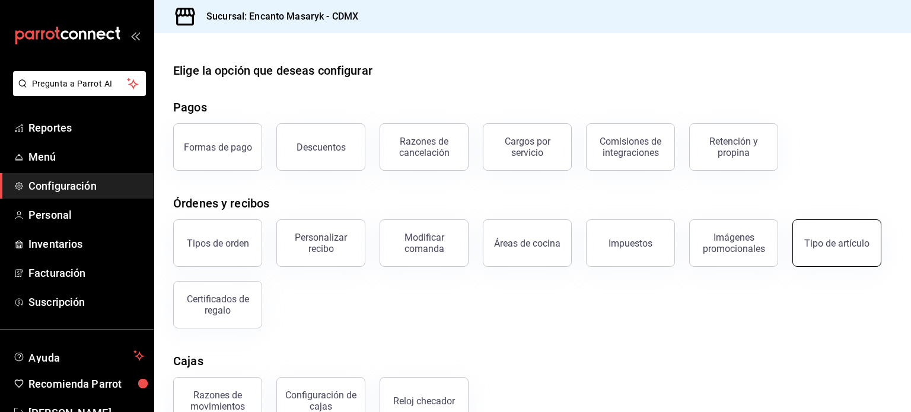
click at [817, 252] on button "Tipo de artículo" at bounding box center [837, 243] width 89 height 47
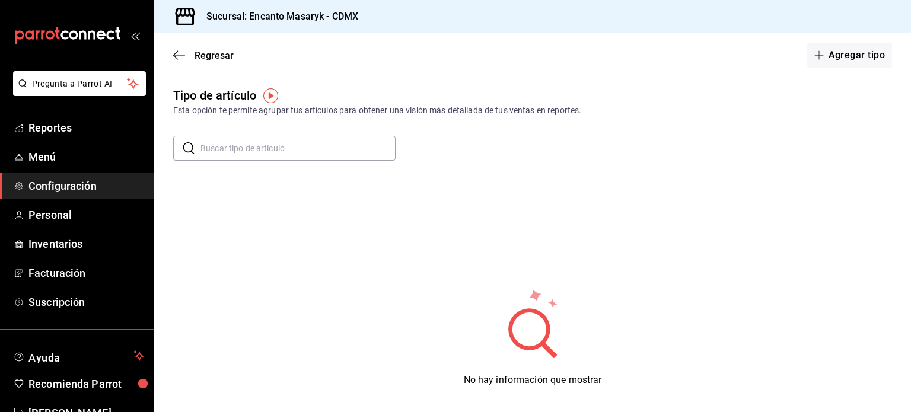
click at [54, 183] on span "Configuración" at bounding box center [86, 186] width 116 height 16
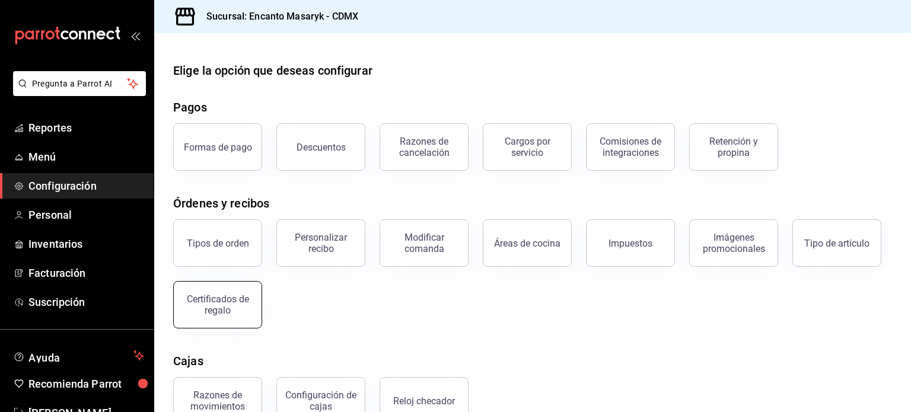
click at [207, 300] on div "Certificados de regalo" at bounding box center [218, 305] width 74 height 23
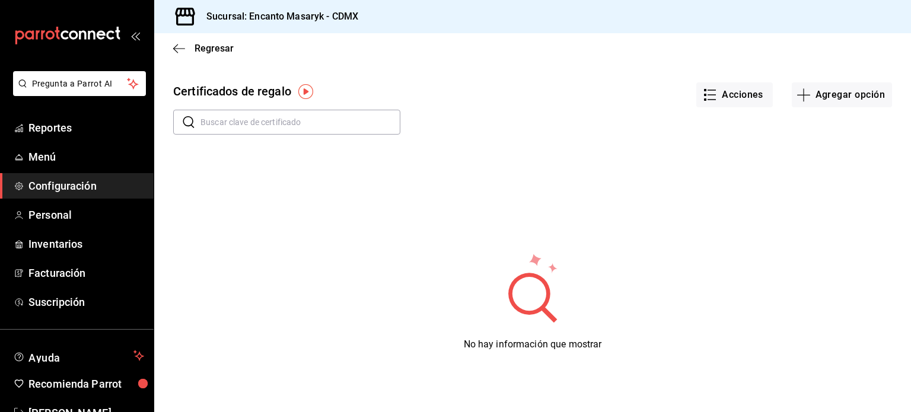
click at [73, 185] on span "Configuración" at bounding box center [86, 186] width 116 height 16
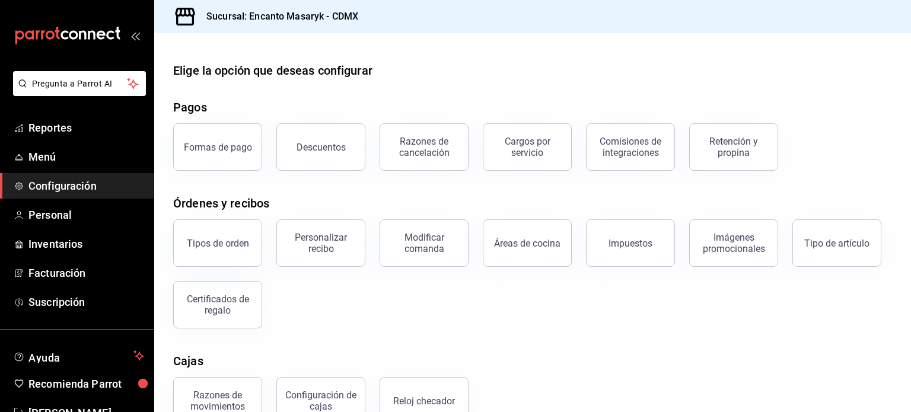
scroll to position [128, 0]
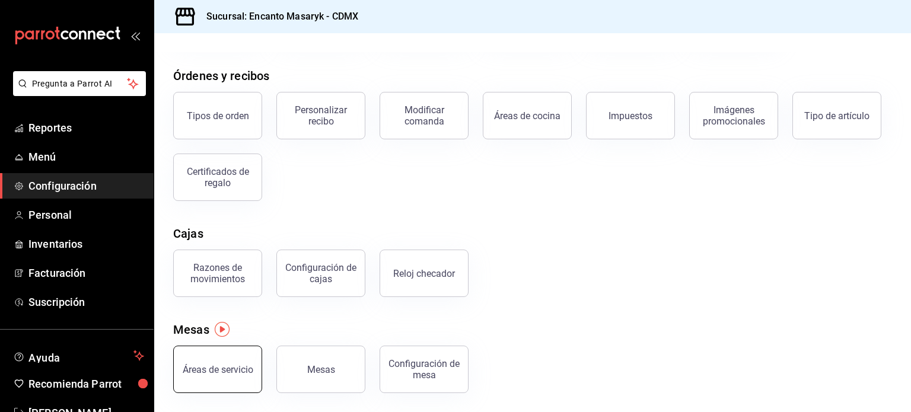
click at [219, 369] on div "Áreas de servicio" at bounding box center [218, 369] width 71 height 11
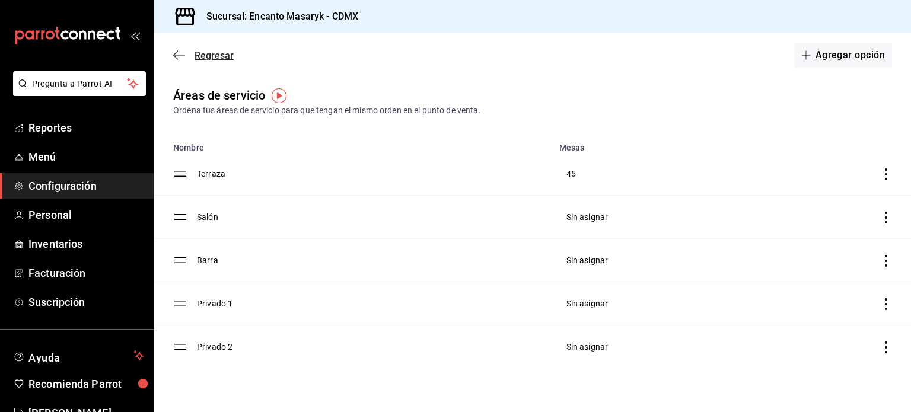
click at [183, 50] on span "Regresar" at bounding box center [203, 55] width 61 height 11
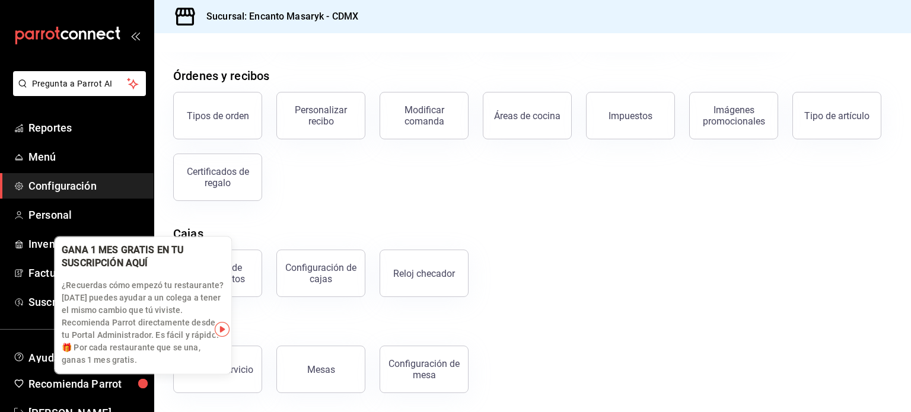
scroll to position [35, 0]
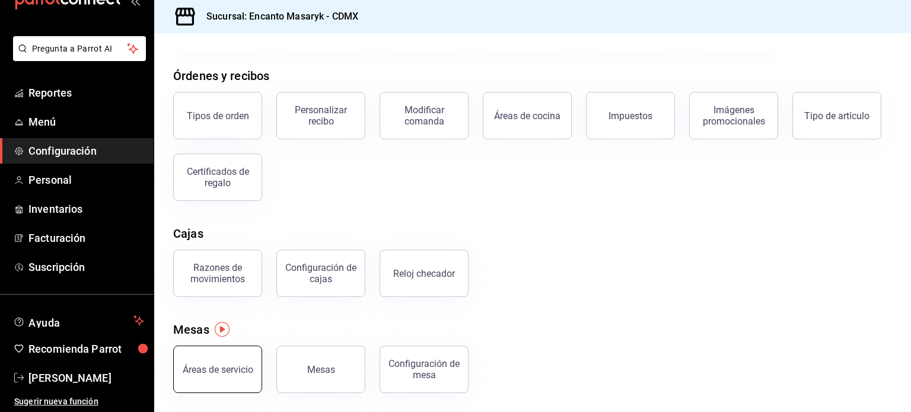
click at [257, 372] on button "Áreas de servicio" at bounding box center [217, 369] width 89 height 47
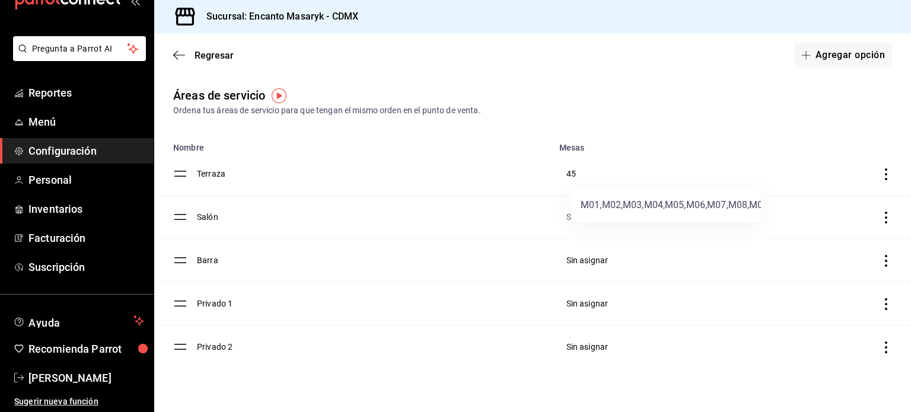
click at [44, 144] on div at bounding box center [455, 206] width 911 height 412
click at [68, 148] on span "Configuración" at bounding box center [86, 151] width 116 height 16
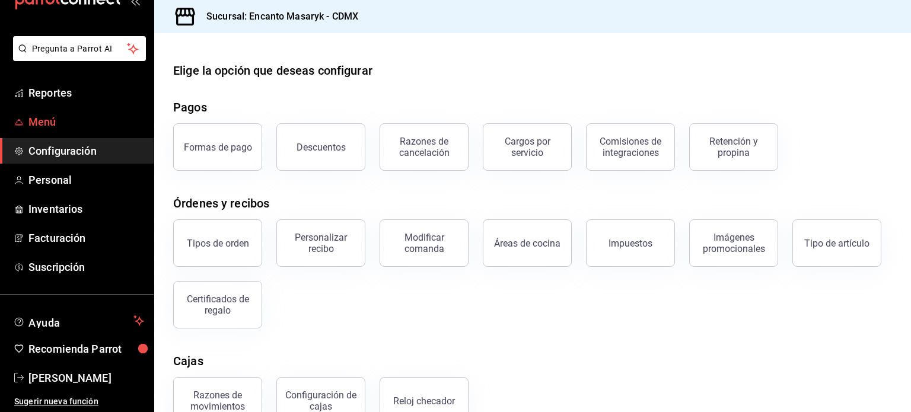
click at [36, 120] on span "Menú" at bounding box center [86, 122] width 116 height 16
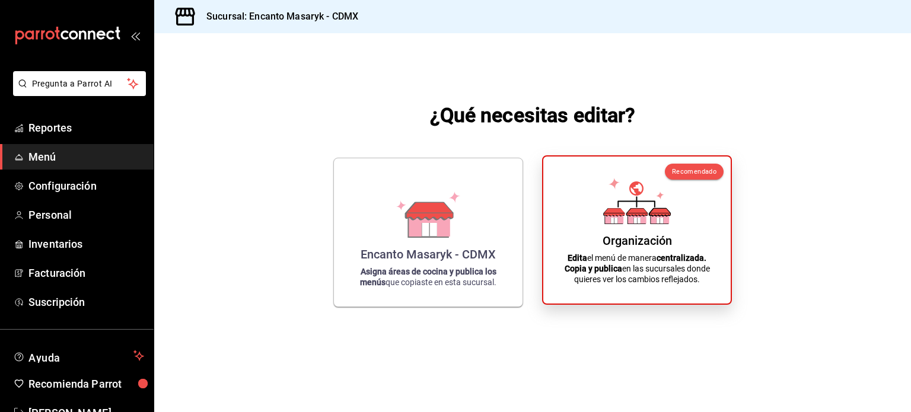
click at [595, 264] on strong "Copia y publica" at bounding box center [594, 268] width 58 height 9
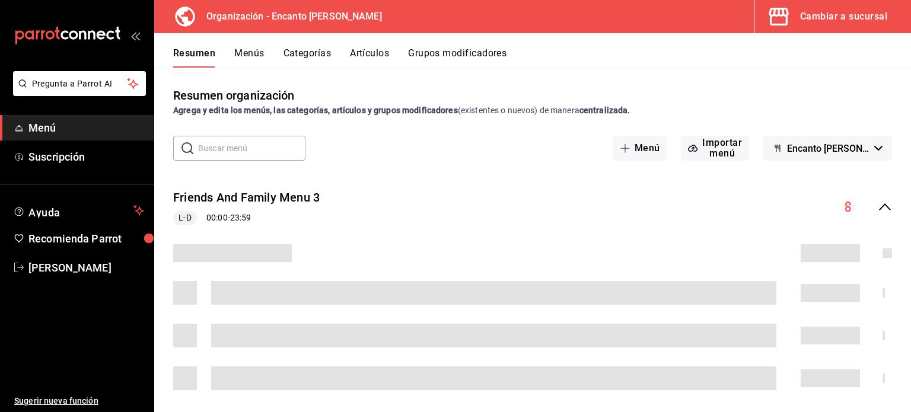
click at [231, 150] on input "text" at bounding box center [251, 148] width 107 height 24
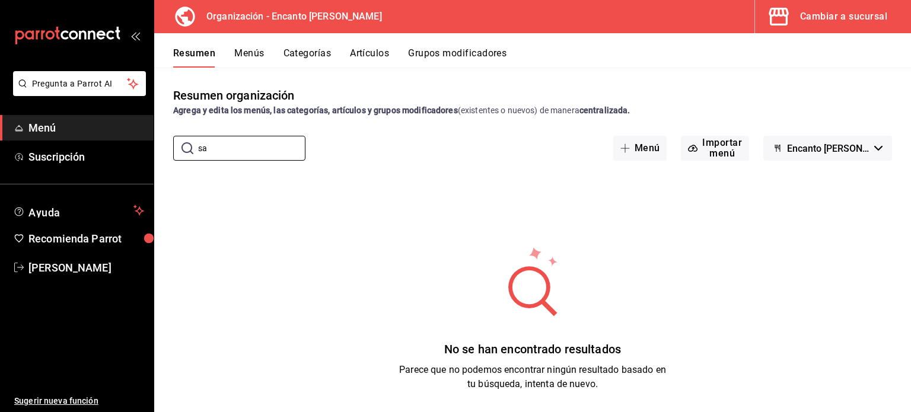
type input "s"
click at [365, 54] on button "Artículos" at bounding box center [369, 57] width 39 height 20
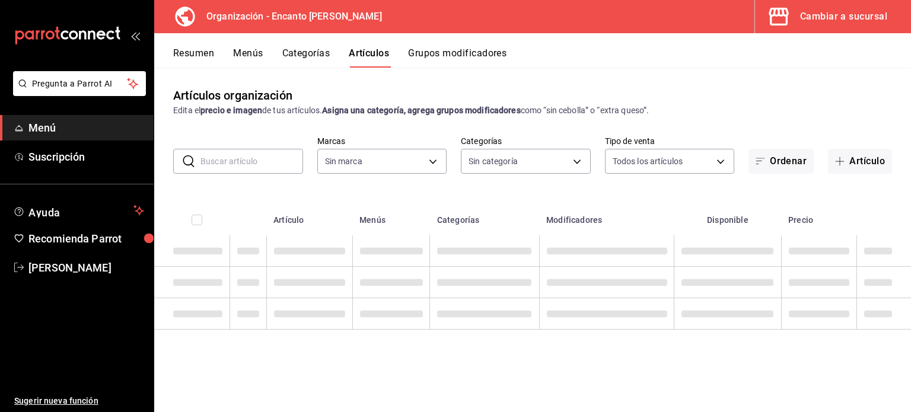
type input "c481bb78-10fa-47ce-ac99-feac7239b02e"
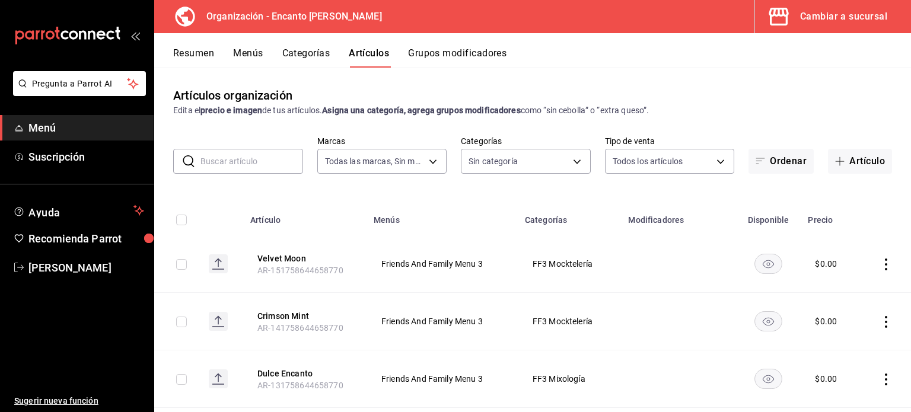
type input "391ac66a-73e2-4fc9-987f-87640ab1791c,85c21b45-b97f-4757-9ac7-55ced508f126,3c7f6…"
click at [230, 157] on input "text" at bounding box center [252, 162] width 103 height 24
click at [261, 152] on input "ST" at bounding box center [252, 162] width 103 height 24
click at [246, 154] on input "St" at bounding box center [252, 162] width 103 height 24
click at [390, 156] on body "Pregunta a Parrot AI Menú Suscripción Ayuda Recomienda Parrot Felipe Garcia del…" at bounding box center [455, 206] width 911 height 412
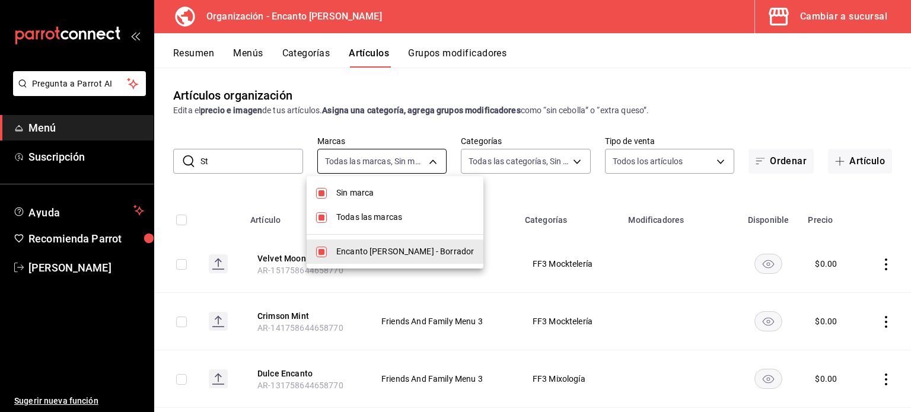
click at [390, 156] on div at bounding box center [455, 206] width 911 height 412
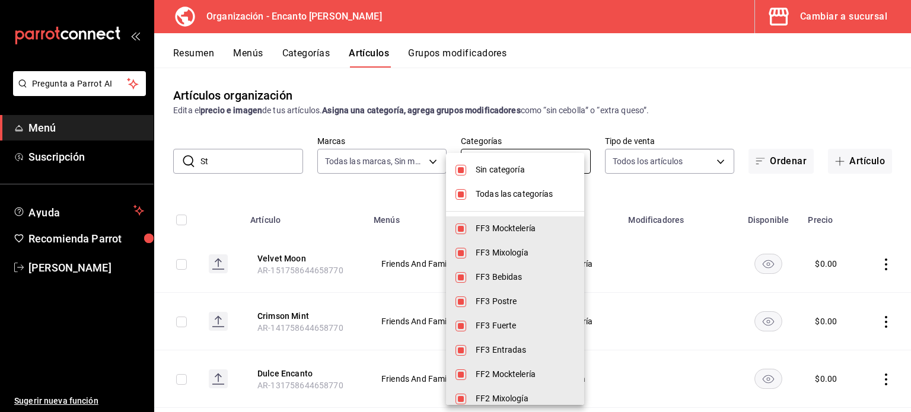
click at [550, 149] on body "Pregunta a Parrot AI Menú Suscripción Ayuda Recomienda Parrot Felipe Garcia del…" at bounding box center [455, 206] width 911 height 412
click at [717, 119] on div at bounding box center [455, 206] width 911 height 412
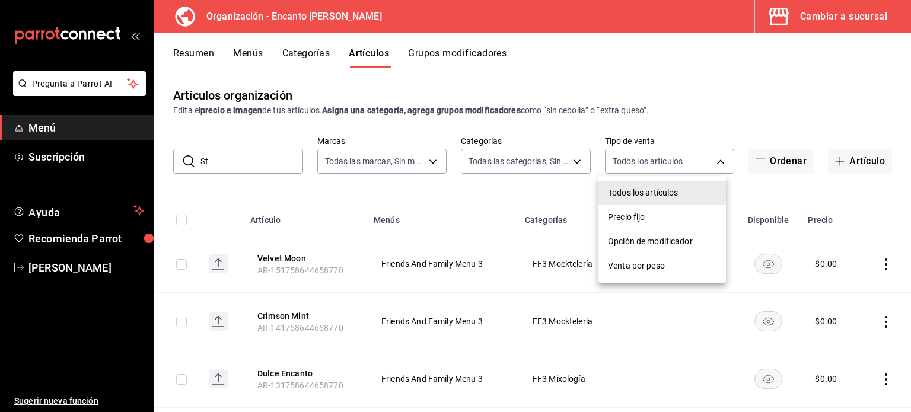
click at [691, 155] on body "Pregunta a Parrot AI Menú Suscripción Ayuda Recomienda Parrot Felipe Garcia del…" at bounding box center [455, 206] width 911 height 412
click at [691, 155] on div at bounding box center [455, 206] width 911 height 412
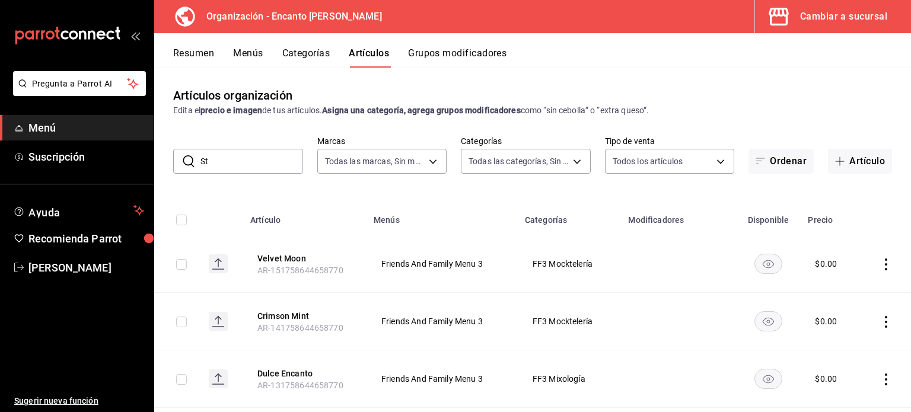
click at [182, 161] on icon at bounding box center [189, 161] width 14 height 14
click at [247, 161] on input "St" at bounding box center [252, 162] width 103 height 24
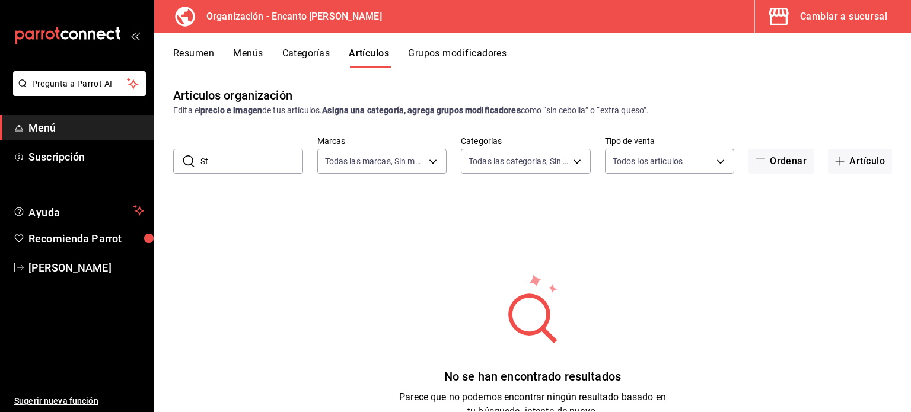
type input "S"
type input "st"
click at [312, 57] on button "Categorías" at bounding box center [306, 57] width 48 height 20
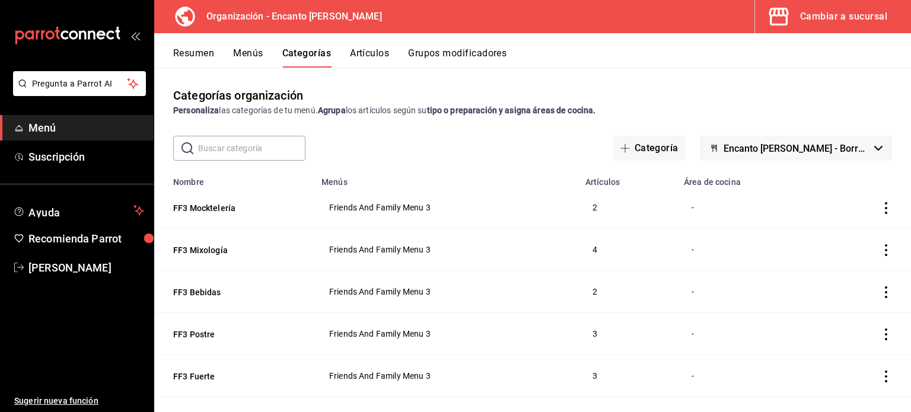
click at [373, 49] on button "Artículos" at bounding box center [369, 57] width 39 height 20
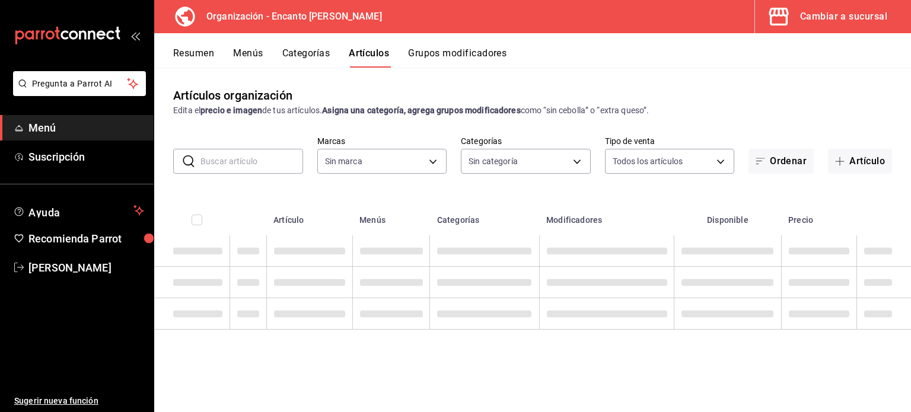
type input "c481bb78-10fa-47ce-ac99-feac7239b02e"
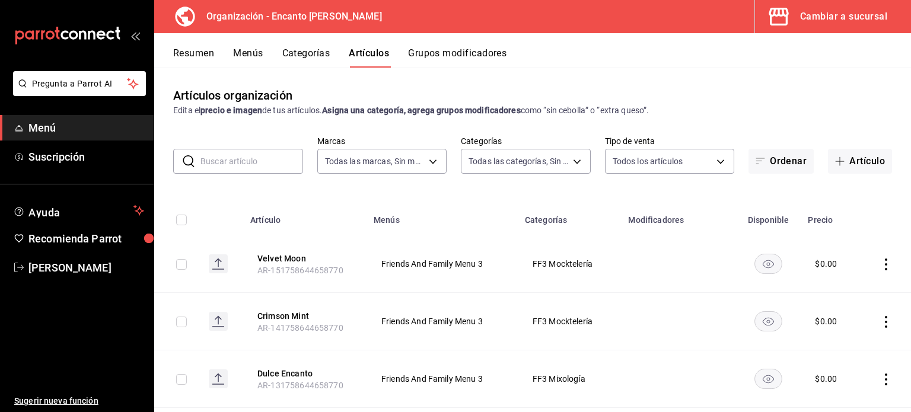
type input "391ac66a-73e2-4fc9-987f-87640ab1791c,85c21b45-b97f-4757-9ac7-55ced508f126,3c7f6…"
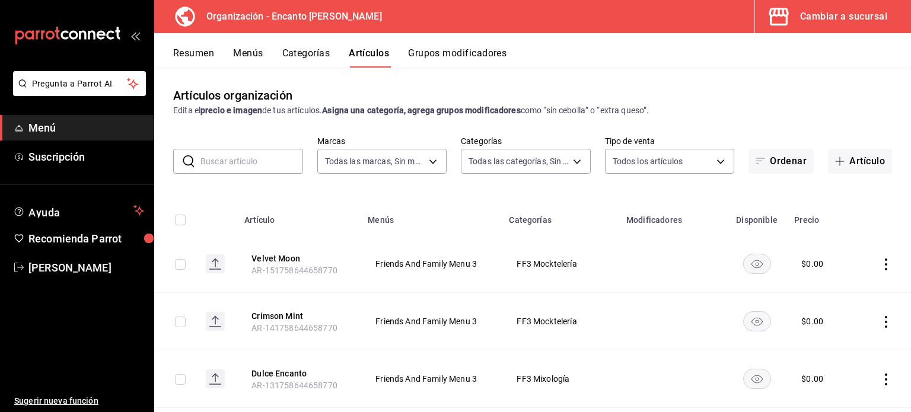
click at [243, 157] on input "text" at bounding box center [252, 162] width 103 height 24
type input "s"
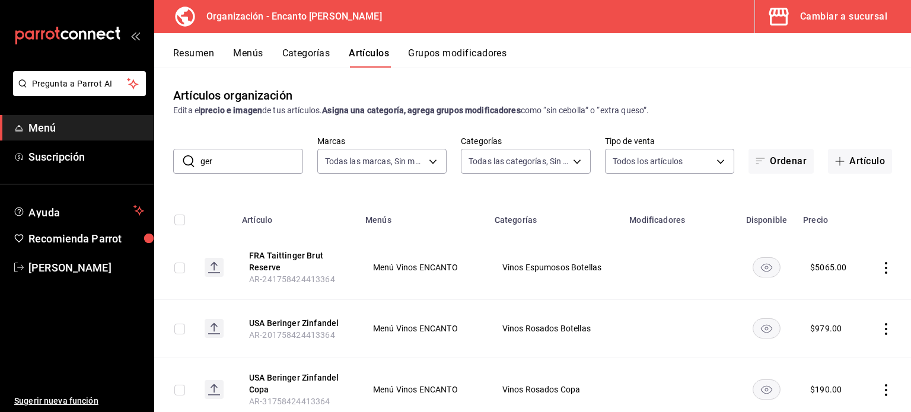
click at [252, 153] on input "ger" at bounding box center [252, 162] width 103 height 24
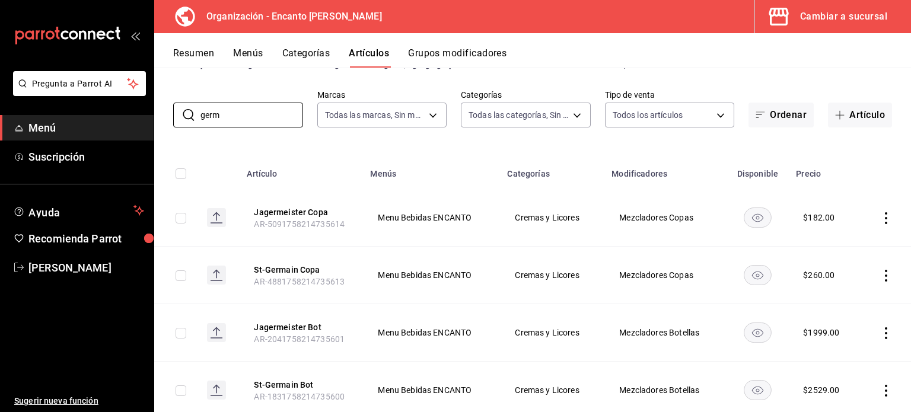
scroll to position [57, 0]
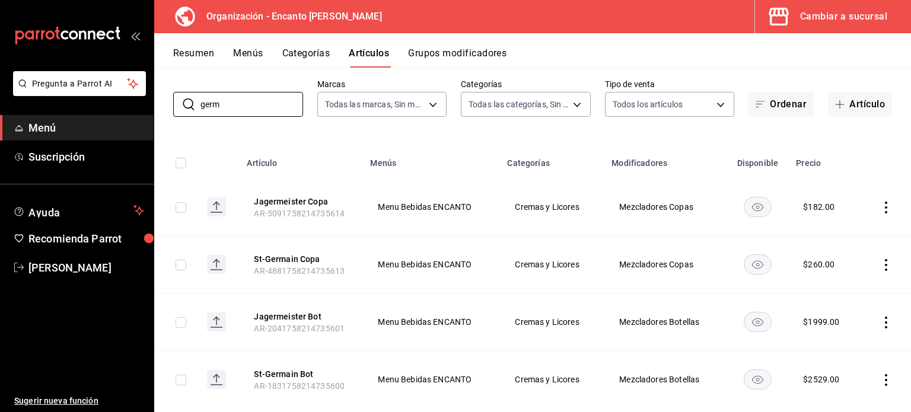
type input "germ"
click at [885, 265] on icon "actions" at bounding box center [886, 265] width 2 height 12
click at [309, 52] on div at bounding box center [455, 206] width 911 height 412
click at [297, 56] on button "Categorías" at bounding box center [306, 57] width 48 height 20
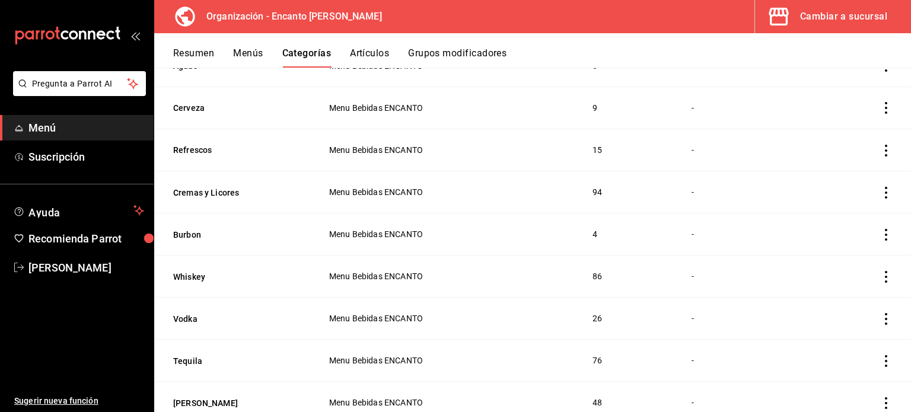
scroll to position [1880, 0]
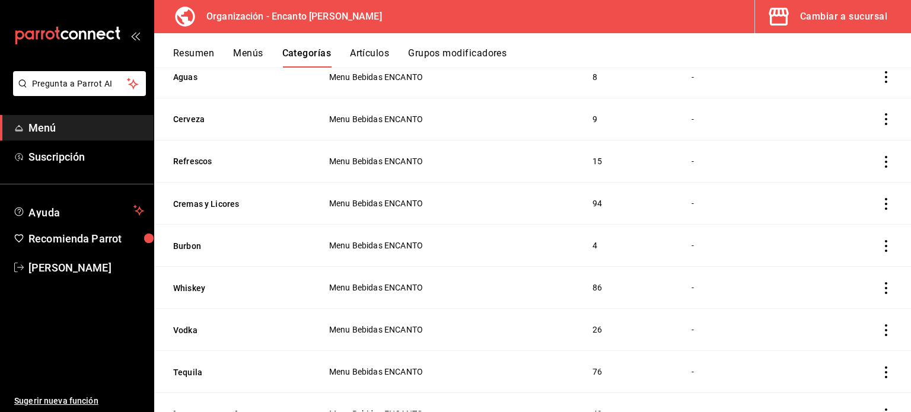
click at [189, 49] on button "Resumen" at bounding box center [193, 57] width 41 height 20
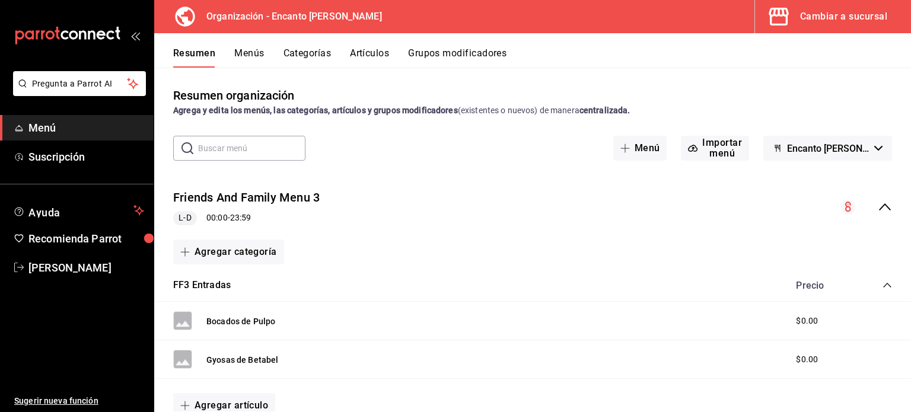
click at [352, 59] on button "Artículos" at bounding box center [369, 57] width 39 height 20
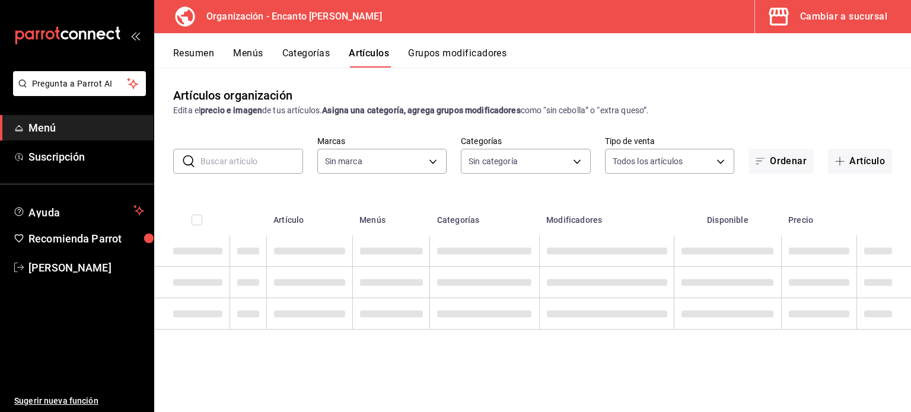
type input "c481bb78-10fa-47ce-ac99-feac7239b02e"
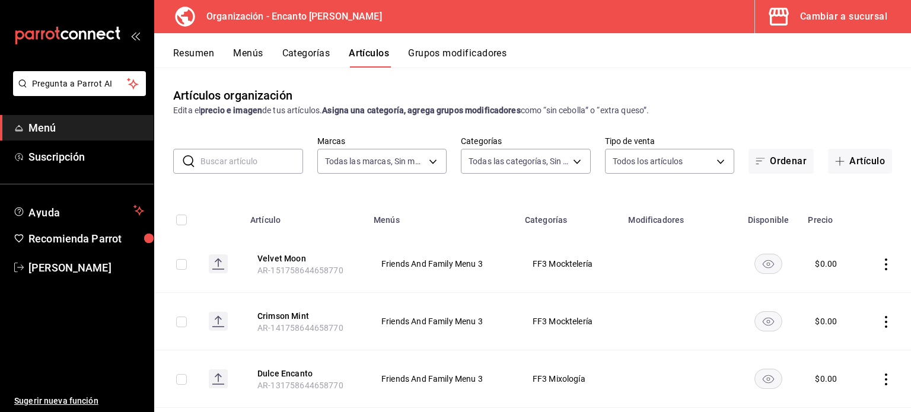
type input "391ac66a-73e2-4fc9-987f-87640ab1791c,85c21b45-b97f-4757-9ac7-55ced508f126,3c7f6…"
click at [835, 166] on button "Artículo" at bounding box center [860, 161] width 64 height 25
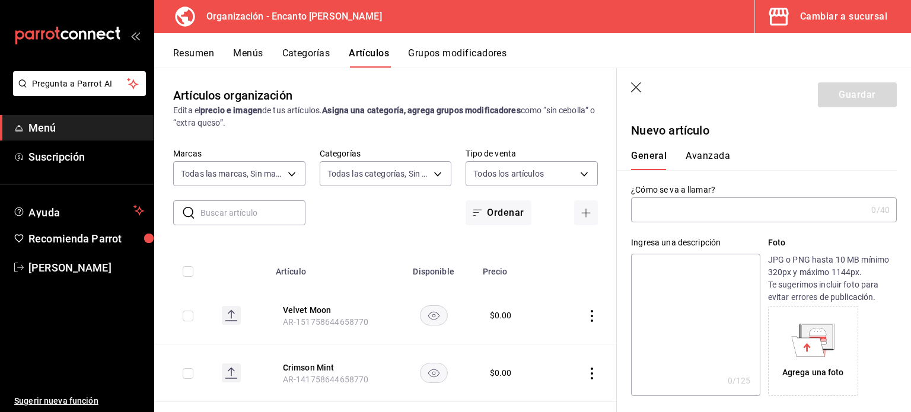
click at [676, 208] on input "text" at bounding box center [749, 210] width 236 height 24
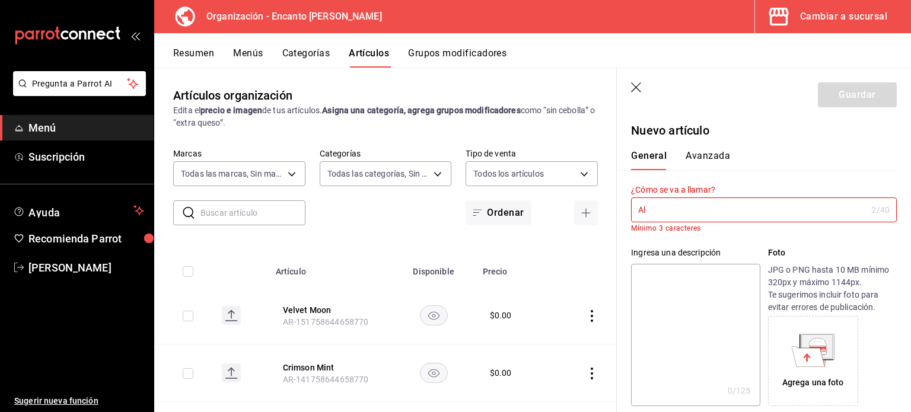
type input "A"
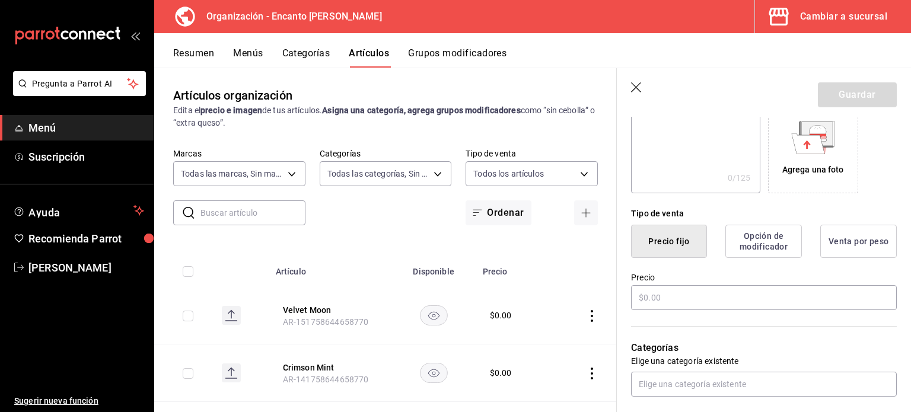
scroll to position [204, 0]
type input "Escorpiones"
click at [683, 298] on input "text" at bounding box center [764, 297] width 266 height 25
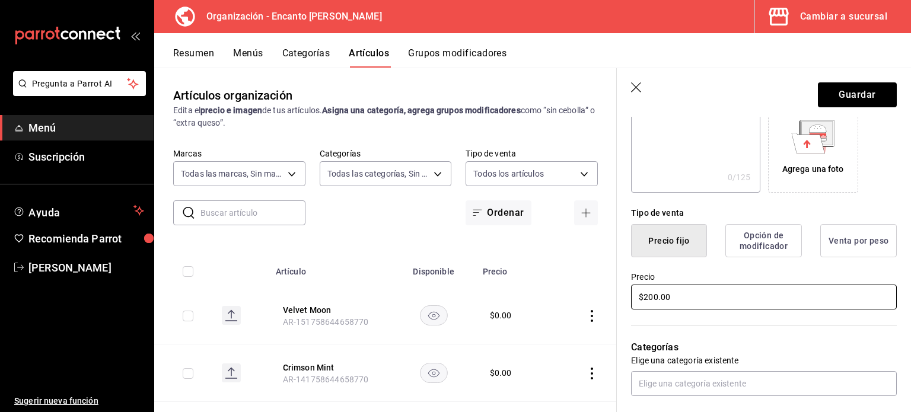
type input "$200.00"
click at [739, 246] on button "Opción de modificador" at bounding box center [764, 240] width 77 height 33
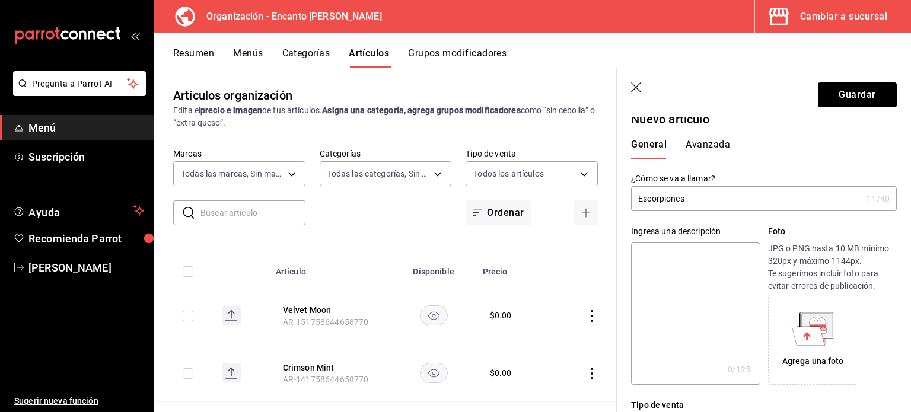
scroll to position [0, 0]
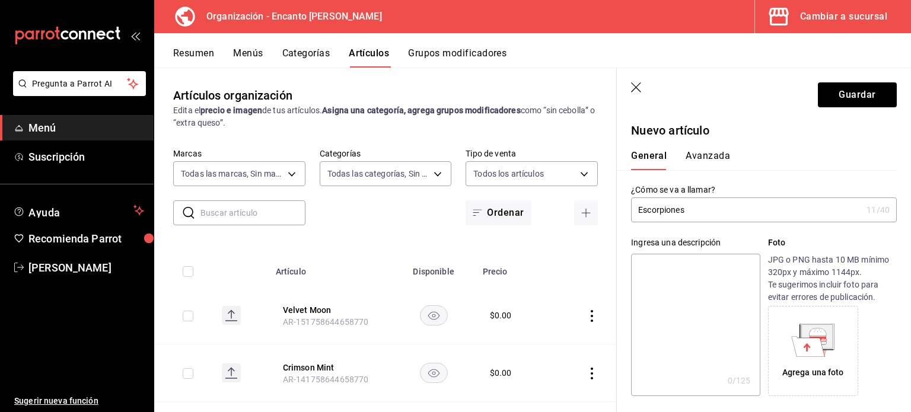
click at [702, 154] on button "Avanzada" at bounding box center [708, 160] width 44 height 20
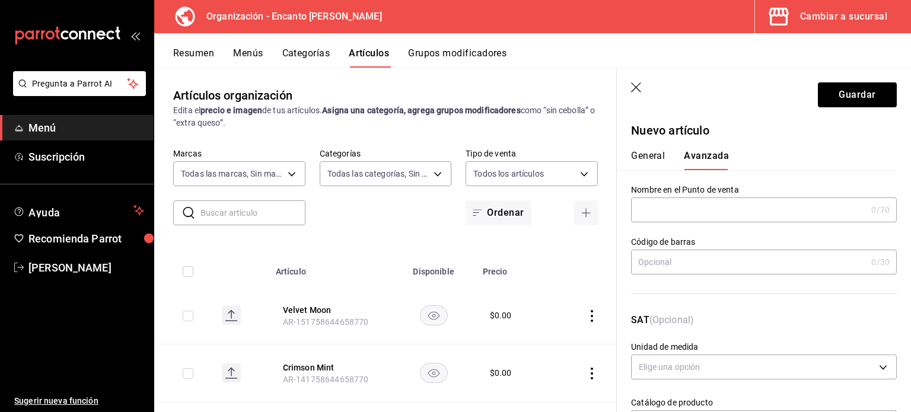
click at [688, 220] on input "text" at bounding box center [749, 210] width 236 height 24
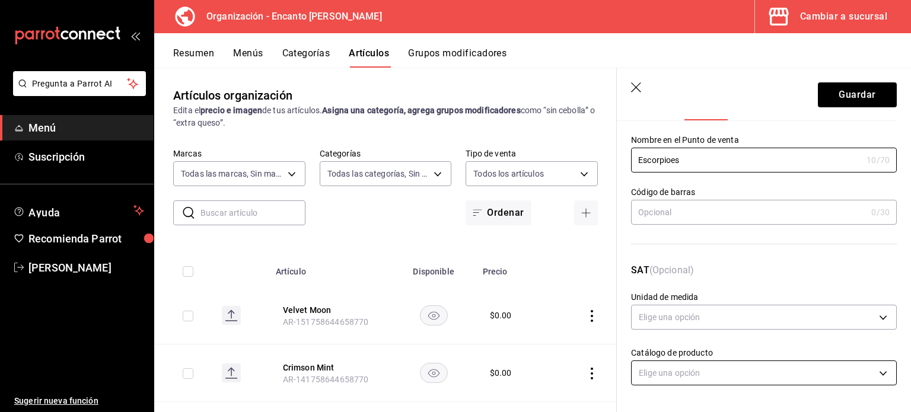
type input "Escorpioes"
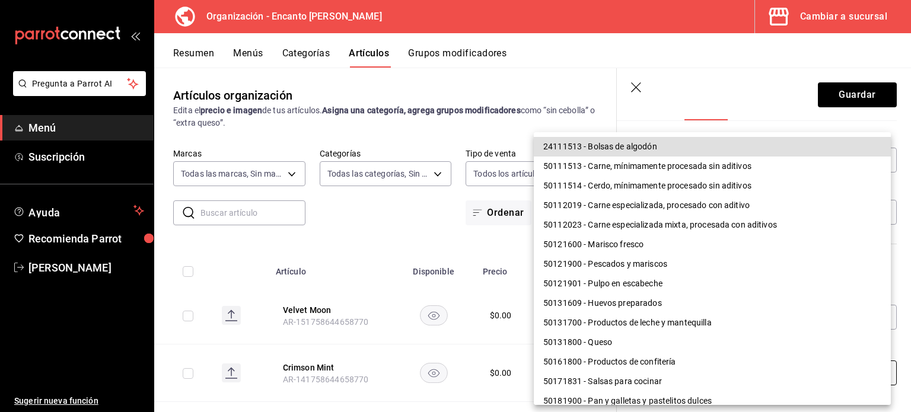
click at [736, 374] on body "Pregunta a Parrot AI Menú Suscripción Ayuda Recomienda Parrot Felipe Garcia del…" at bounding box center [455, 206] width 911 height 412
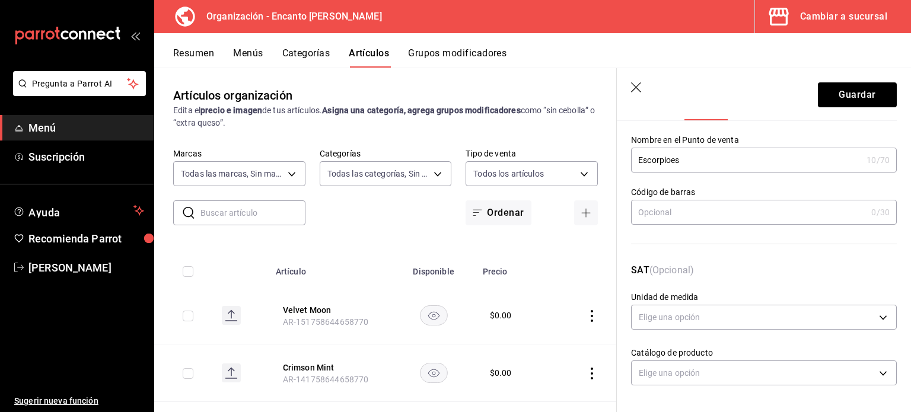
click at [305, 54] on button "Categorías" at bounding box center [306, 57] width 48 height 20
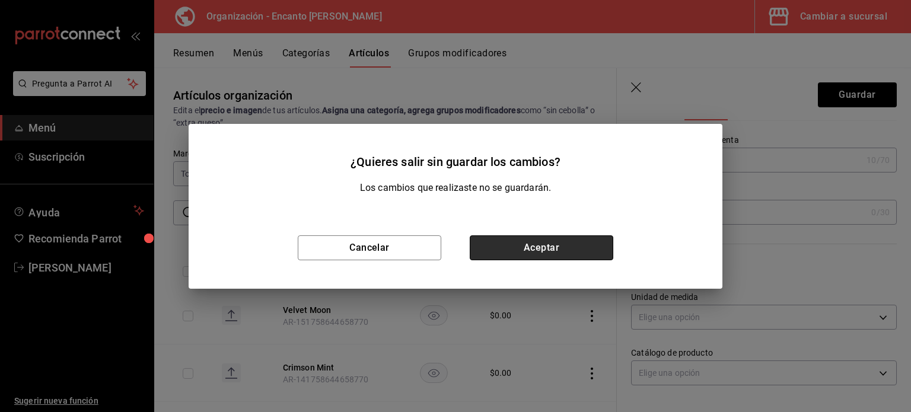
click at [508, 257] on button "Aceptar" at bounding box center [542, 248] width 144 height 25
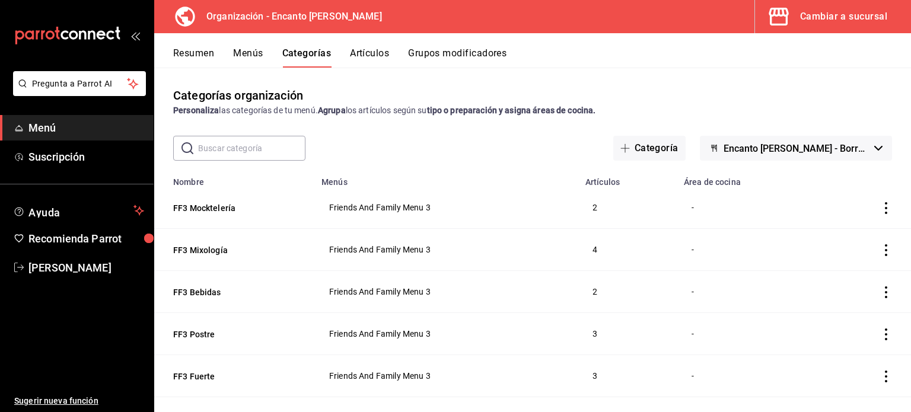
click at [431, 49] on button "Grupos modificadores" at bounding box center [457, 57] width 98 height 20
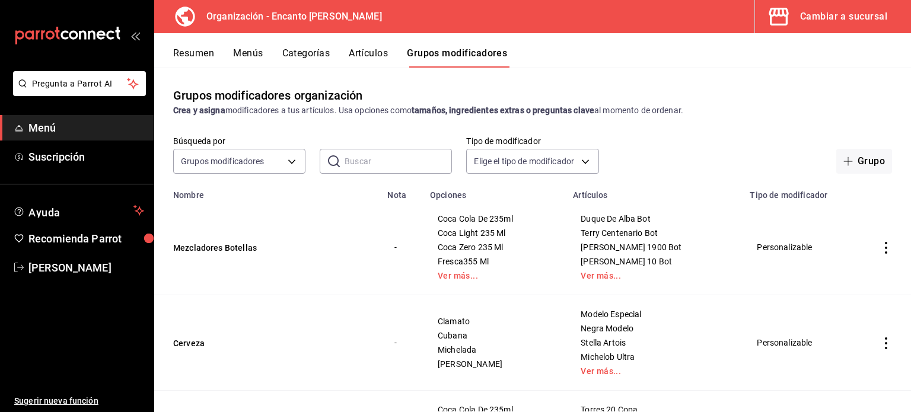
click at [243, 51] on button "Menús" at bounding box center [248, 57] width 30 height 20
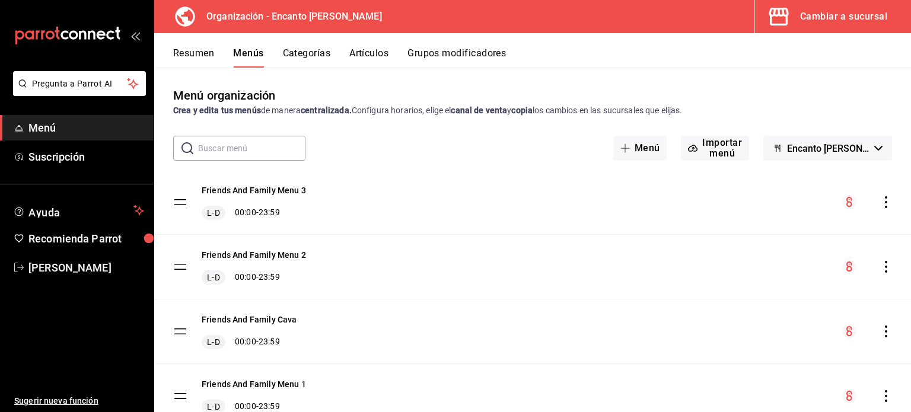
click at [370, 52] on button "Artículos" at bounding box center [368, 57] width 39 height 20
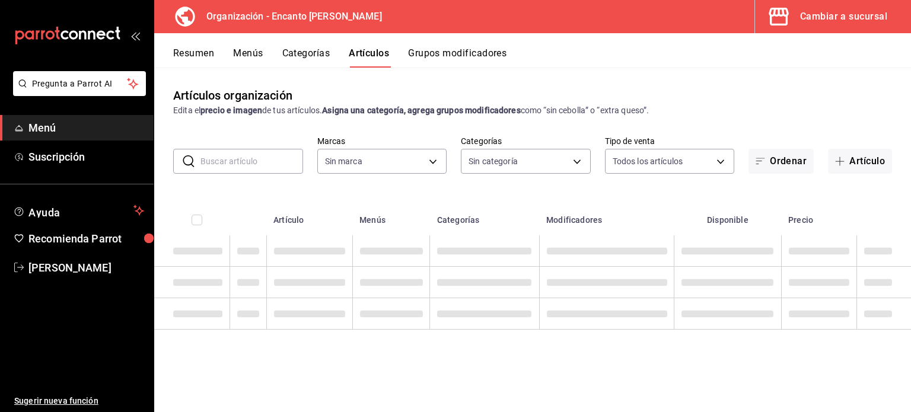
type input "c481bb78-10fa-47ce-ac99-feac7239b02e"
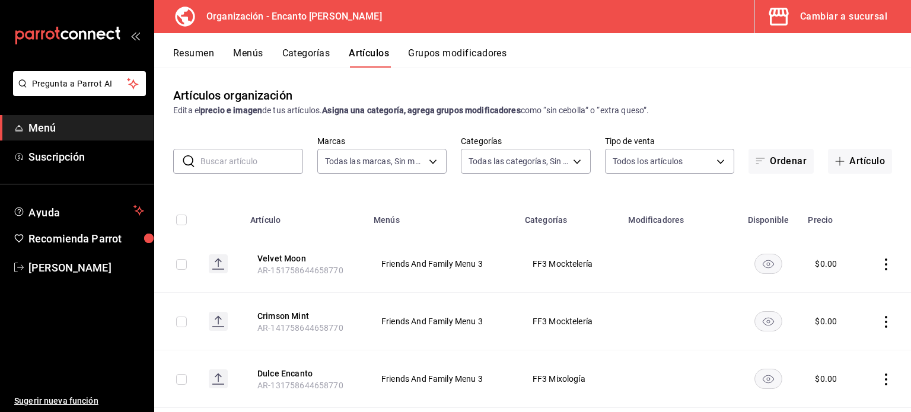
type input "391ac66a-73e2-4fc9-987f-87640ab1791c,85c21b45-b97f-4757-9ac7-55ced508f126,3c7f6…"
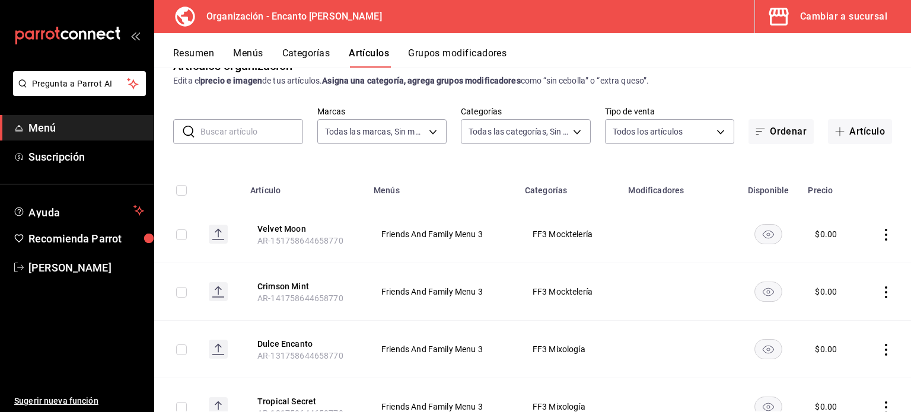
scroll to position [28, 0]
click at [236, 135] on input "text" at bounding box center [252, 133] width 103 height 24
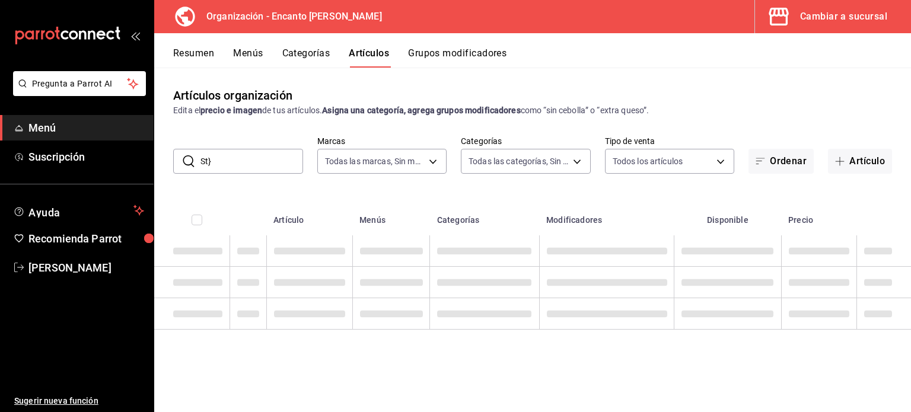
scroll to position [0, 0]
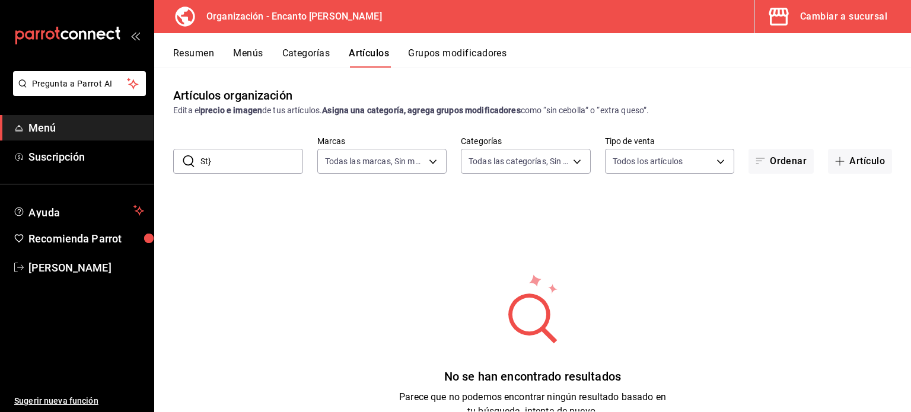
click at [240, 160] on input "St}" at bounding box center [252, 162] width 103 height 24
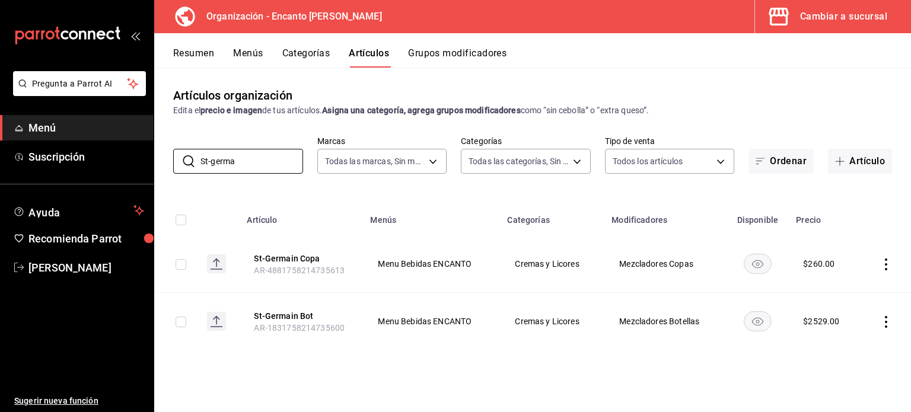
type input "St-germa"
click at [888, 263] on icon "actions" at bounding box center [886, 265] width 12 height 12
click at [840, 294] on span "Editar" at bounding box center [850, 292] width 31 height 12
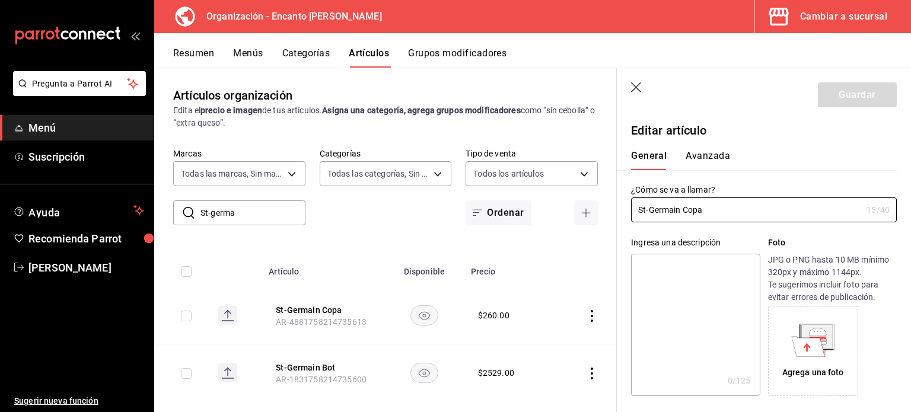
type input "$260.00"
click at [686, 209] on input "St-Germain Copa" at bounding box center [746, 210] width 231 height 24
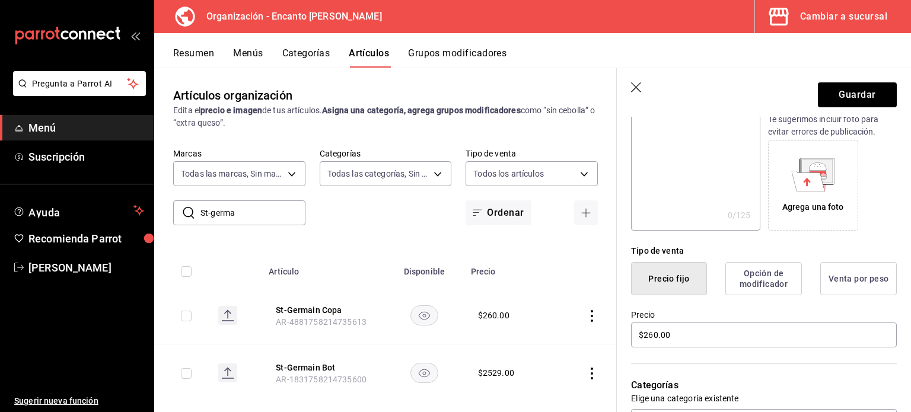
scroll to position [166, 0]
type input "St-Germain Spritz Copa"
click at [657, 336] on input "$260.00" at bounding box center [764, 334] width 266 height 25
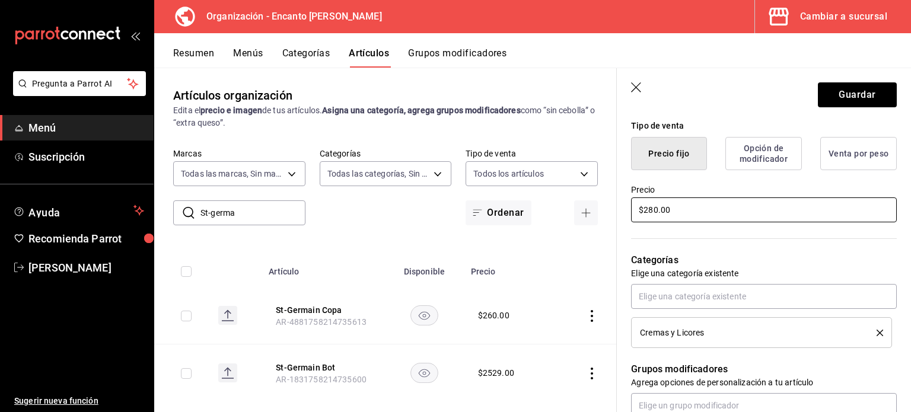
scroll to position [291, 0]
type input "$280.00"
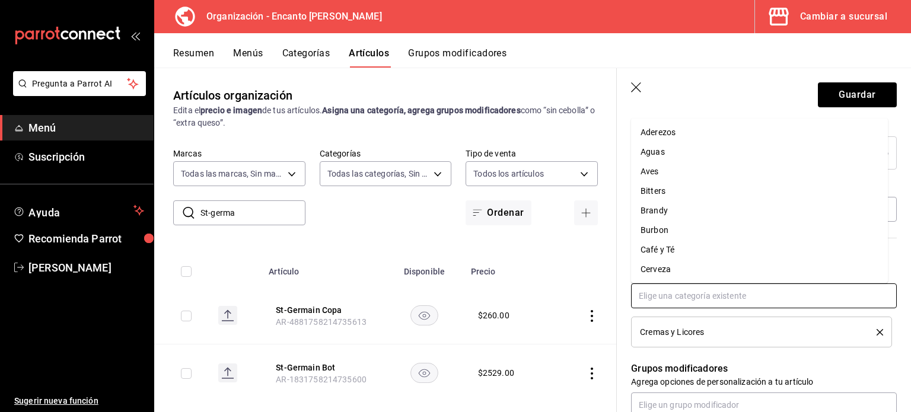
click at [731, 289] on input "text" at bounding box center [764, 296] width 266 height 25
